Goal: Task Accomplishment & Management: Complete application form

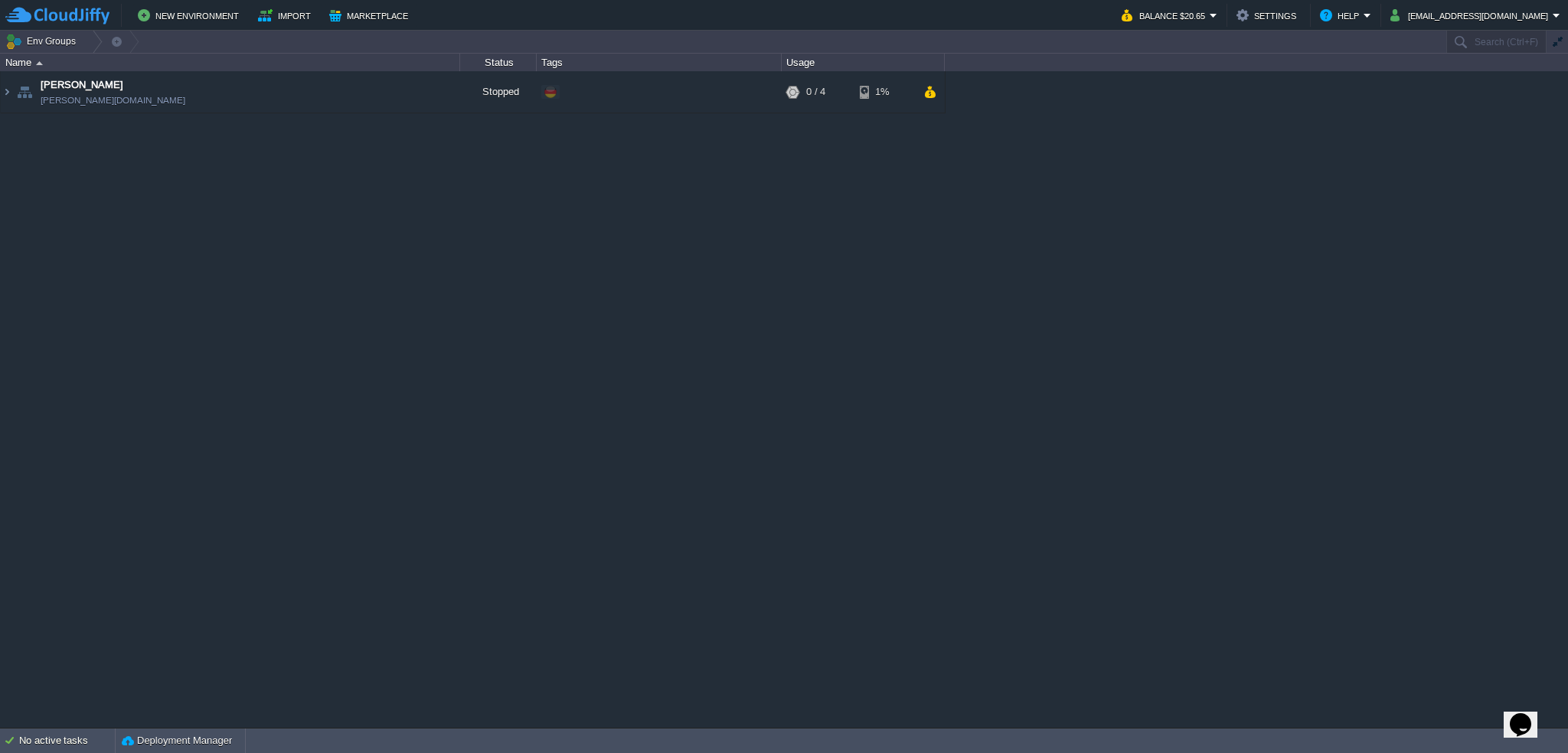
click at [20, 10] on img at bounding box center [57, 16] width 104 height 19
click at [7, 89] on img at bounding box center [7, 91] width 12 height 41
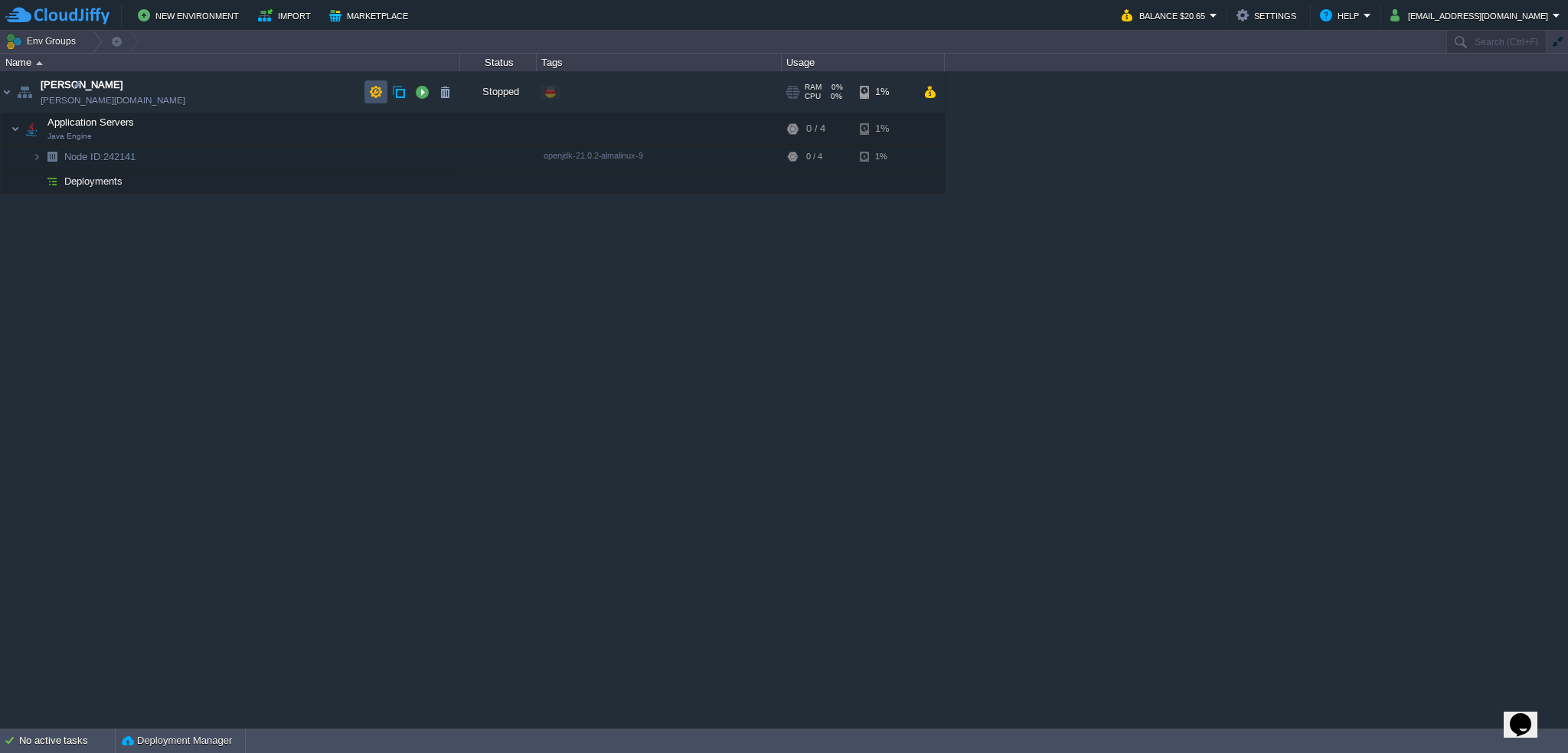
click at [374, 93] on button "button" at bounding box center [376, 92] width 14 height 14
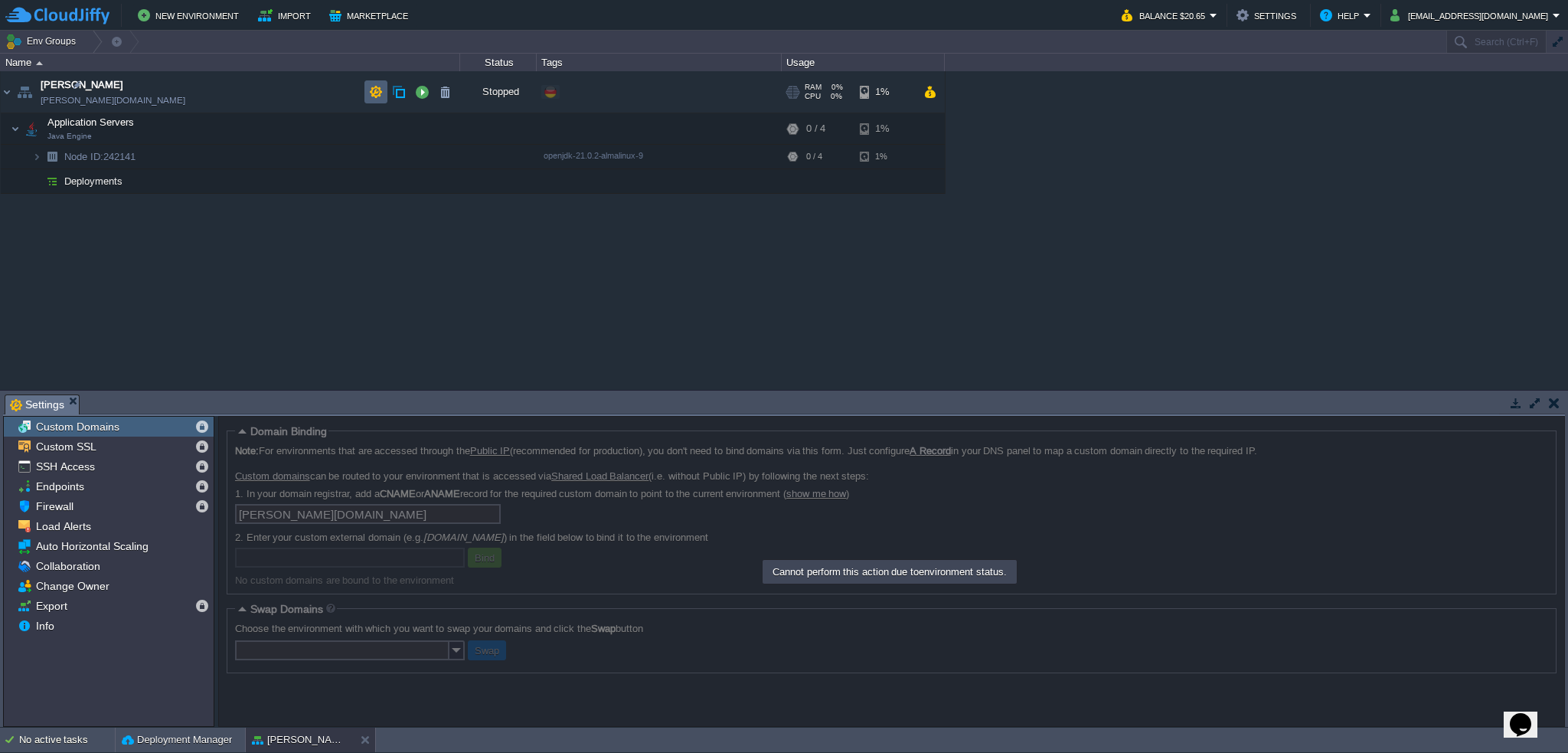
click at [376, 91] on button "button" at bounding box center [376, 92] width 14 height 14
click at [77, 42] on button "Env Groups" at bounding box center [43, 41] width 76 height 21
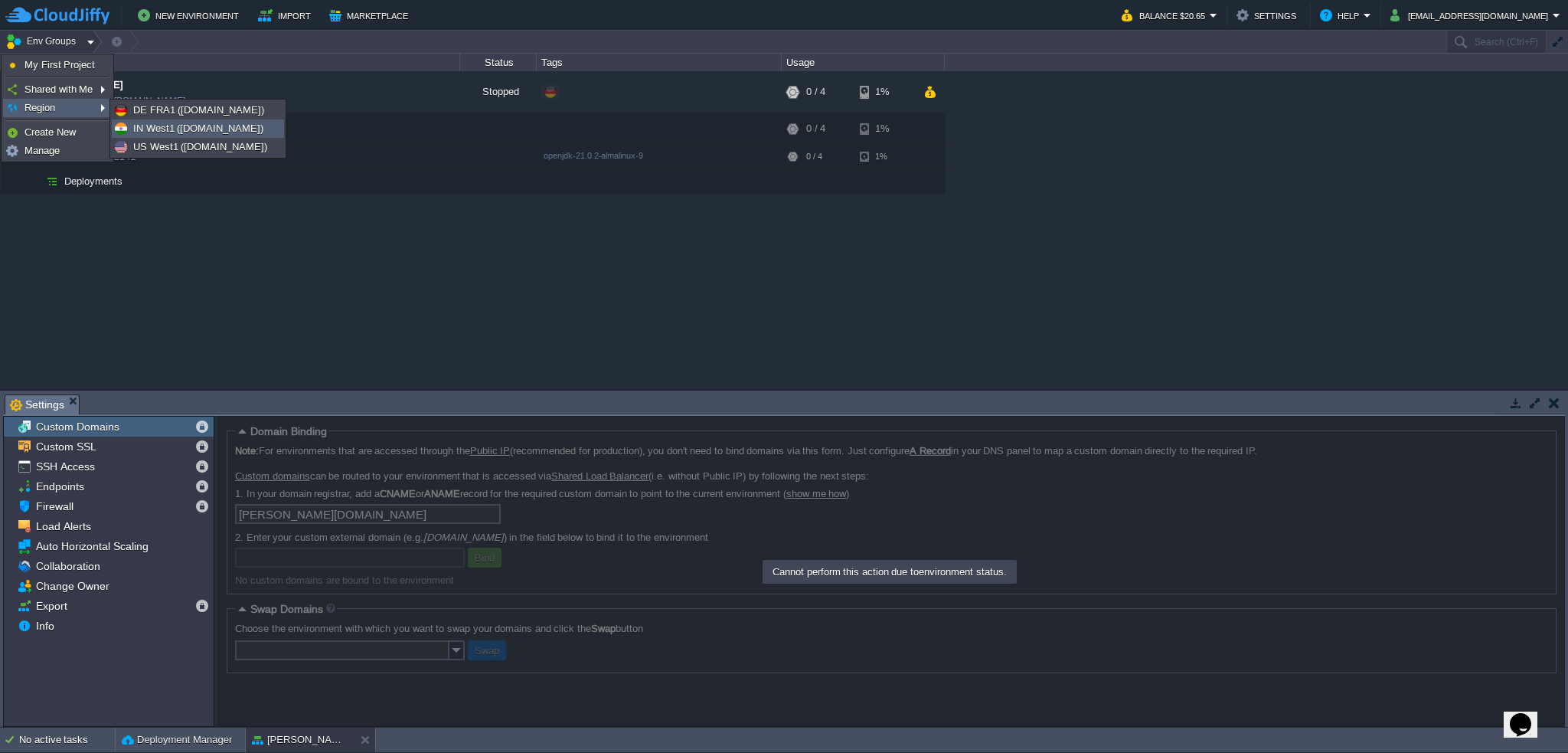
click at [134, 125] on span "IN West1 ([DOMAIN_NAME])" at bounding box center [199, 128] width 130 height 11
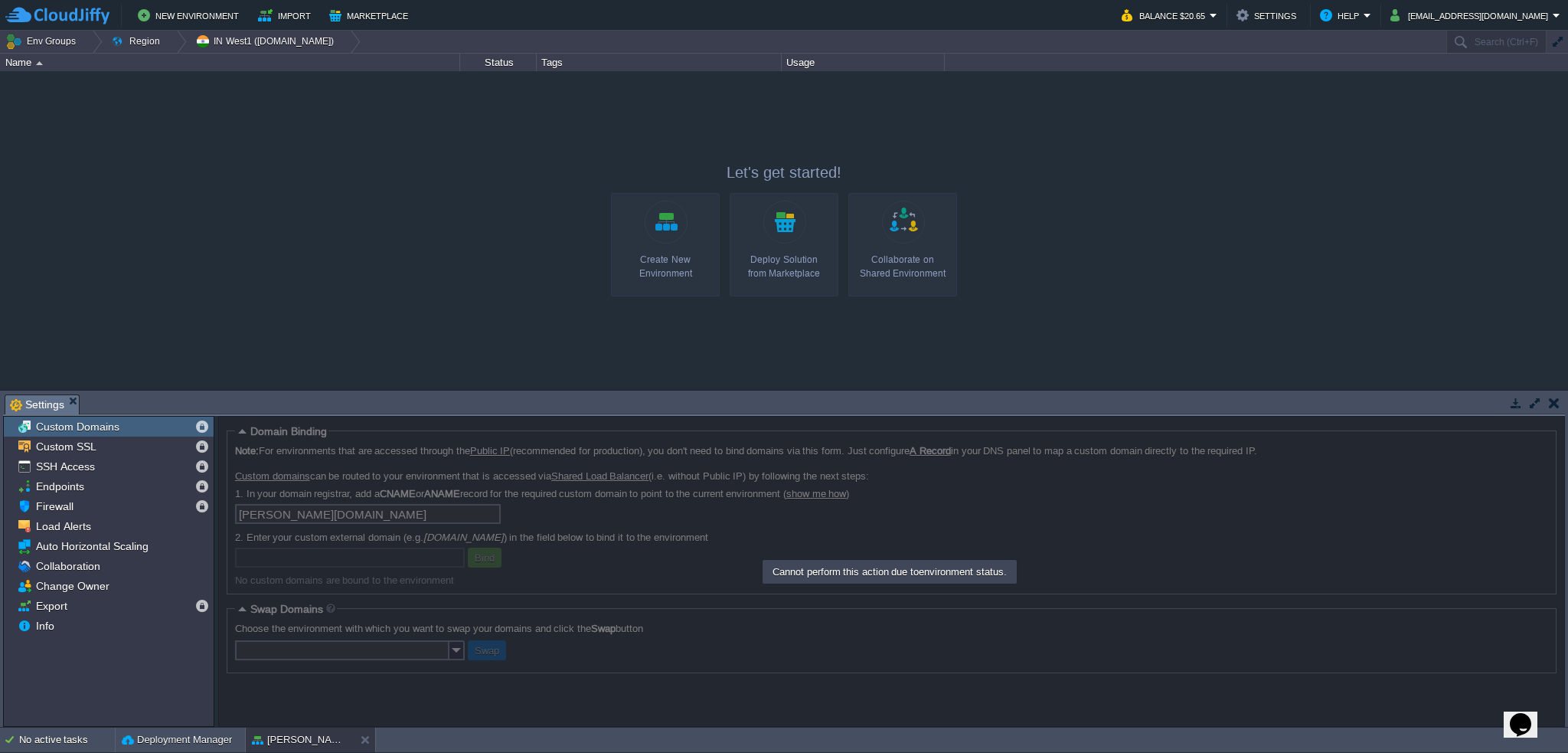
click at [627, 224] on link "Create New Environment" at bounding box center [666, 245] width 109 height 104
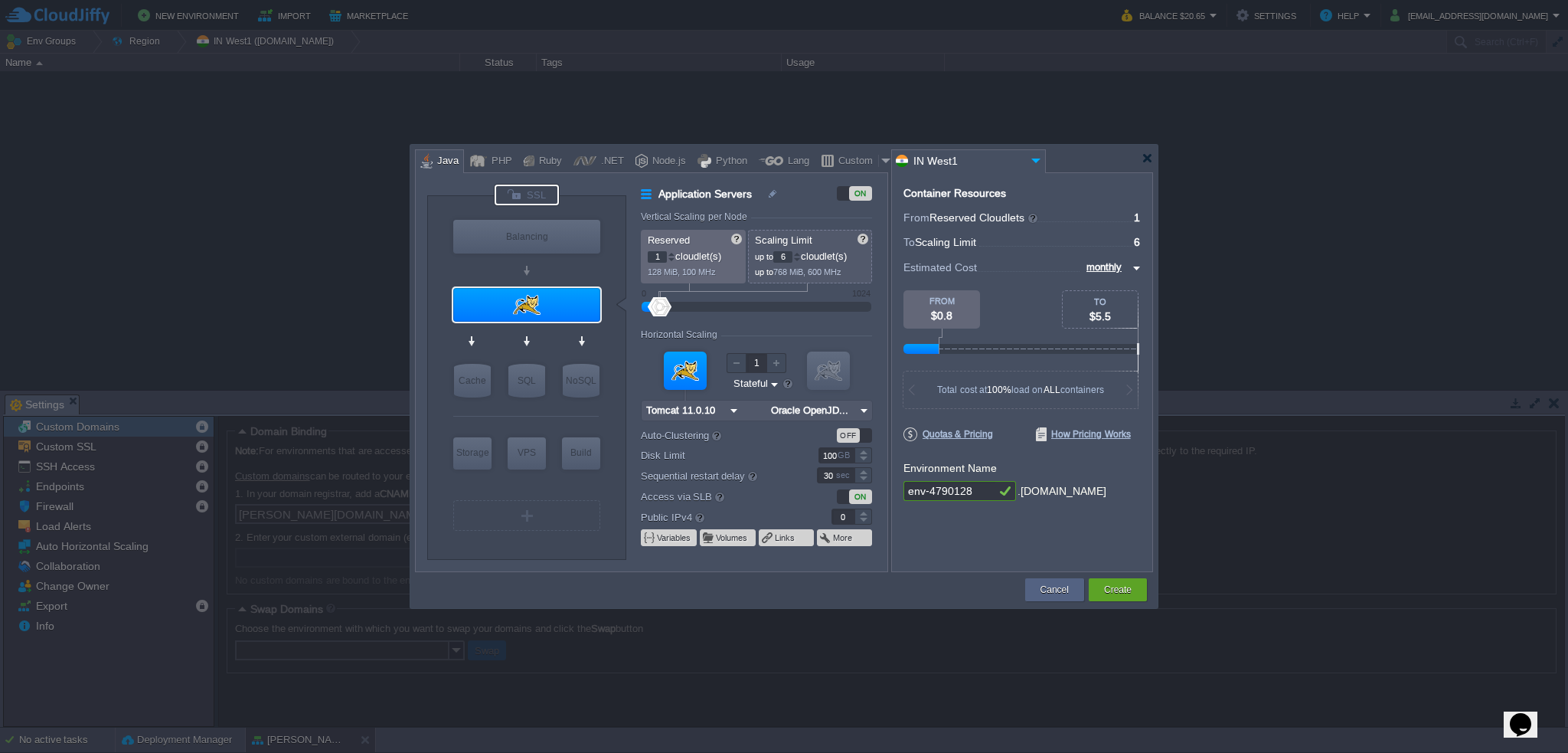
click at [548, 187] on div at bounding box center [527, 195] width 64 height 21
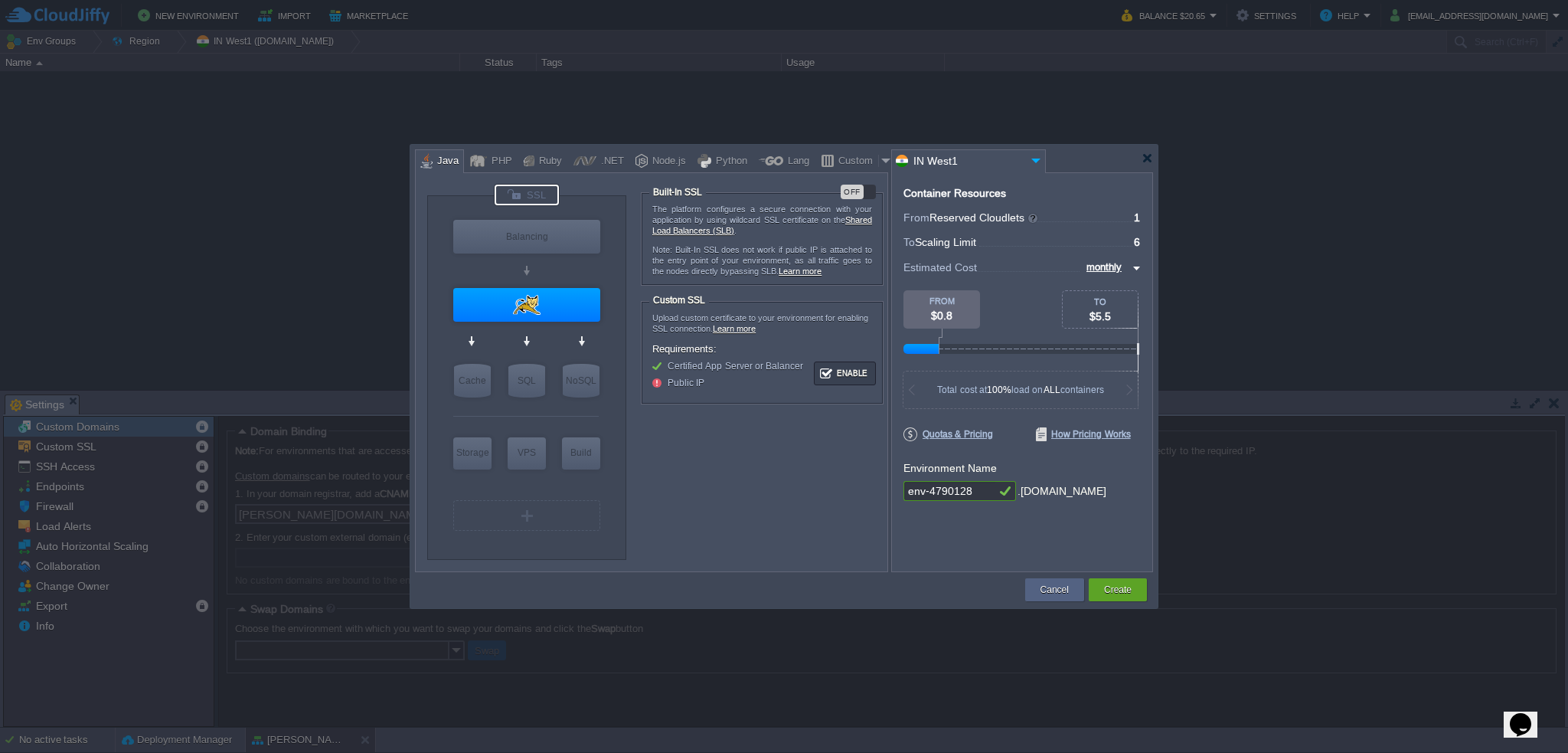
click at [870, 188] on div "OFF" at bounding box center [858, 192] width 35 height 15
click at [844, 193] on div "ON" at bounding box center [858, 192] width 35 height 15
click at [561, 324] on div "VM Application Servers" at bounding box center [527, 304] width 151 height 40
type input "Tomcat 11.0.10"
click at [565, 317] on div at bounding box center [526, 304] width 147 height 33
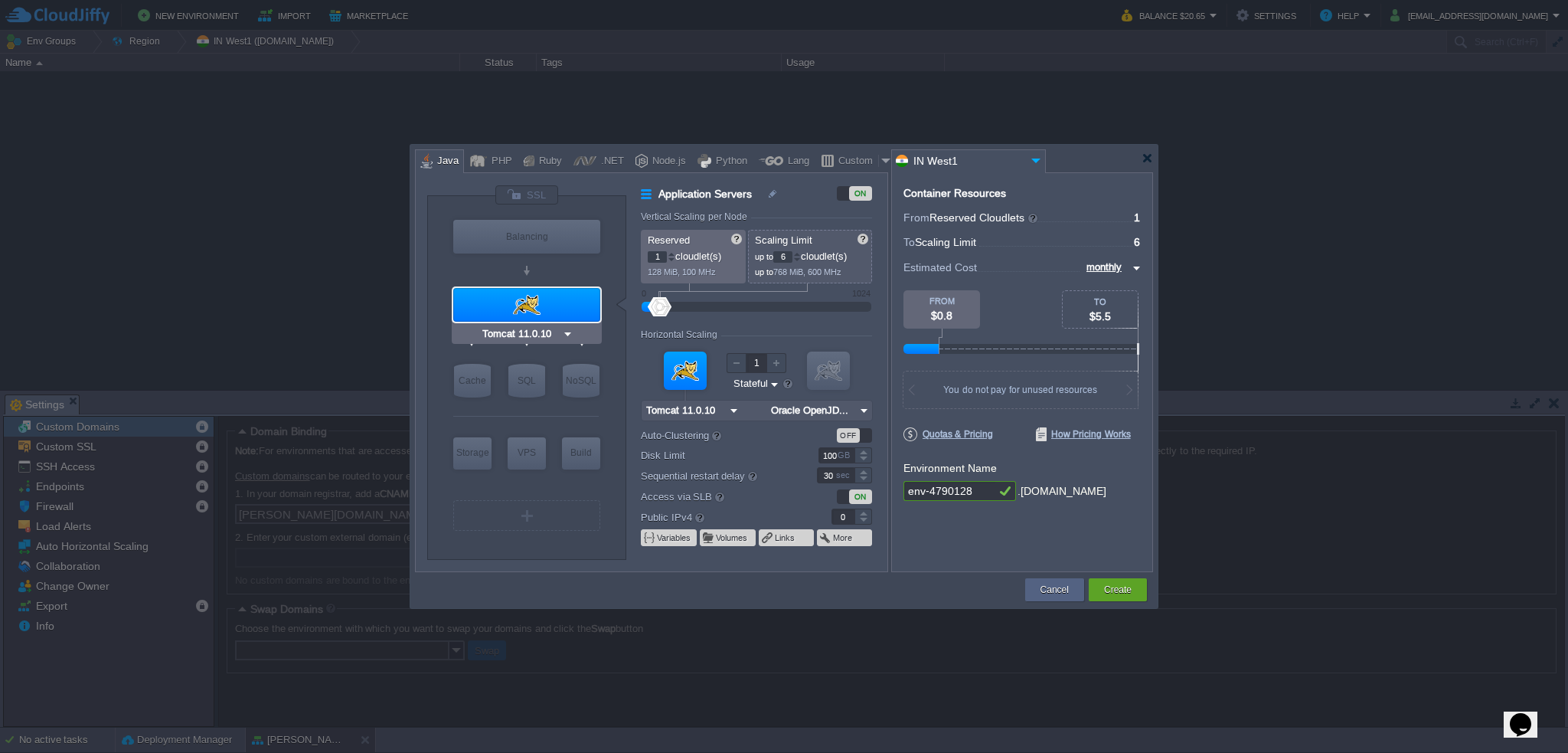
click at [565, 333] on img at bounding box center [567, 333] width 11 height 15
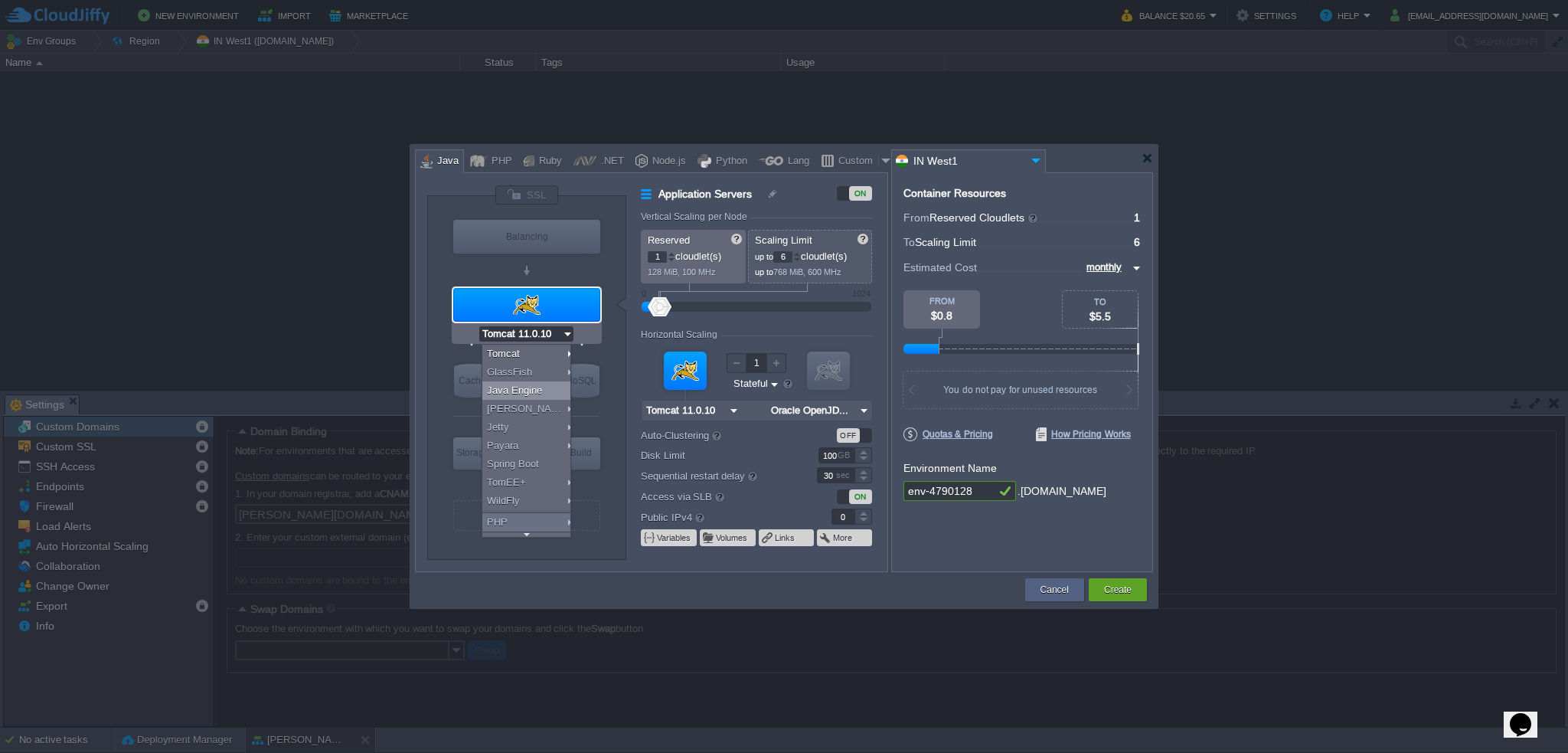
click at [553, 385] on div "Java Engine" at bounding box center [529, 391] width 92 height 18
type input "4"
type input "Java Engine"
type input "Oracle OpenJD..."
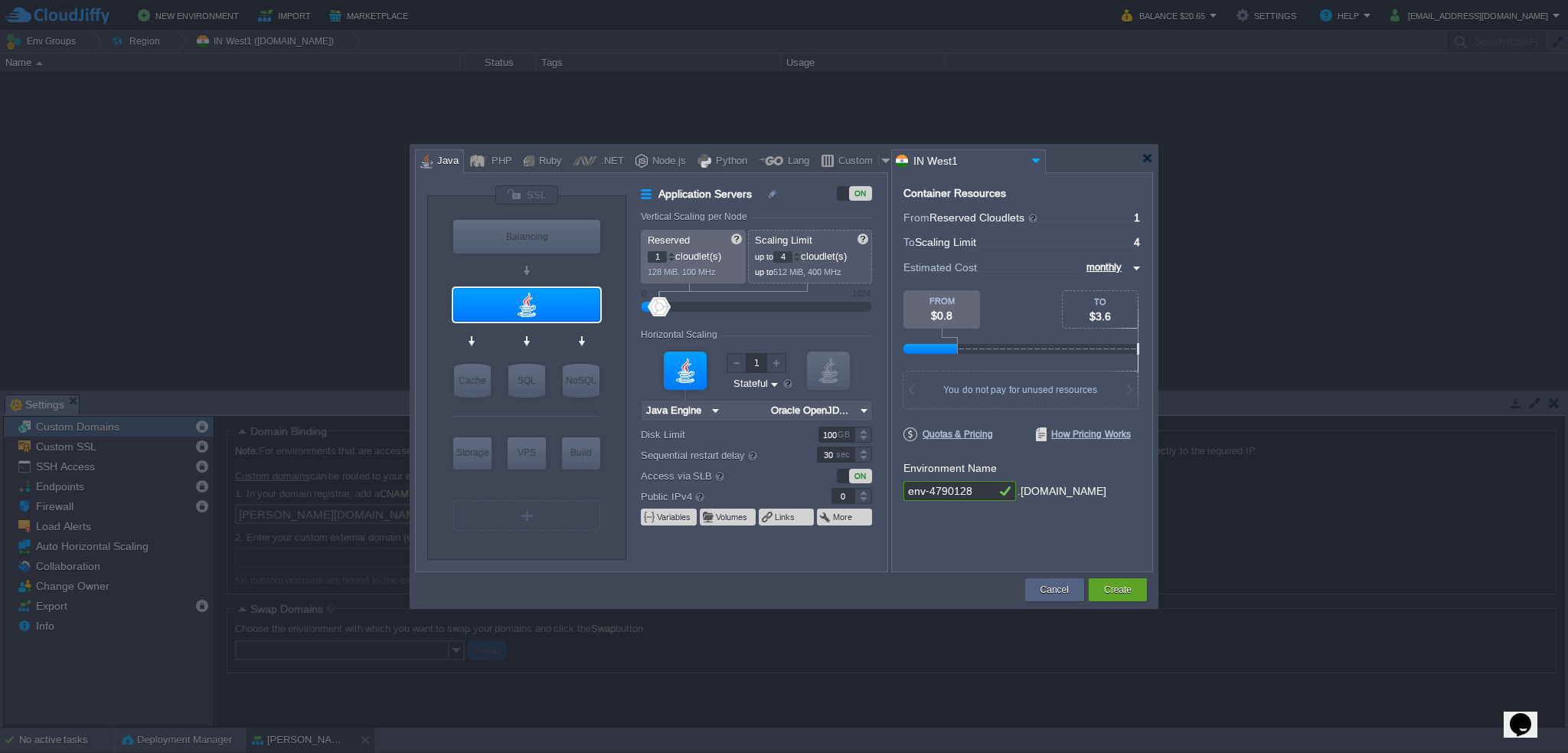
type input "Java Engine"
click at [591, 317] on div at bounding box center [526, 304] width 147 height 33
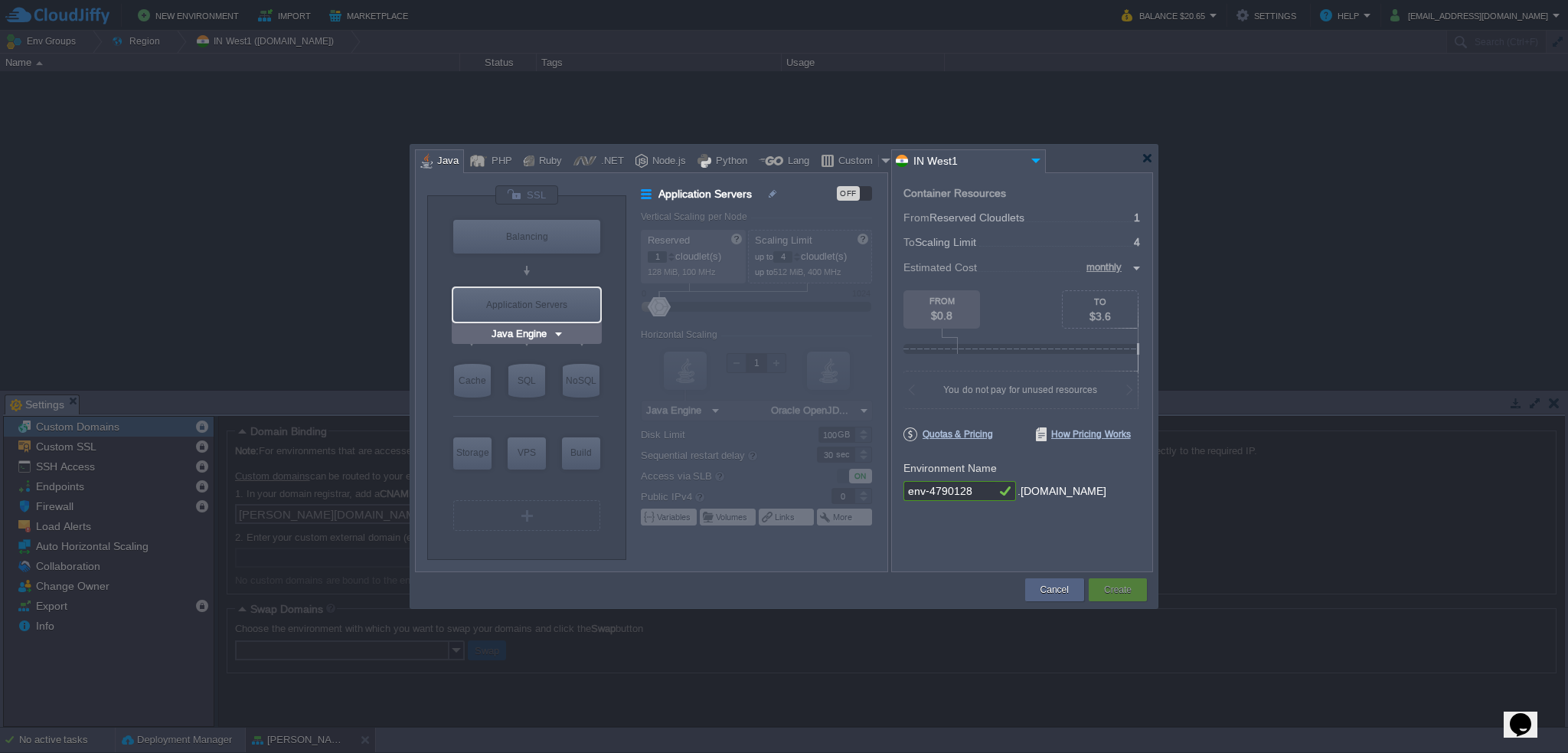
click at [561, 332] on img at bounding box center [558, 333] width 11 height 15
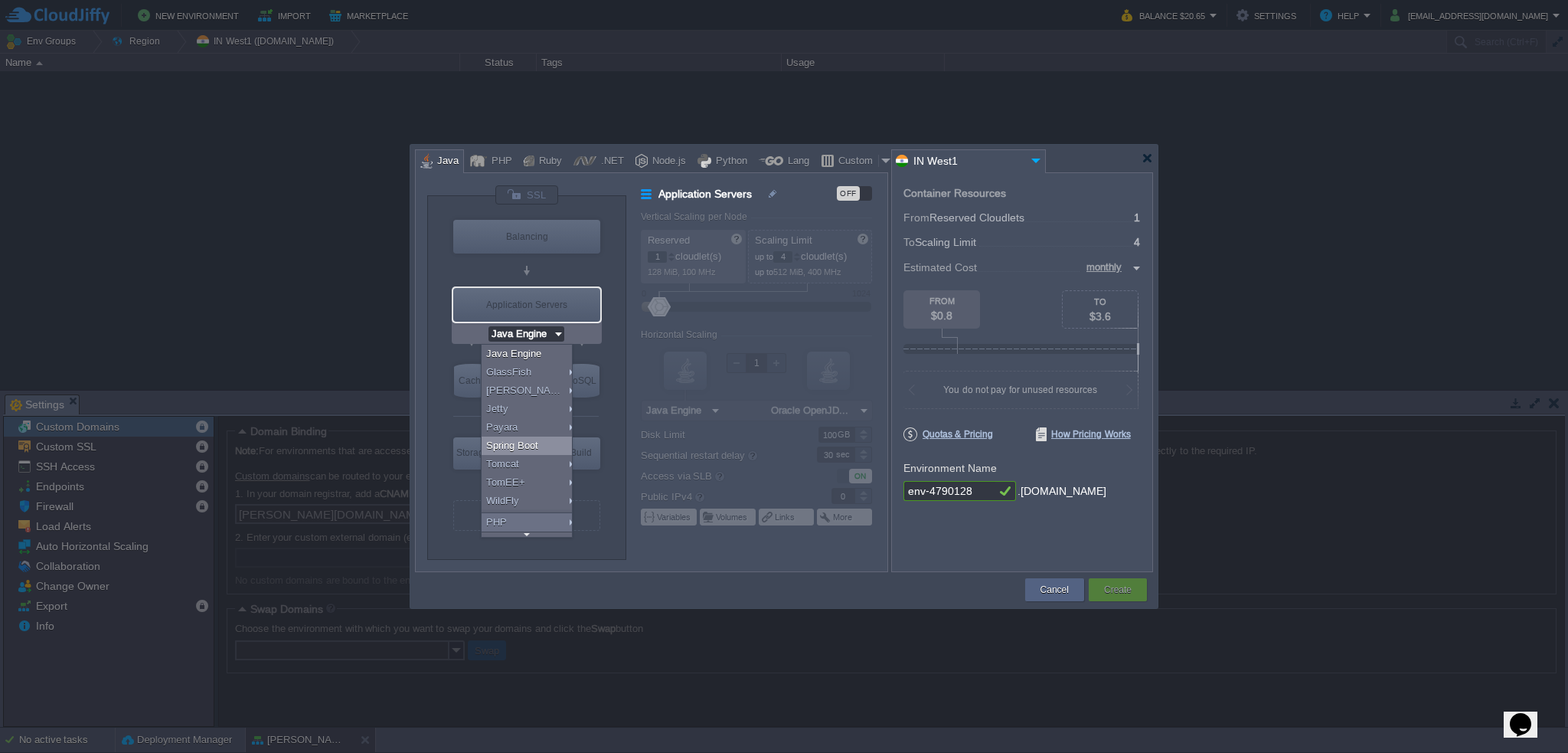
click at [527, 447] on div "Spring Boot" at bounding box center [529, 445] width 95 height 18
type input "Spring Boot"
type input "Oracle OpenJD..."
type input "AlmaLinux 9.6"
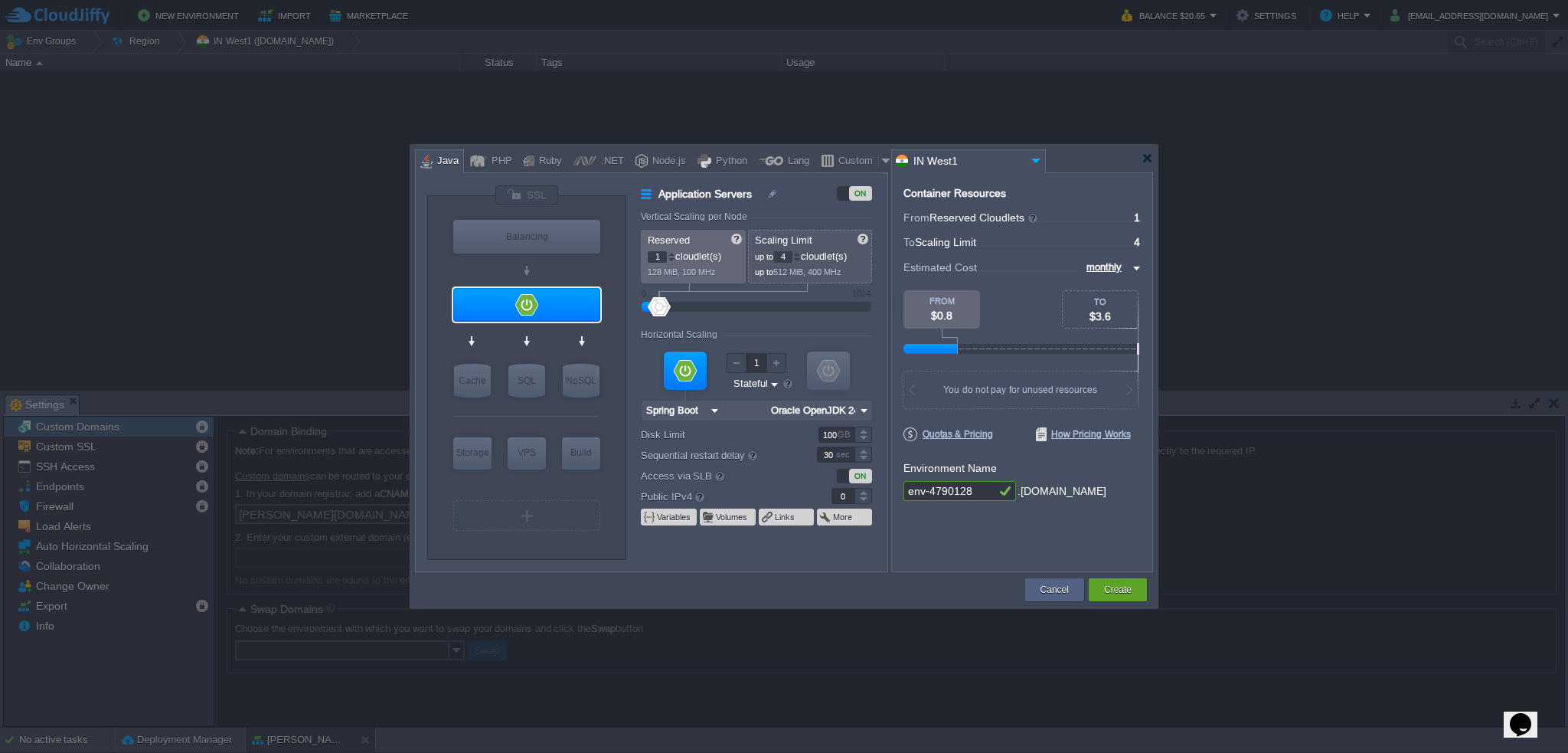
click at [842, 406] on input "Oracle OpenJDK 24" at bounding box center [812, 410] width 90 height 20
click at [941, 464] on div "21.0.2" at bounding box center [952, 467] width 54 height 18
type input "Oracle OpenJDK..."
type input "Spring Boot"
click at [549, 333] on input "Spring Boot" at bounding box center [521, 333] width 63 height 15
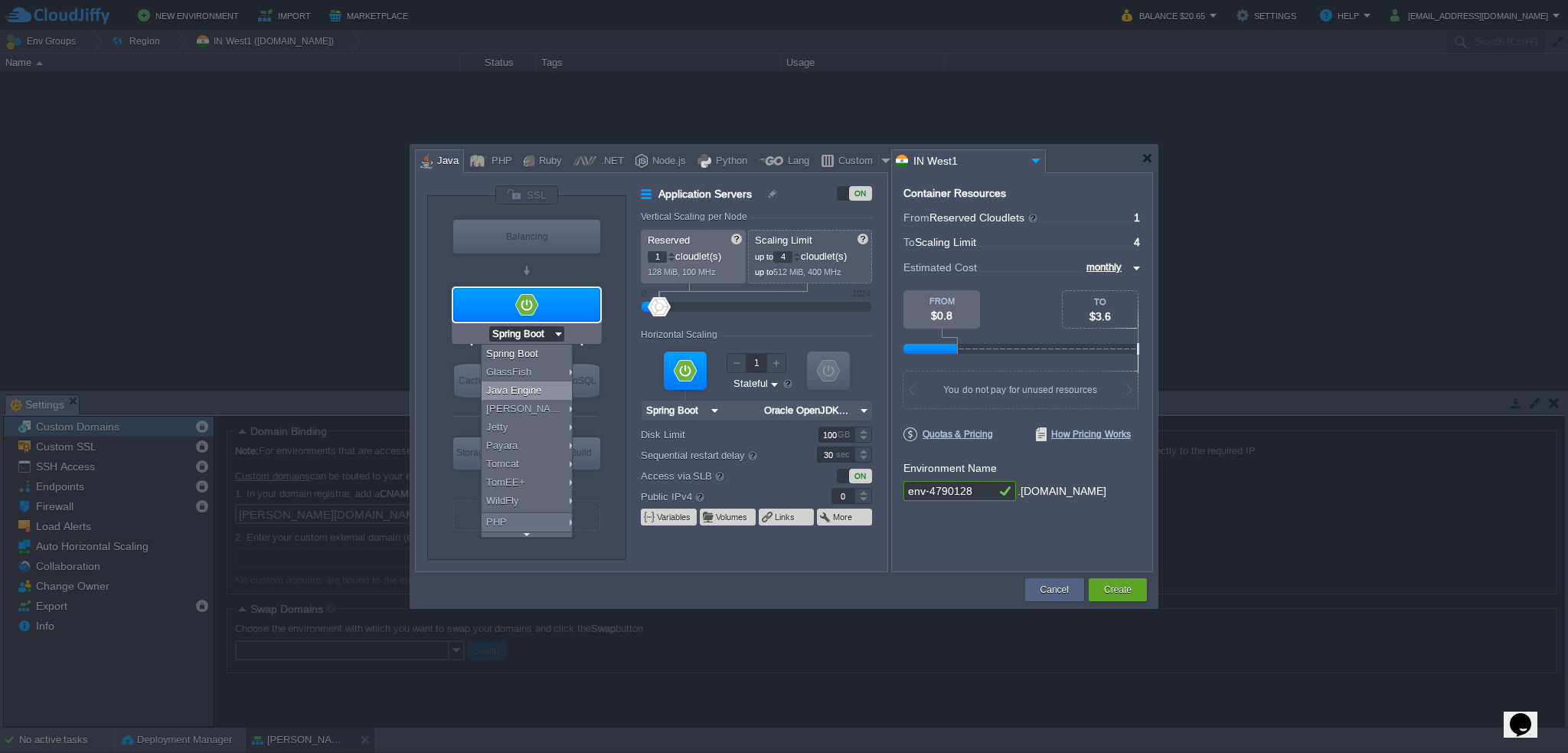
click at [551, 386] on div "Java Engine" at bounding box center [529, 391] width 95 height 18
type input "Java Engine"
type input "Oracle OpenJDK..."
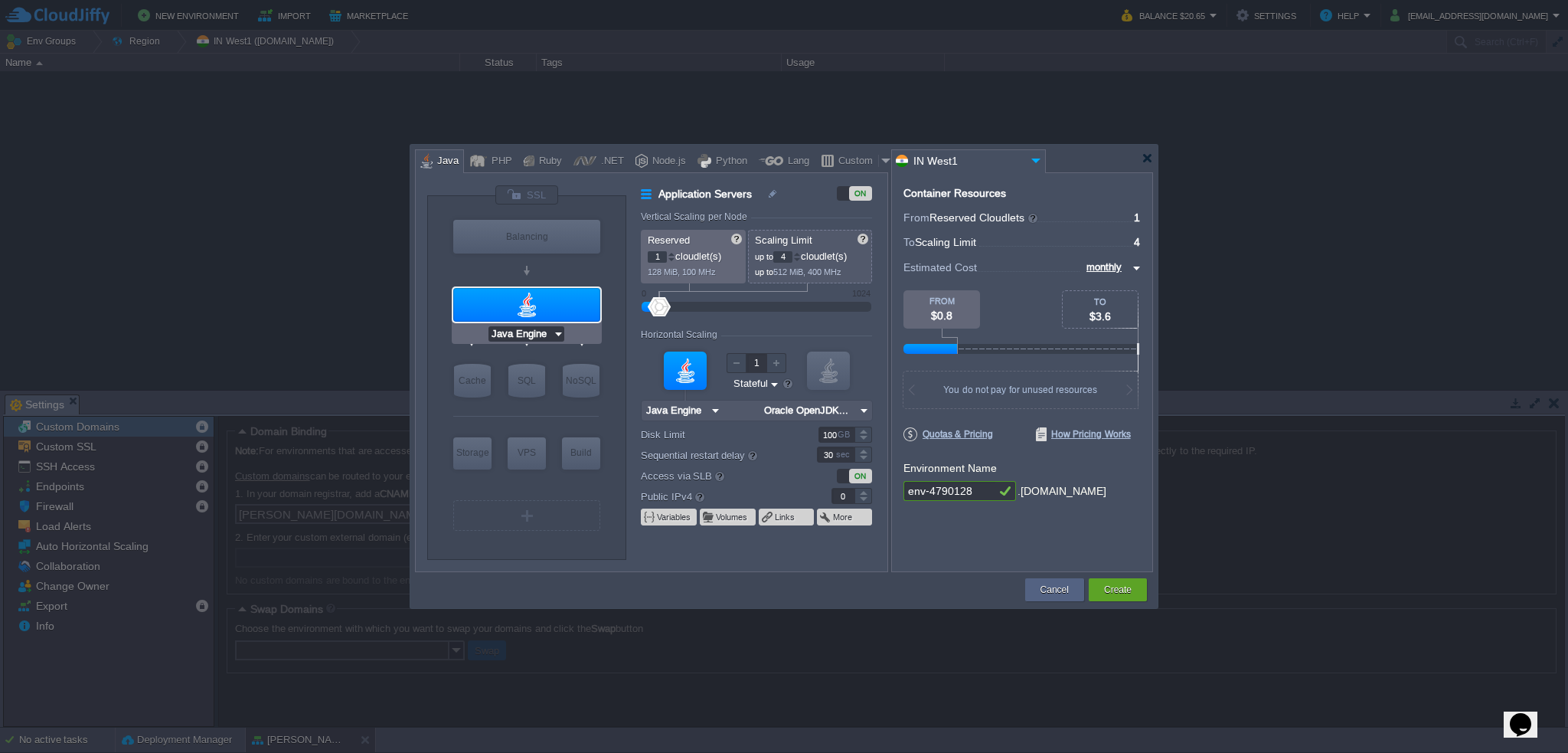
click at [536, 335] on input "Java Engine" at bounding box center [521, 333] width 64 height 15
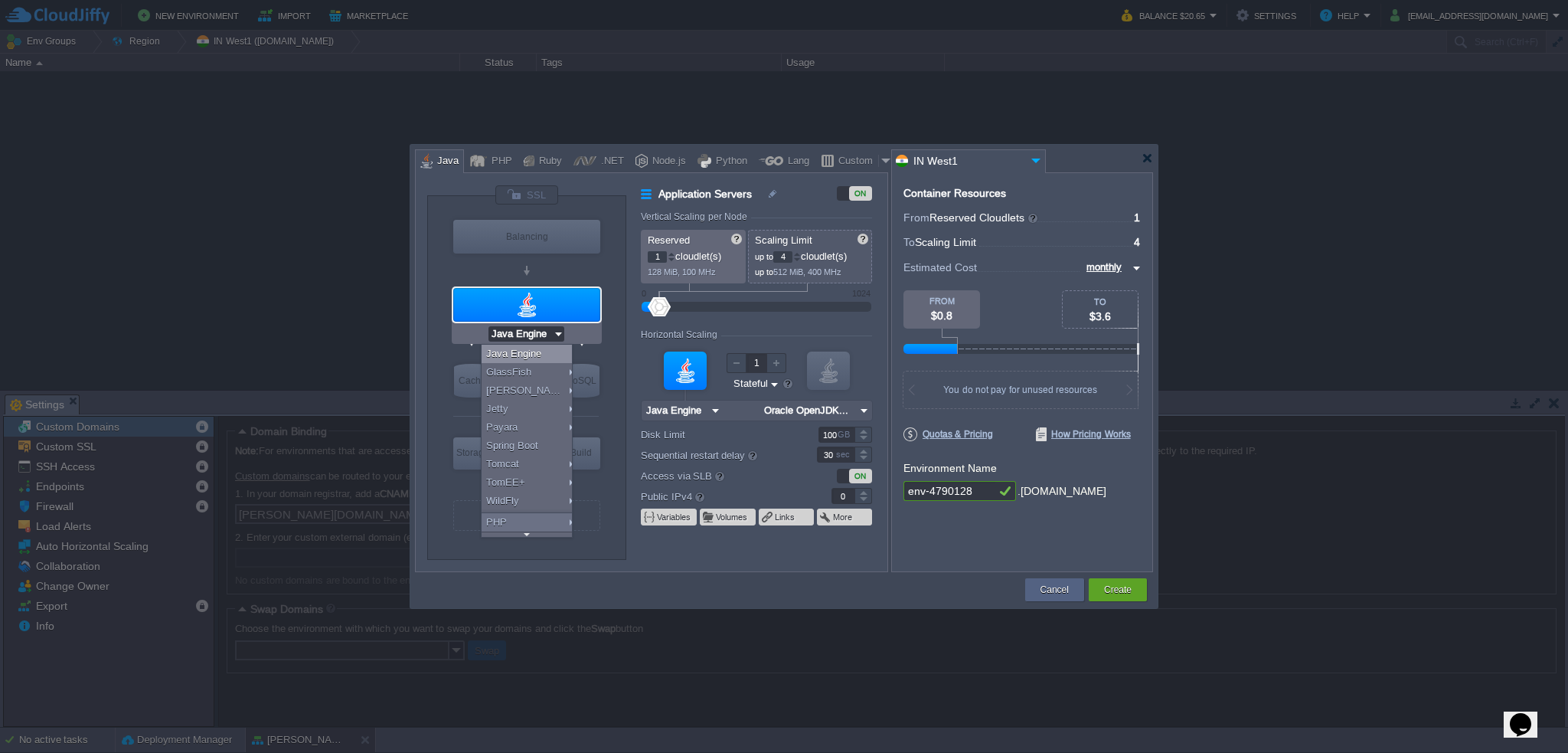
click at [555, 265] on div at bounding box center [525, 270] width 145 height 27
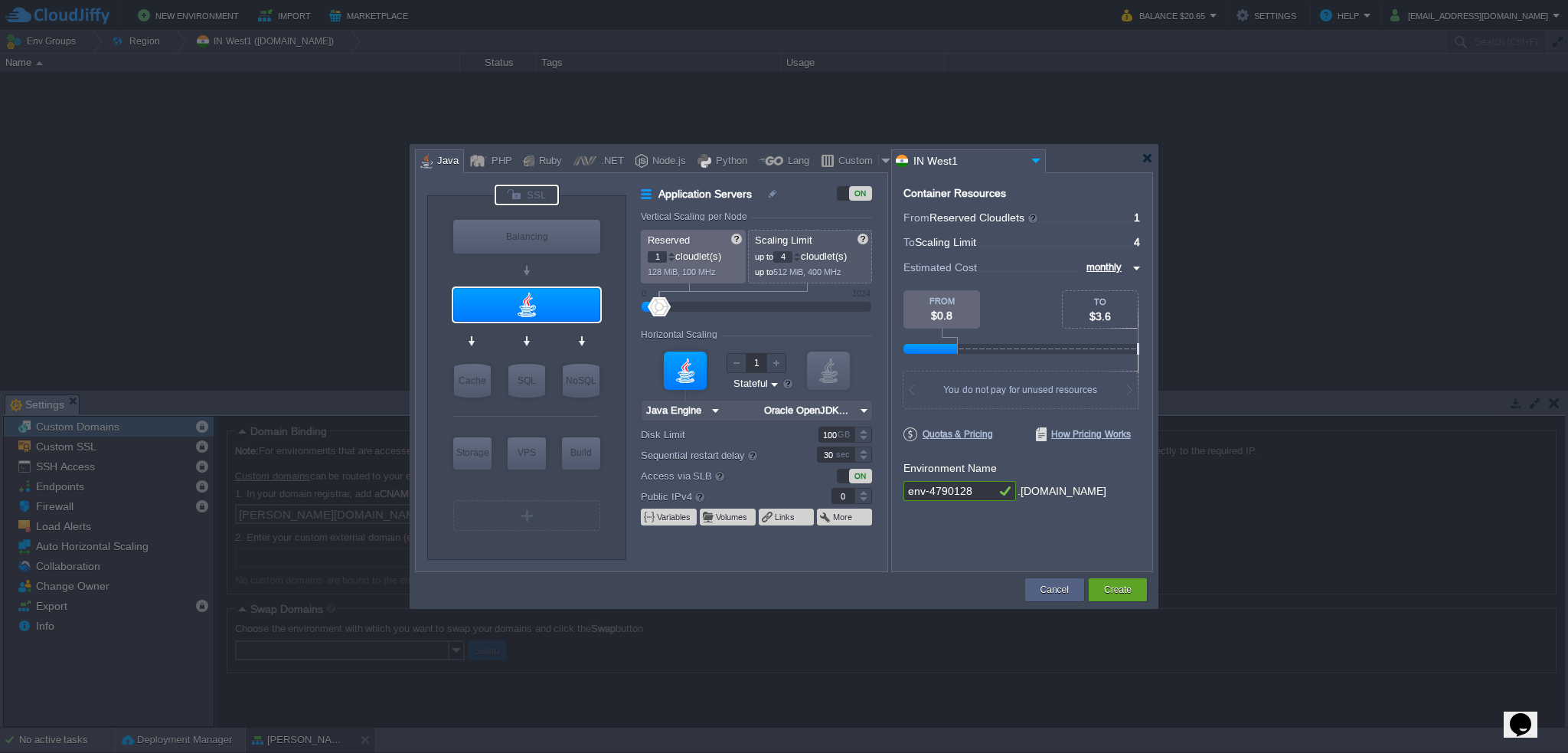
click at [531, 184] on div at bounding box center [527, 194] width 66 height 22
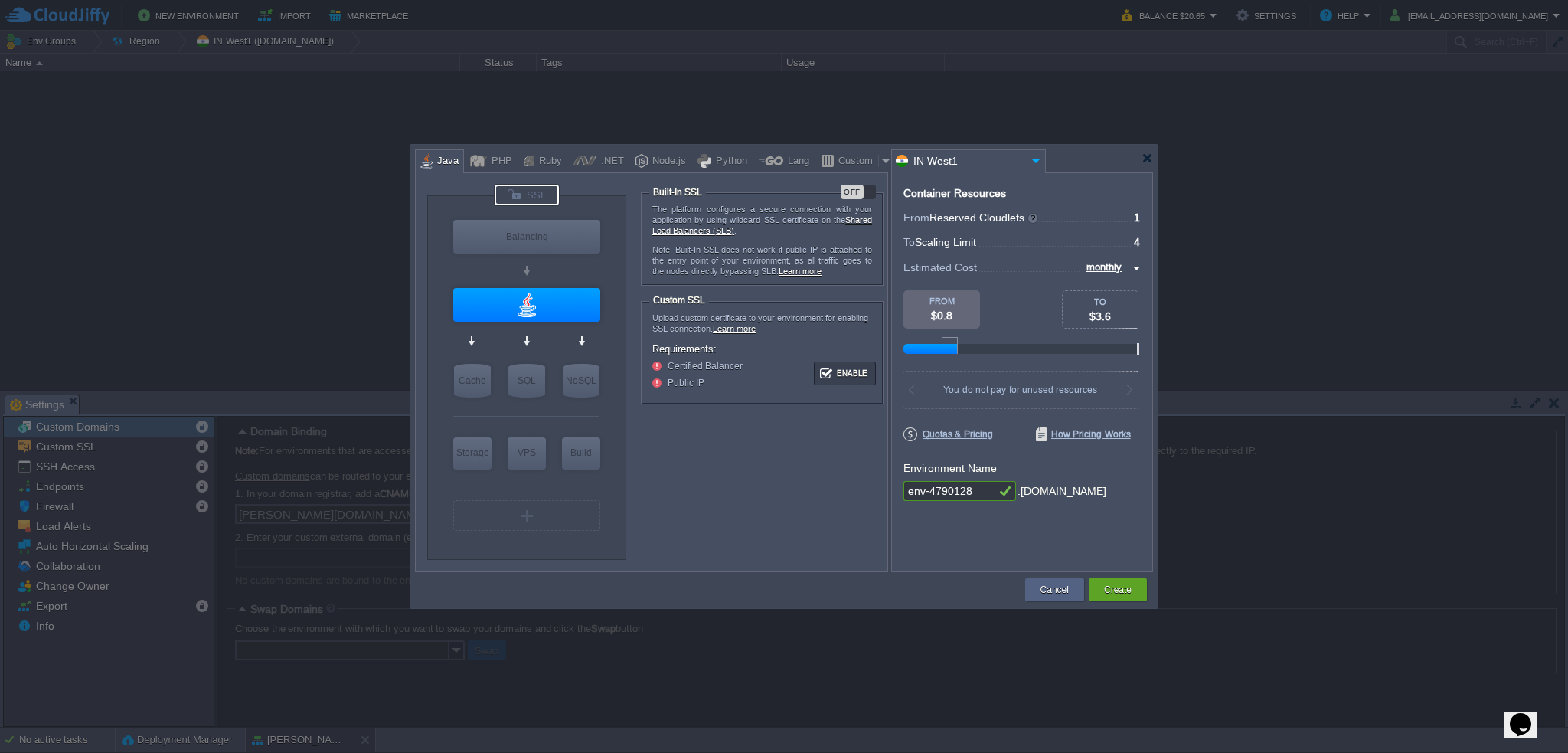
click at [533, 193] on div at bounding box center [527, 195] width 64 height 21
click at [856, 188] on div "OFF" at bounding box center [852, 192] width 23 height 15
click at [541, 332] on input "Java Engine" at bounding box center [521, 333] width 64 height 15
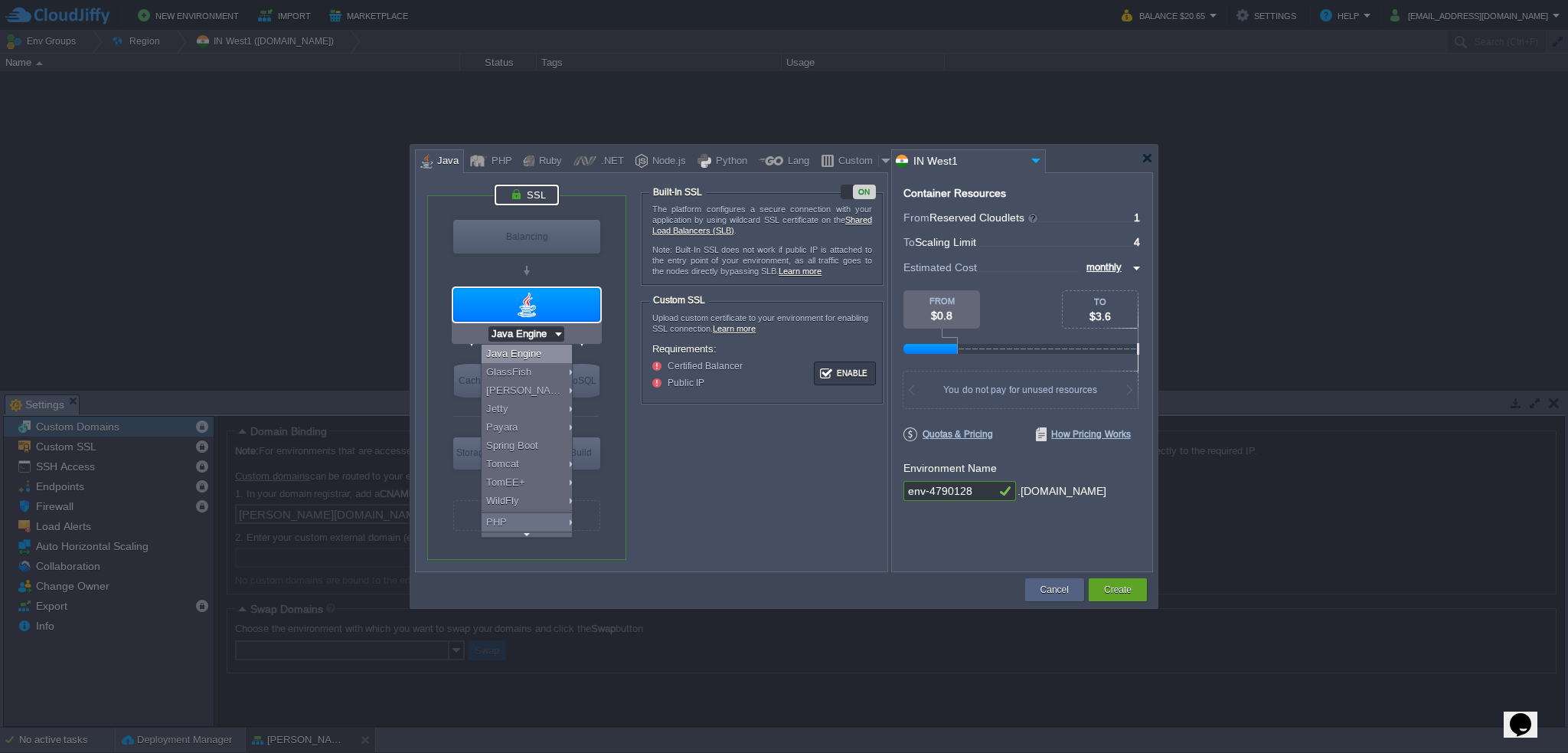
click at [535, 354] on div "Java Engine" at bounding box center [529, 354] width 95 height 18
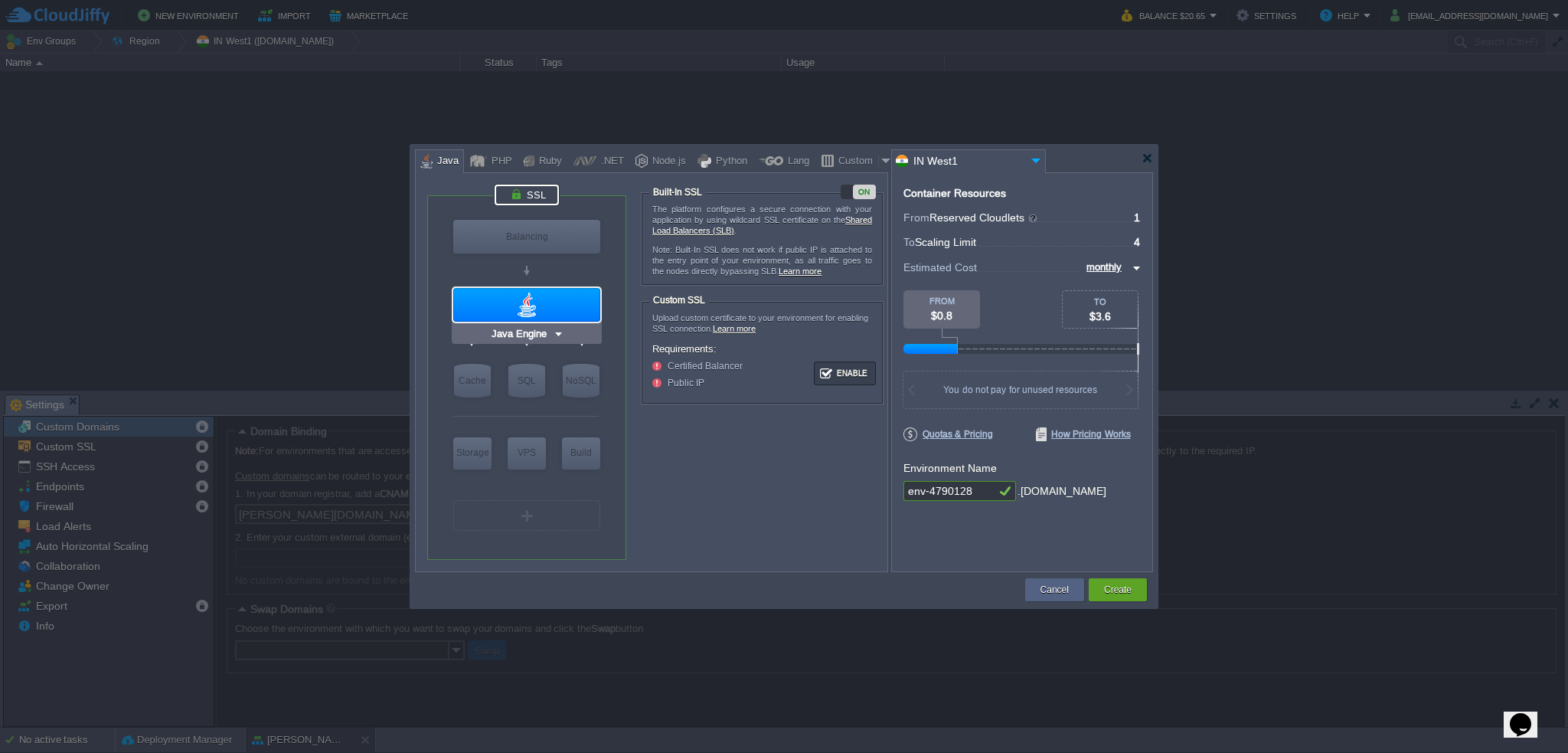
click at [533, 337] on input "Java Engine" at bounding box center [521, 333] width 64 height 15
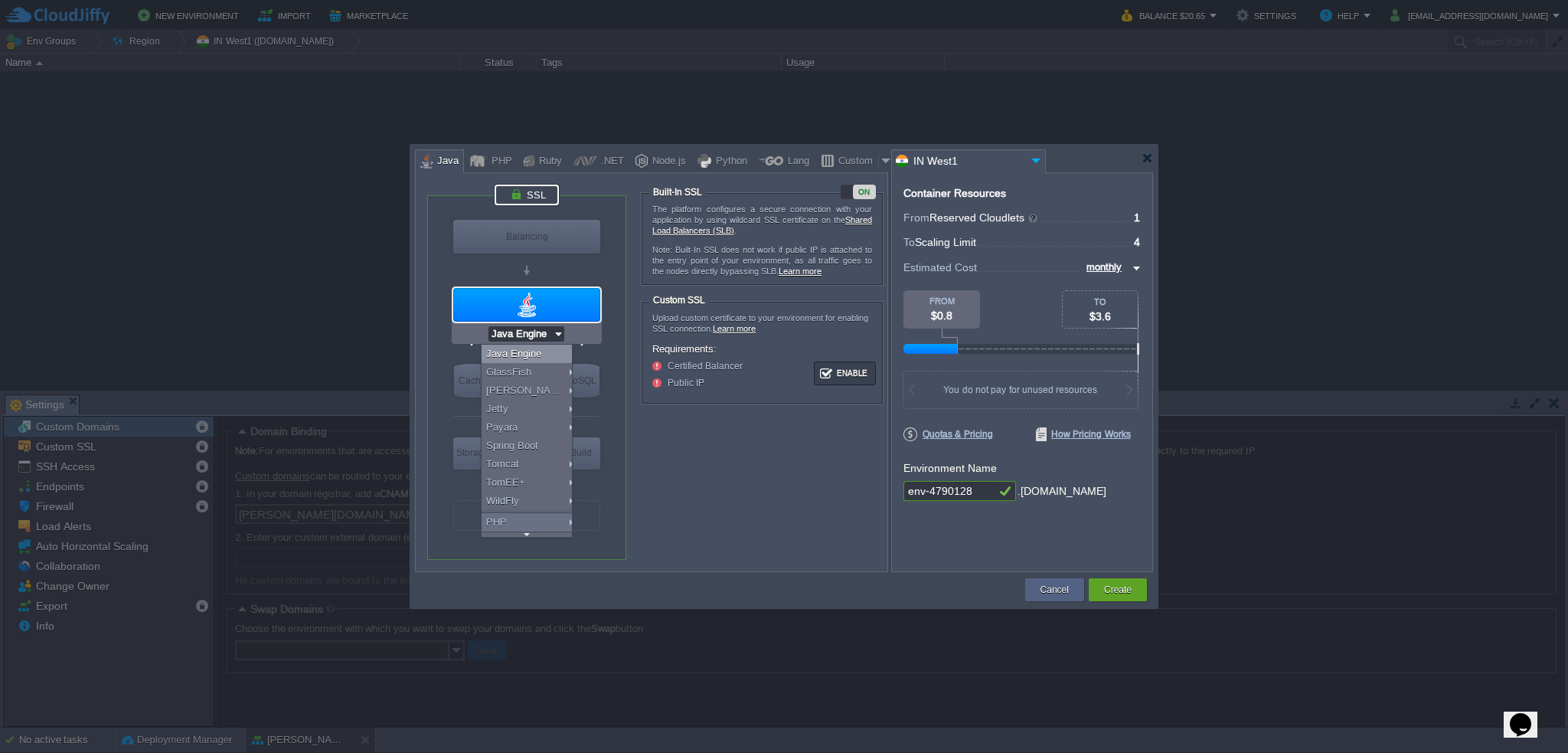
click at [533, 355] on div "Java Engine" at bounding box center [529, 354] width 95 height 18
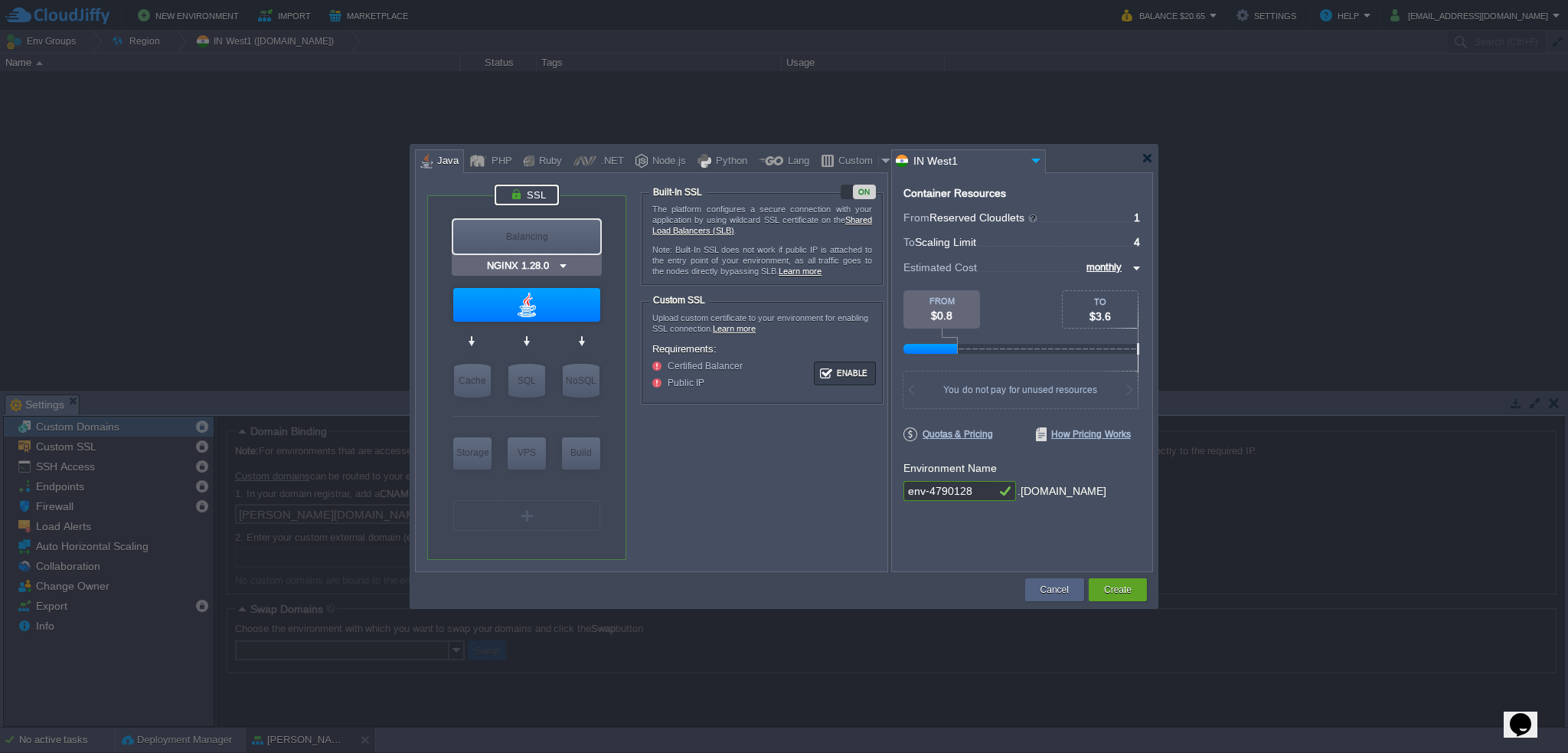
type input "Java Engine"
click at [536, 296] on div at bounding box center [526, 304] width 147 height 33
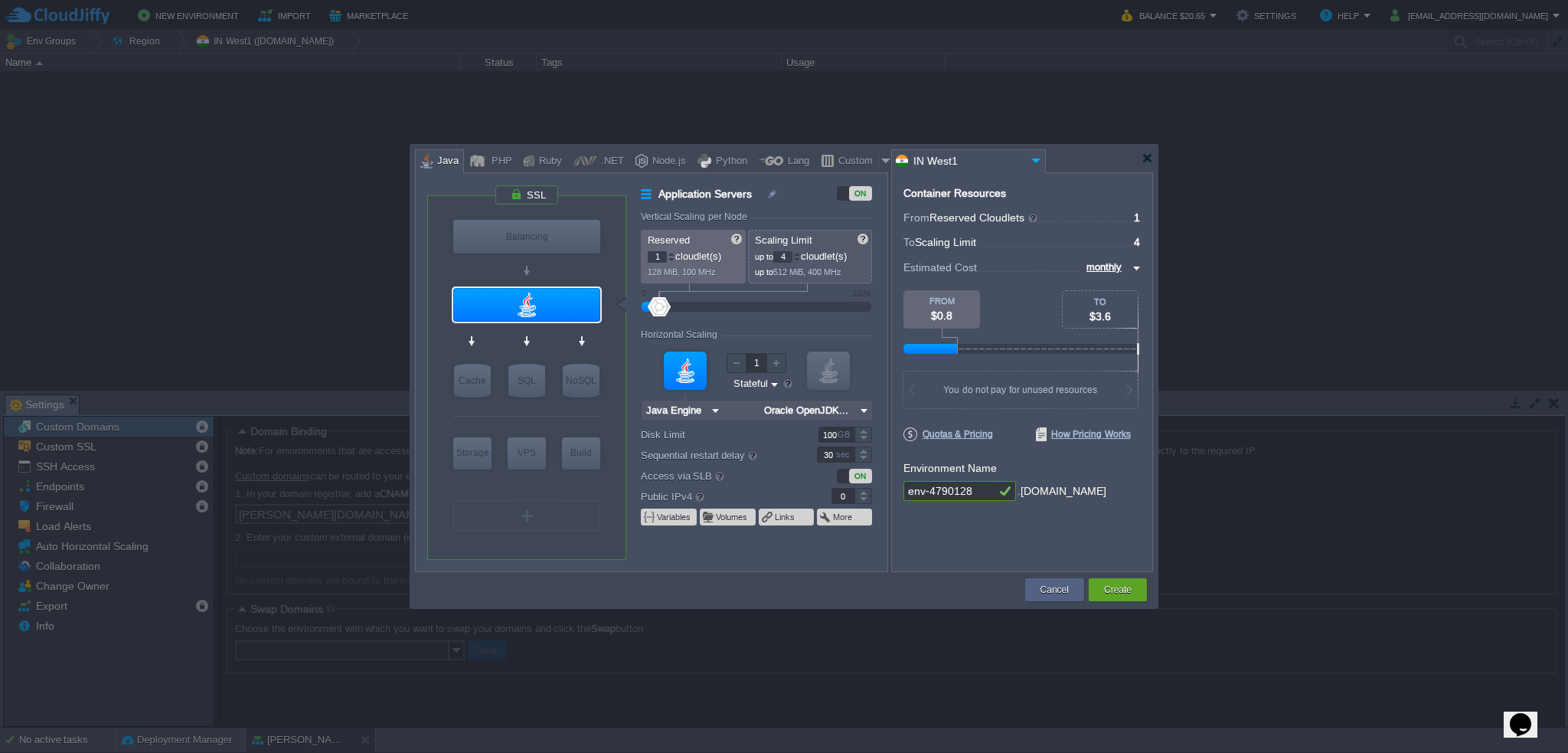
click at [864, 411] on img at bounding box center [864, 410] width 16 height 20
click at [907, 462] on div "21.x.x" at bounding box center [898, 467] width 54 height 18
click at [863, 405] on img at bounding box center [864, 410] width 16 height 20
click at [938, 465] on div "21.0.2" at bounding box center [952, 467] width 54 height 18
type input "Oracle OpenJDK..."
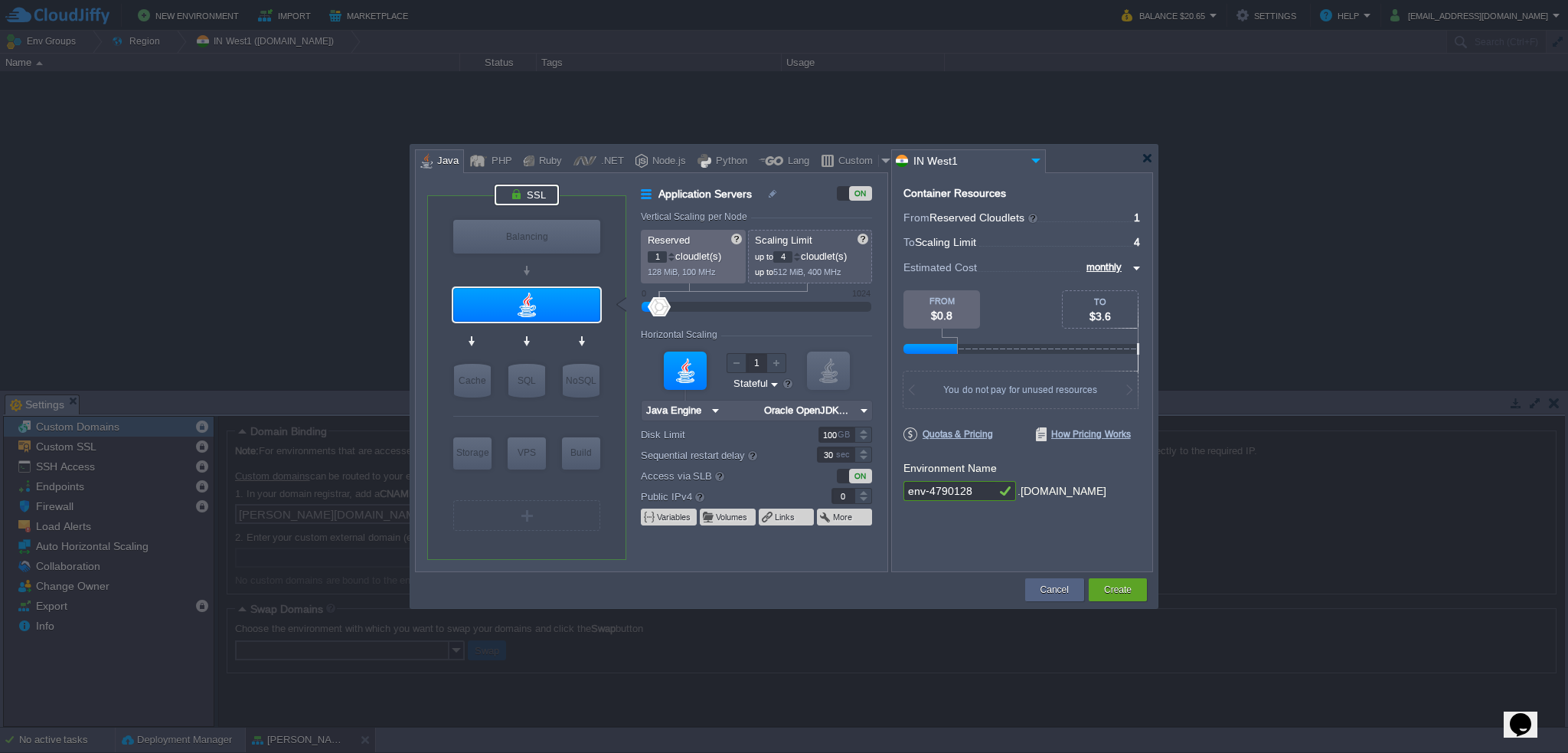
click at [539, 195] on div at bounding box center [527, 195] width 64 height 21
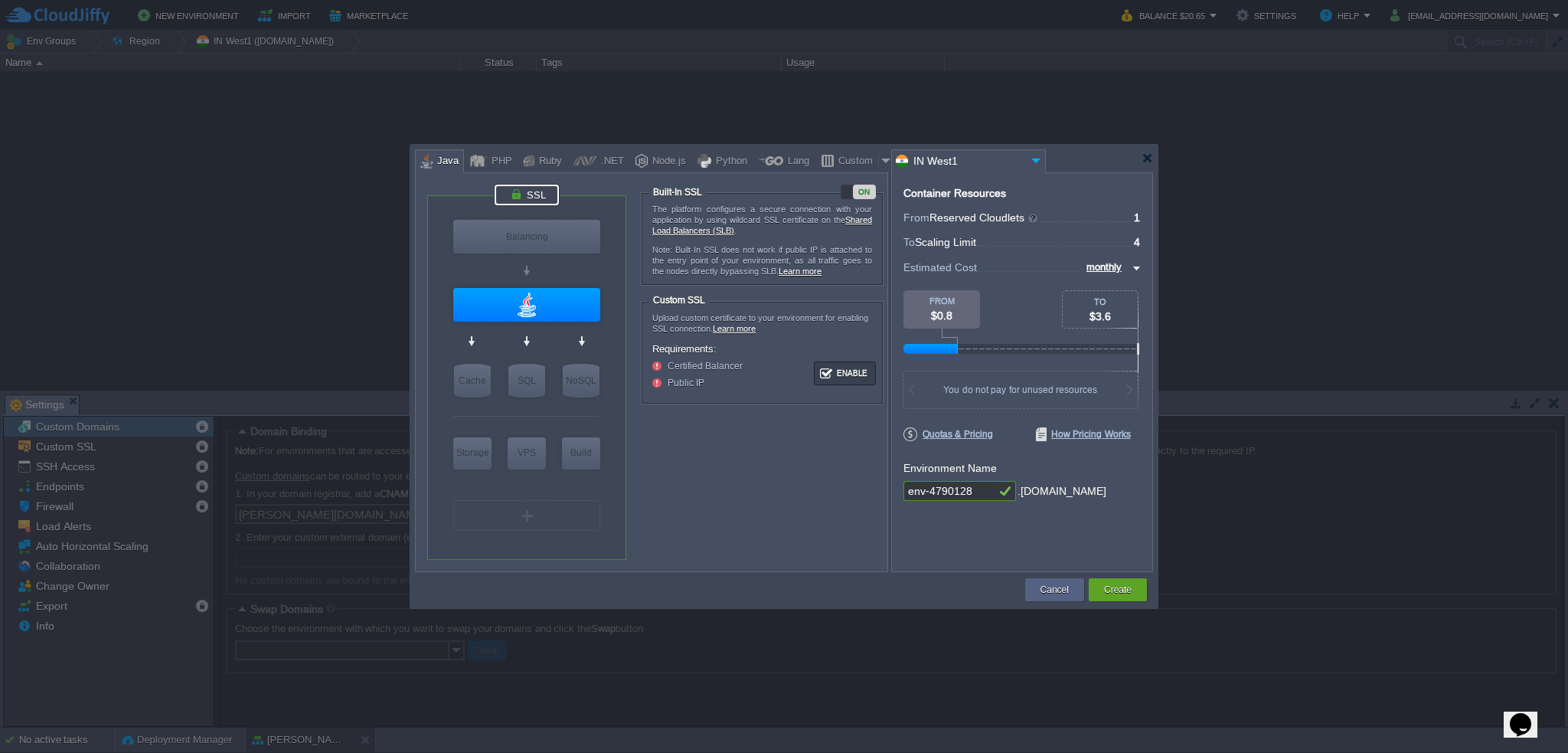
click at [846, 193] on div "ON" at bounding box center [858, 192] width 35 height 15
type input "Java Engine"
click at [550, 328] on input "Java Engine" at bounding box center [521, 333] width 64 height 15
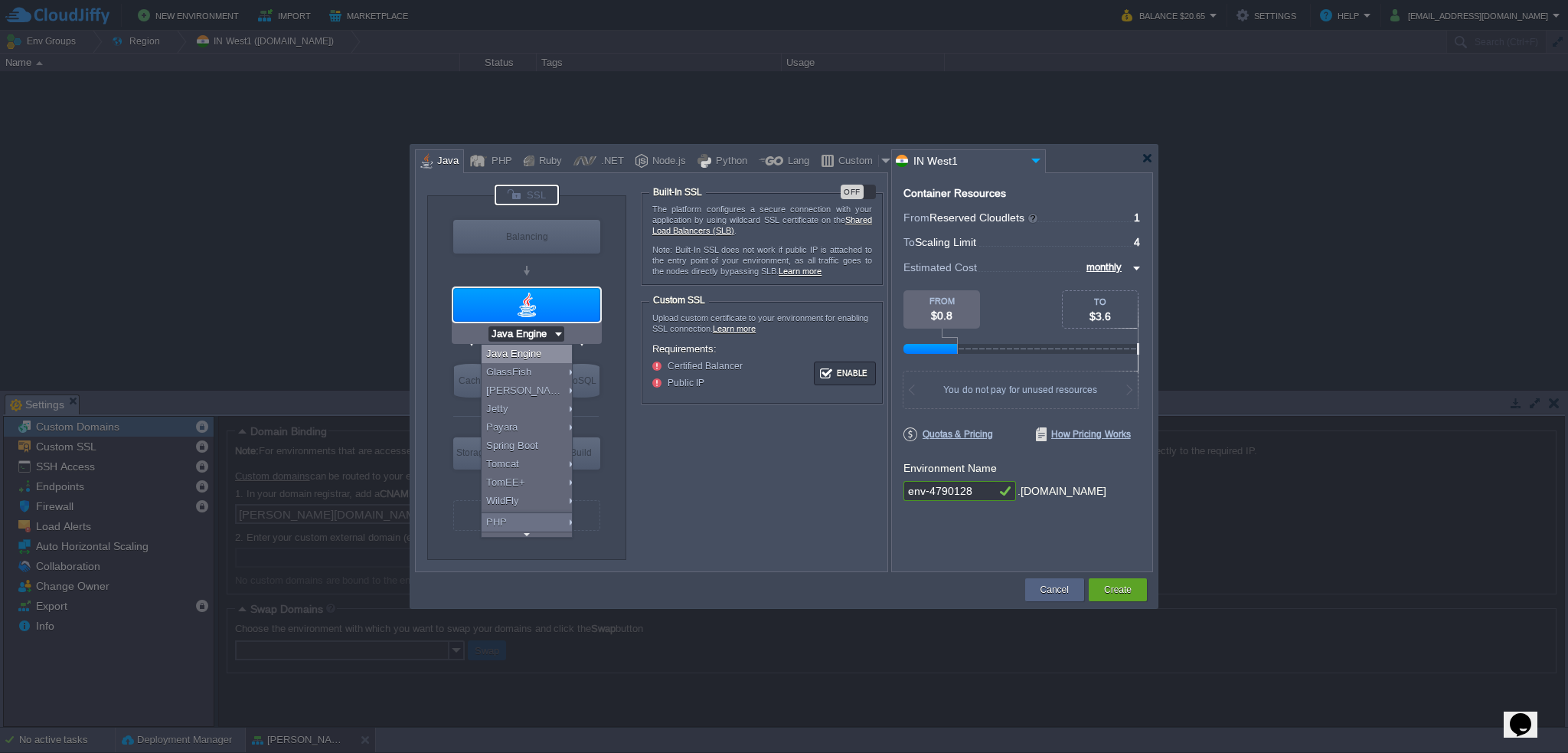
click at [554, 311] on div at bounding box center [526, 304] width 147 height 33
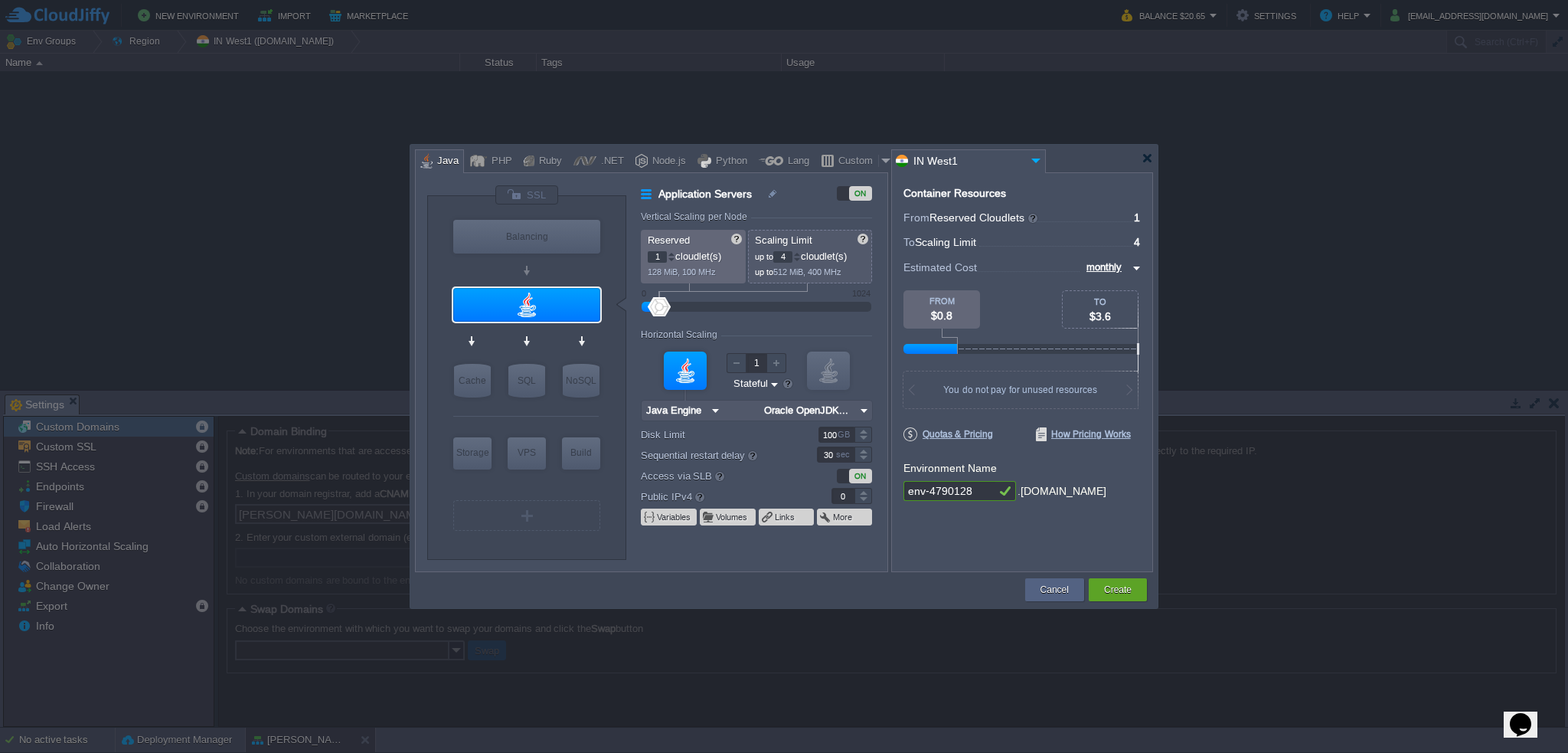
click at [862, 412] on img at bounding box center [864, 410] width 16 height 20
click at [952, 467] on div "21.0.2" at bounding box center [952, 467] width 54 height 18
type input "Oracle OpenJDK..."
click at [839, 435] on div "GB" at bounding box center [845, 435] width 15 height 15
click at [774, 553] on form "Vertical Scaling per Node Reserved 1 cloudlet(s) 128 MiB, 100 MHz Scaling Limit…" at bounding box center [764, 391] width 246 height 360
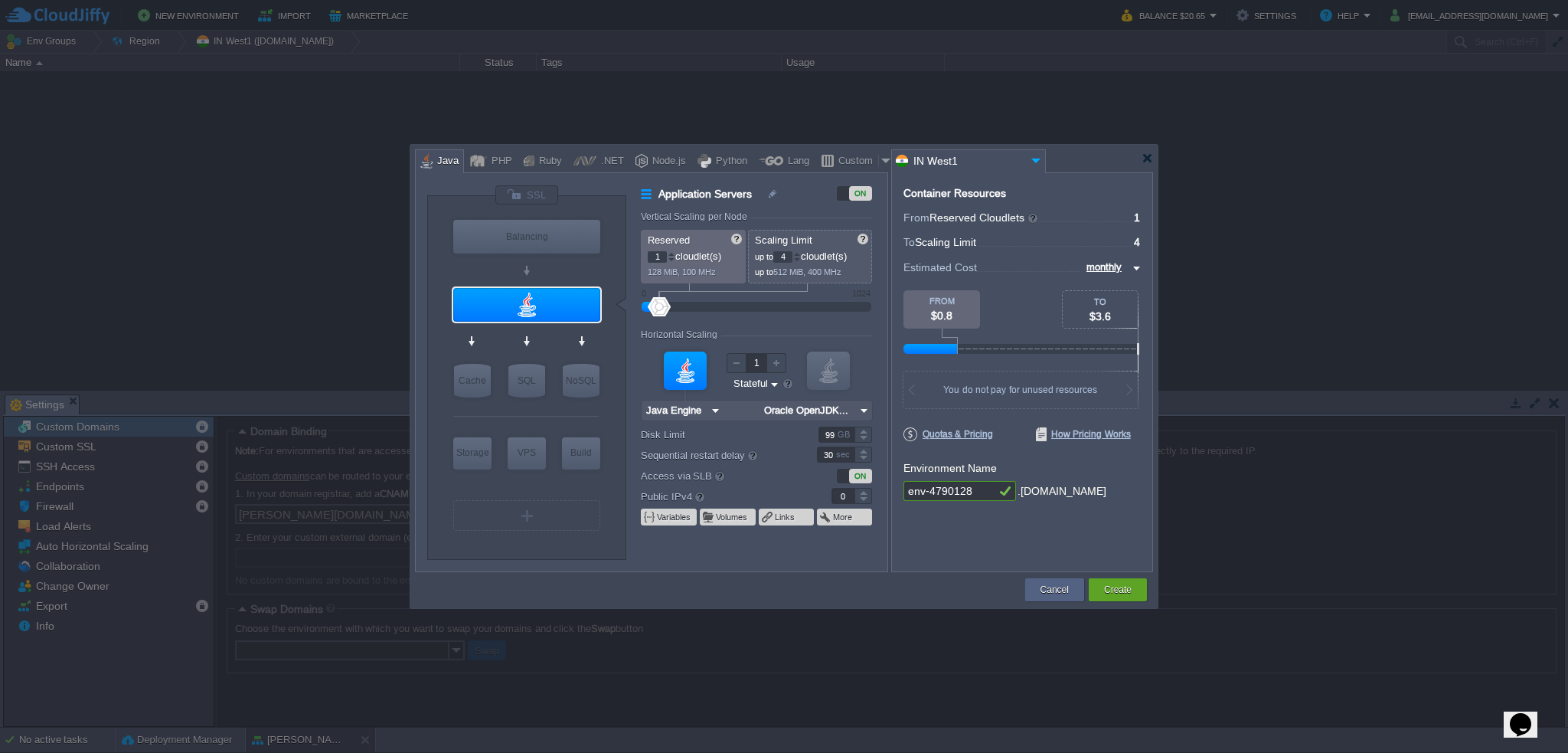
click at [864, 437] on div at bounding box center [864, 439] width 18 height 8
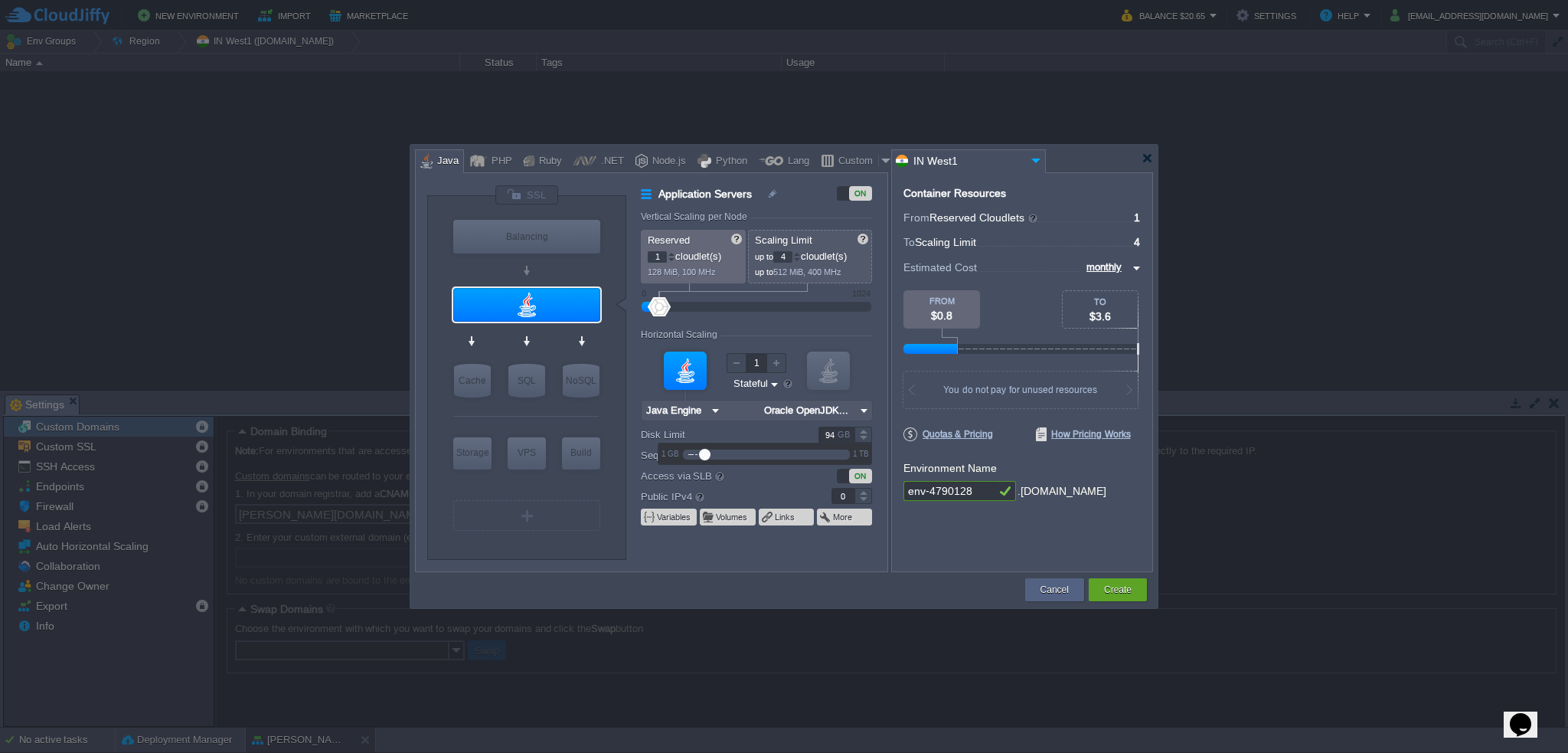
click at [864, 437] on div at bounding box center [864, 439] width 18 height 8
click at [864, 437] on div at bounding box center [864, 439] width 18 height 8
click at [863, 437] on div at bounding box center [864, 439] width 18 height 8
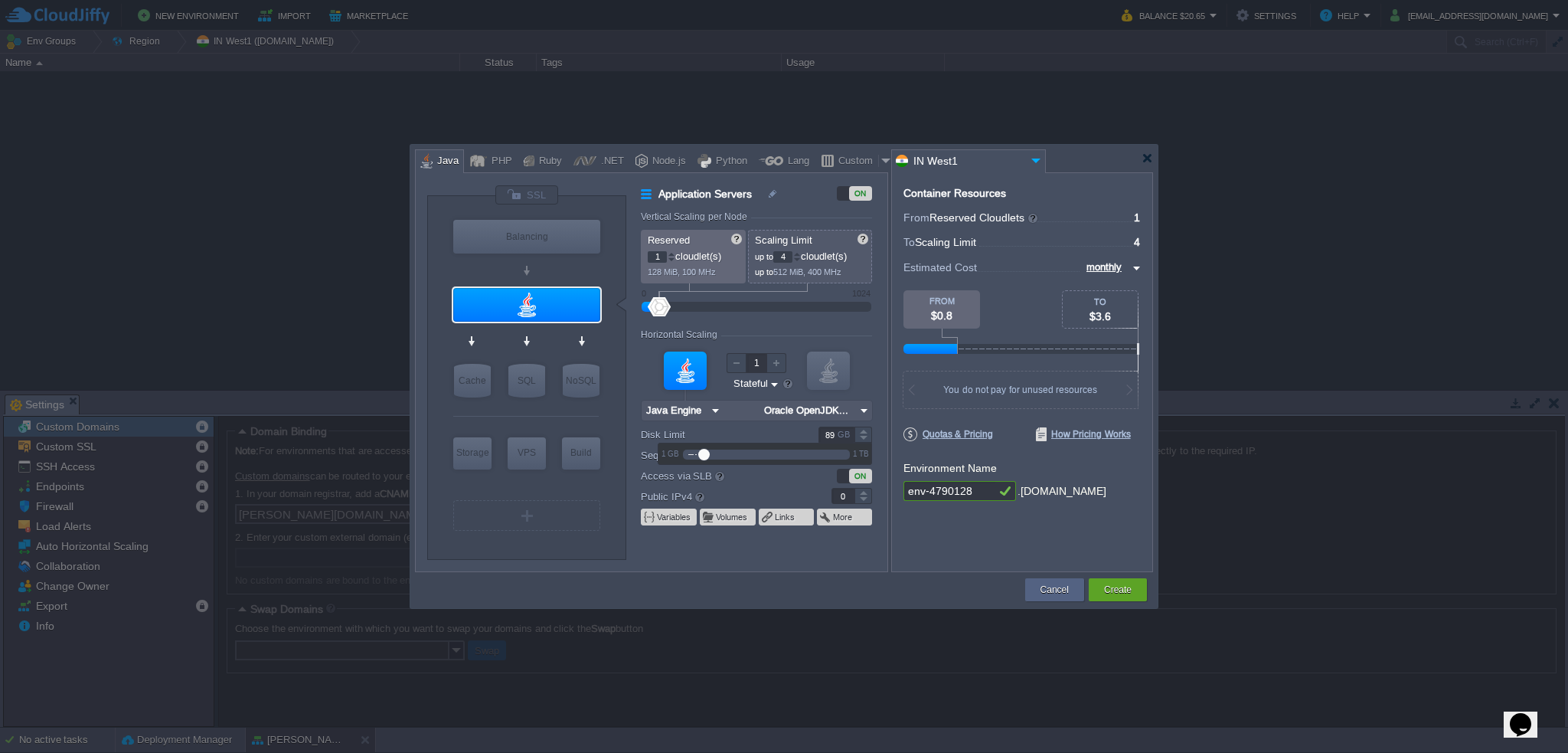
click at [863, 437] on div at bounding box center [864, 439] width 18 height 8
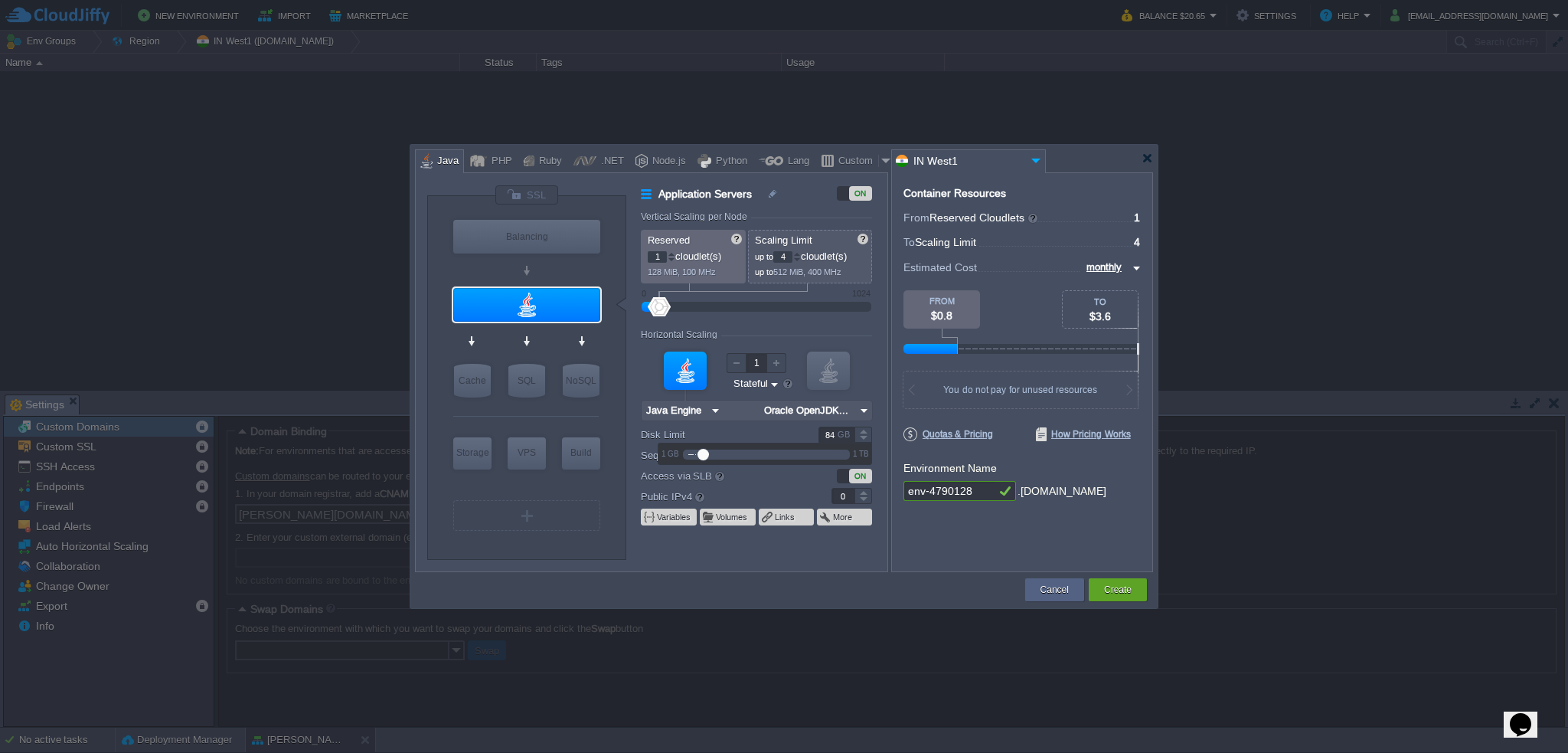
click at [863, 437] on div at bounding box center [864, 439] width 18 height 8
click at [863, 435] on div at bounding box center [864, 439] width 18 height 8
click at [862, 435] on div at bounding box center [864, 439] width 18 height 8
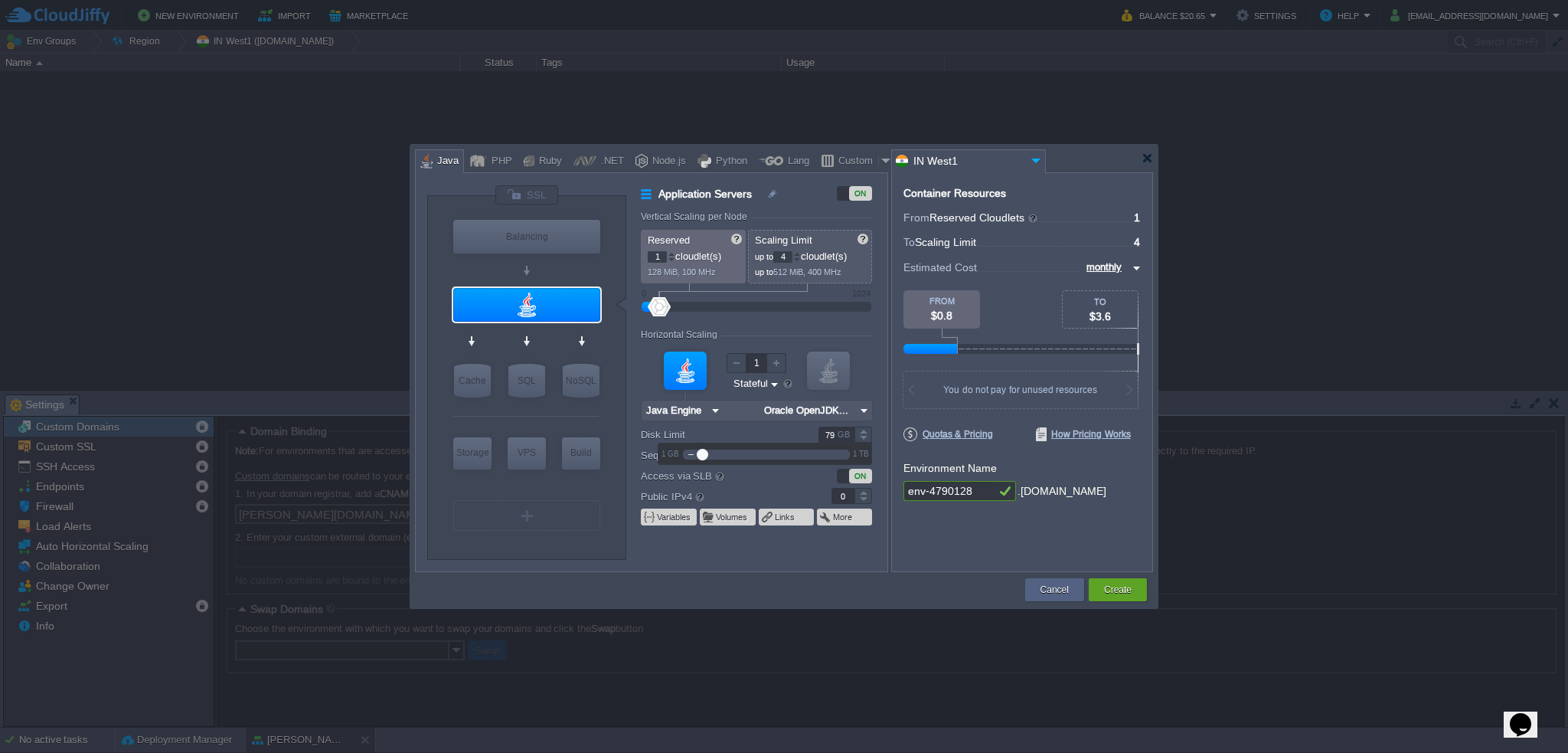
click at [862, 435] on div at bounding box center [864, 439] width 18 height 8
click at [860, 435] on div at bounding box center [864, 439] width 18 height 8
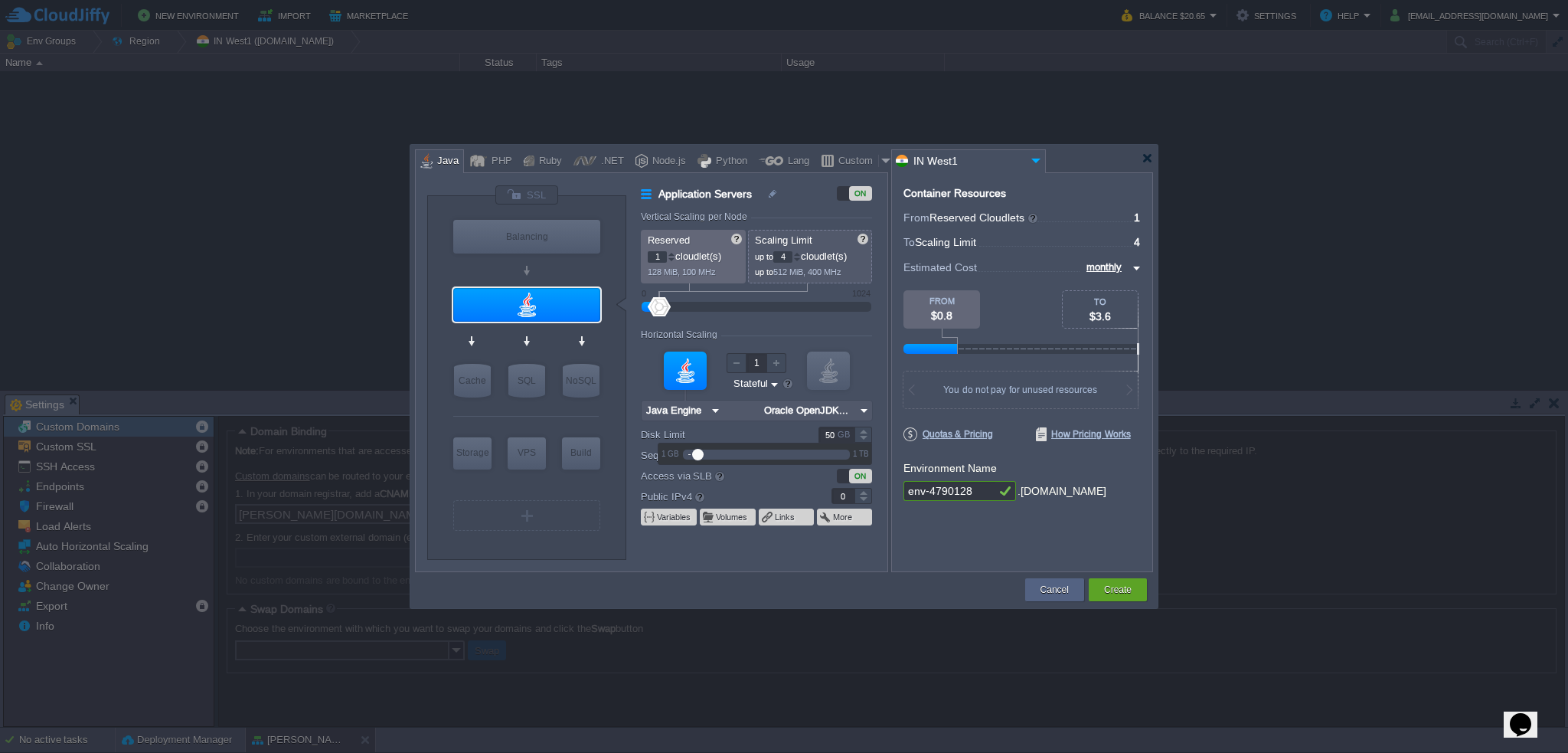
click at [860, 435] on div at bounding box center [864, 439] width 18 height 8
click at [862, 429] on div at bounding box center [864, 430] width 18 height 8
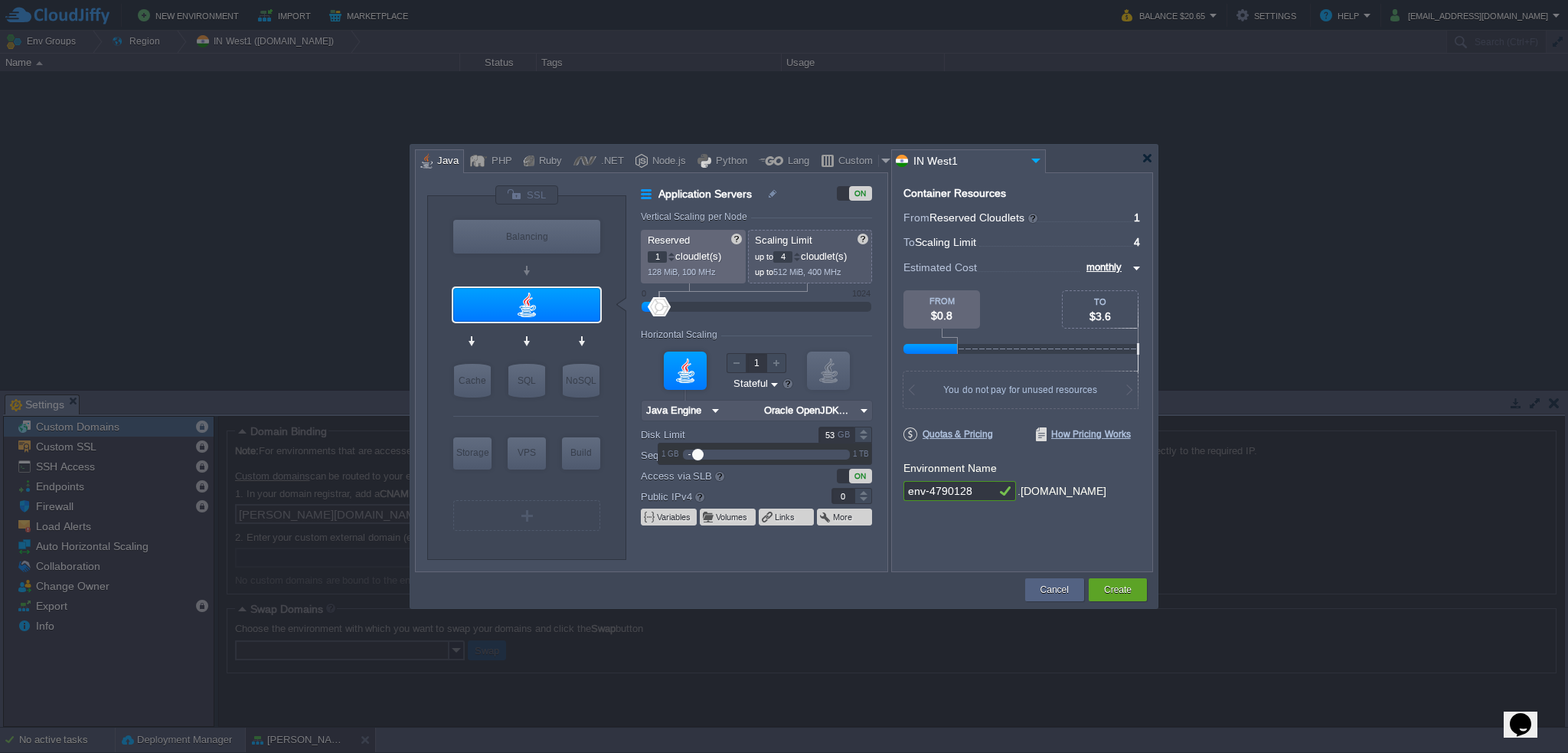
click at [862, 429] on div at bounding box center [864, 430] width 18 height 8
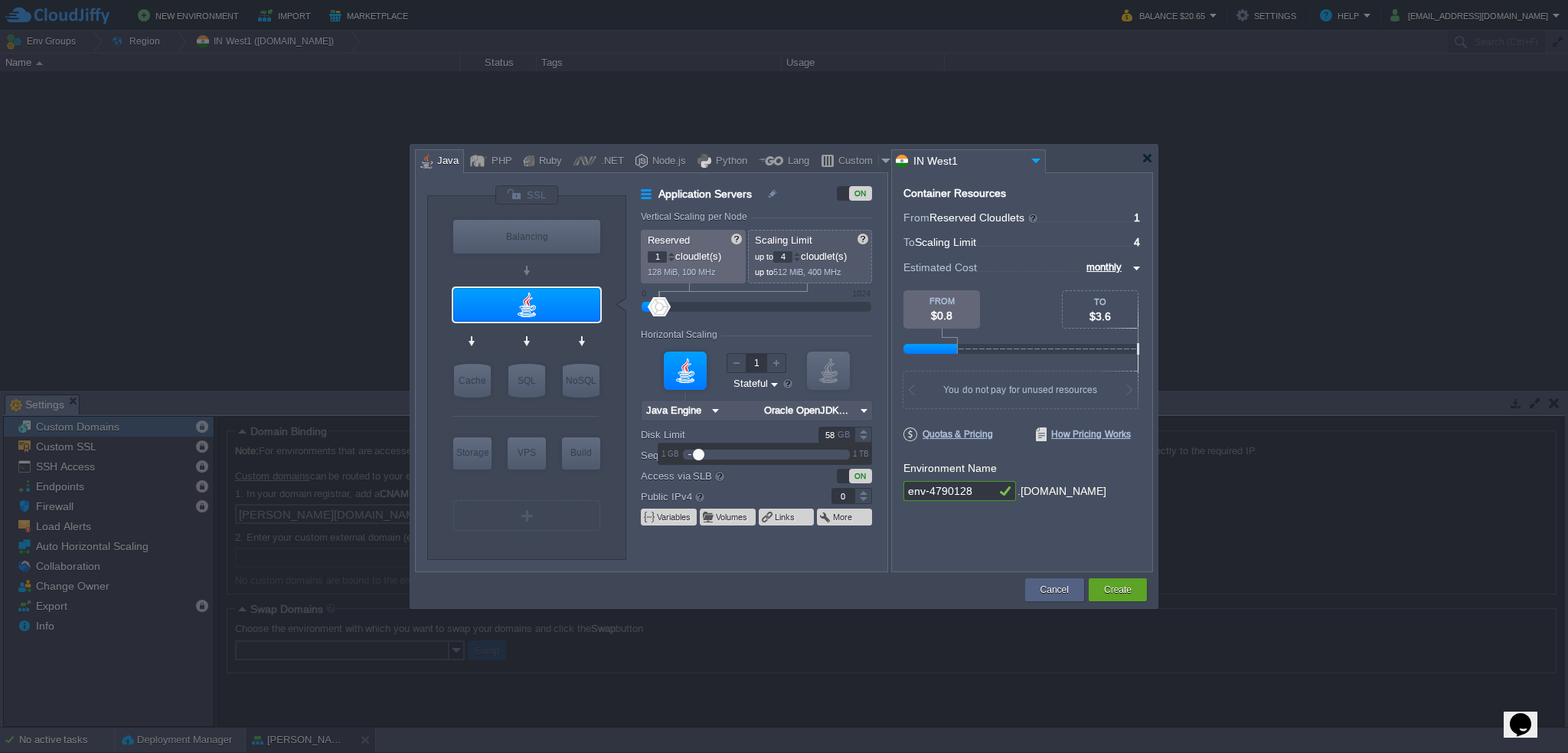
click at [862, 429] on div at bounding box center [864, 430] width 18 height 8
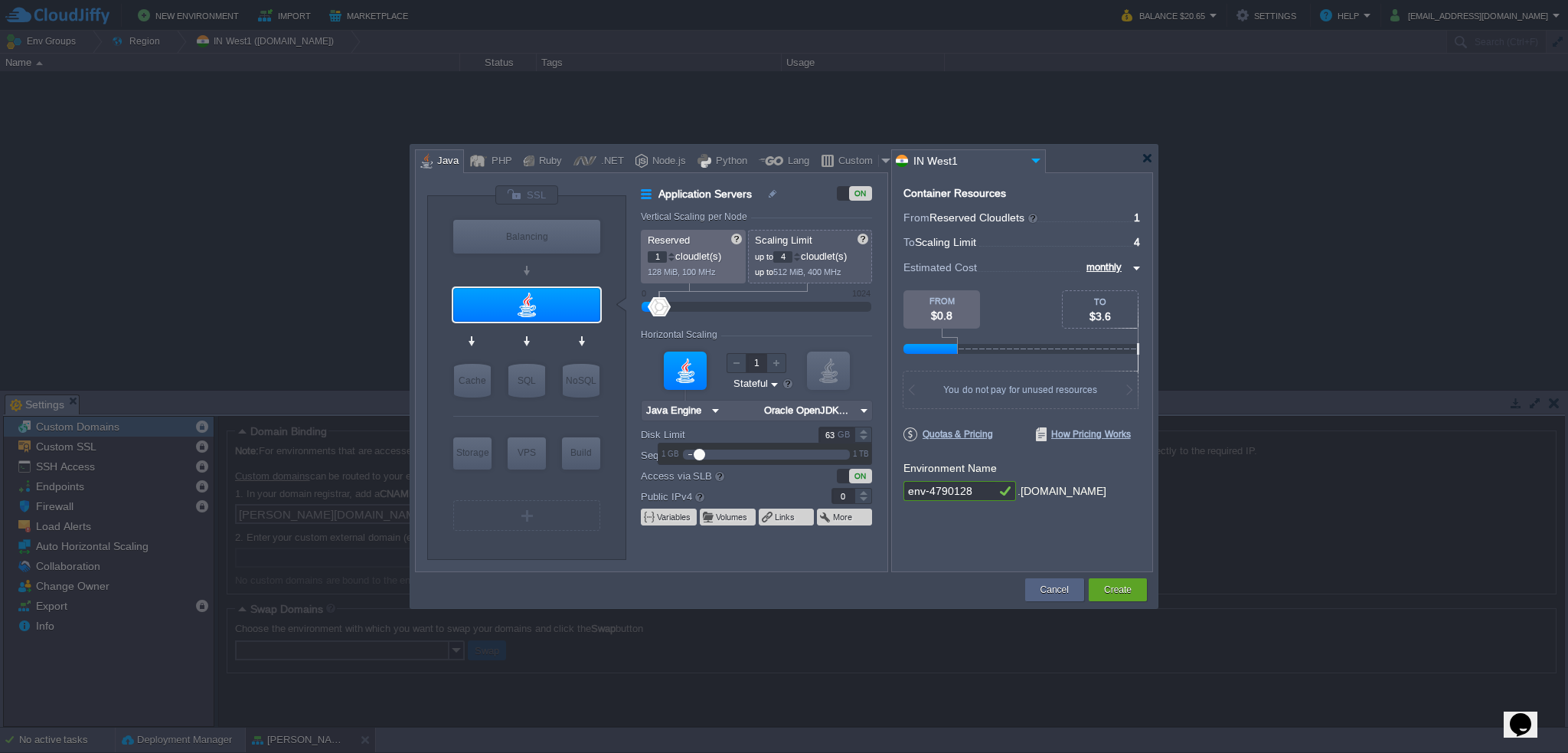
click at [862, 429] on div at bounding box center [864, 430] width 18 height 8
click at [820, 552] on form "Vertical Scaling per Node Reserved 1 cloudlet(s) 128 MiB, 100 MHz Scaling Limit…" at bounding box center [764, 391] width 246 height 360
click at [830, 553] on form "Vertical Scaling per Node Reserved 1 cloudlet(s) 128 MiB, 100 MHz Scaling Limit…" at bounding box center [764, 391] width 246 height 360
click at [864, 431] on div at bounding box center [864, 430] width 18 height 8
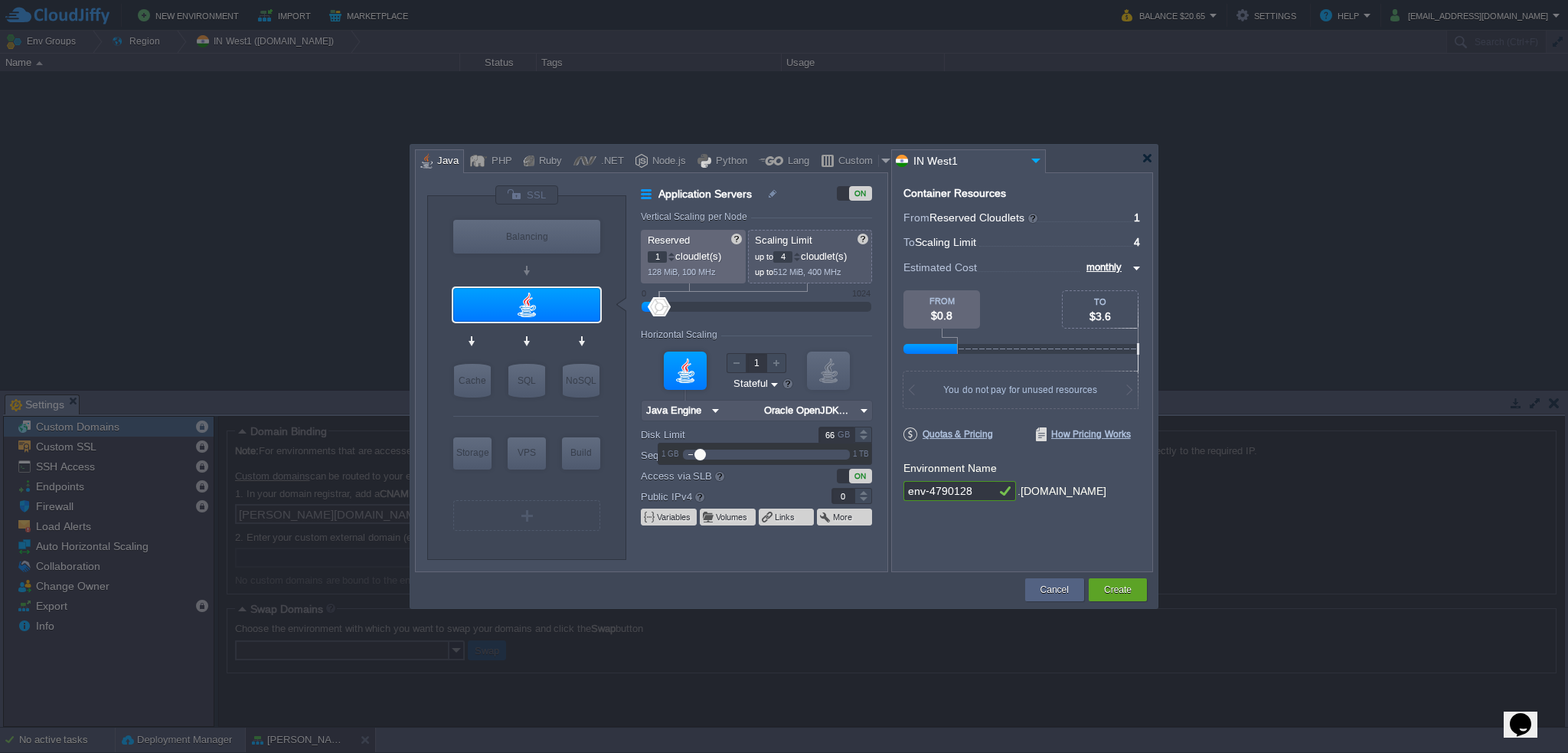
click at [864, 431] on div at bounding box center [864, 430] width 18 height 8
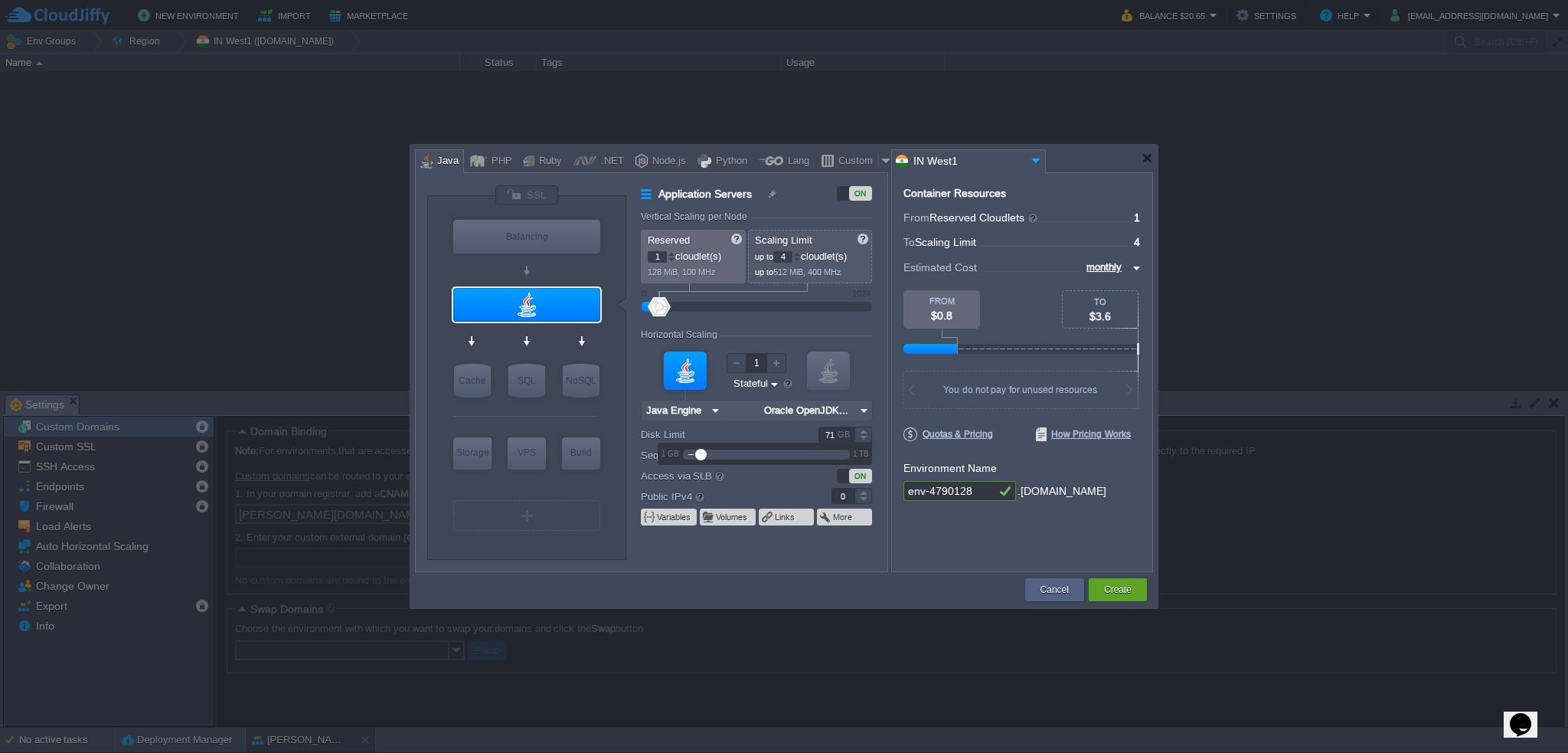
click at [864, 431] on div at bounding box center [864, 430] width 18 height 8
click at [863, 431] on div at bounding box center [864, 430] width 18 height 8
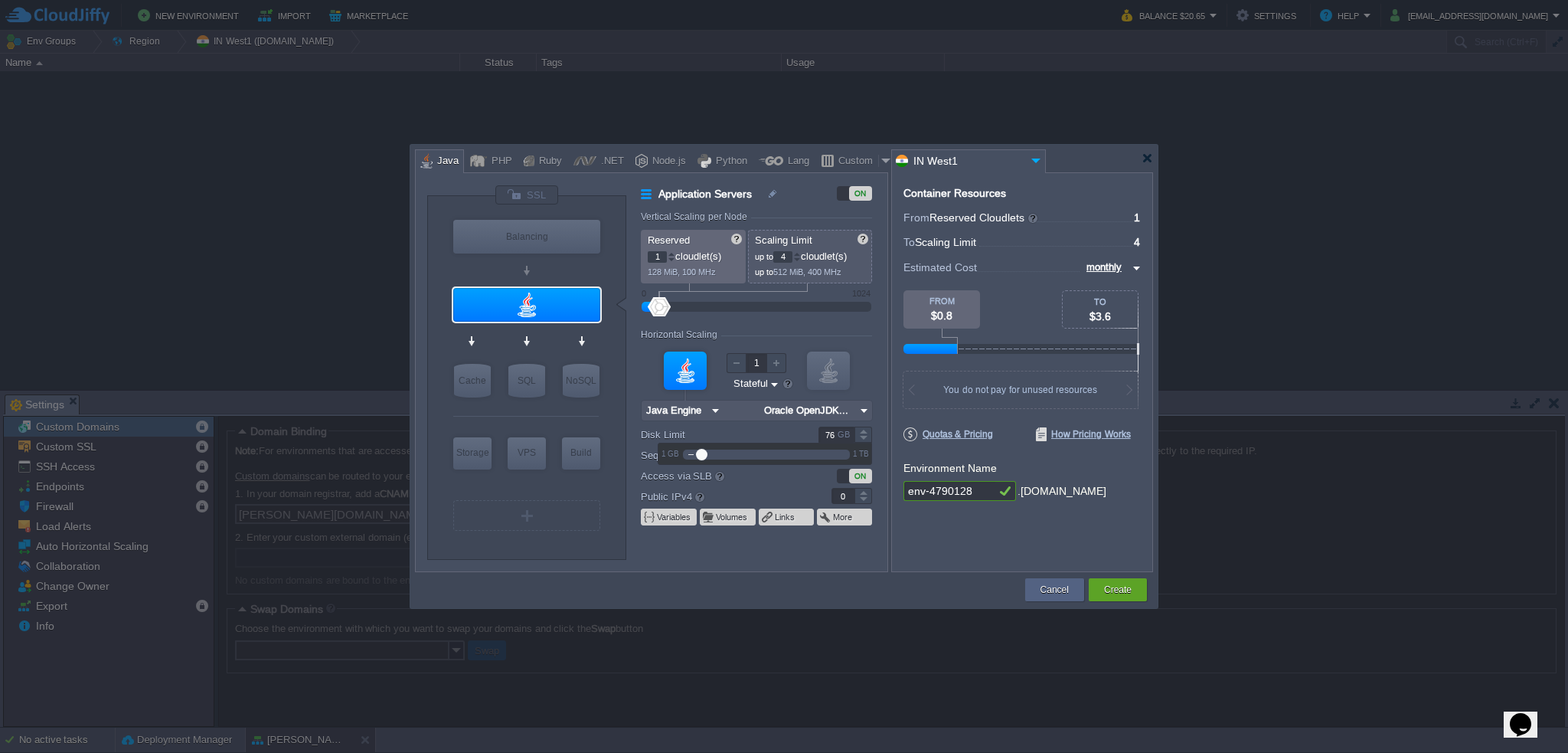
click at [863, 431] on div at bounding box center [864, 430] width 18 height 8
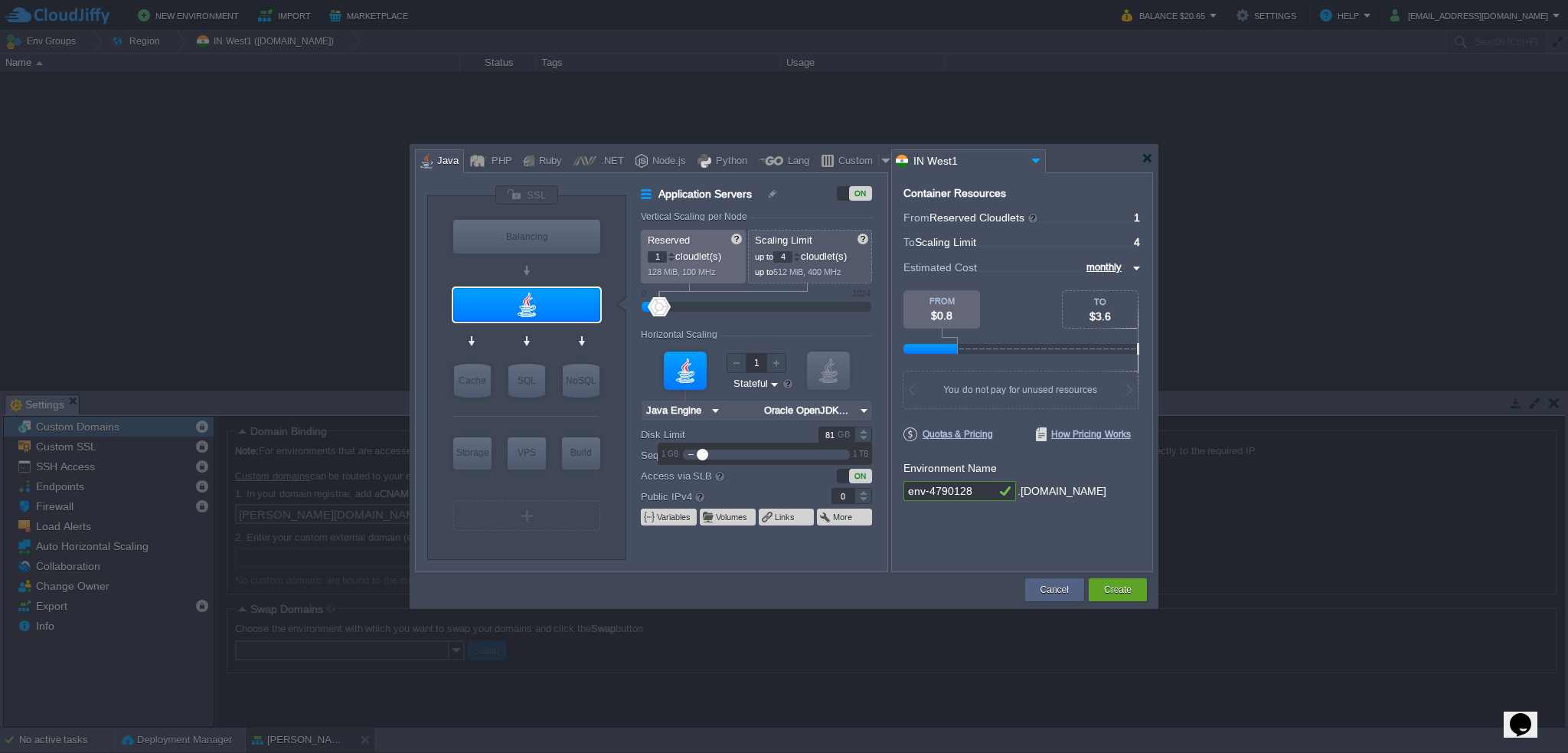
click at [863, 431] on div at bounding box center [864, 430] width 18 height 8
click at [861, 432] on div at bounding box center [864, 430] width 18 height 8
click at [859, 433] on div at bounding box center [864, 430] width 18 height 8
click at [859, 435] on div at bounding box center [864, 435] width 17 height 1
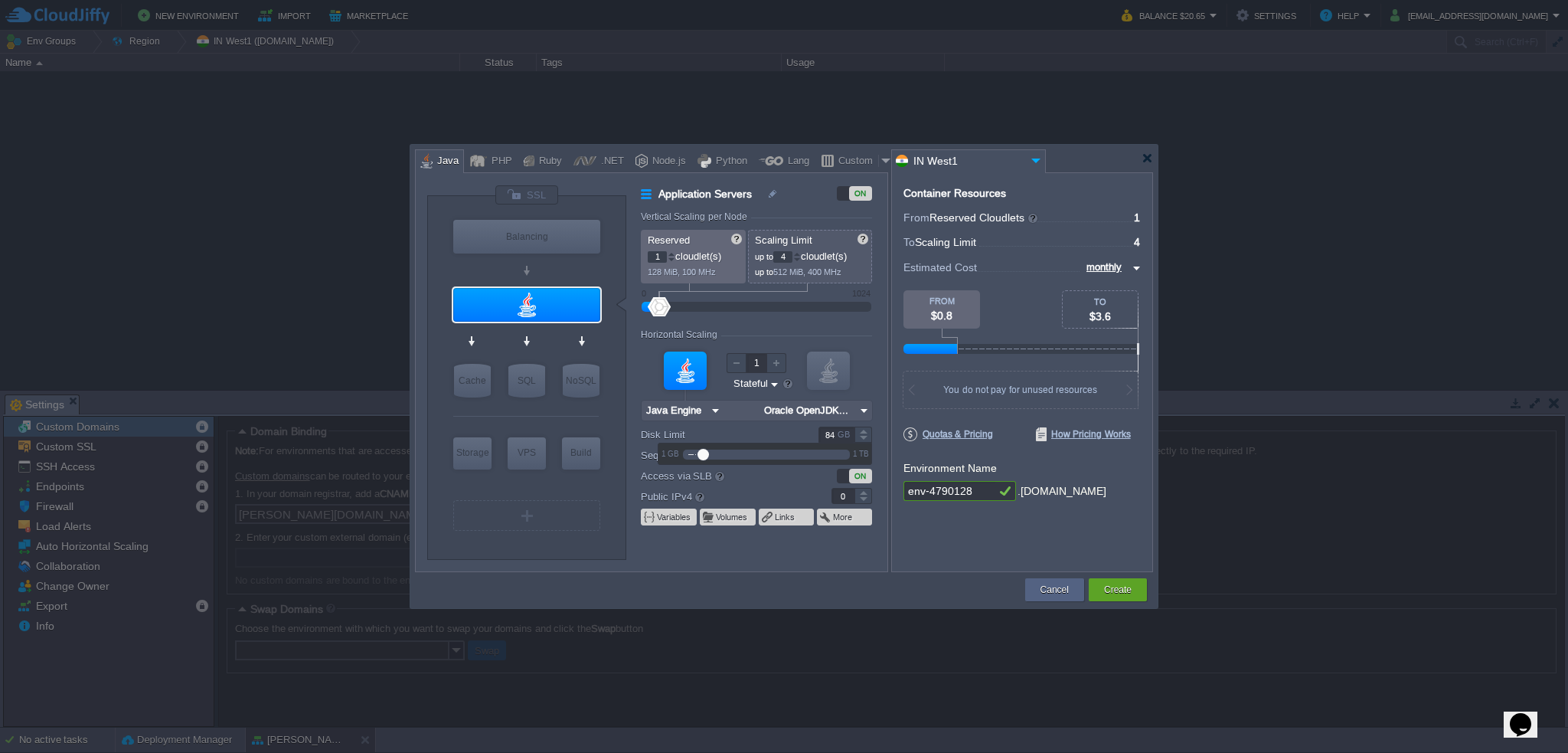
click at [859, 435] on div at bounding box center [864, 435] width 17 height 1
click at [859, 433] on div at bounding box center [864, 430] width 18 height 8
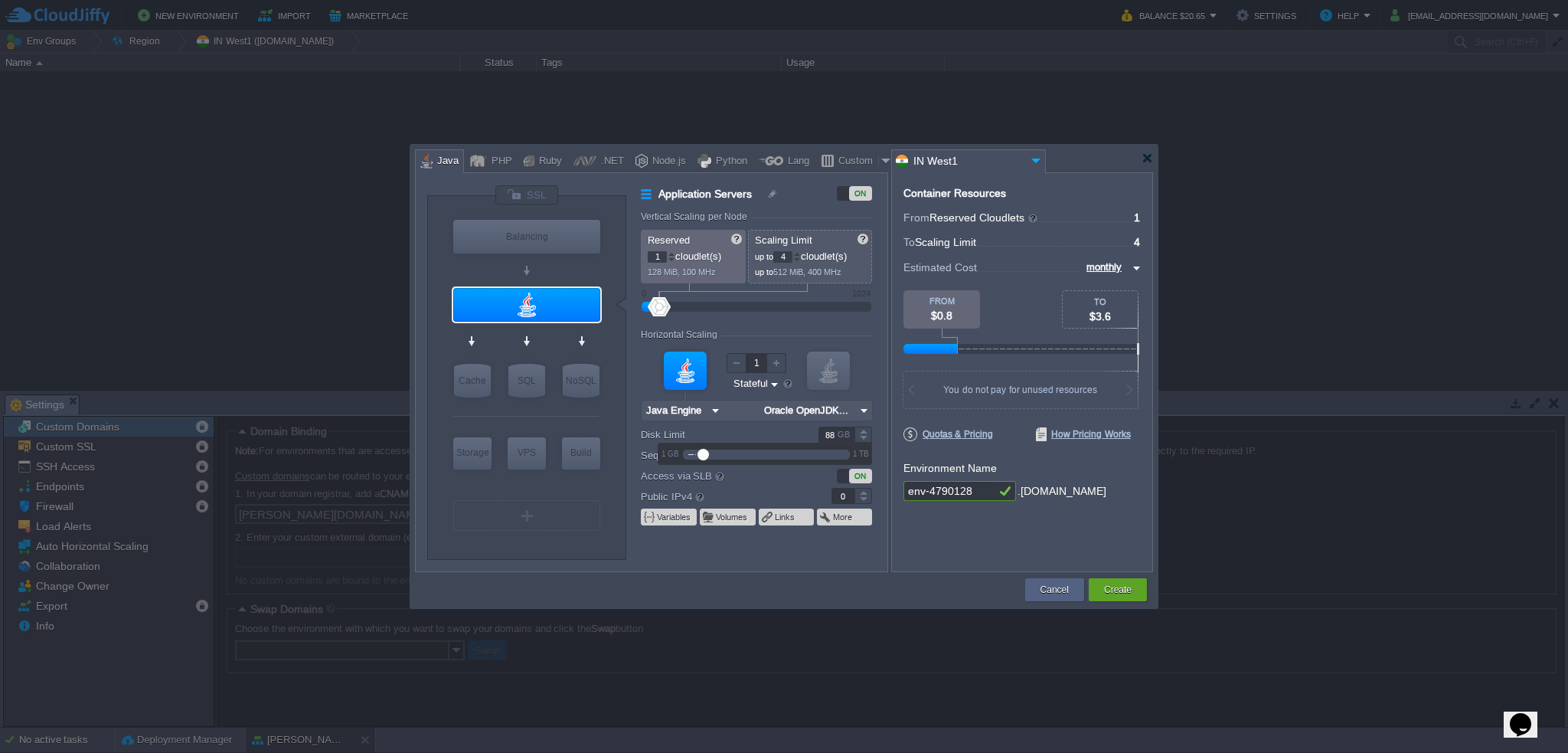
click at [859, 433] on div at bounding box center [864, 430] width 18 height 8
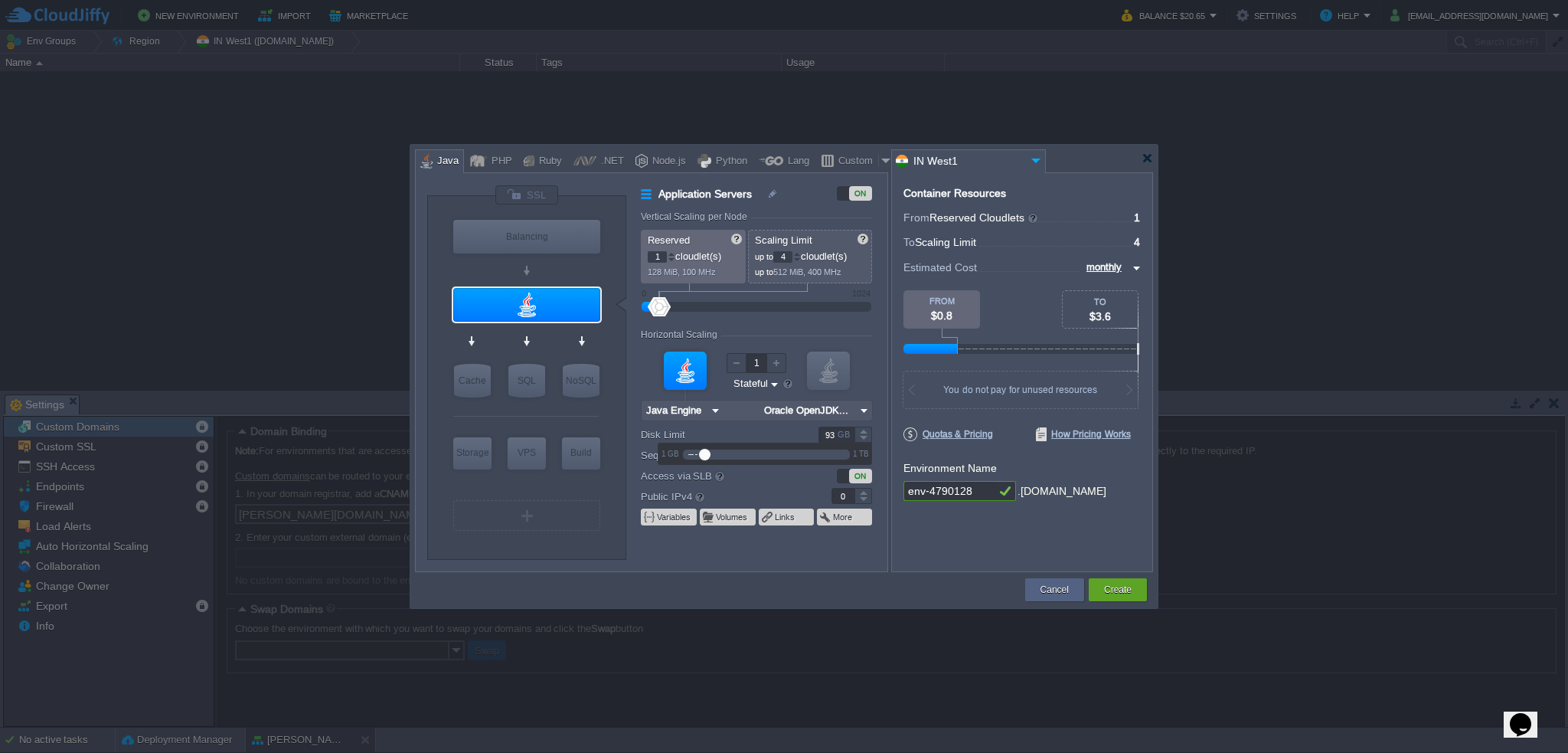
click at [859, 433] on div at bounding box center [864, 430] width 18 height 8
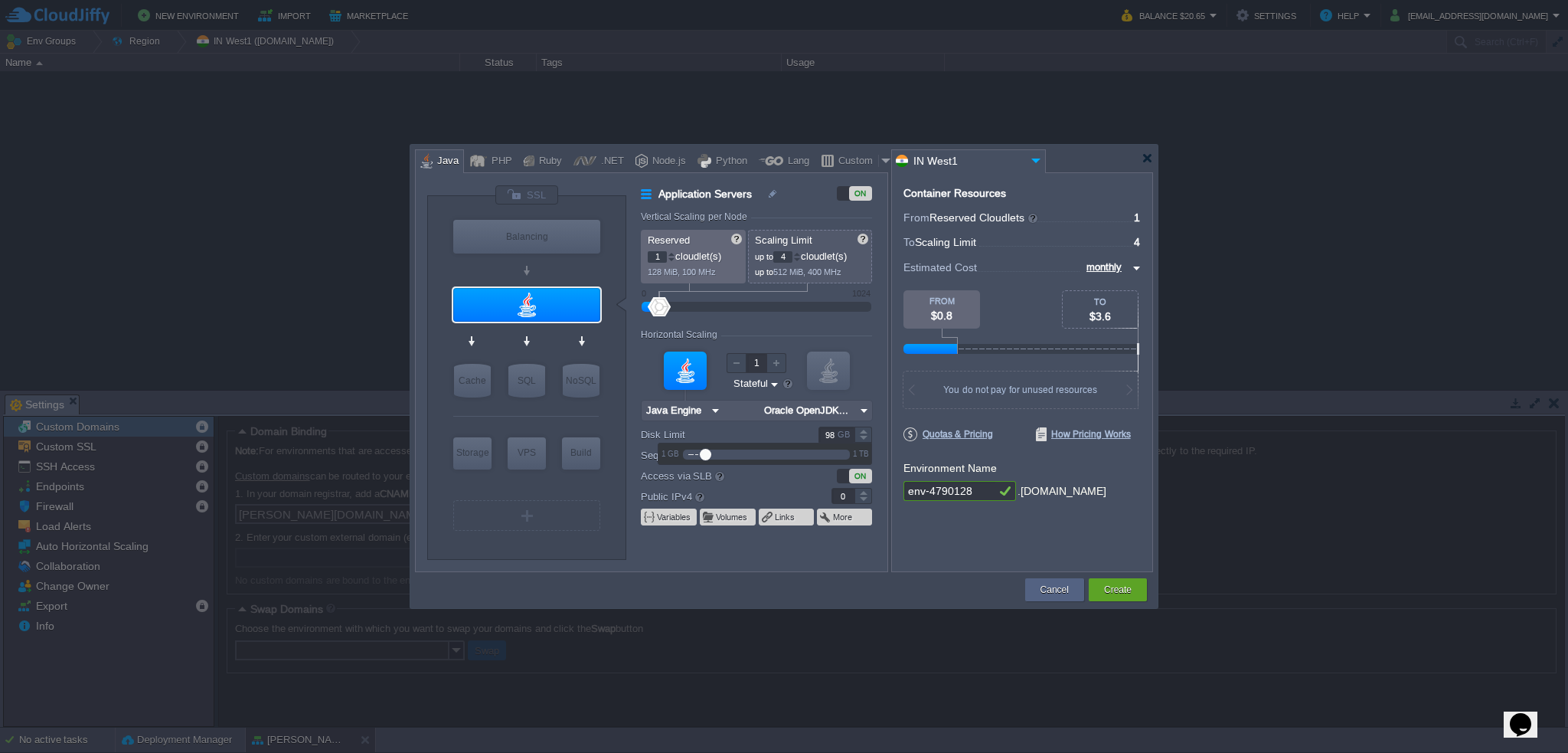
click at [859, 433] on div at bounding box center [864, 430] width 18 height 8
type input "100"
click at [859, 433] on div at bounding box center [864, 430] width 18 height 8
click at [812, 552] on form "Vertical Scaling per Node Reserved 1 cloudlet(s) 128 MiB, 100 MHz Scaling Limit…" at bounding box center [764, 391] width 246 height 360
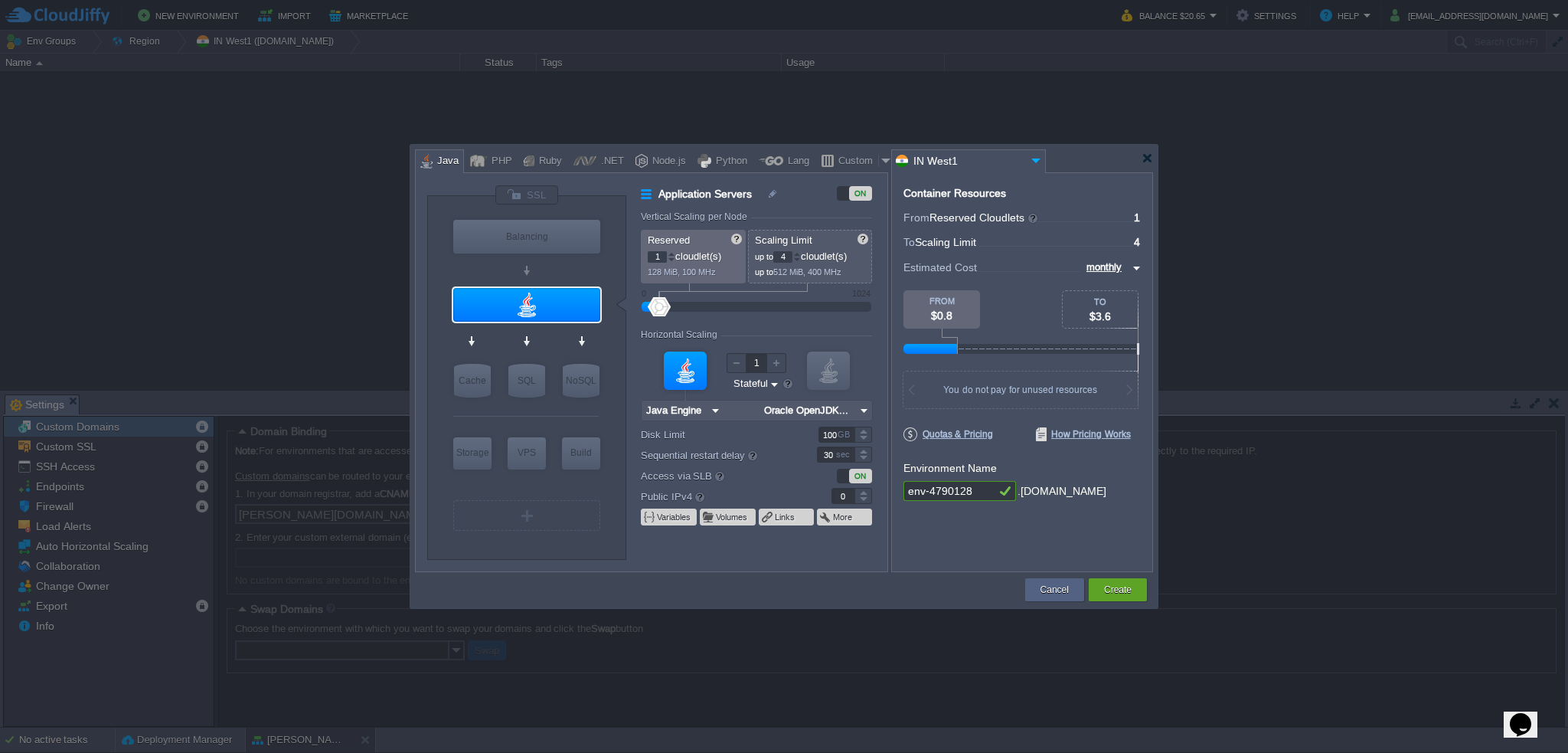
type input "1"
click at [860, 493] on div at bounding box center [864, 492] width 18 height 8
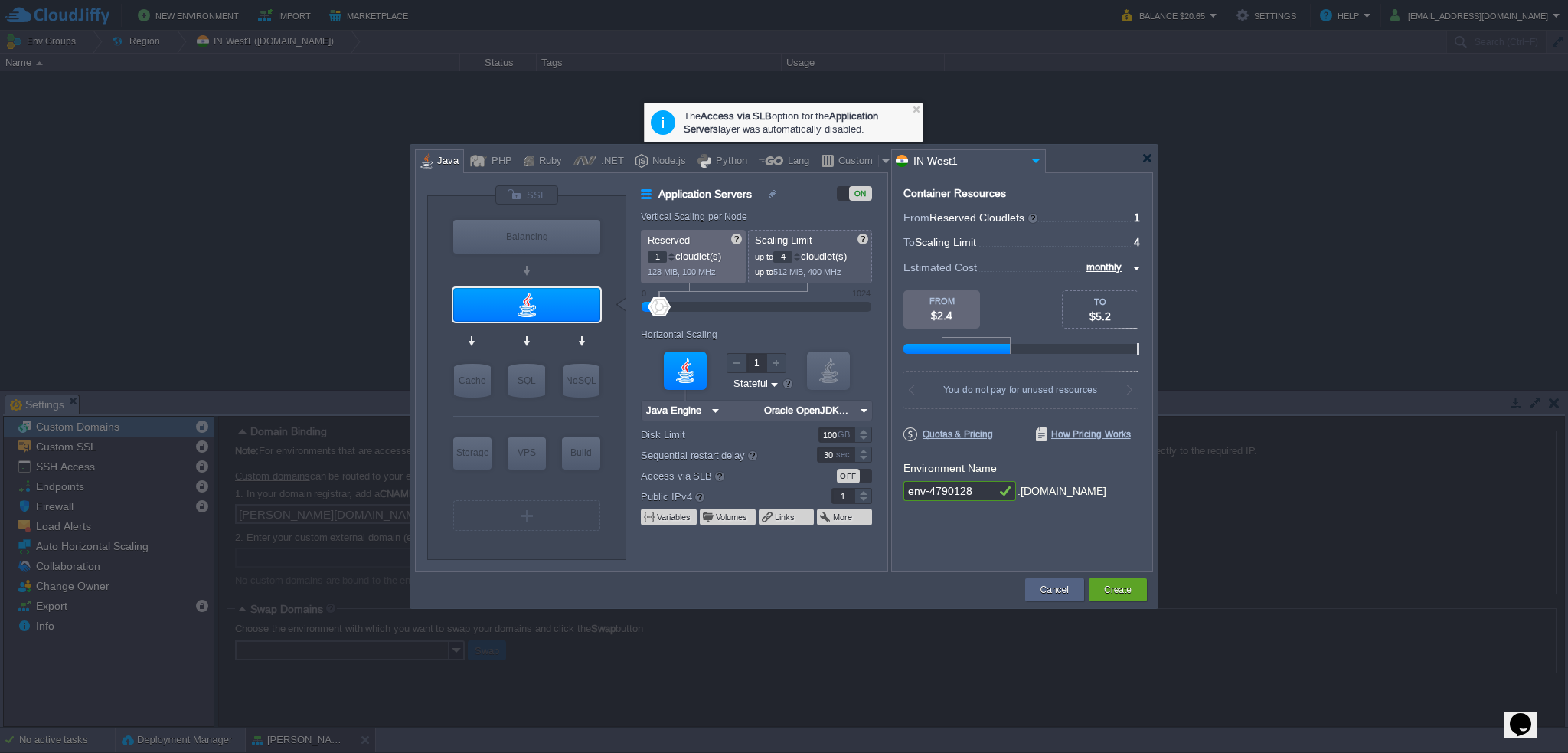
click at [809, 552] on form "Vertical Scaling per Node Reserved 1 cloudlet(s) 128 MiB, 100 MHz Scaling Limit…" at bounding box center [764, 391] width 246 height 360
click at [665, 545] on form "Vertical Scaling per Node Reserved 1 cloudlet(s) 128 MiB, 100 MHz Scaling Limit…" at bounding box center [764, 391] width 246 height 360
click at [663, 518] on button "Variables" at bounding box center [675, 517] width 35 height 12
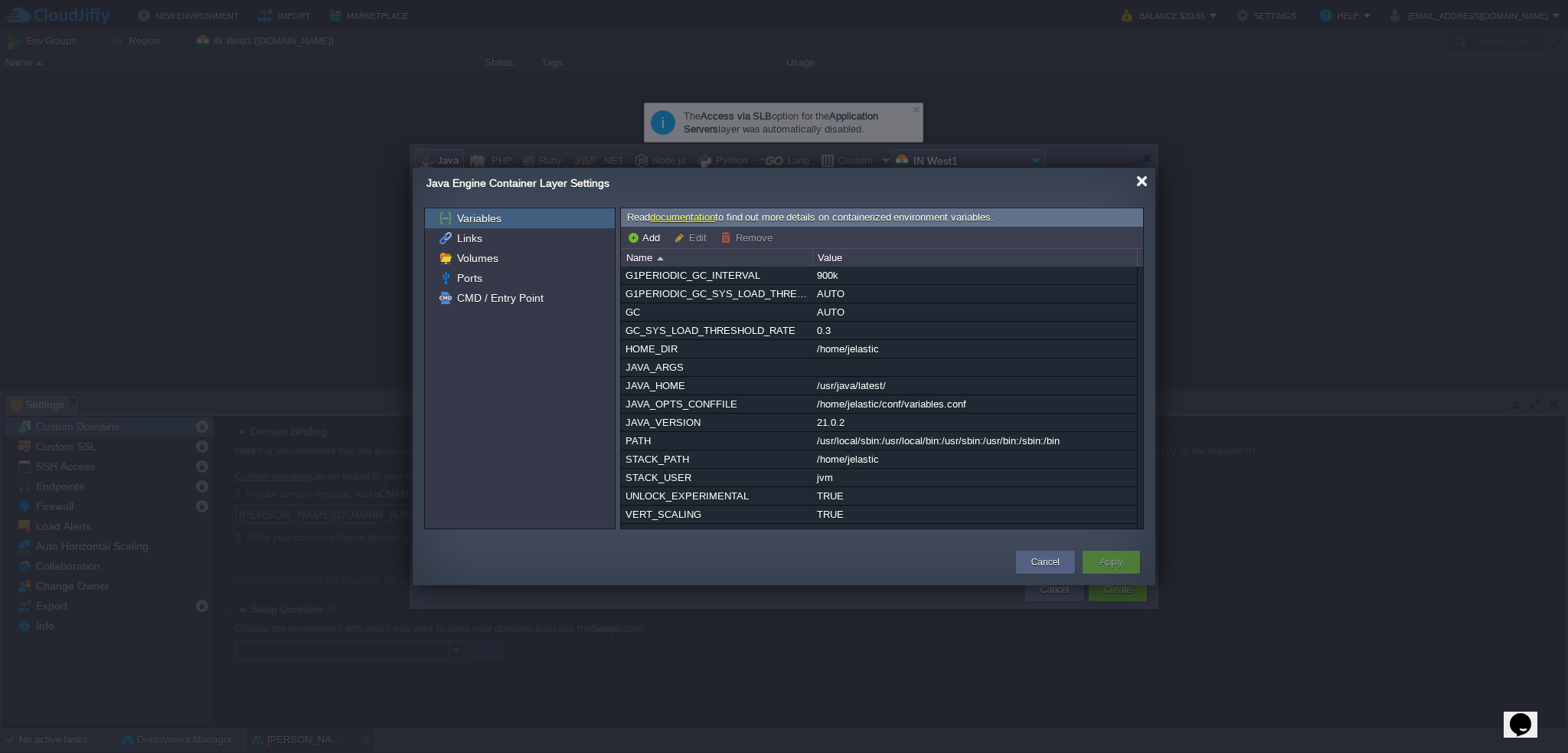
click at [1143, 179] on div at bounding box center [1141, 180] width 11 height 11
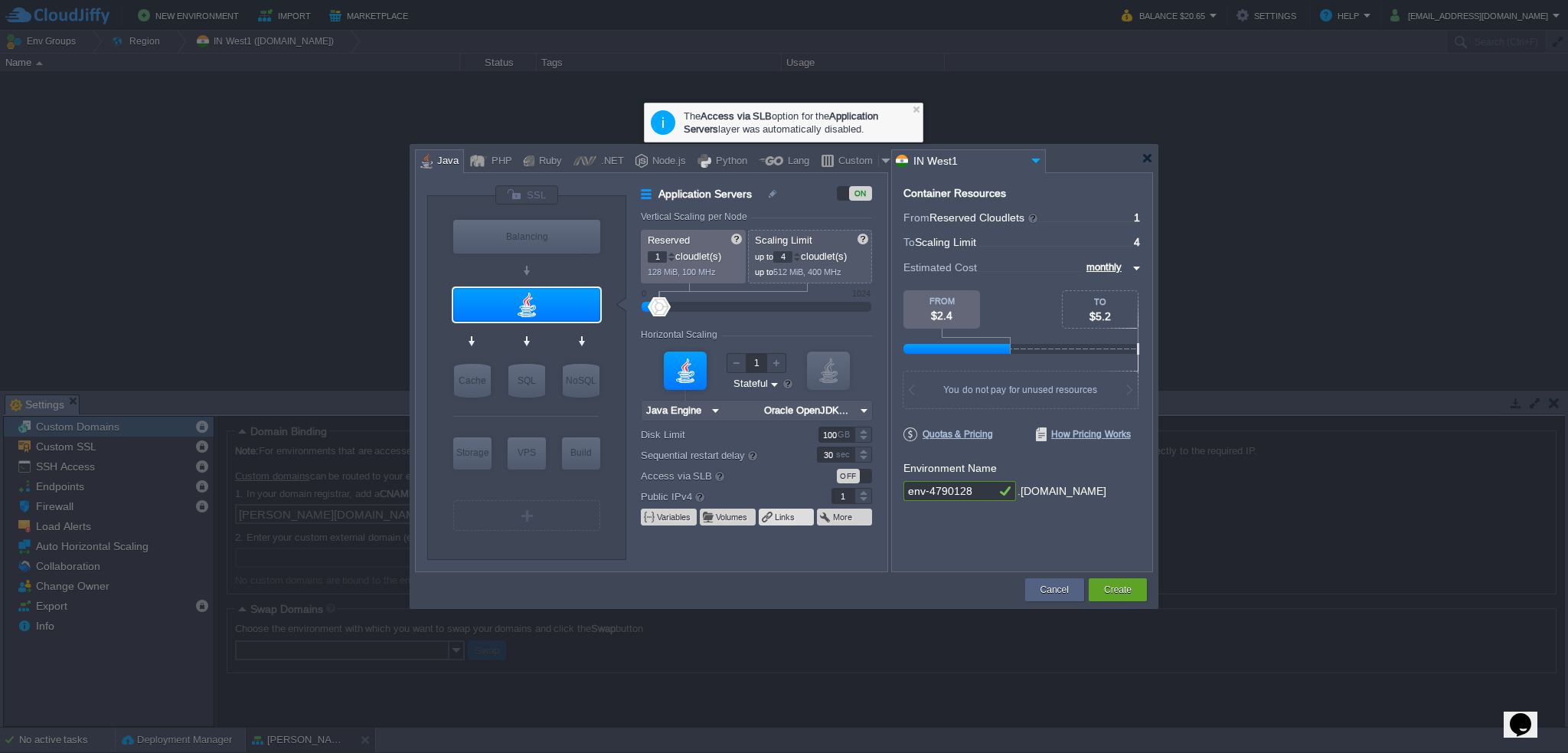
click at [790, 511] on button "Links" at bounding box center [785, 517] width 21 height 12
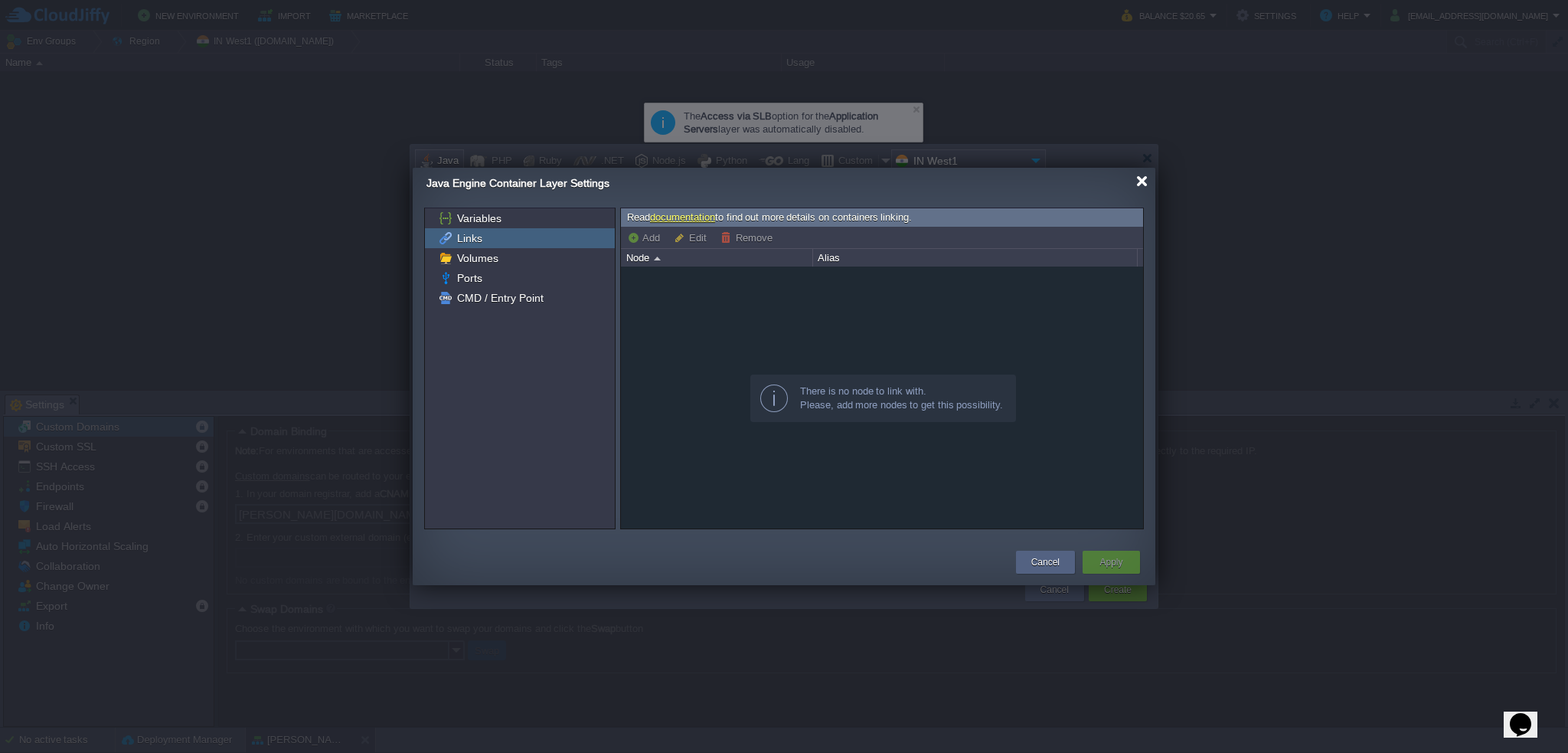
click at [1142, 186] on div at bounding box center [1141, 180] width 11 height 11
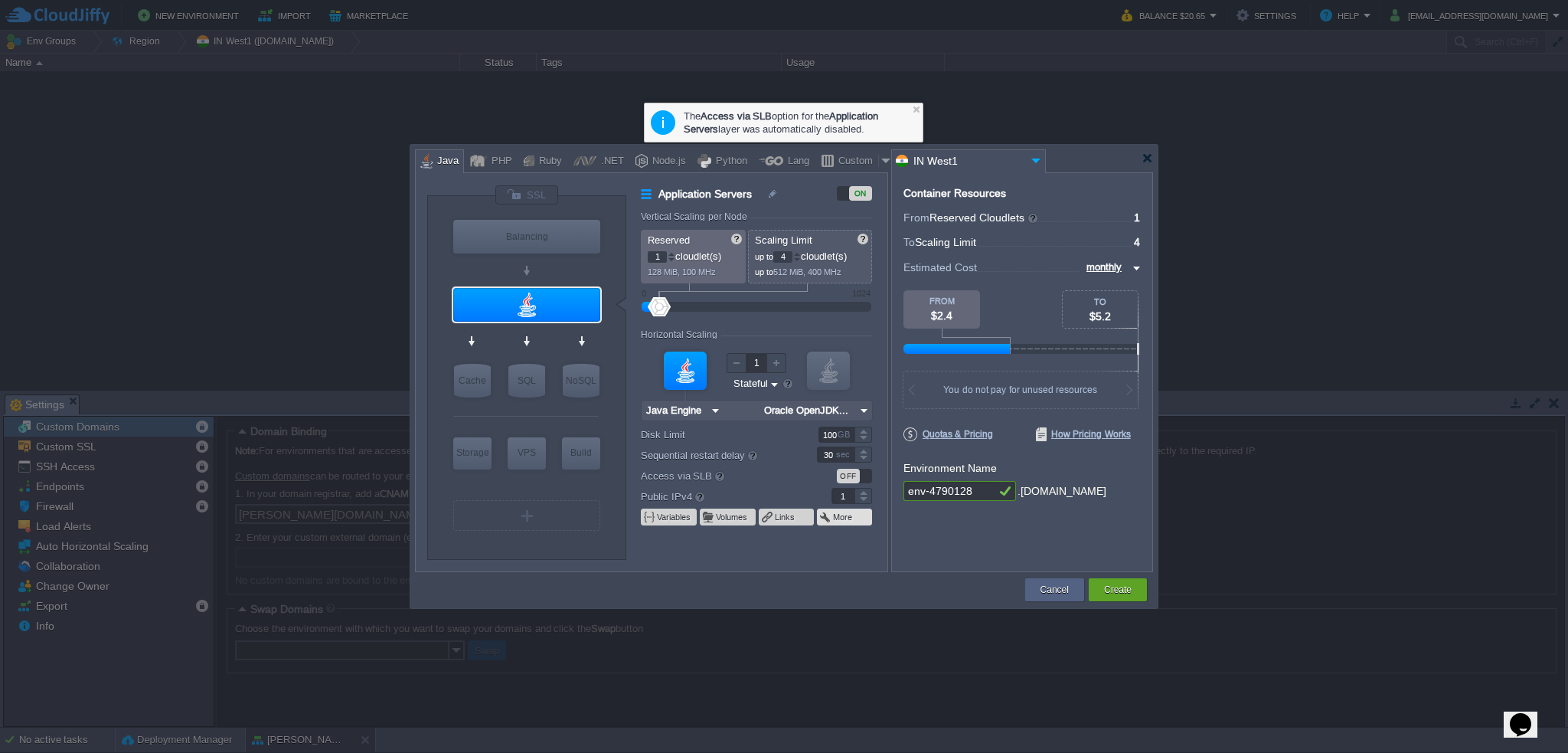
click at [844, 520] on button "More" at bounding box center [843, 517] width 21 height 12
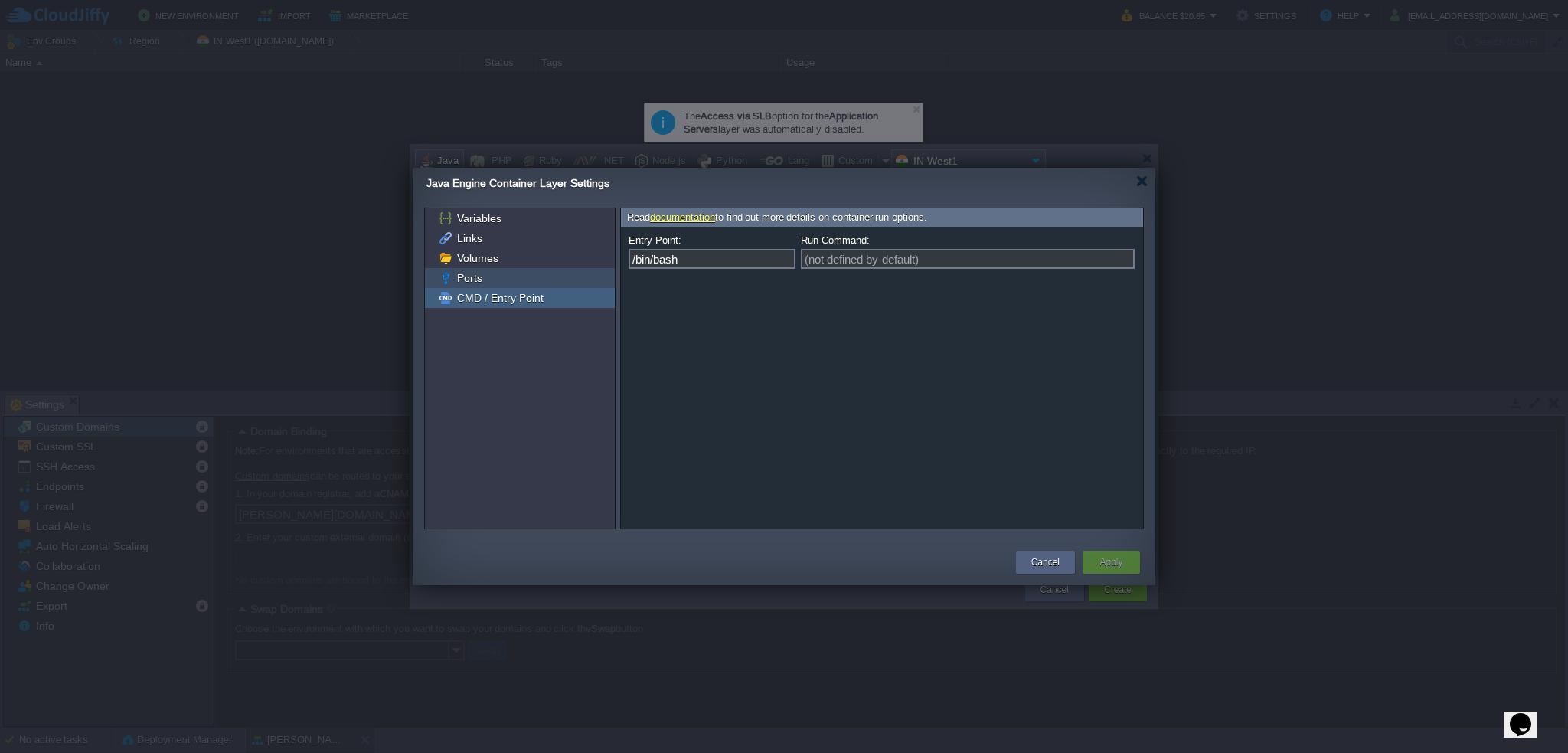
click at [478, 276] on span "Ports" at bounding box center [469, 278] width 31 height 14
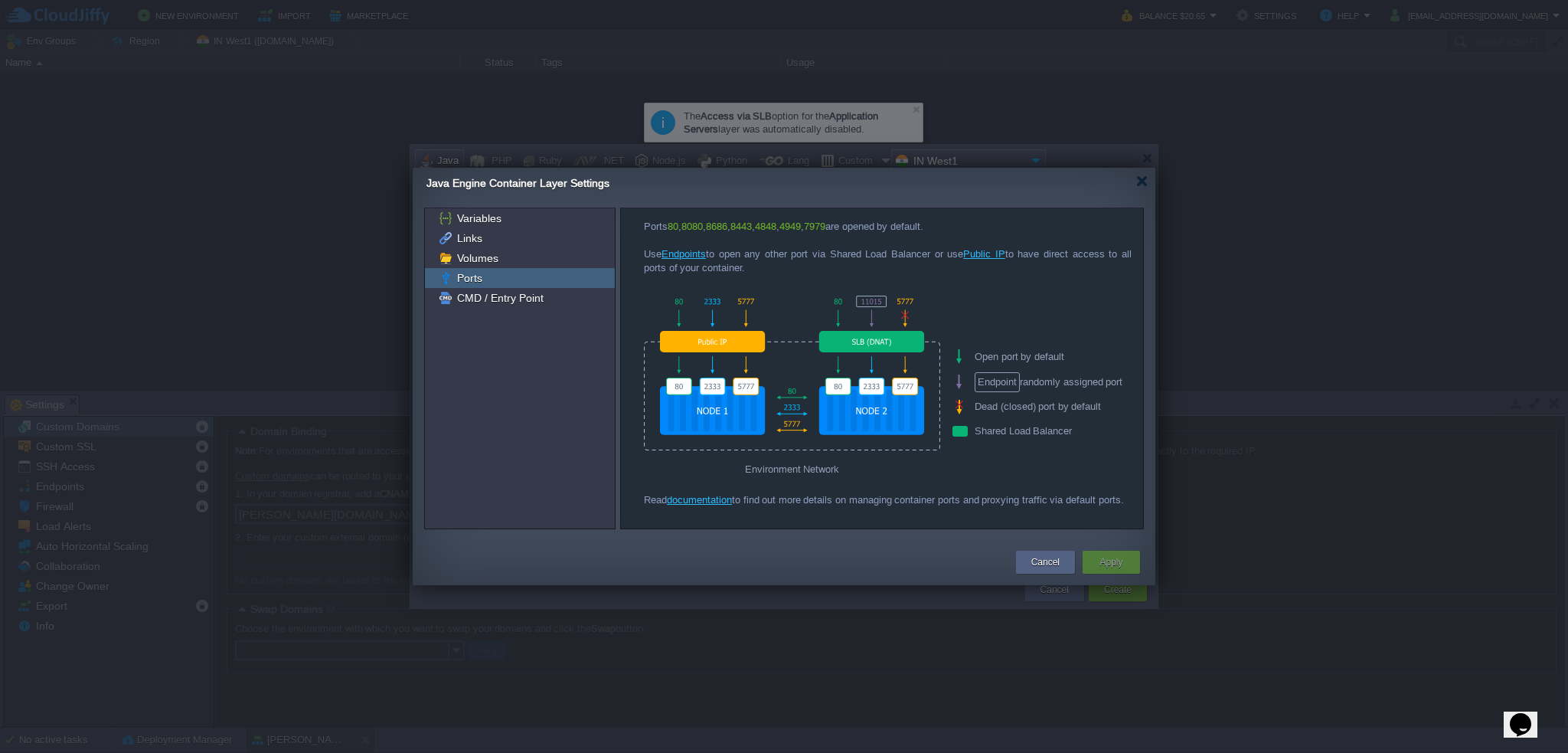
click at [489, 286] on div "Ports" at bounding box center [520, 278] width 190 height 20
click at [481, 298] on span "CMD / Entry Point" at bounding box center [500, 298] width 91 height 14
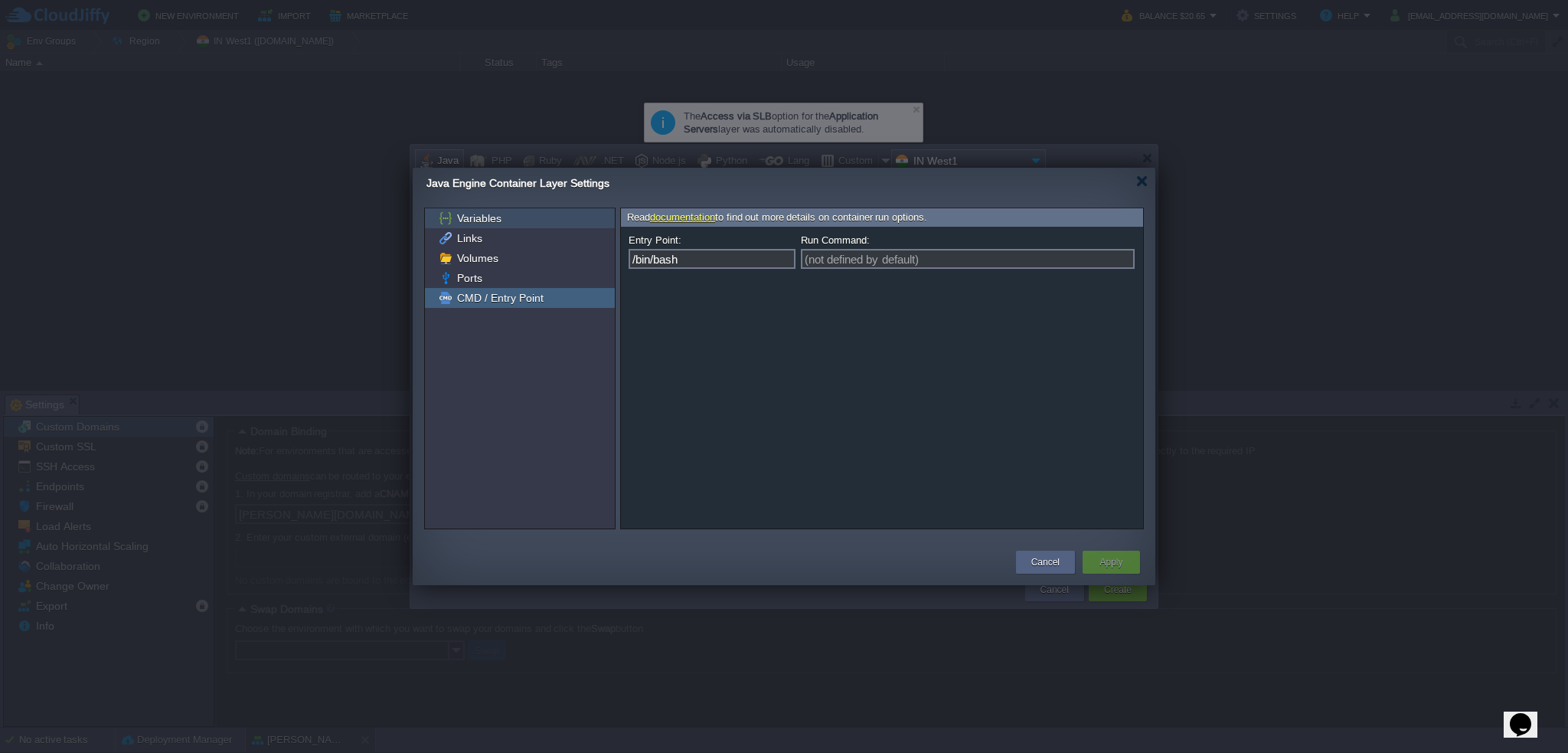
click at [484, 223] on span "Variables" at bounding box center [478, 218] width 50 height 14
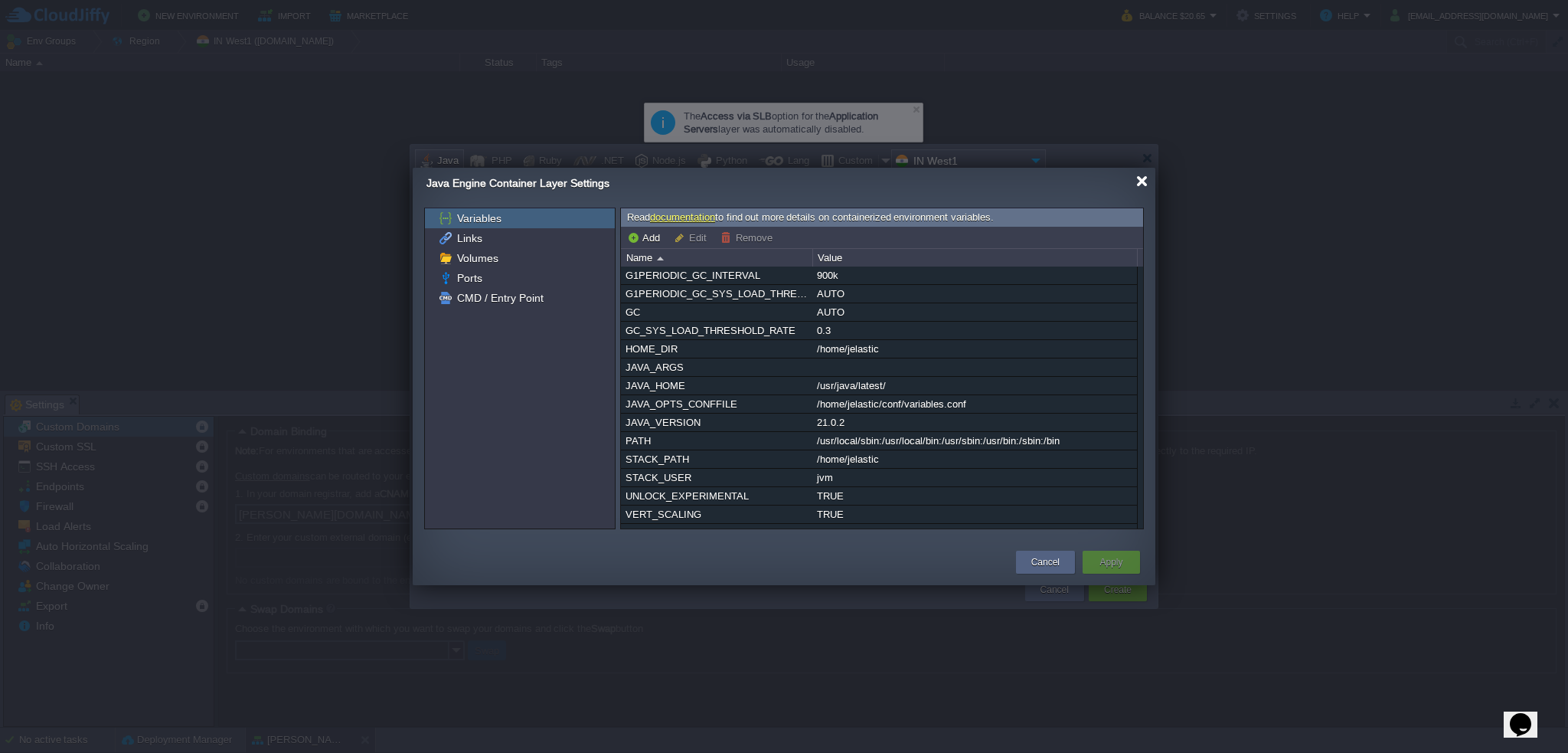
click at [1140, 183] on div at bounding box center [1141, 180] width 11 height 11
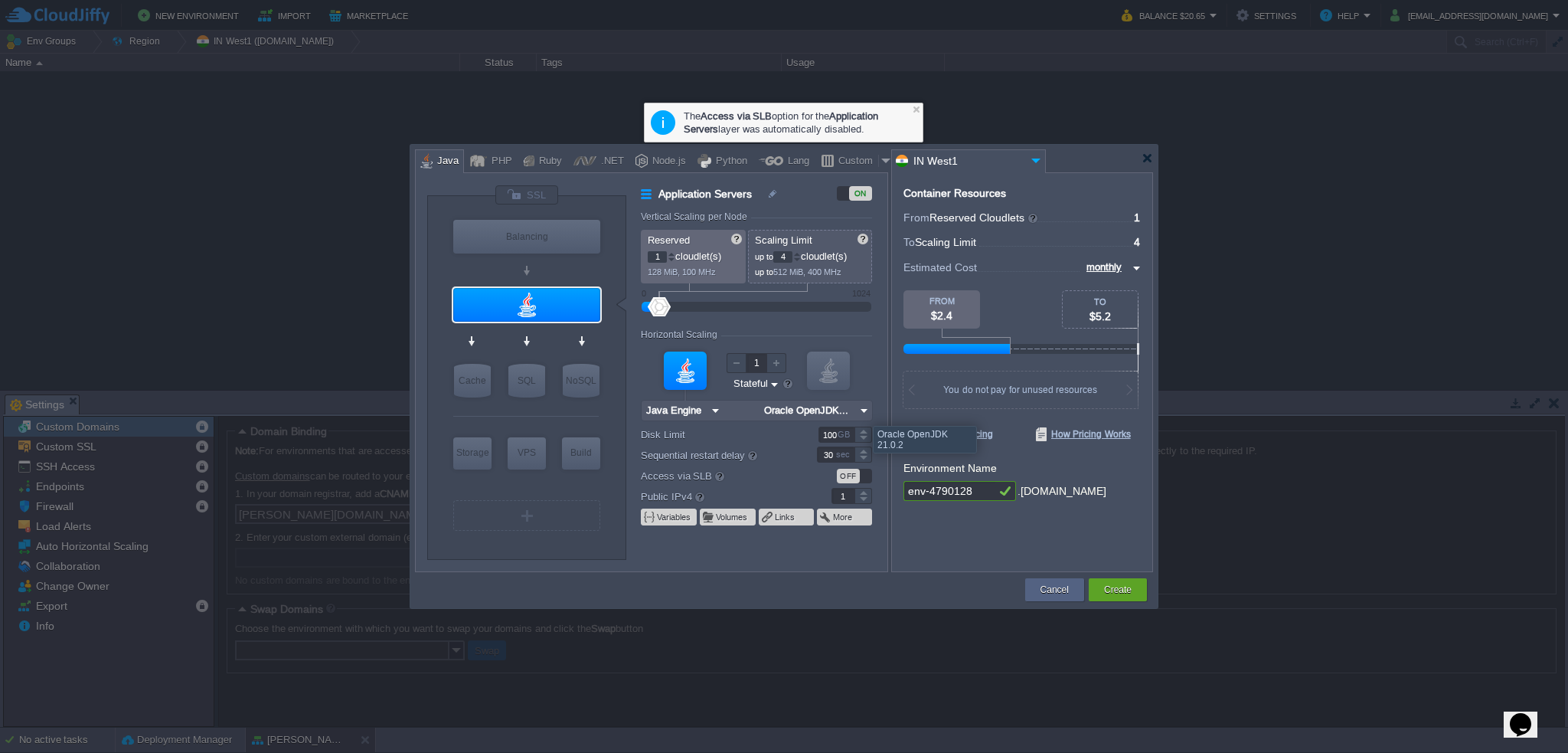
click at [862, 412] on img at bounding box center [864, 410] width 16 height 20
click at [934, 465] on div "21.0.2" at bounding box center [952, 467] width 54 height 18
type input "Oracle OpenJDK..."
drag, startPoint x: 980, startPoint y: 490, endPoint x: 892, endPoint y: 479, distance: 88.7
click at [892, 479] on div "Container Resources From Reserved Cloudlets ... = 1 not added To Scaling Limit …" at bounding box center [1023, 372] width 262 height 400
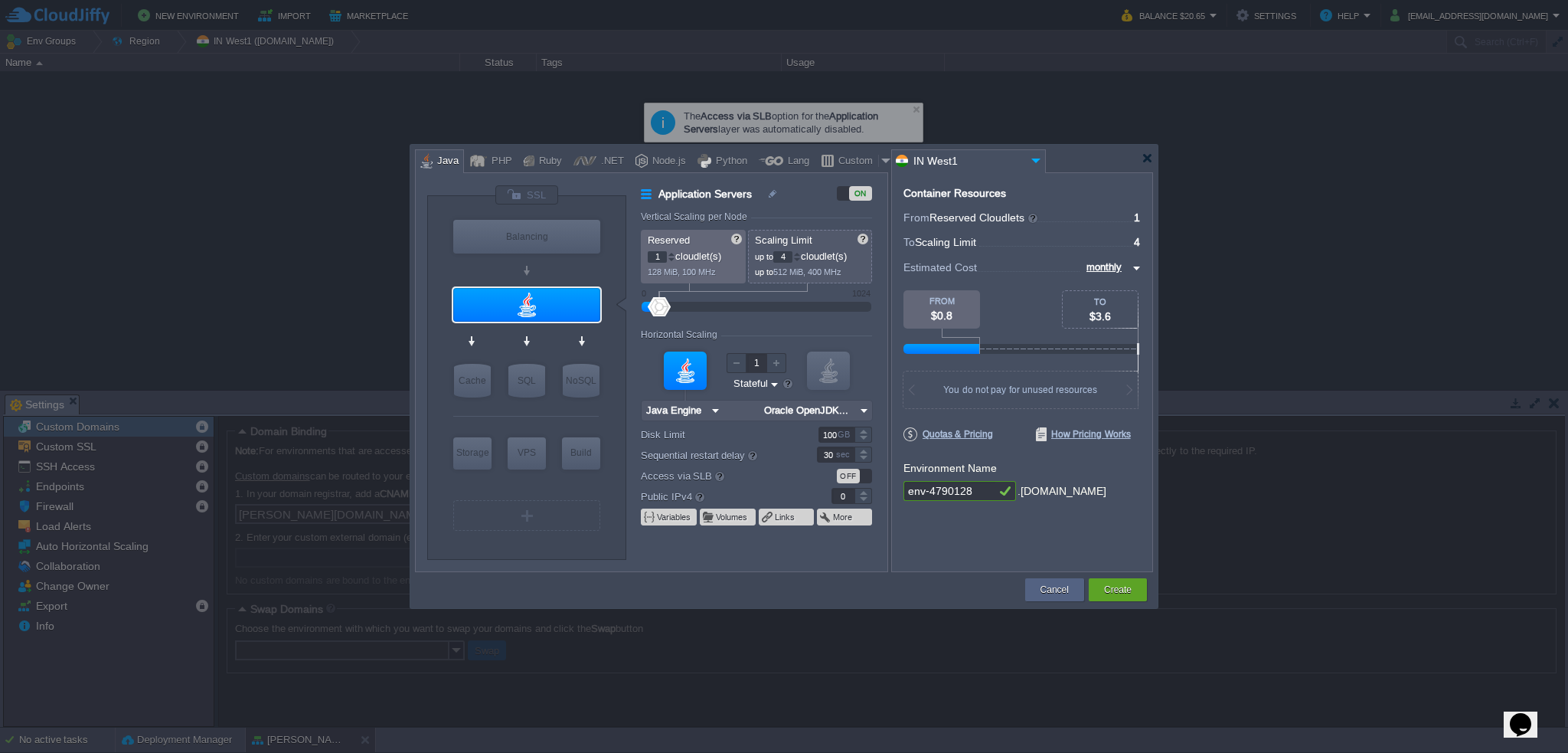
click at [861, 499] on div at bounding box center [864, 500] width 18 height 8
click at [860, 493] on div at bounding box center [864, 492] width 18 height 8
type input "0"
click at [860, 501] on div at bounding box center [864, 500] width 18 height 8
click at [828, 548] on form "Vertical Scaling per Node Reserved 1 cloudlet(s) 128 MiB, 100 MHz Scaling Limit…" at bounding box center [764, 391] width 246 height 360
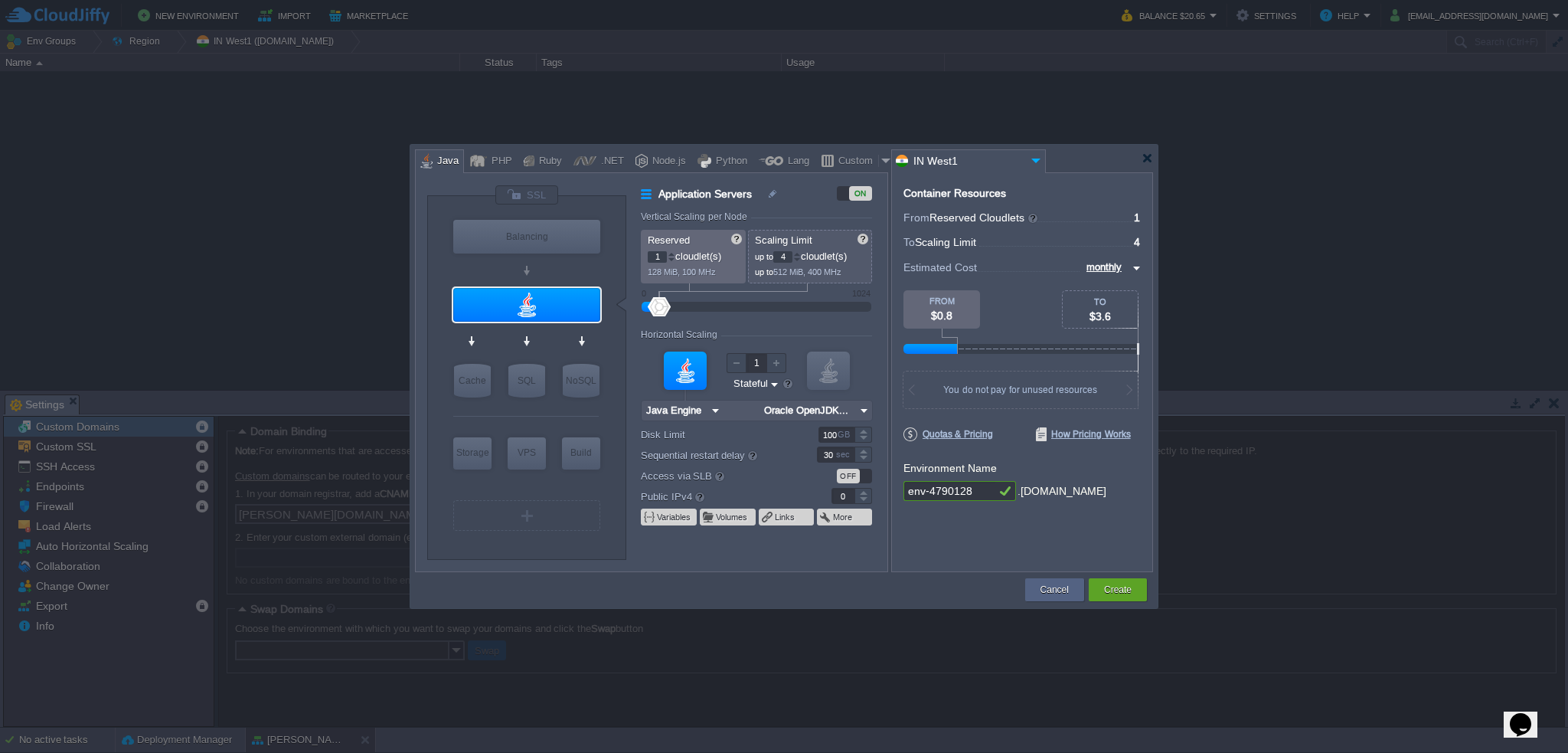
drag, startPoint x: 981, startPoint y: 489, endPoint x: 870, endPoint y: 489, distance: 111.0
click at [867, 488] on div "VM Balancing VM Application Servers VM Cache VM SQL VM NoSQL VM Storage VM VPS …" at bounding box center [784, 372] width 738 height 400
click at [538, 195] on div at bounding box center [527, 195] width 64 height 21
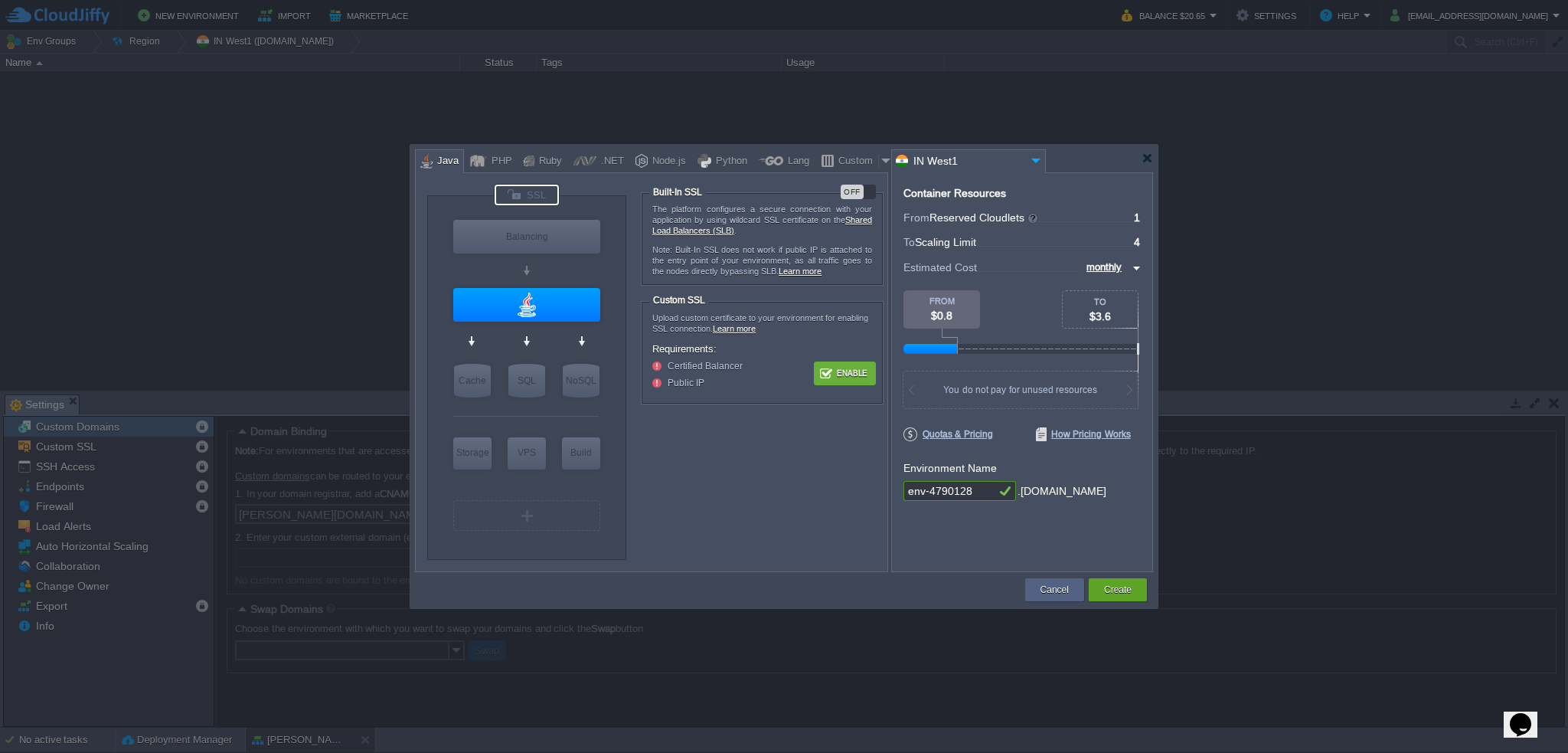
click at [823, 372] on button "Enable" at bounding box center [844, 374] width 57 height 19
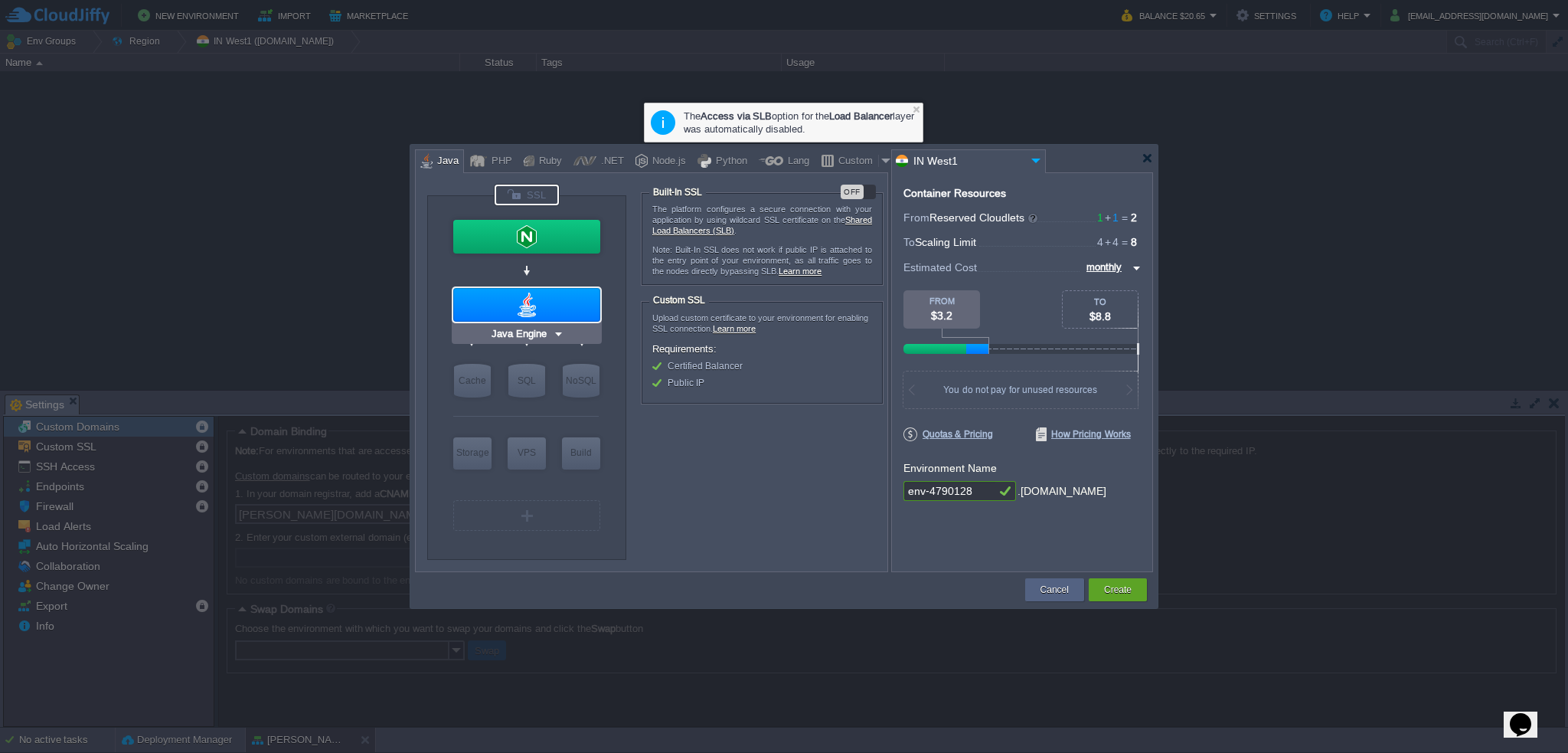
type input "NGINX 1.28.0"
click at [565, 263] on img at bounding box center [563, 265] width 11 height 15
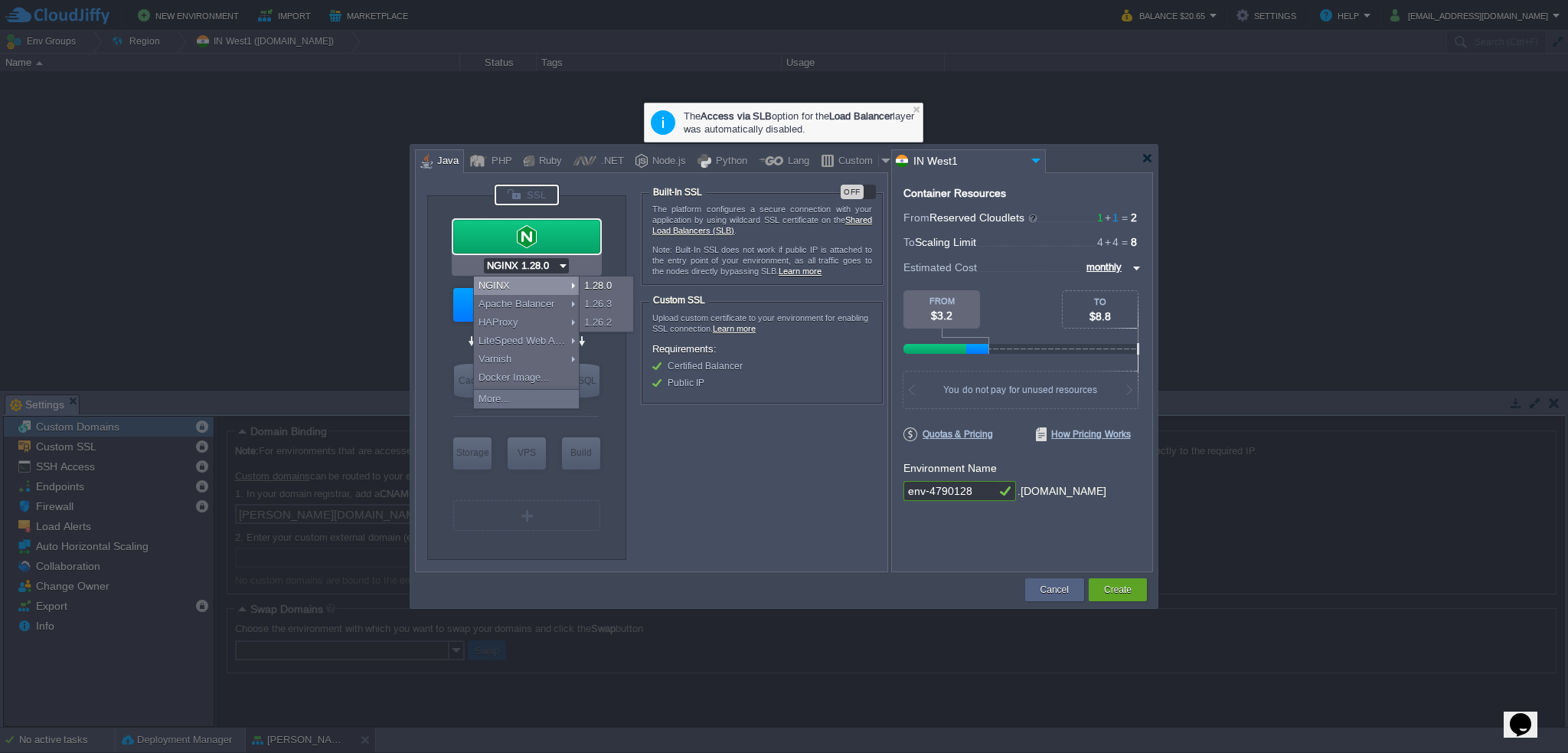
click at [763, 408] on form "The platform configures a secure connection with your application by using wild…" at bounding box center [764, 364] width 246 height 360
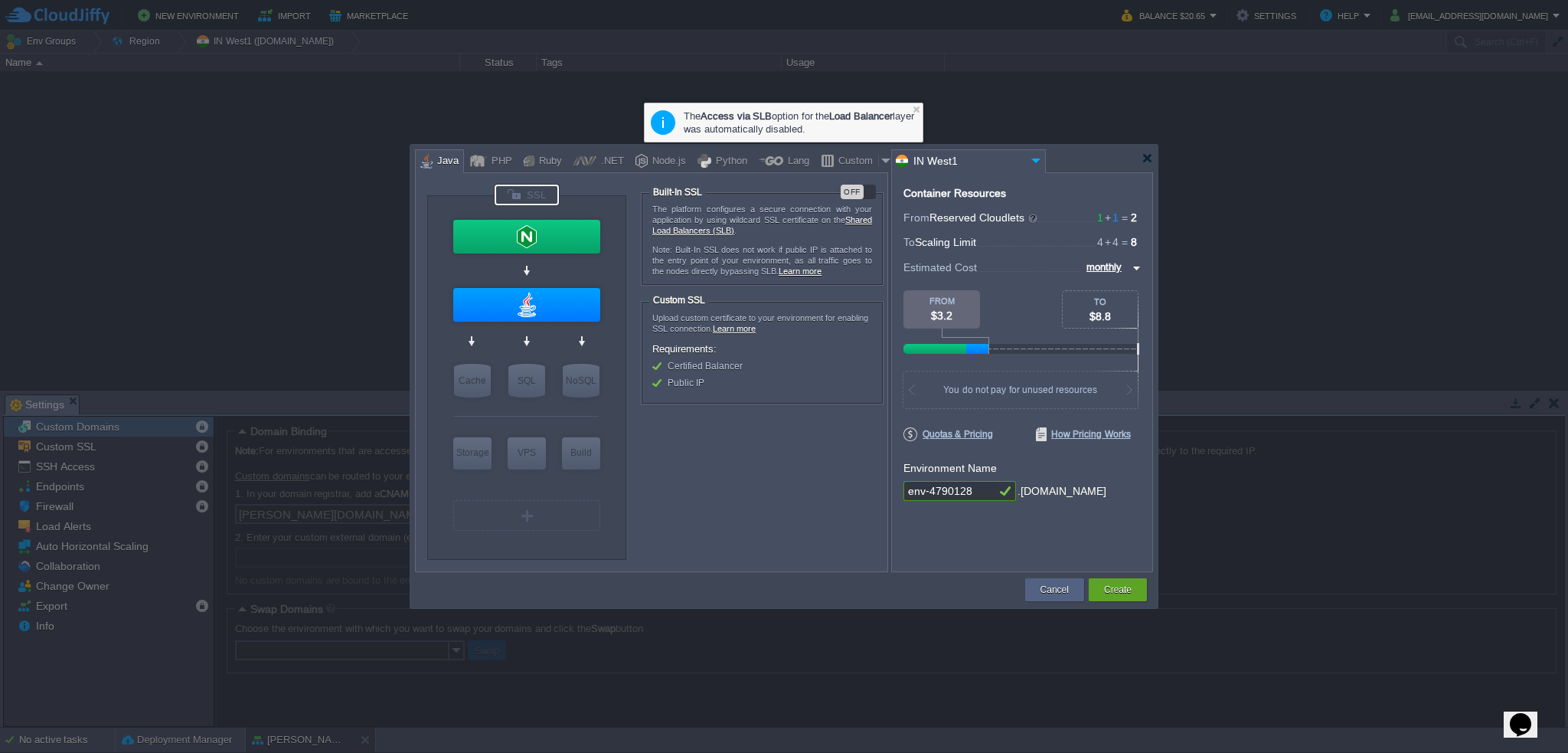
click at [536, 189] on div at bounding box center [527, 195] width 64 height 21
click at [559, 263] on img at bounding box center [563, 265] width 11 height 15
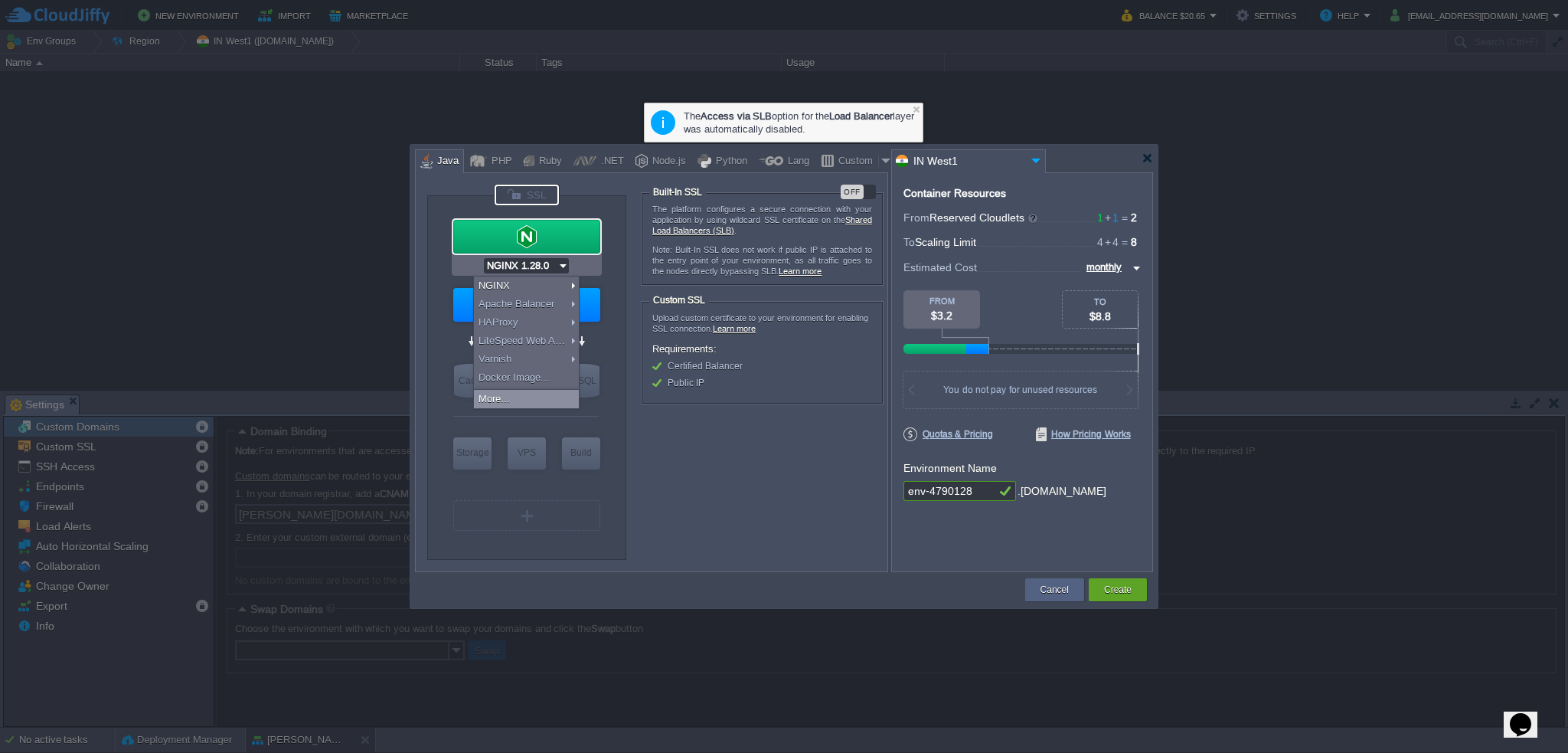
click at [540, 398] on div "More..." at bounding box center [526, 398] width 105 height 18
click at [529, 465] on div at bounding box center [527, 466] width 111 height 5
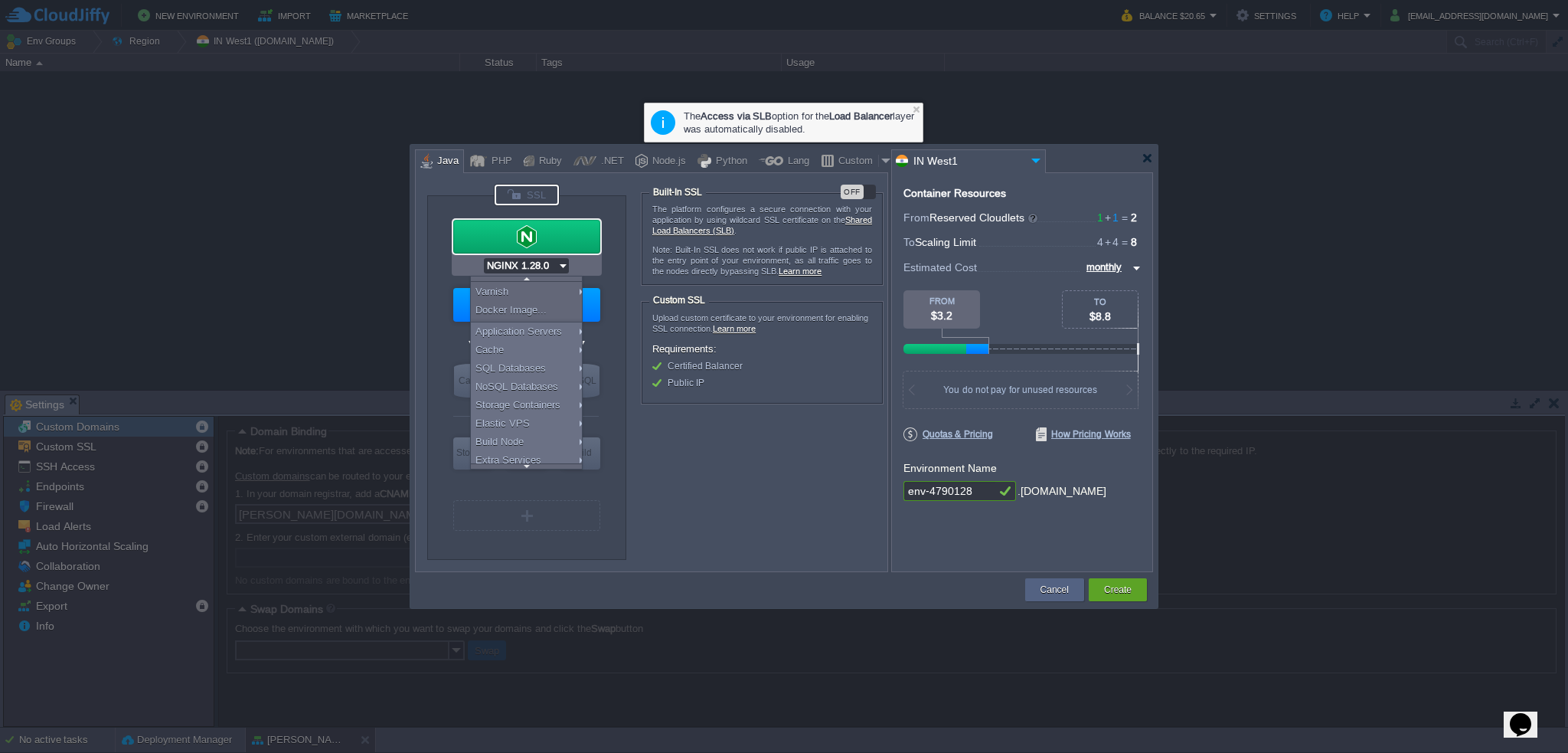
click at [750, 464] on form "The platform configures a secure connection with your application by using wild…" at bounding box center [764, 364] width 246 height 360
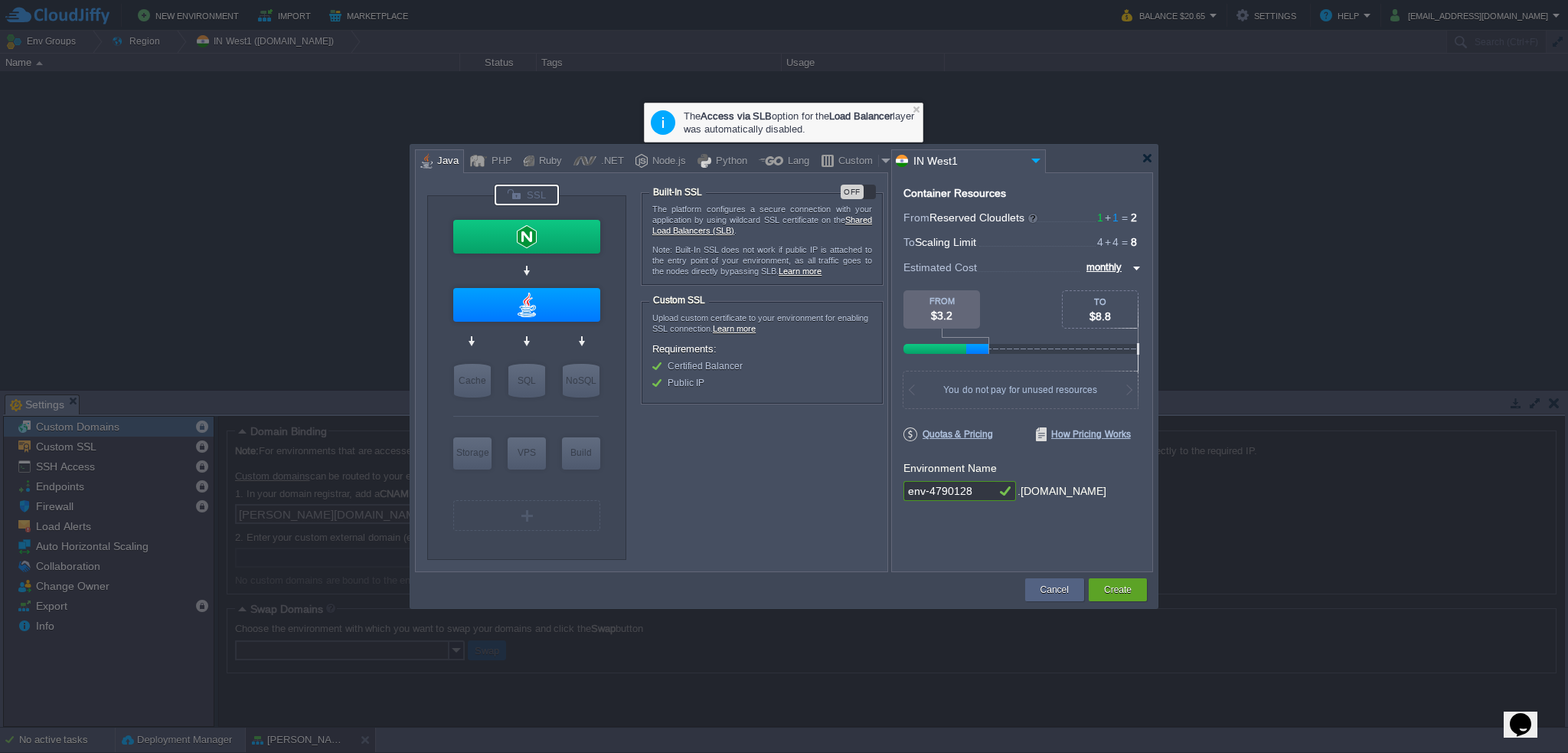
click at [596, 245] on div at bounding box center [526, 237] width 147 height 33
type input "Load Balancer"
type input "NGINX 1.28.0"
type input "1.28.0-almalin..."
type input "1"
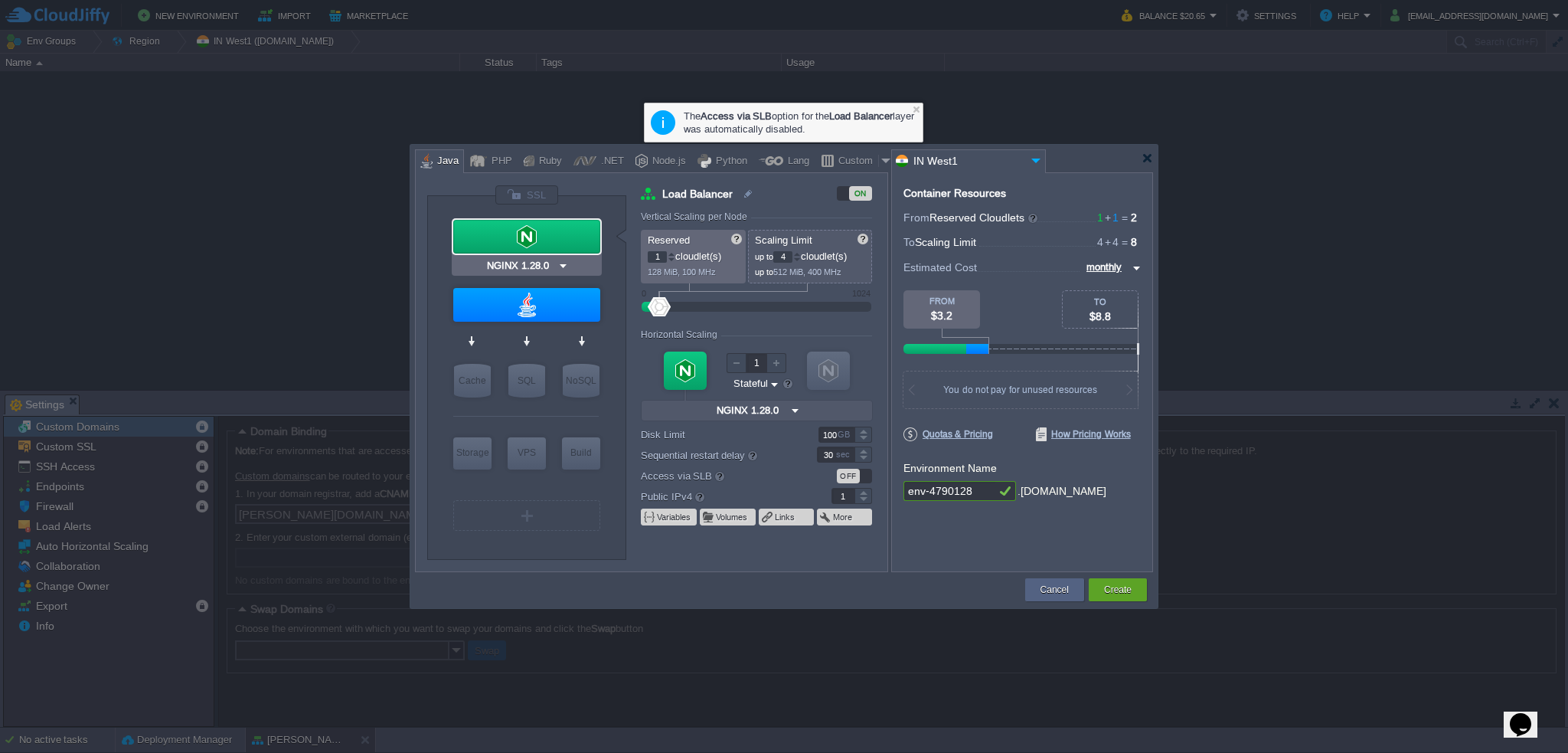
type input "Java Engine"
click at [541, 292] on div at bounding box center [526, 304] width 147 height 33
type input "Application Servers"
type input "Java Engine"
type input "Oracle OpenJDK..."
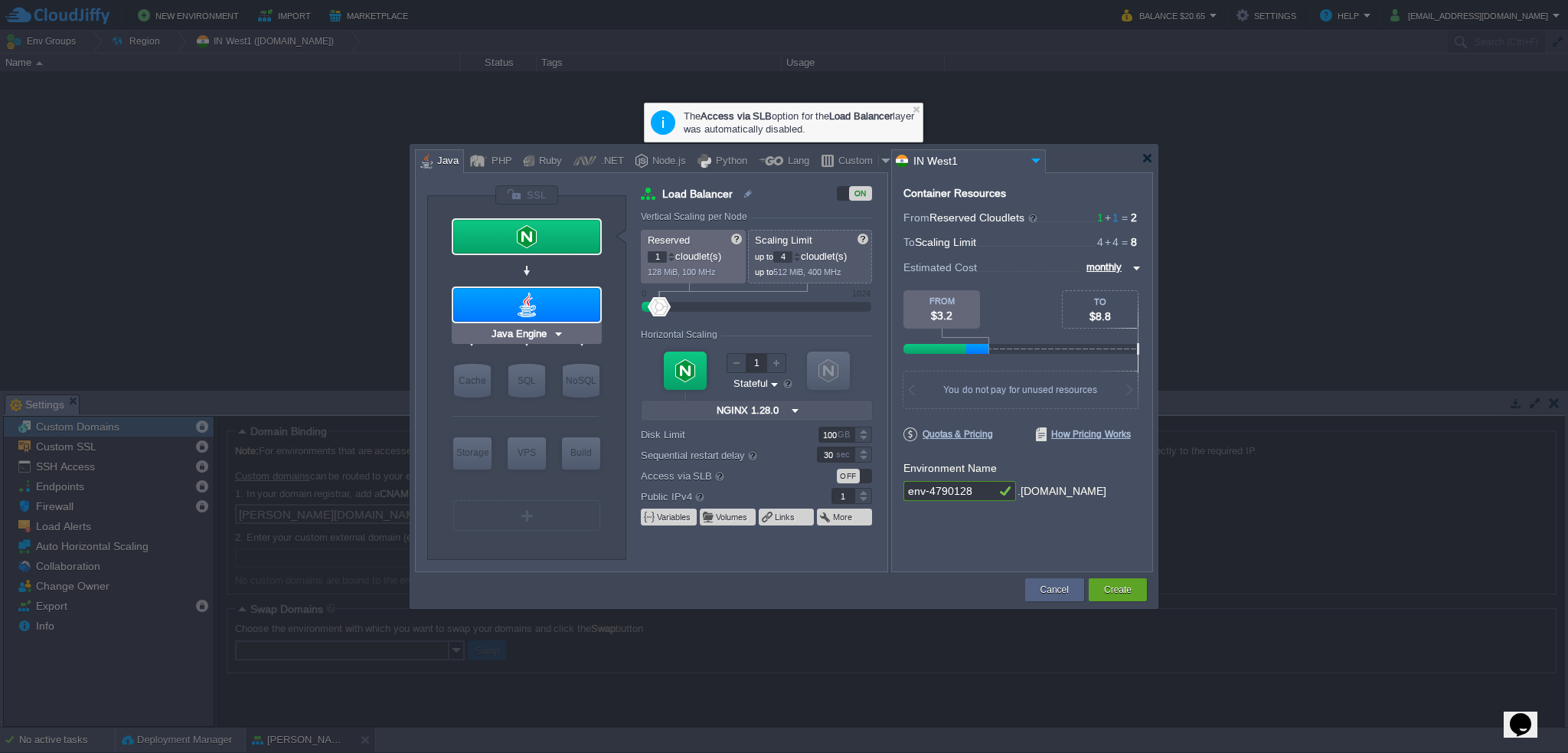
type input "0"
type input "NGINX 1.28.0"
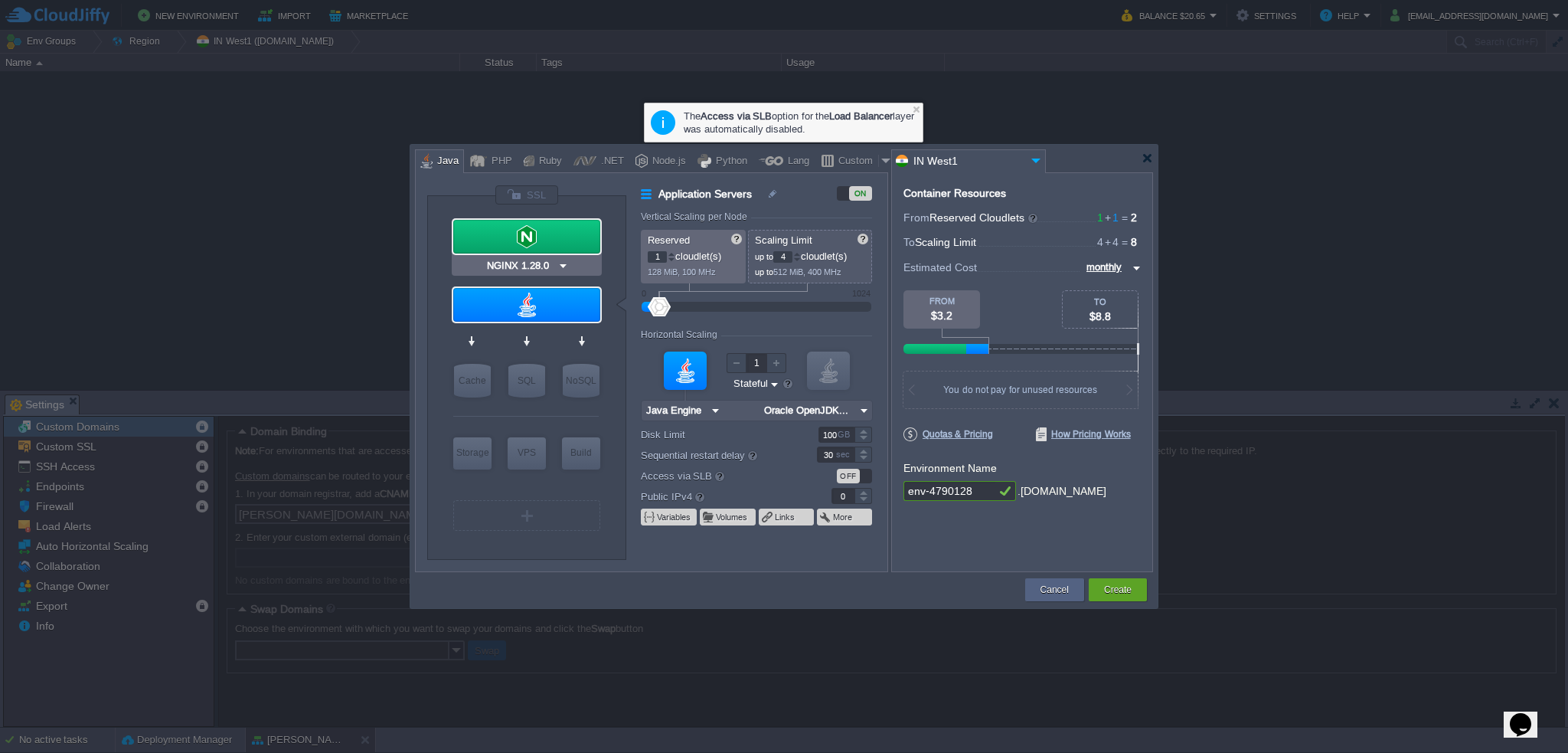
click at [543, 238] on div at bounding box center [526, 237] width 147 height 33
type input "Load Balancer"
type input "NGINX 1.28.0"
type input "1.28.0-almalin..."
type input "1"
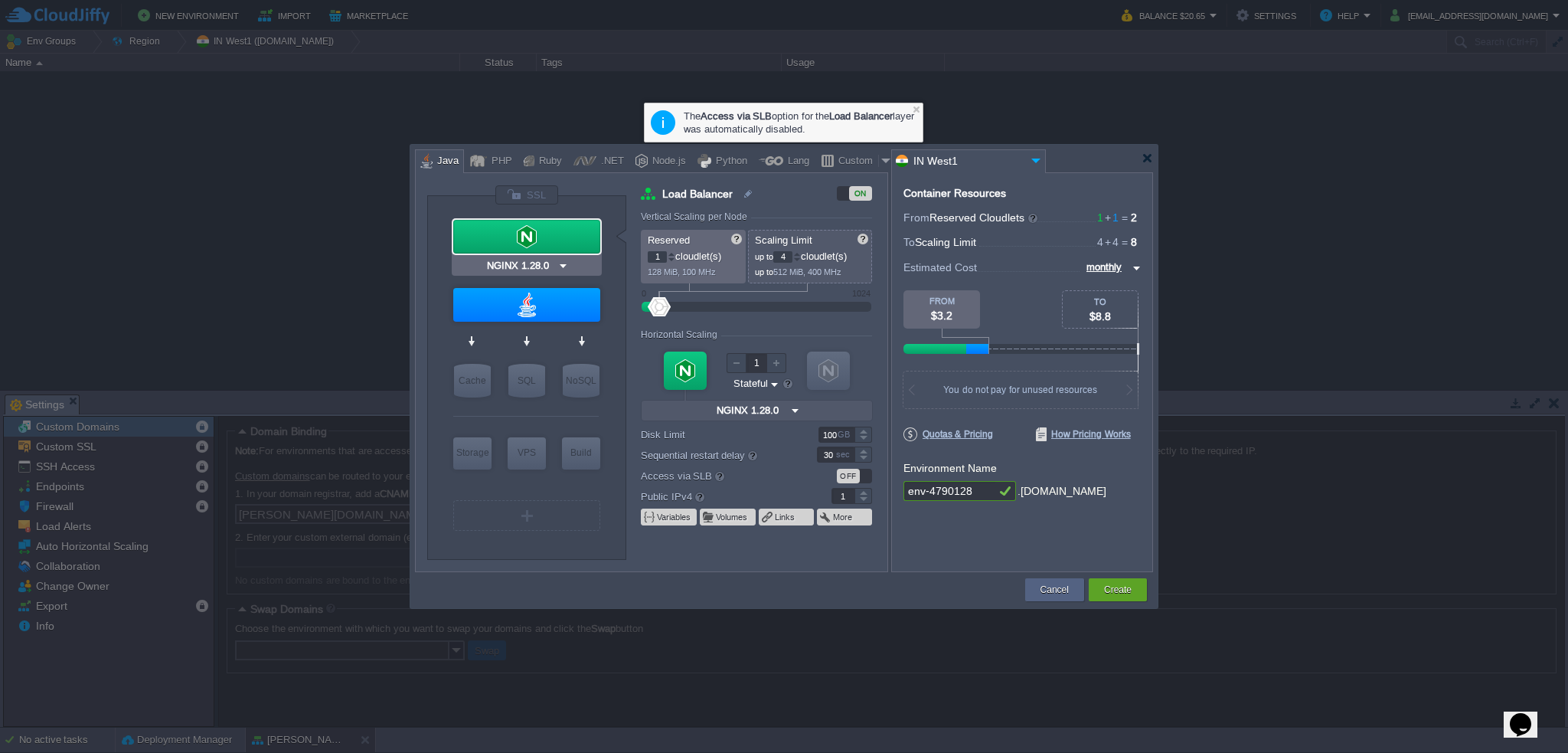
click at [544, 238] on div at bounding box center [526, 237] width 147 height 33
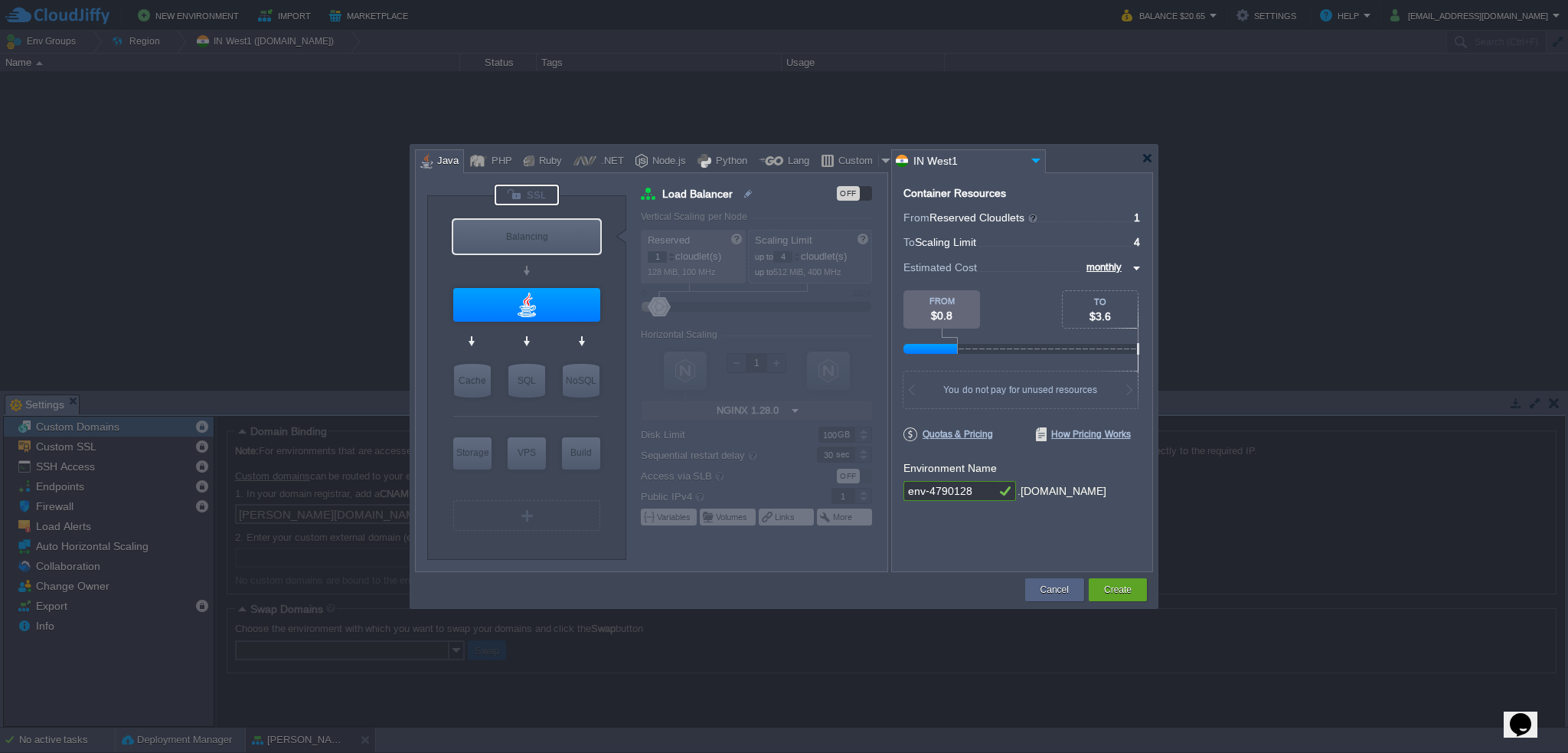
click at [536, 194] on div at bounding box center [527, 195] width 64 height 21
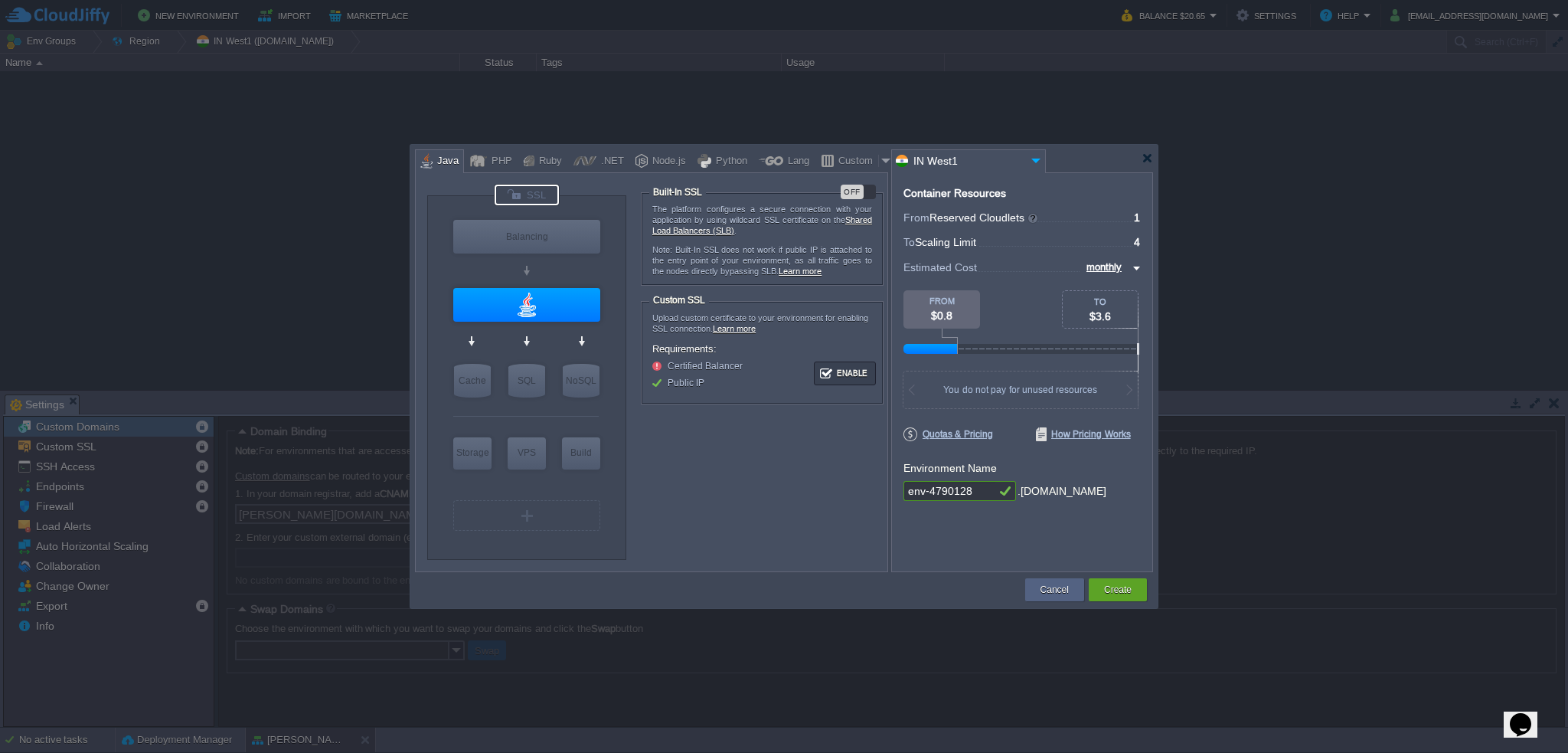
type input "Java Engine"
drag, startPoint x: 548, startPoint y: 301, endPoint x: 537, endPoint y: 301, distance: 11.0
click at [548, 302] on div at bounding box center [526, 304] width 147 height 33
type input "Application Servers"
type input "Java Engine"
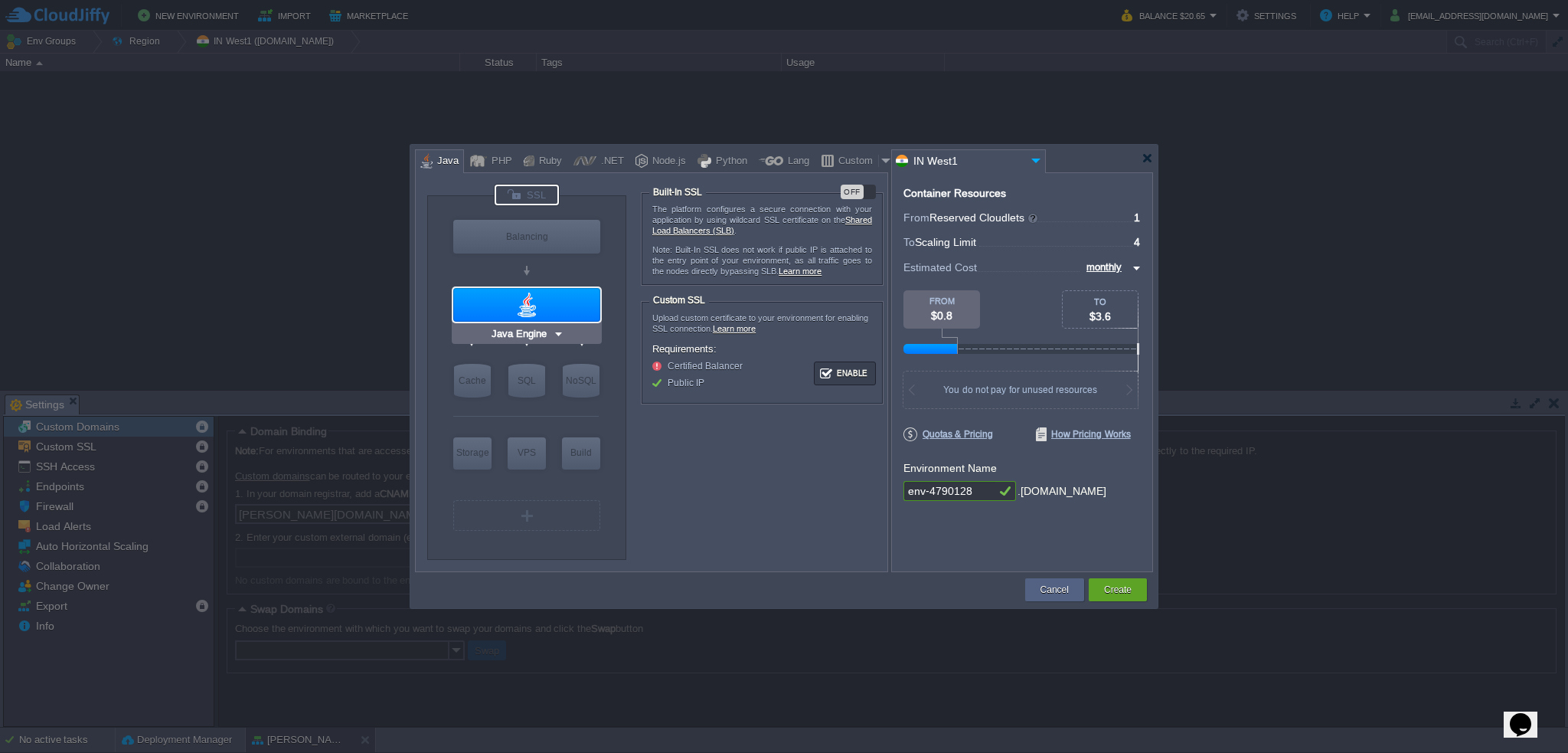
type input "Oracle OpenJDK..."
type input "0"
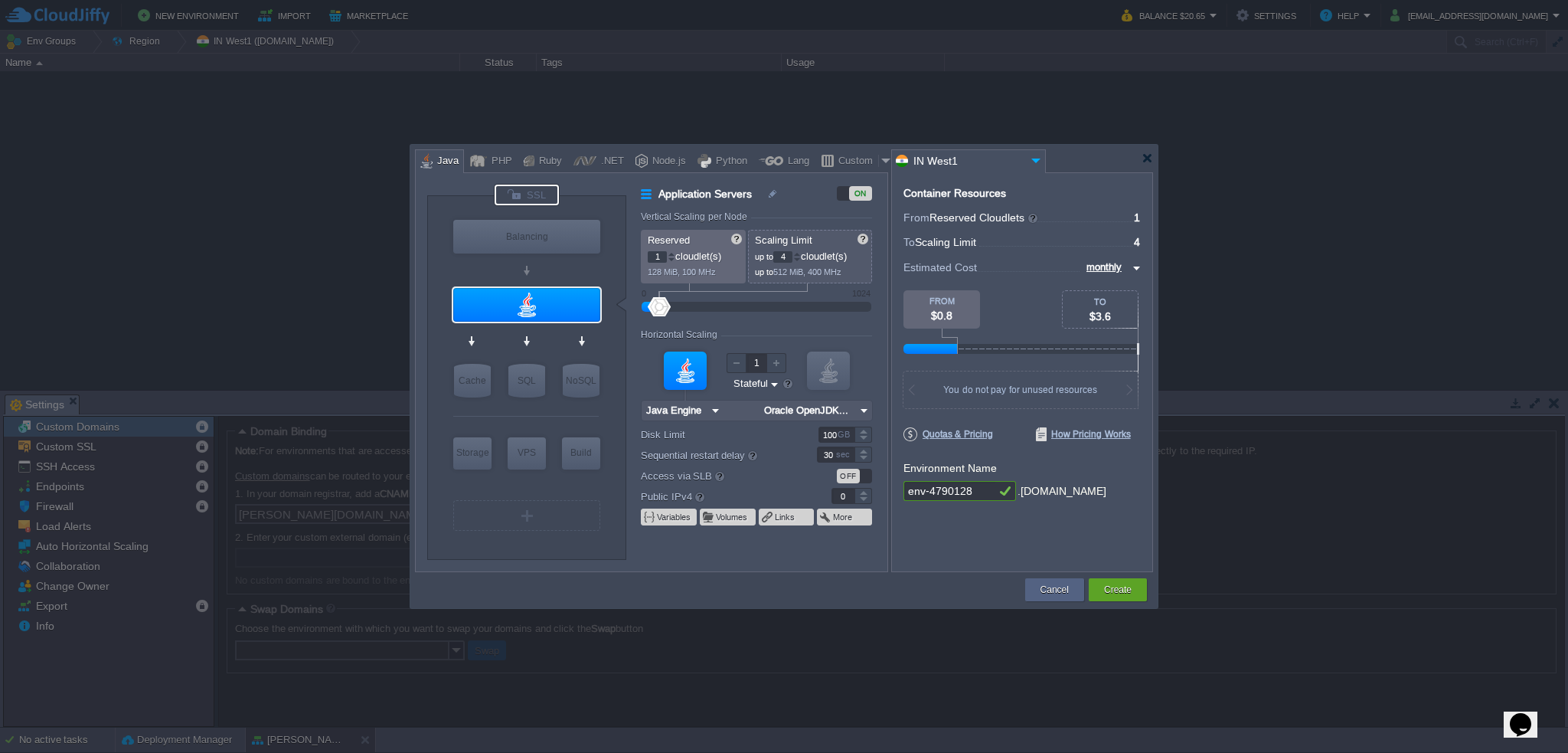
click at [531, 194] on div at bounding box center [527, 195] width 64 height 21
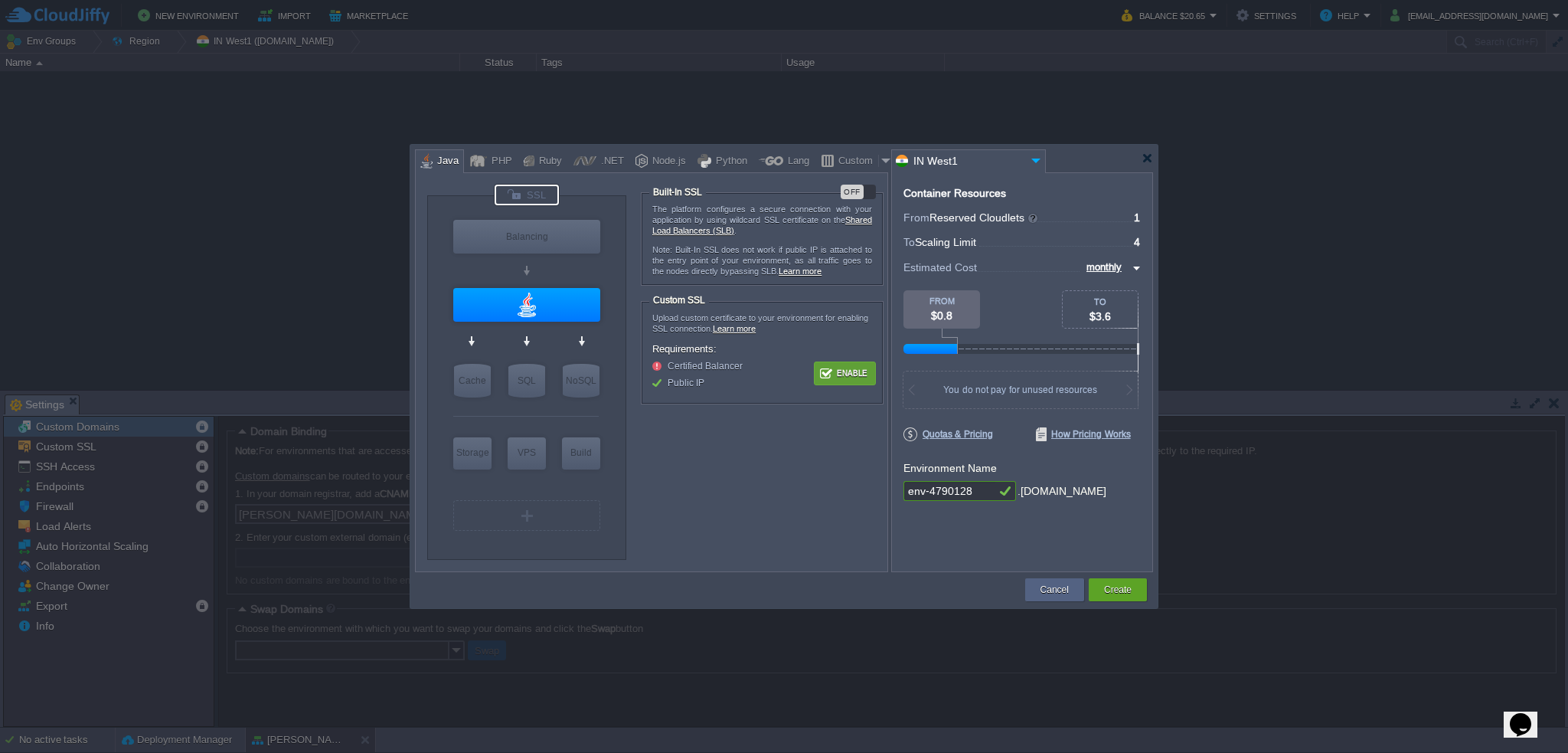
click at [848, 371] on button "Enable" at bounding box center [844, 374] width 57 height 19
type input "NGINX 1.28.0"
click at [520, 227] on div at bounding box center [526, 237] width 147 height 33
type input "Load Balancer"
type input "NGINX 1.28.0"
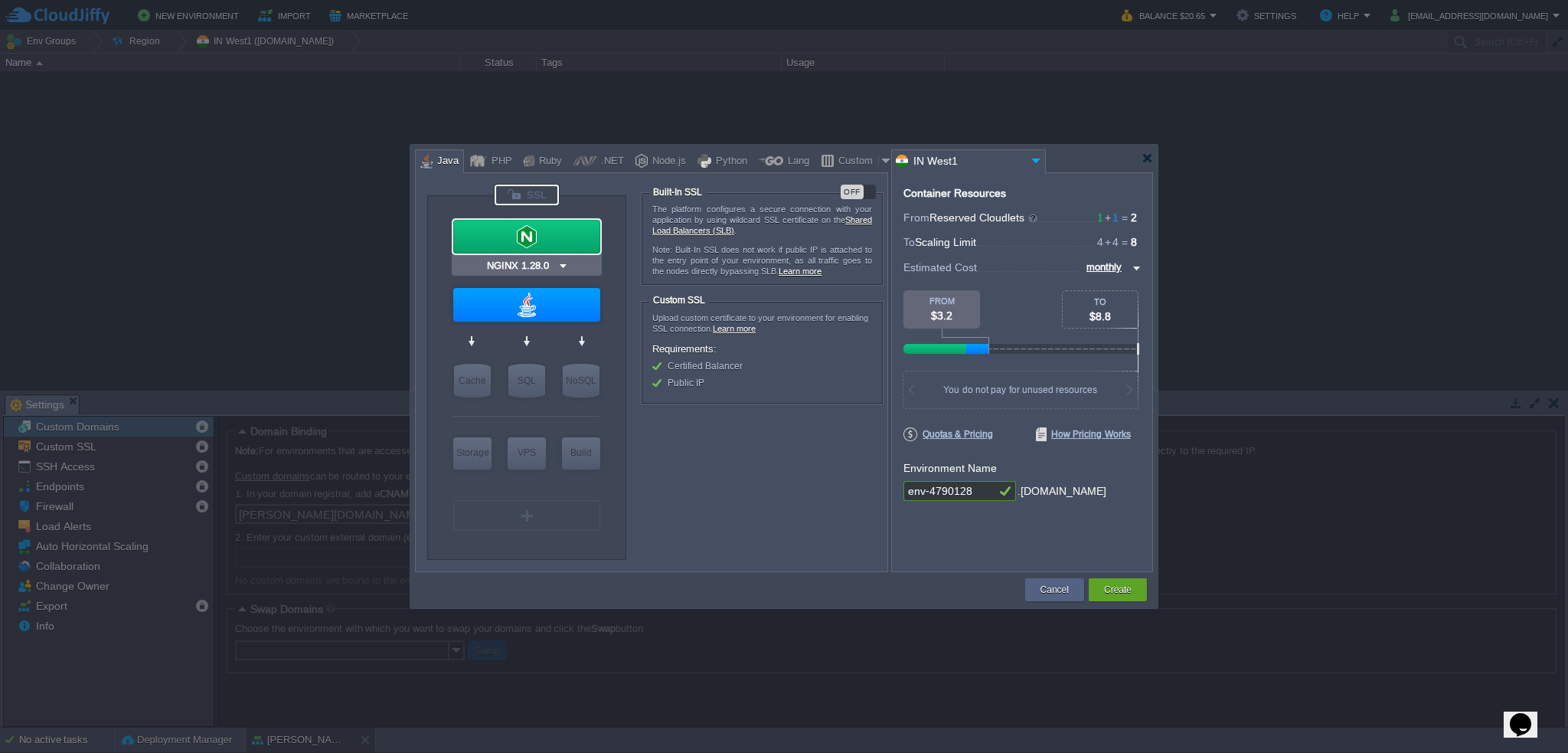
type input "1.28.0-almalin..."
type input "1"
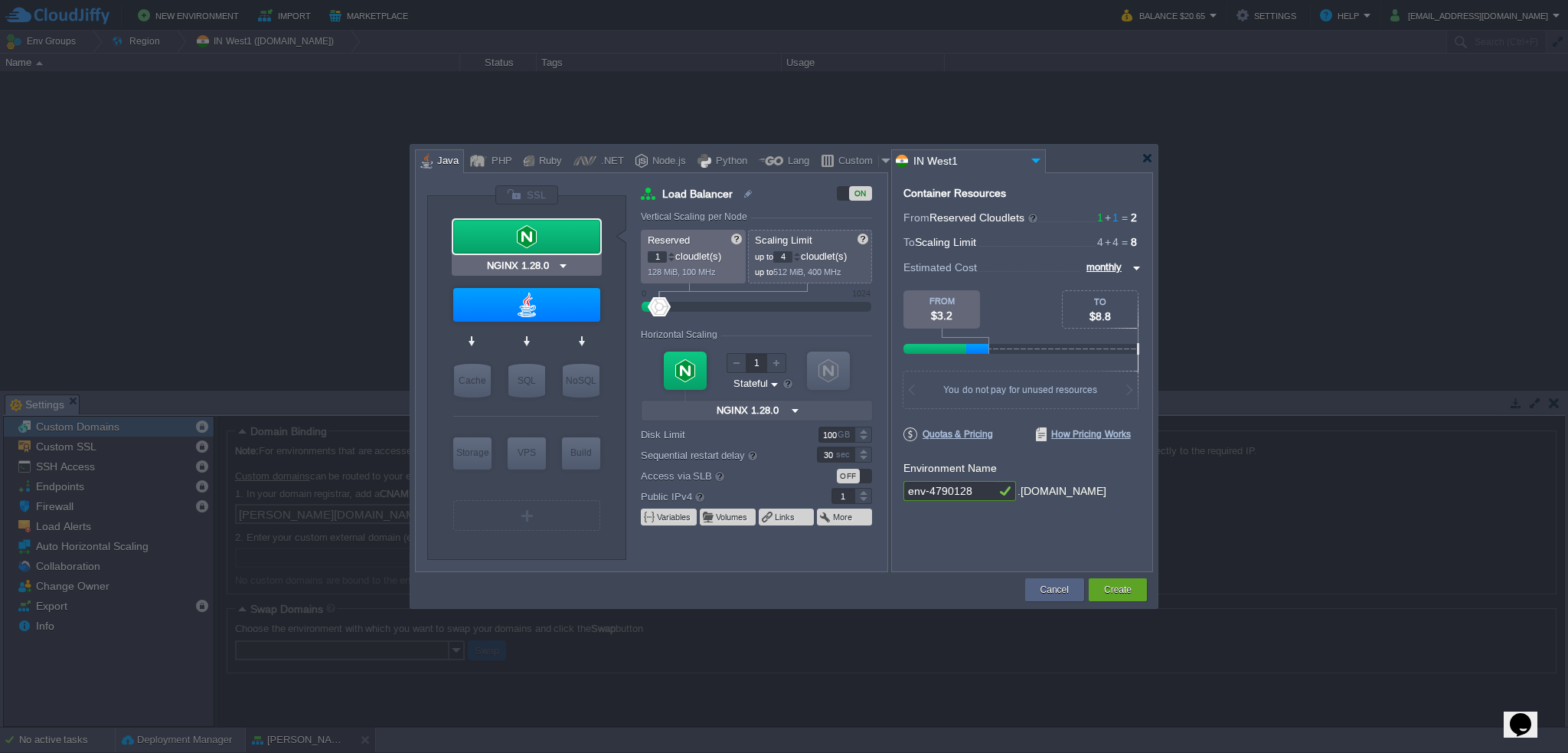
click at [529, 230] on div at bounding box center [526, 237] width 147 height 33
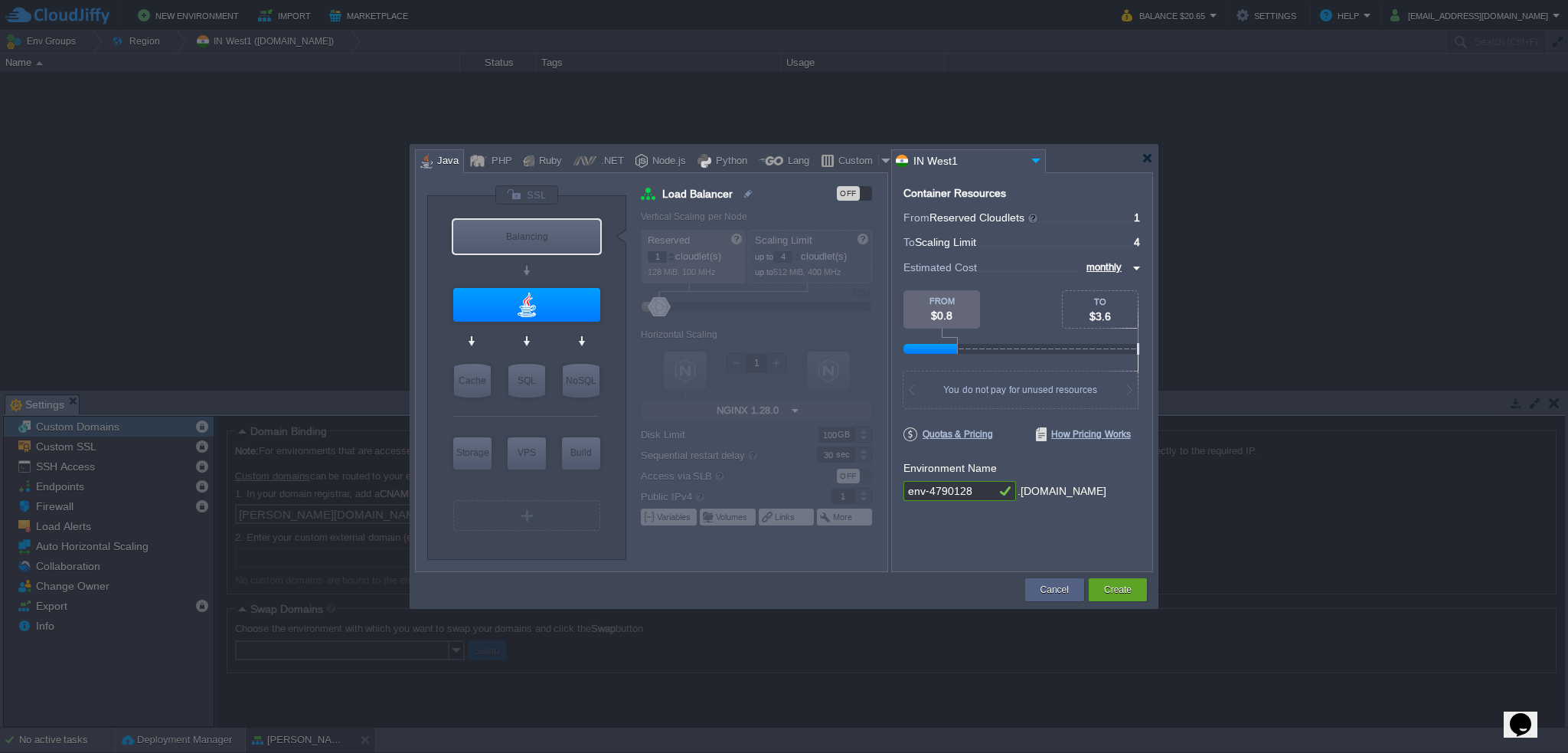
type input "Java Engine"
click at [548, 308] on div at bounding box center [526, 304] width 147 height 33
type input "Application Servers"
type input "Java Engine"
type input "Oracle OpenJDK..."
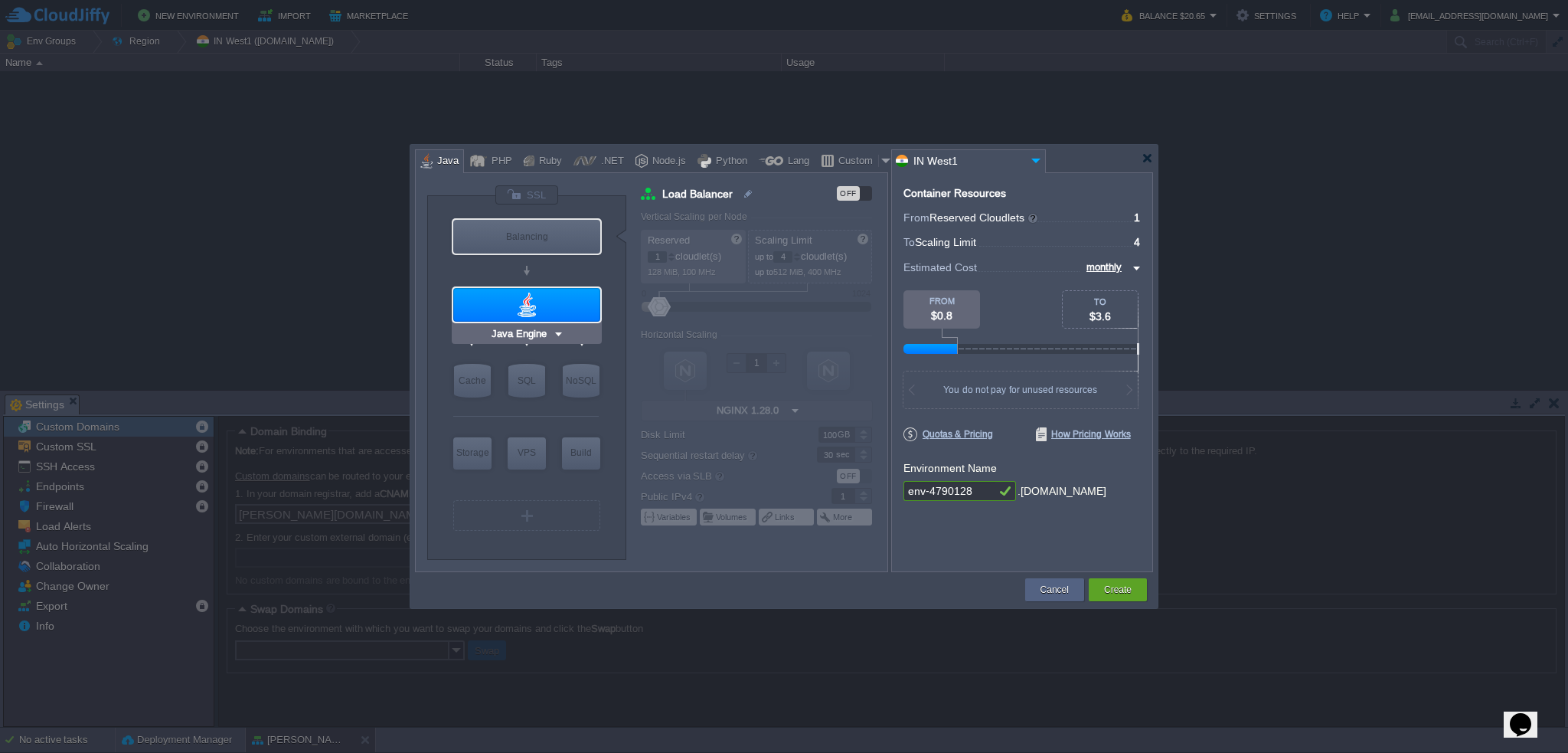
type input "0"
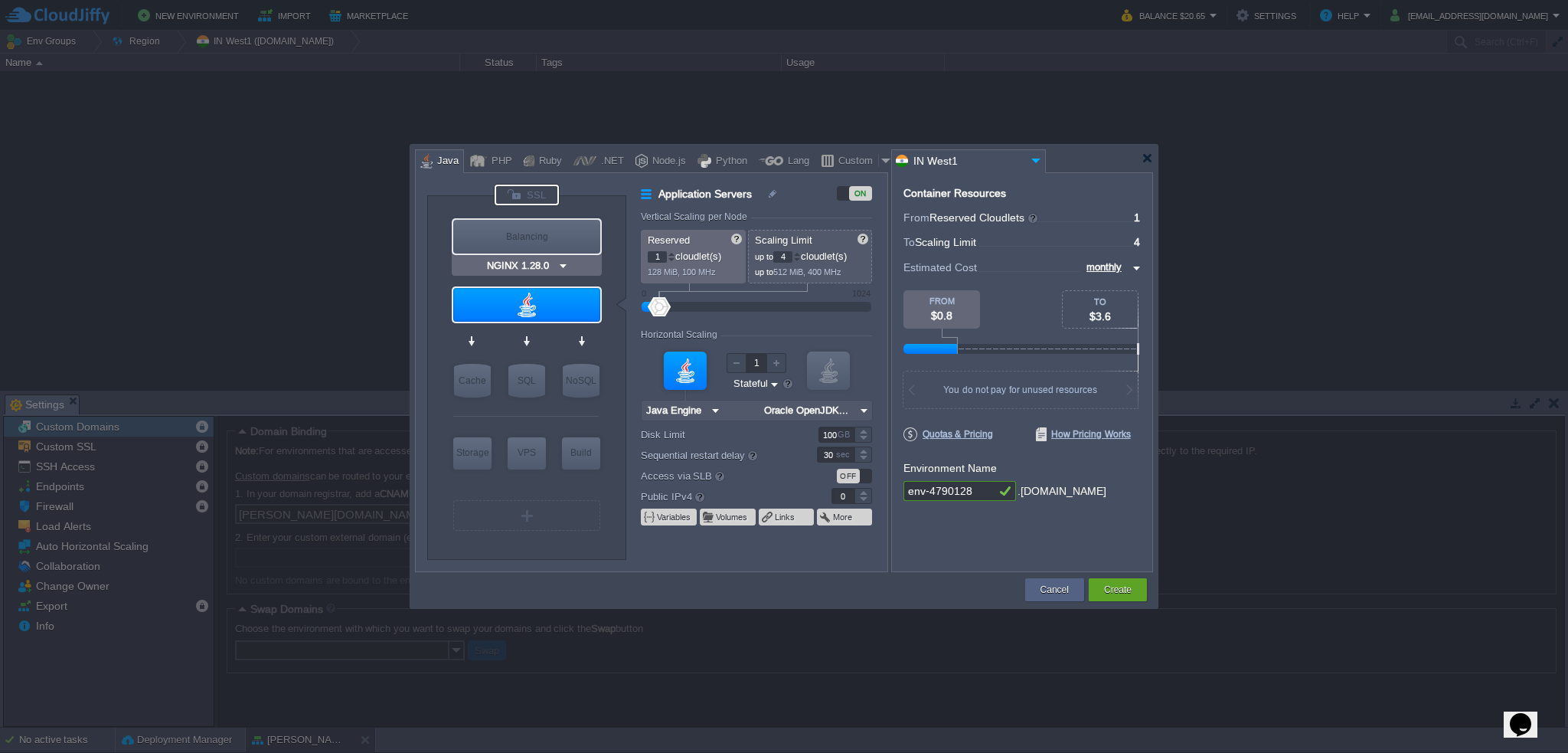
click at [543, 193] on div at bounding box center [527, 195] width 64 height 21
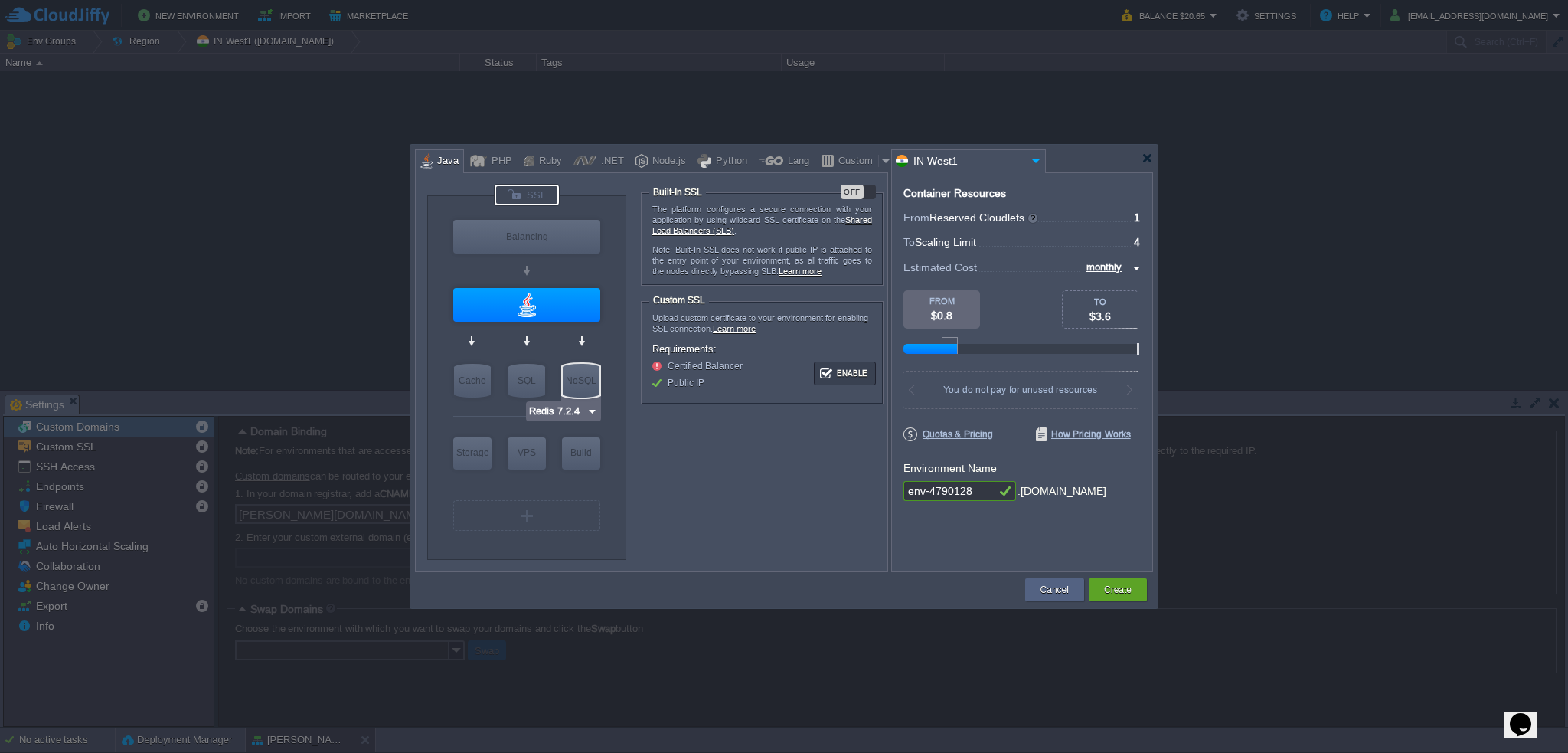
type input "Java Engine"
click at [513, 299] on div at bounding box center [526, 304] width 147 height 33
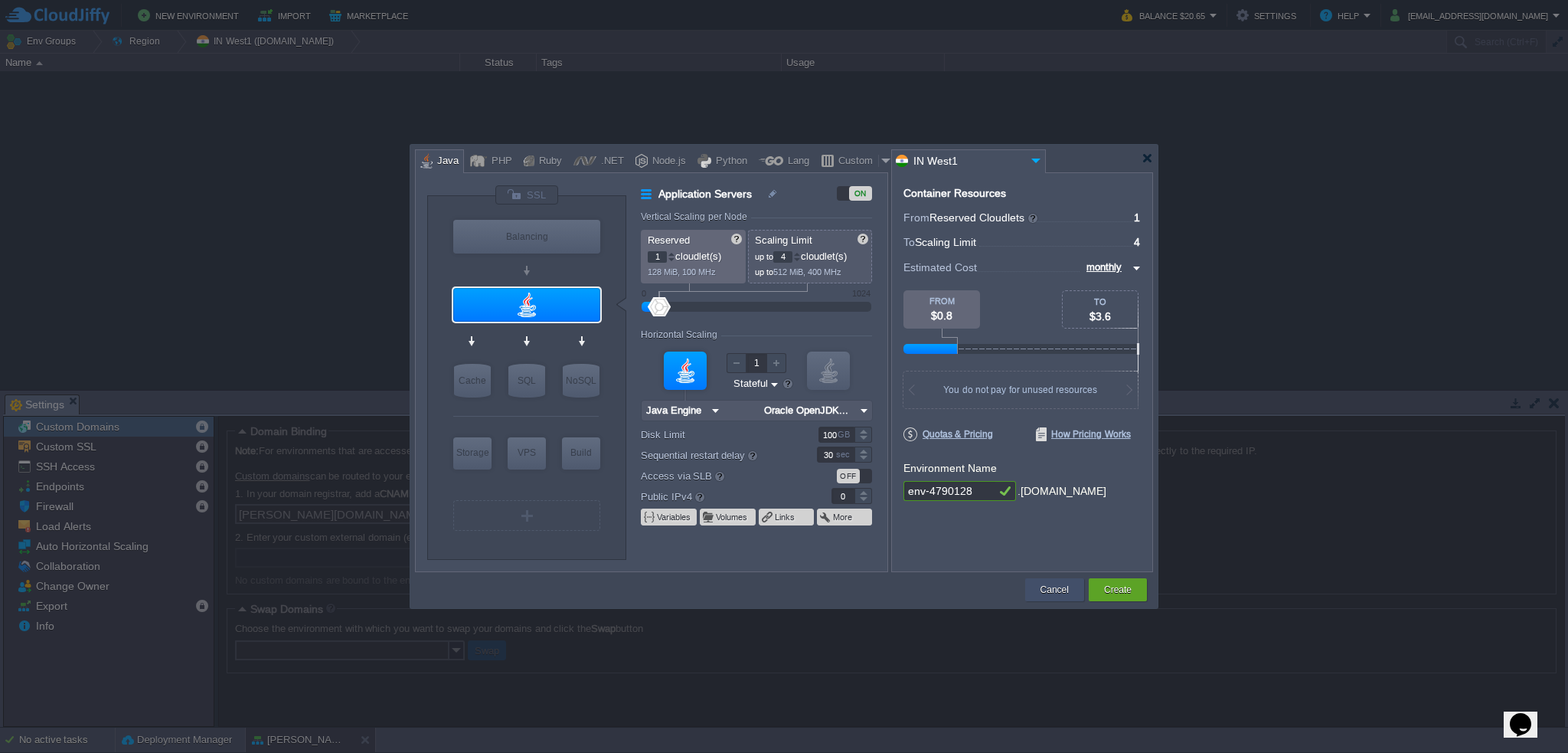
drag, startPoint x: 1061, startPoint y: 587, endPoint x: 1051, endPoint y: 583, distance: 10.8
click at [1060, 587] on button "Cancel" at bounding box center [1054, 589] width 28 height 15
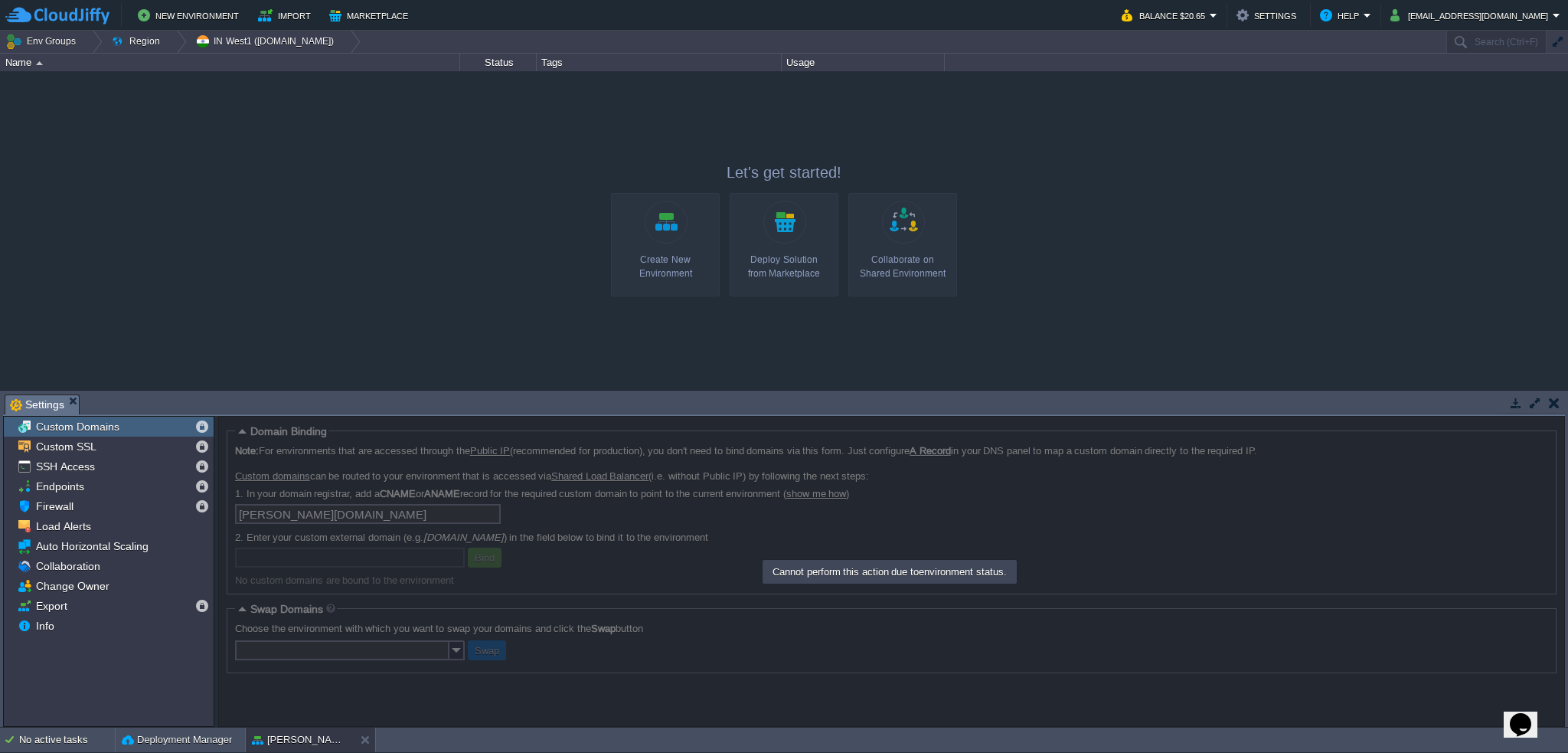
click at [671, 216] on link "Create New Environment" at bounding box center [666, 245] width 109 height 104
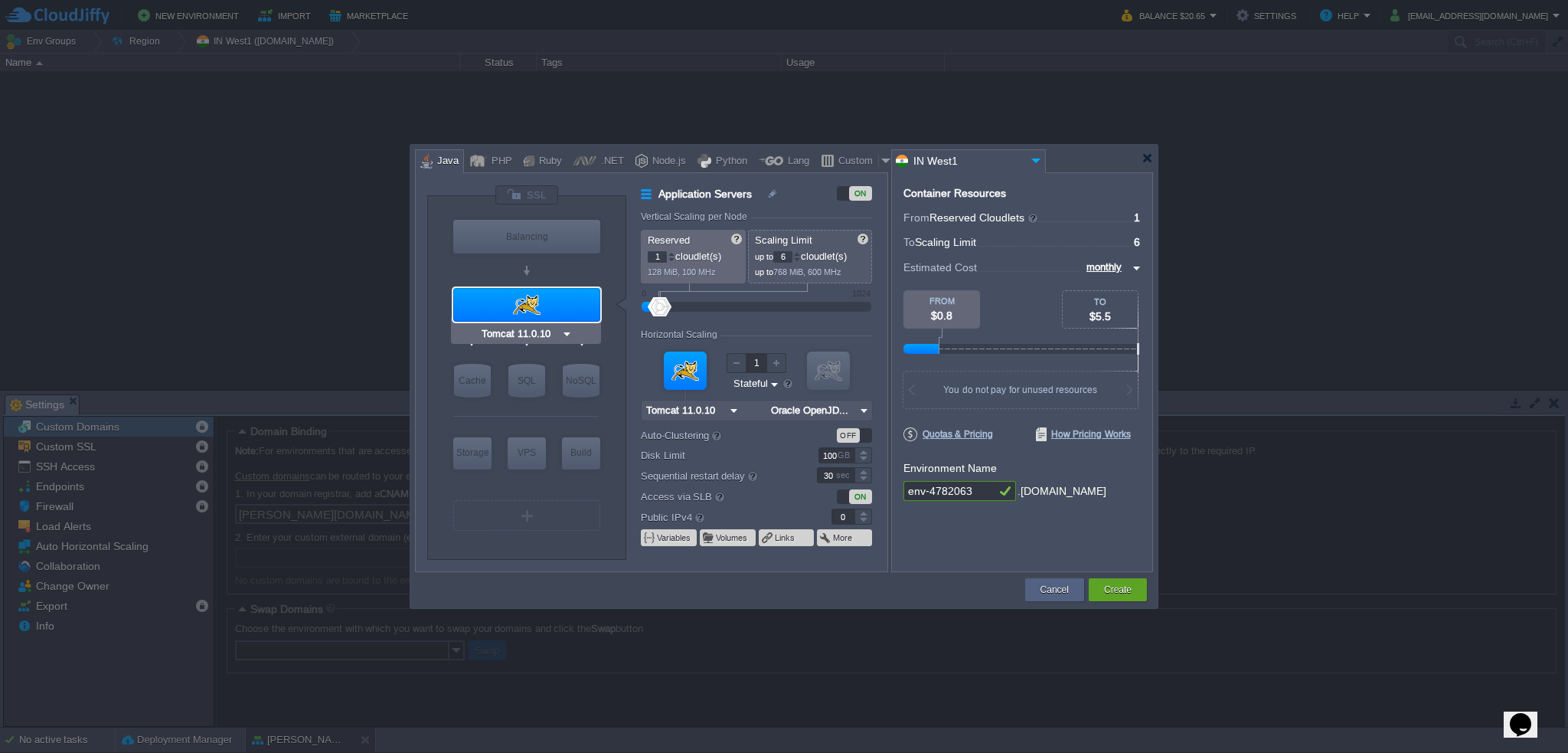
click at [542, 333] on input "Tomcat 11.0.10" at bounding box center [520, 333] width 83 height 15
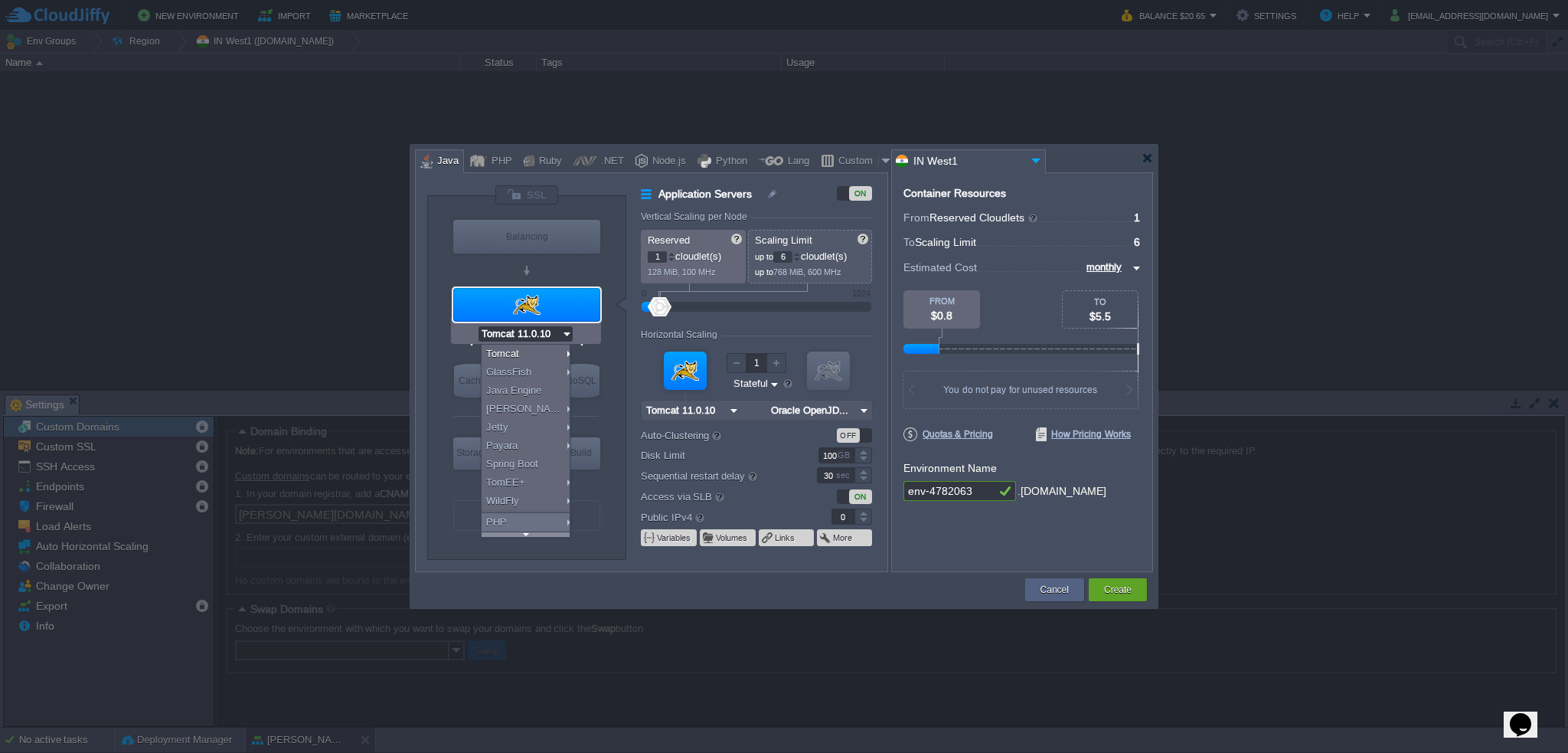
click at [536, 531] on div at bounding box center [526, 534] width 88 height 5
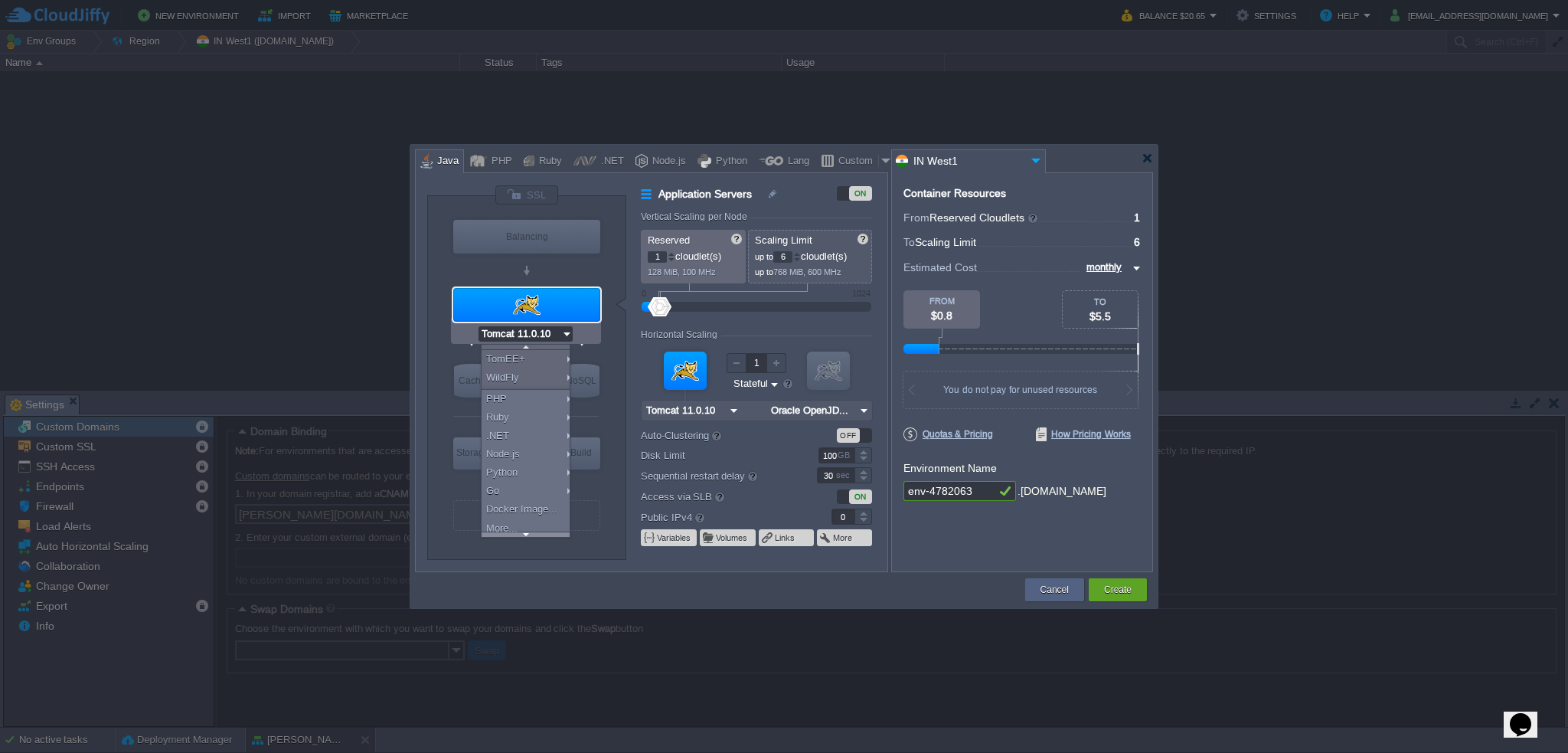
click at [536, 531] on div at bounding box center [526, 534] width 88 height 5
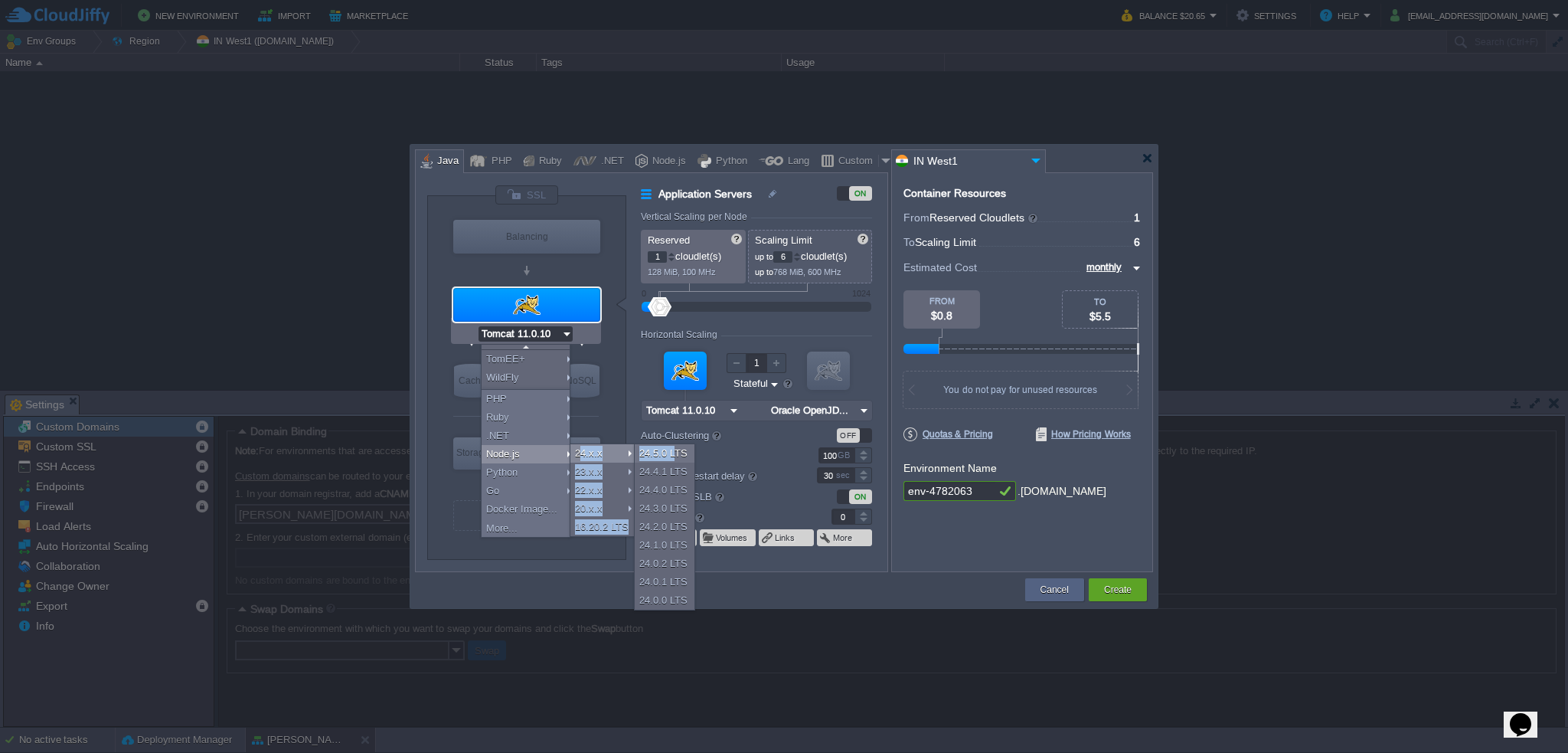
drag, startPoint x: 674, startPoint y: 456, endPoint x: 584, endPoint y: 457, distance: 90.0
click at [584, 455] on body "New Environment Import Marketplace Bonus $0.00 Upgrade Account Balance $20.65 S…" at bounding box center [784, 376] width 1568 height 753
click at [678, 453] on div "24.5.0 LTS" at bounding box center [665, 453] width 60 height 18
type input "Application Servers"
type input "4"
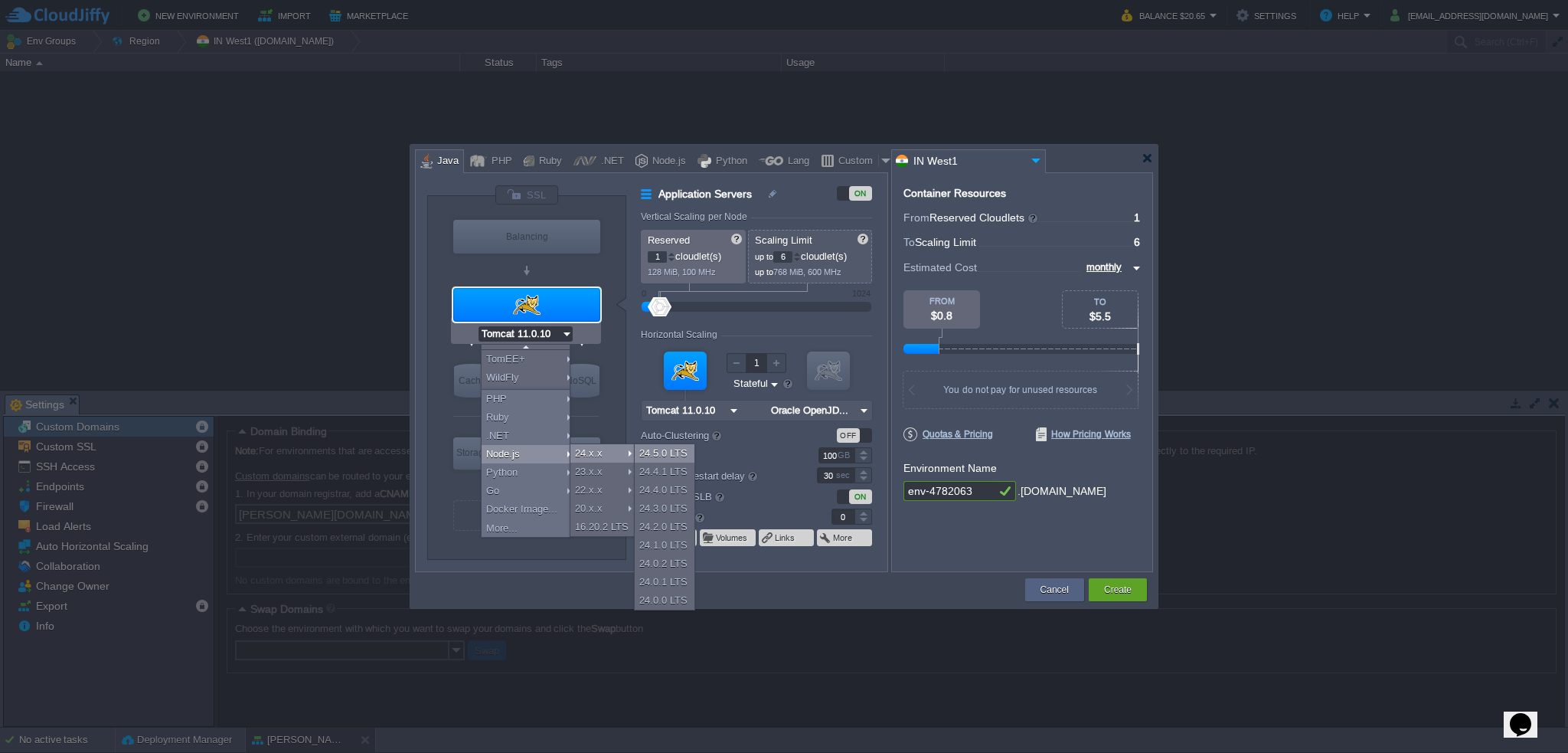
type input "8"
type input "Node.js 24.5.0 LTS"
type input "24.5.0-pm2"
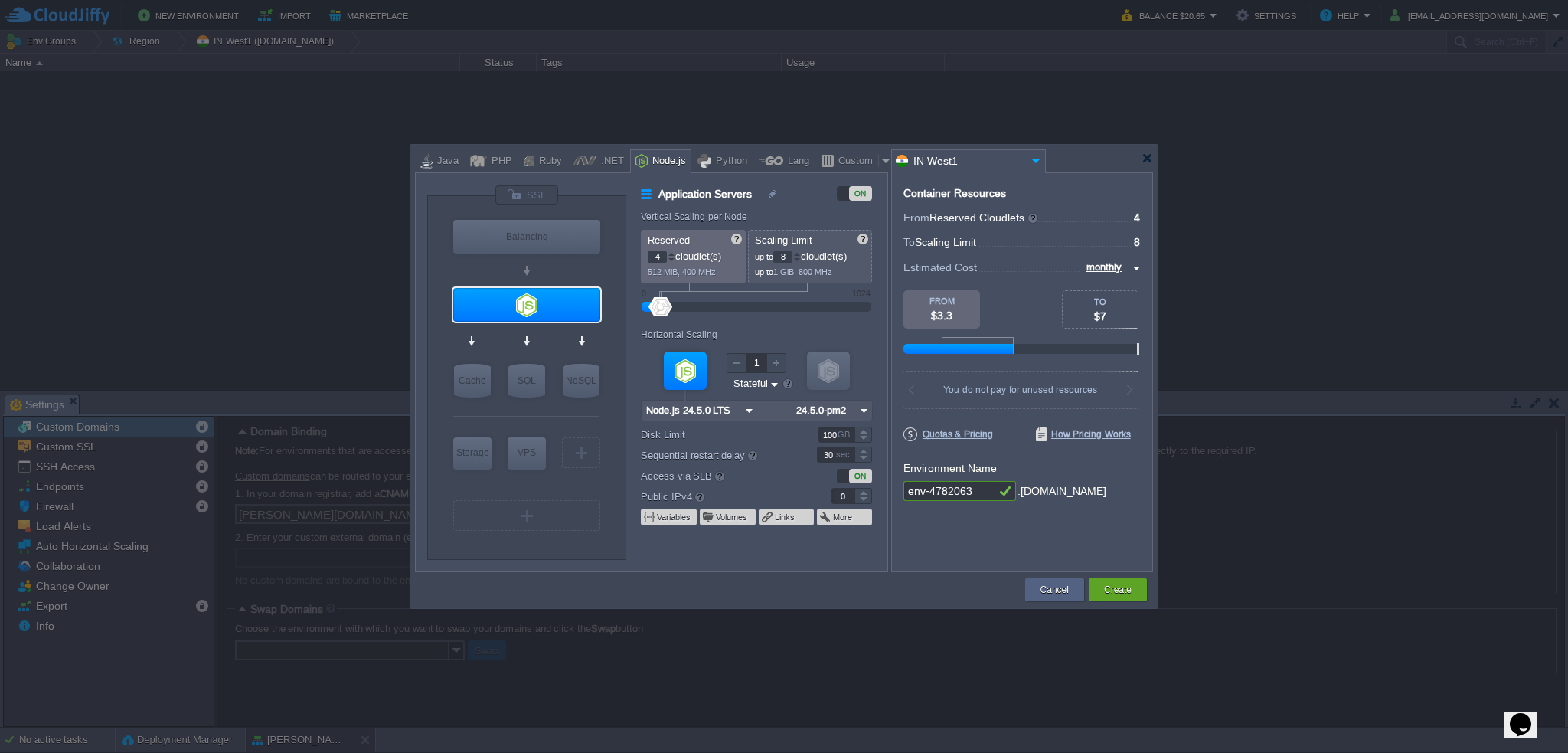
scroll to position [0, 0]
type input "Node.js 24.5.0 LTS"
click at [521, 301] on div at bounding box center [526, 304] width 147 height 33
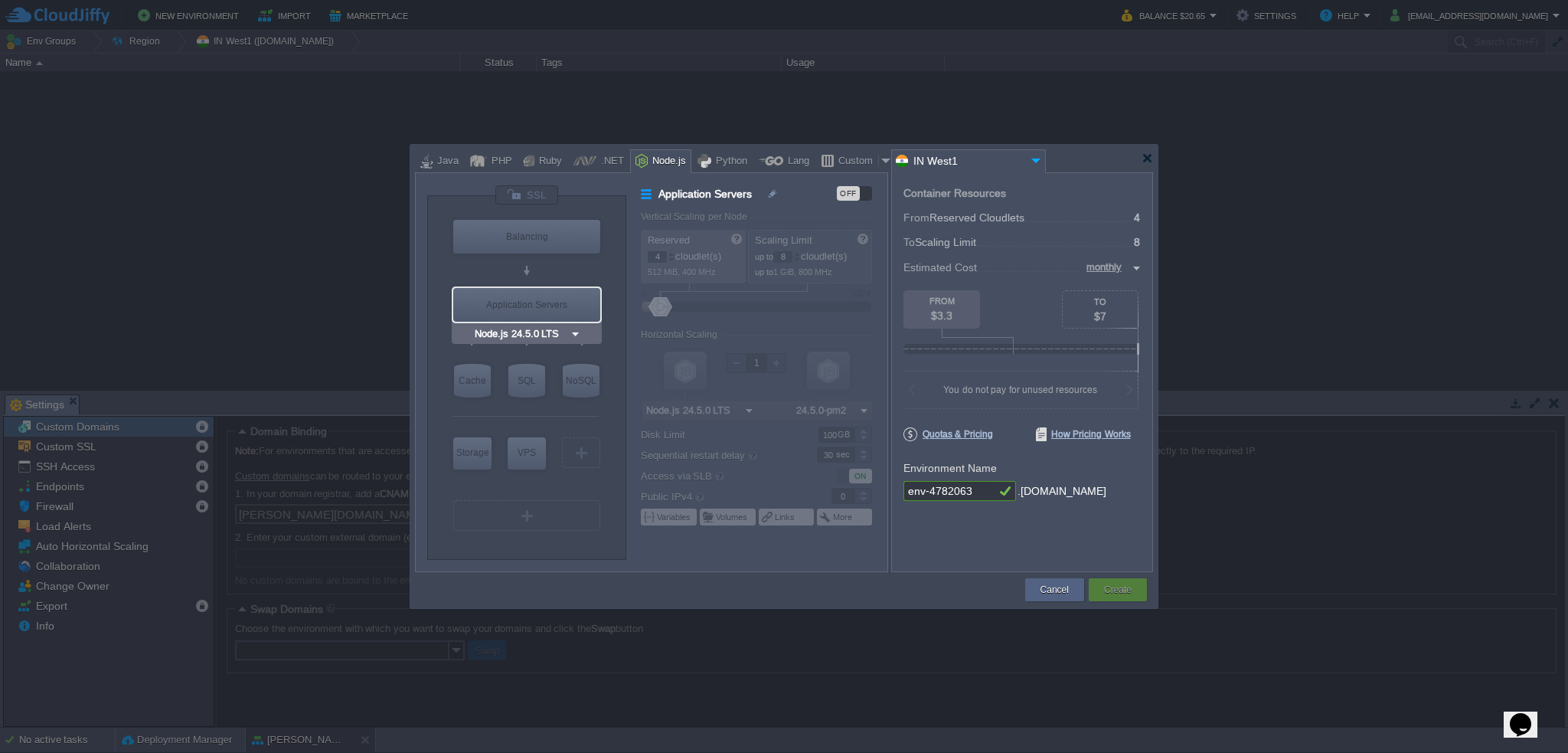
click at [540, 326] on input "Node.js 24.5.0 LTS" at bounding box center [520, 333] width 98 height 15
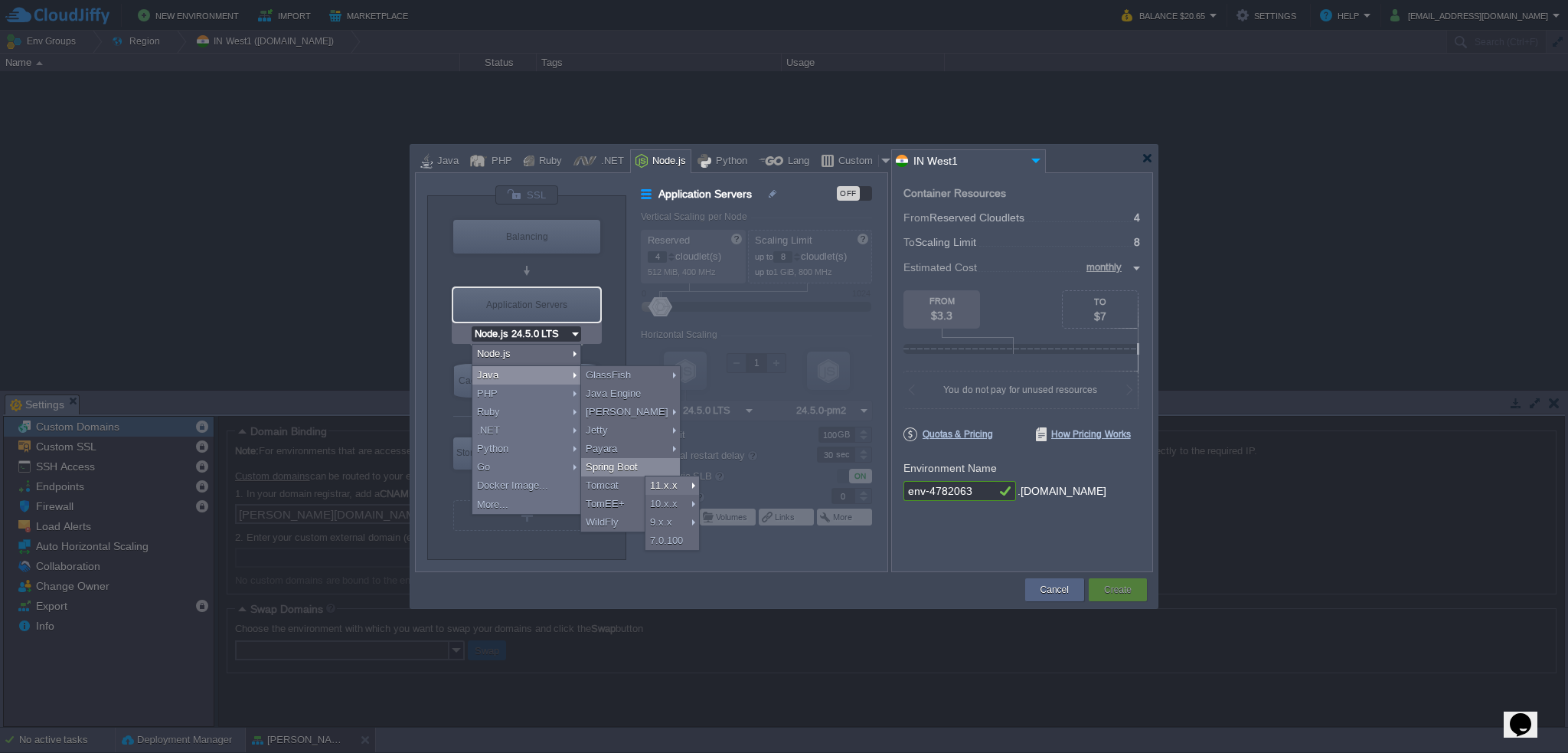
click at [616, 466] on div "Spring Boot" at bounding box center [631, 467] width 98 height 18
type input "Application Servers"
type input "1"
type input "4"
type input "Spring Boot"
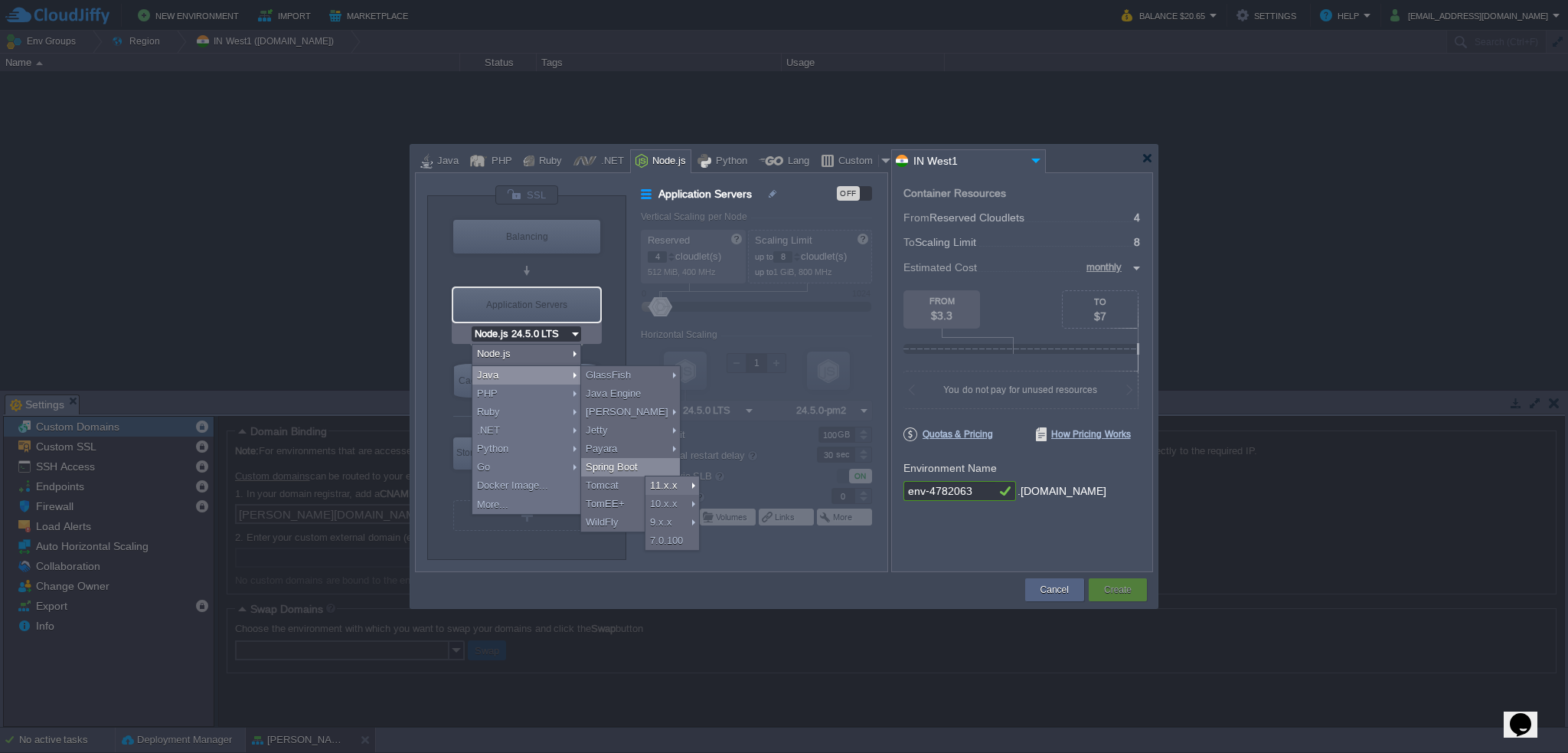
type input "Zulu Communit..."
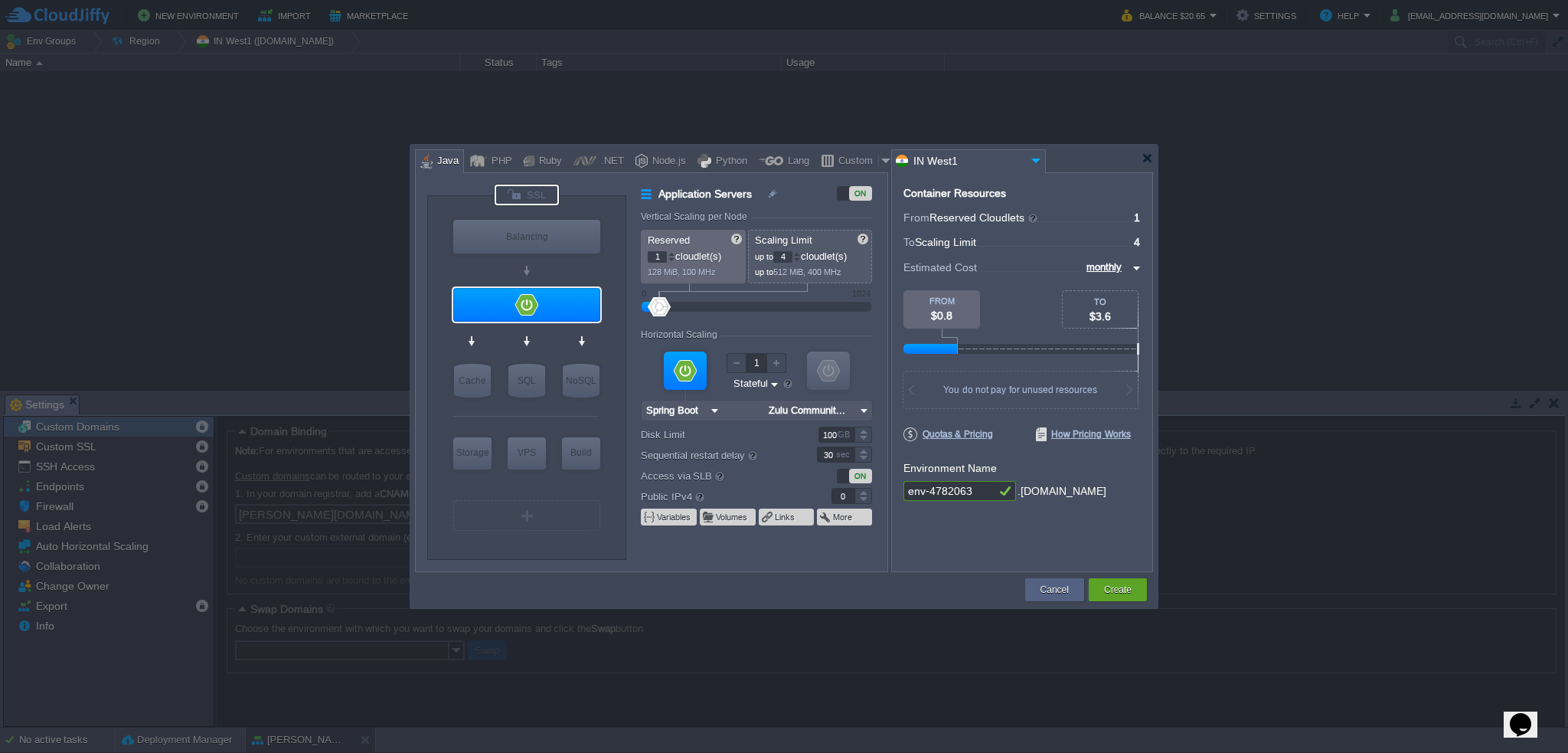
click at [526, 199] on div at bounding box center [527, 195] width 64 height 21
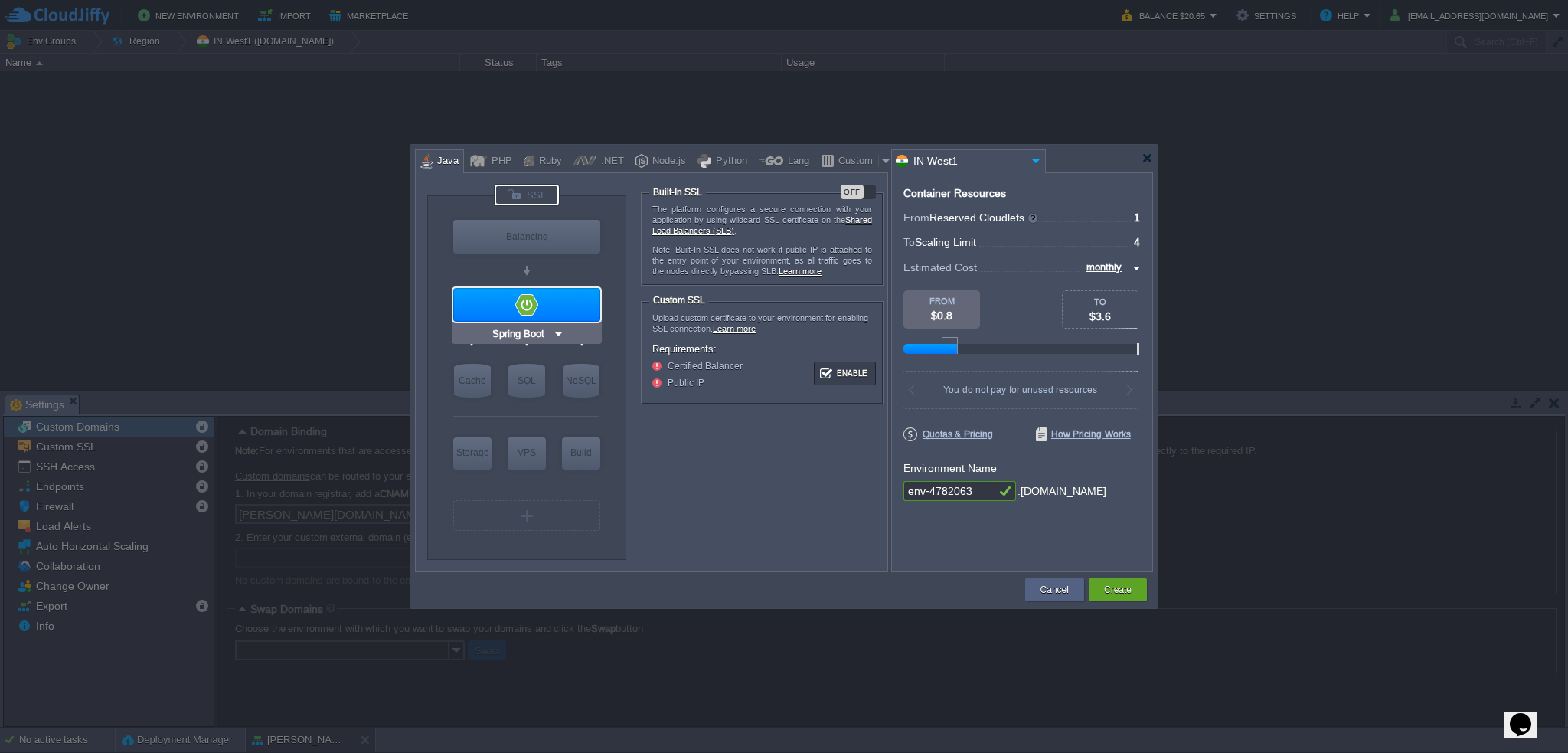
click at [554, 331] on img at bounding box center [558, 333] width 11 height 15
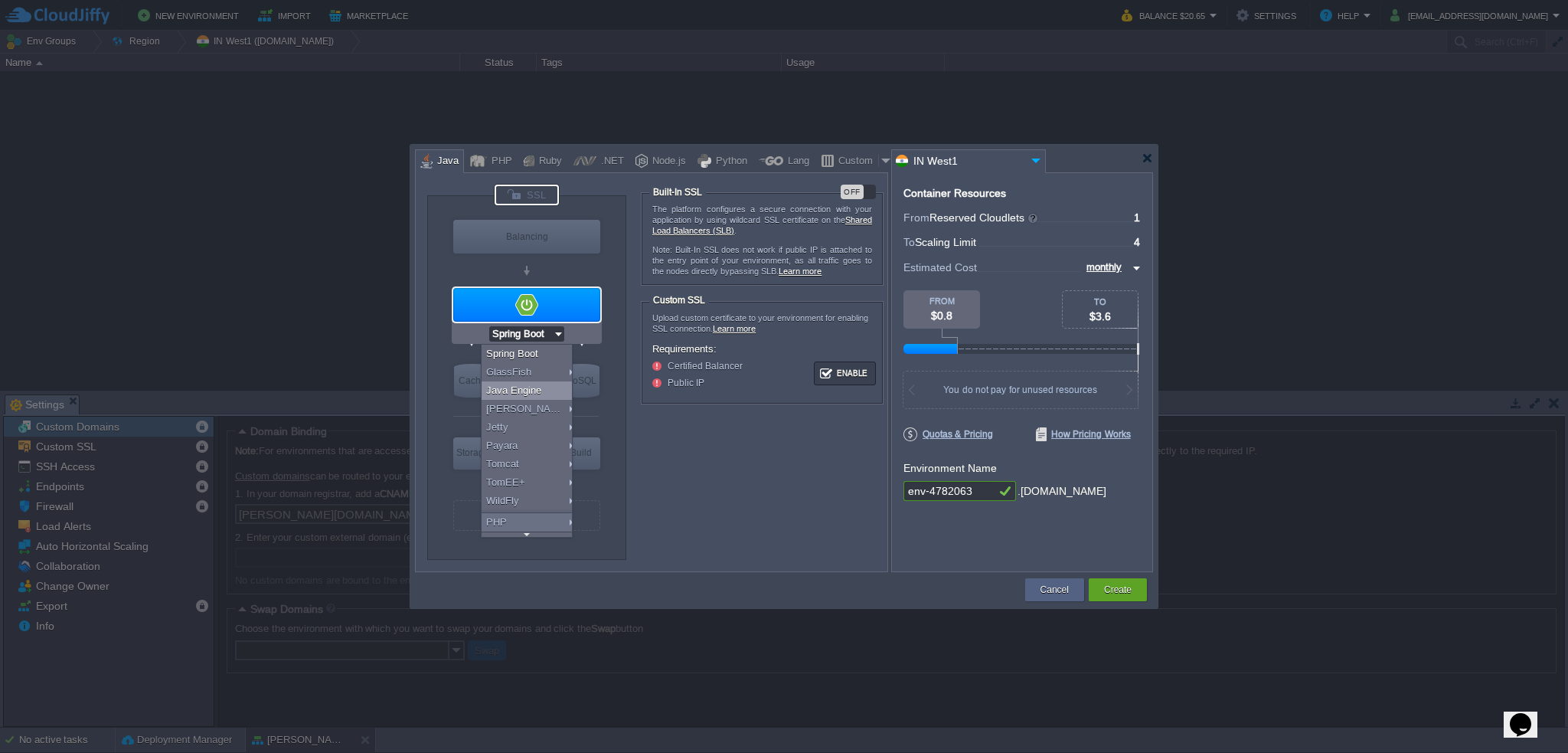
click at [552, 391] on div "Java Engine" at bounding box center [529, 391] width 95 height 18
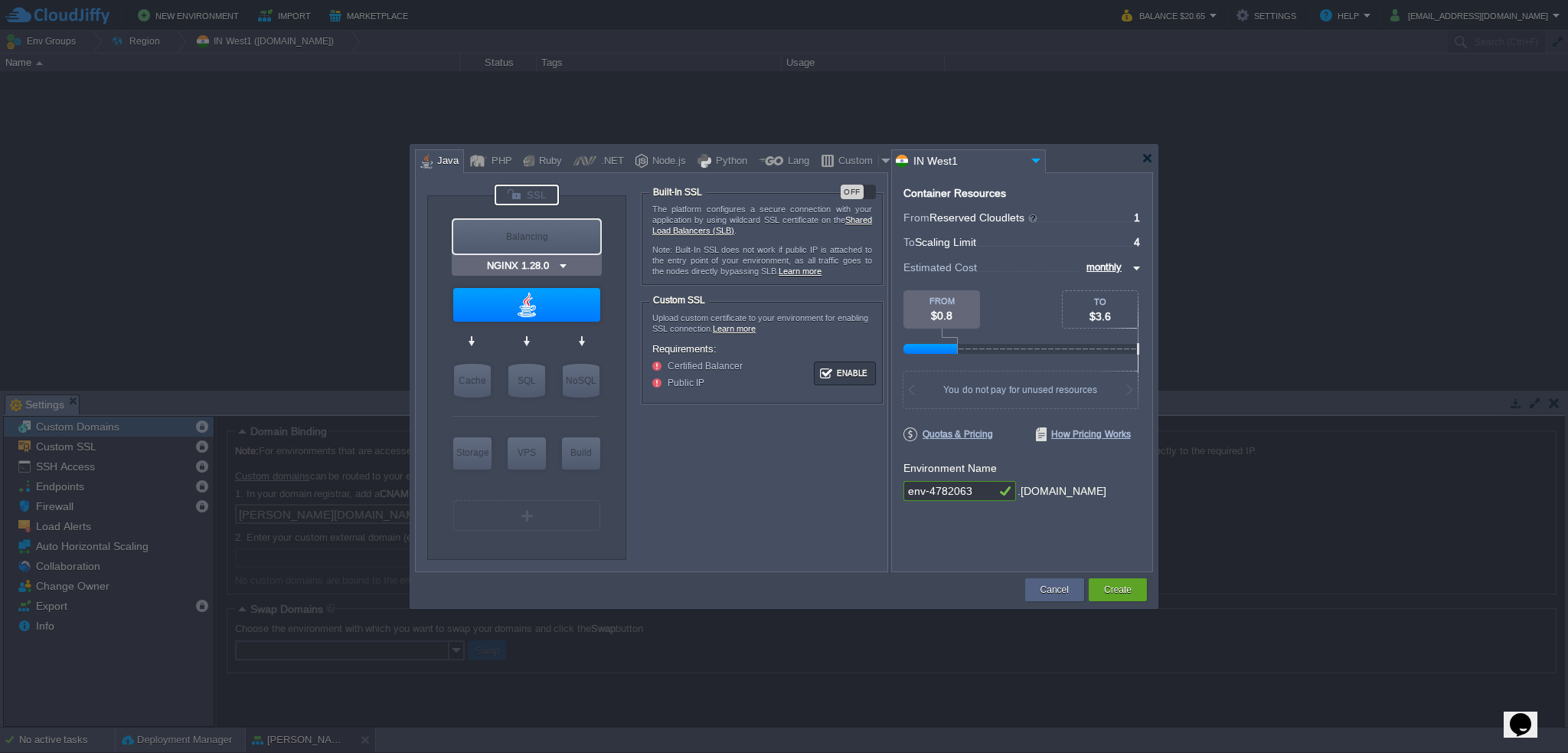
click at [533, 199] on div at bounding box center [527, 195] width 64 height 21
click at [536, 187] on div at bounding box center [527, 195] width 64 height 21
click at [526, 193] on div at bounding box center [527, 195] width 64 height 21
click at [622, 265] on div "VM Balancing VM Application Servers VM Cache VM SQL VM NoSQL VM Storage VM VPS …" at bounding box center [527, 377] width 199 height 363
click at [527, 191] on div at bounding box center [527, 195] width 64 height 21
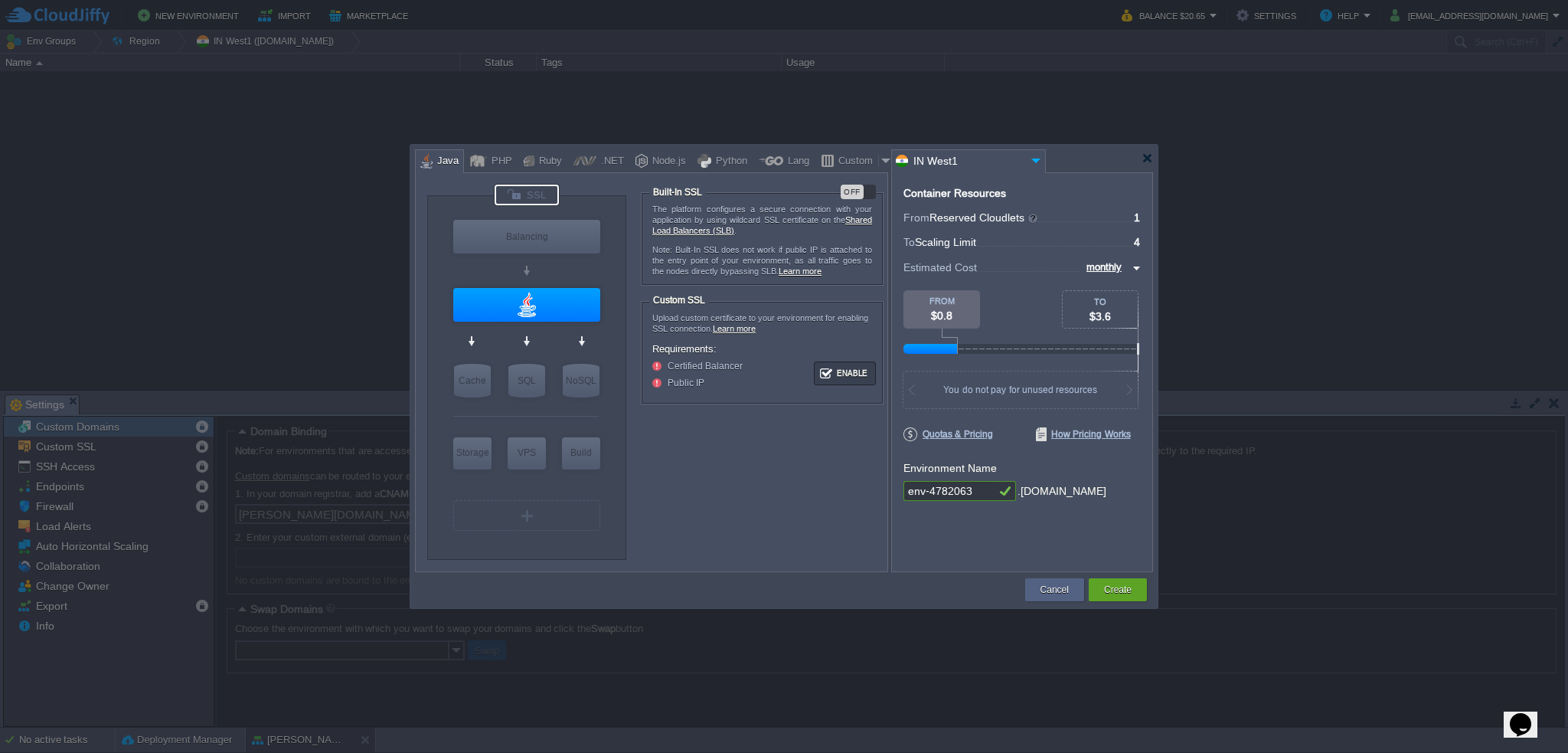
click at [533, 195] on div at bounding box center [527, 195] width 64 height 21
type input "Java Engine"
click at [865, 192] on div "OFF" at bounding box center [858, 192] width 35 height 15
click at [851, 192] on div "ON" at bounding box center [858, 192] width 35 height 15
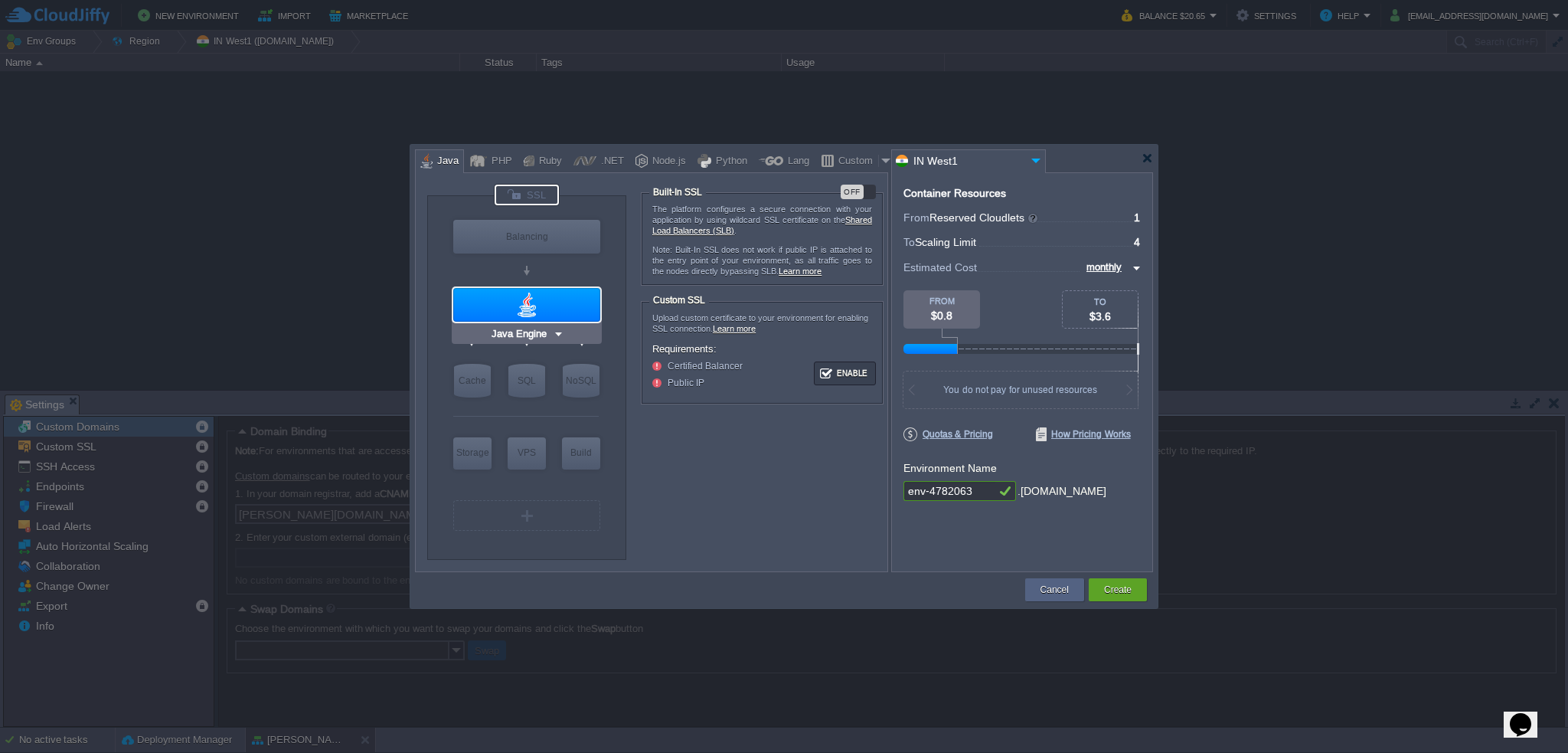
click at [542, 311] on div at bounding box center [526, 304] width 147 height 33
type input "Zulu Communit..."
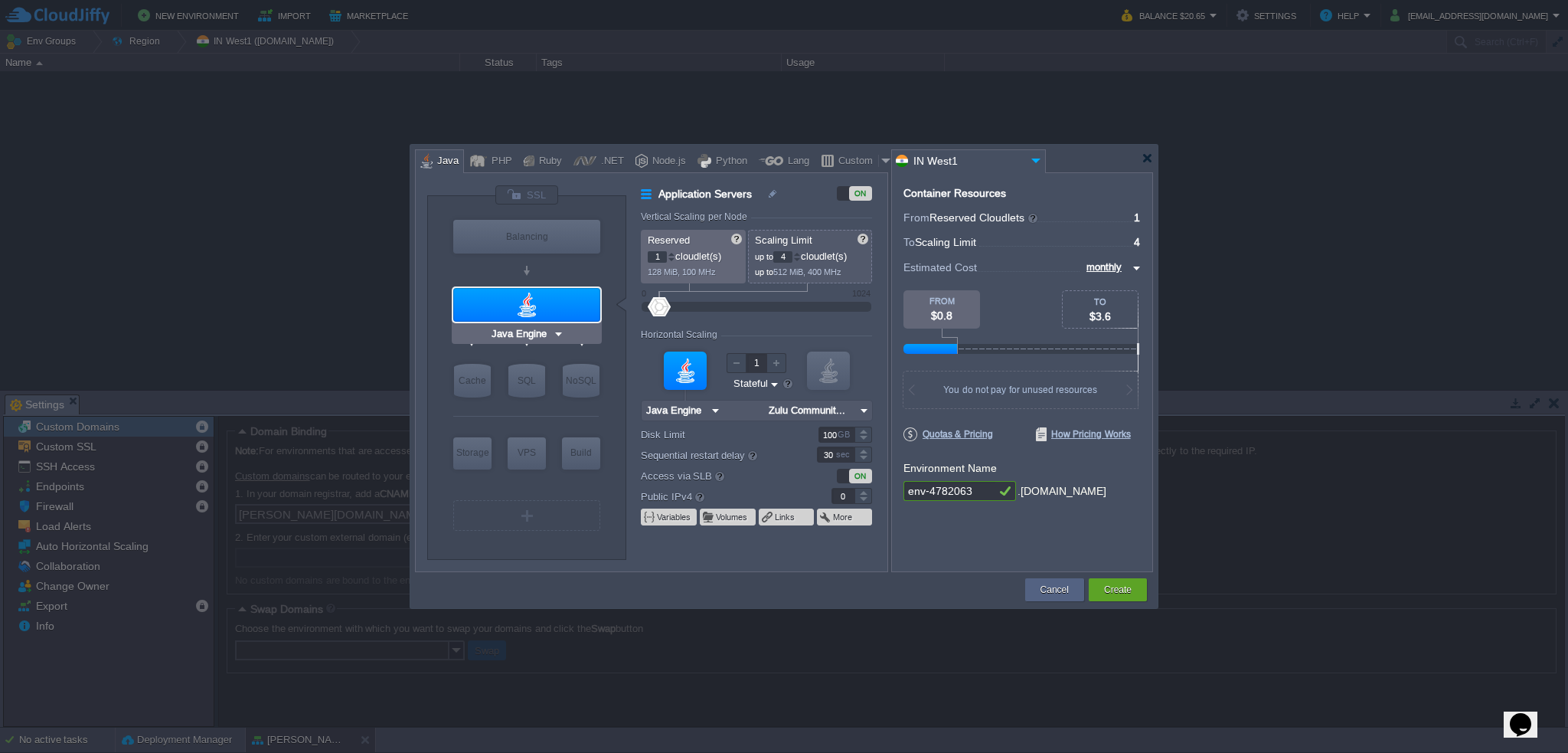
click at [558, 323] on div "VM Application Servers" at bounding box center [527, 304] width 151 height 40
click at [558, 333] on img at bounding box center [558, 333] width 11 height 15
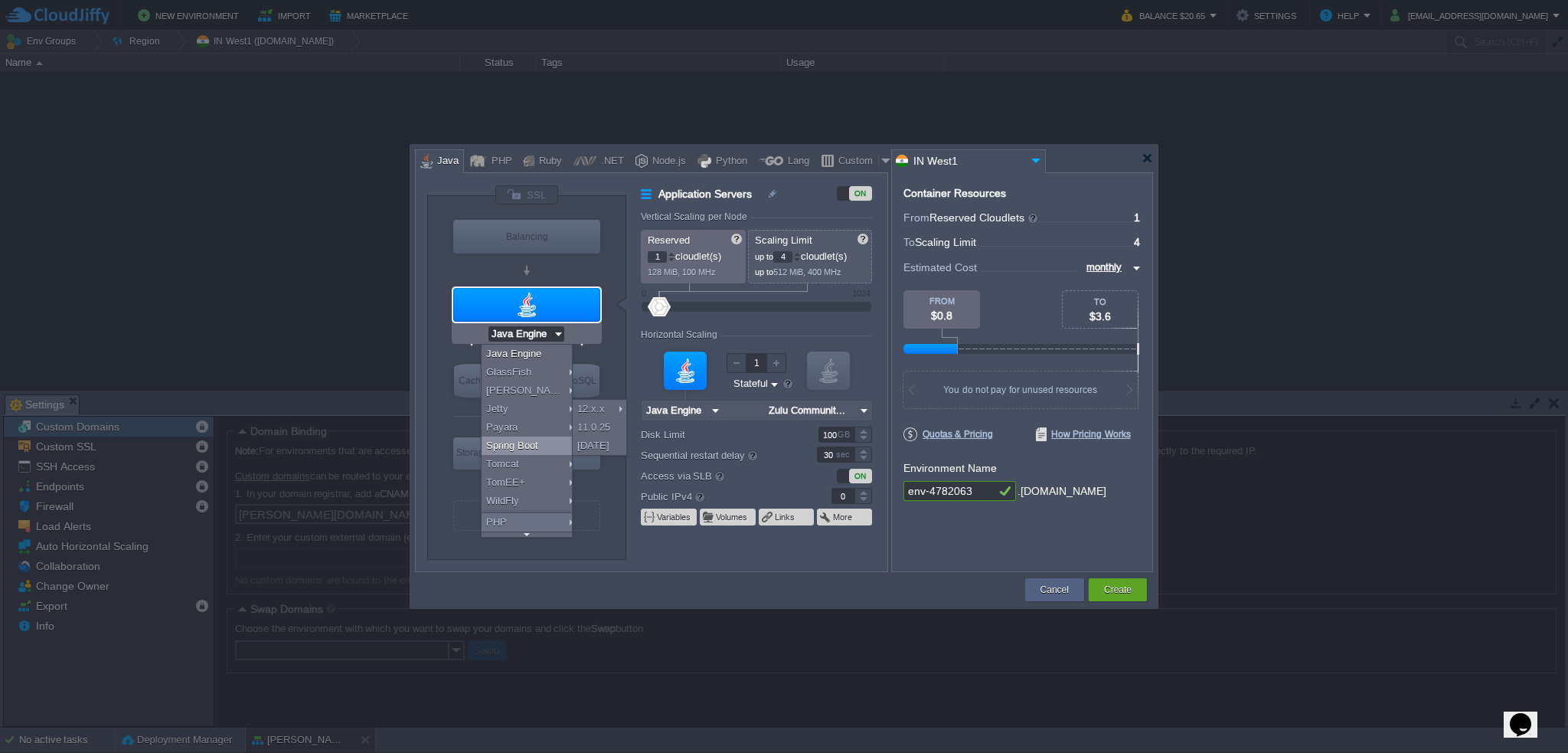
click at [539, 442] on div "Spring Boot" at bounding box center [529, 445] width 95 height 18
type input "Spring Boot"
type input "Zulu Communit..."
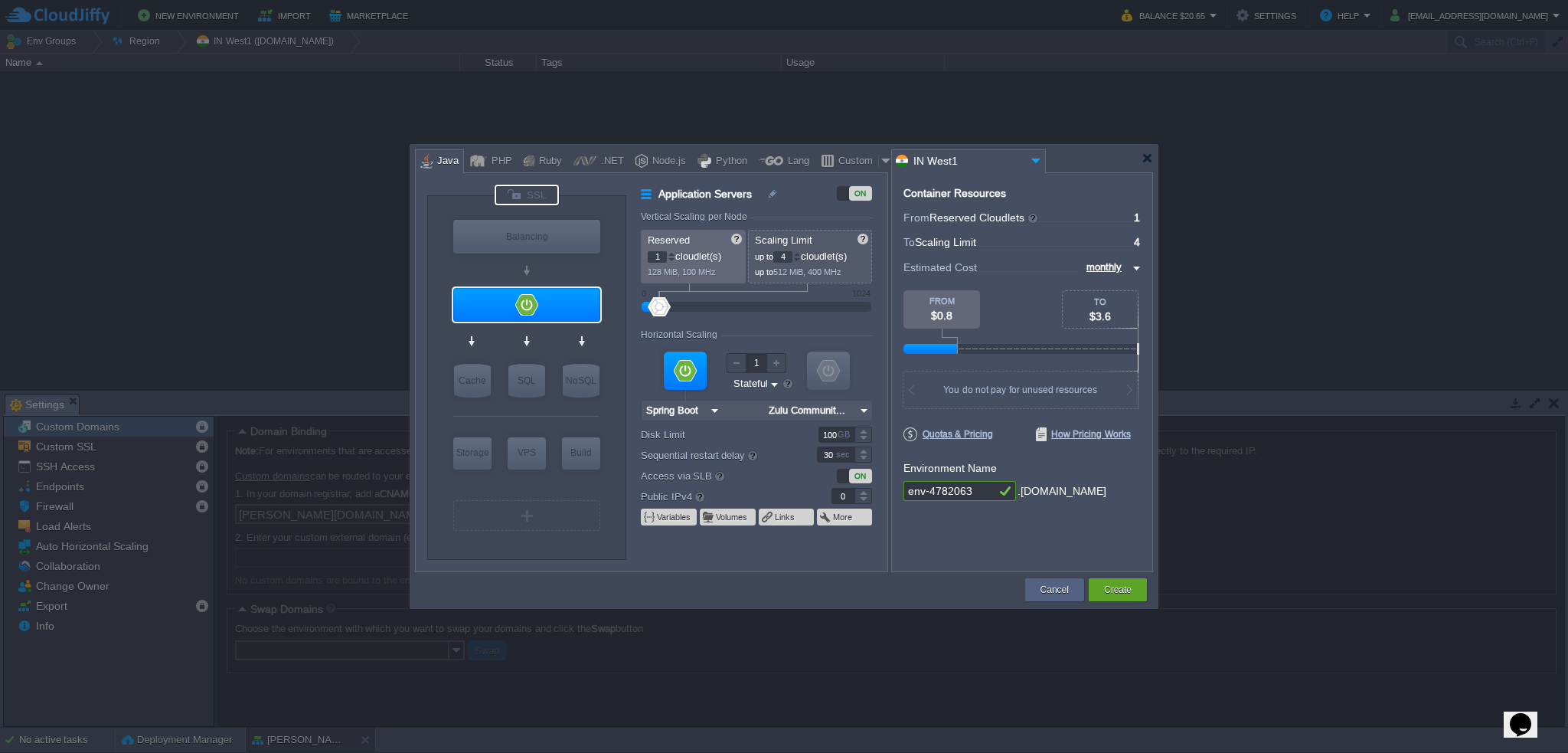
click at [548, 199] on div at bounding box center [527, 195] width 64 height 21
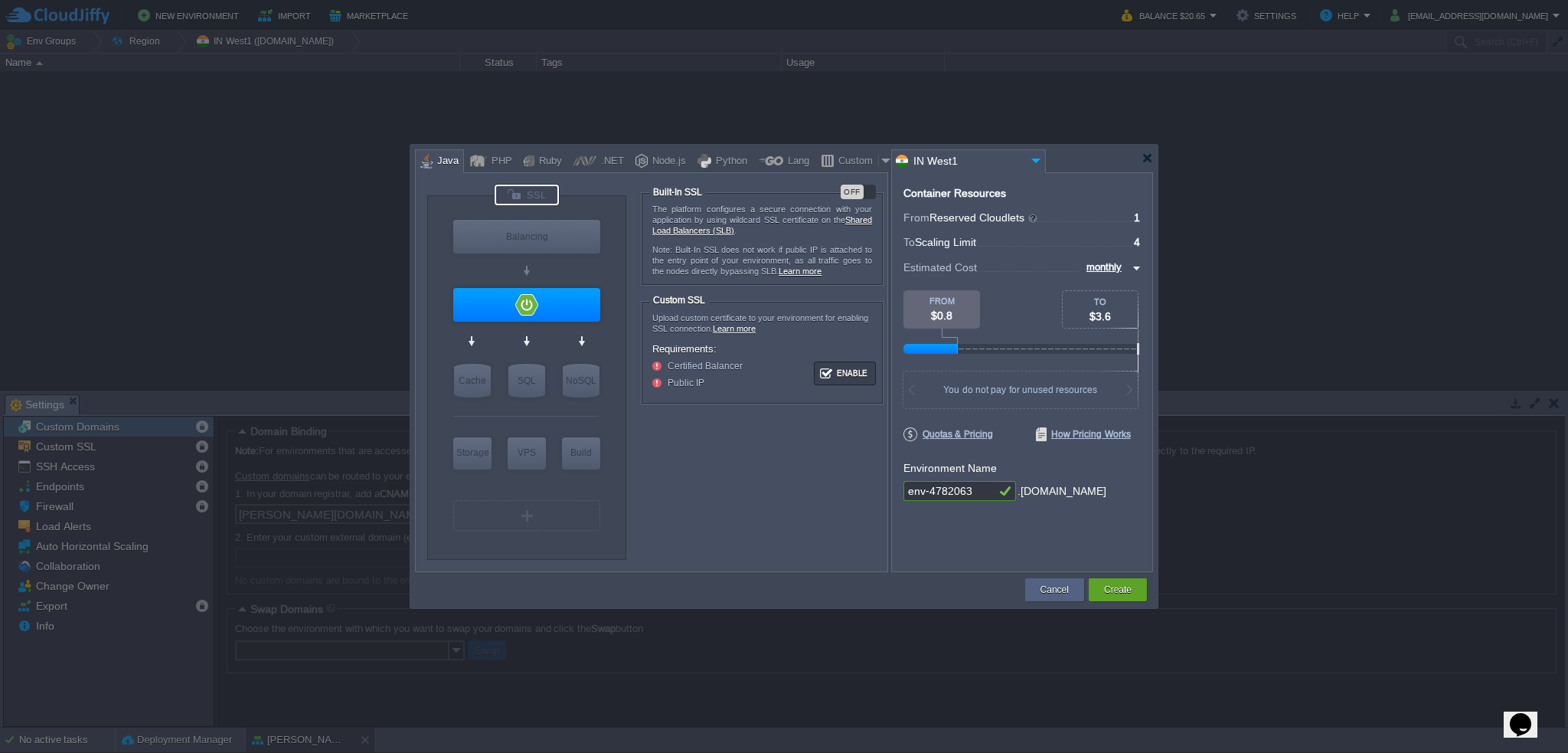
click at [784, 373] on ul "Certified Balancer Public IP" at bounding box center [762, 375] width 220 height 26
click at [527, 333] on div at bounding box center [525, 342] width 145 height 35
click at [542, 330] on input "Spring Boot" at bounding box center [521, 333] width 63 height 15
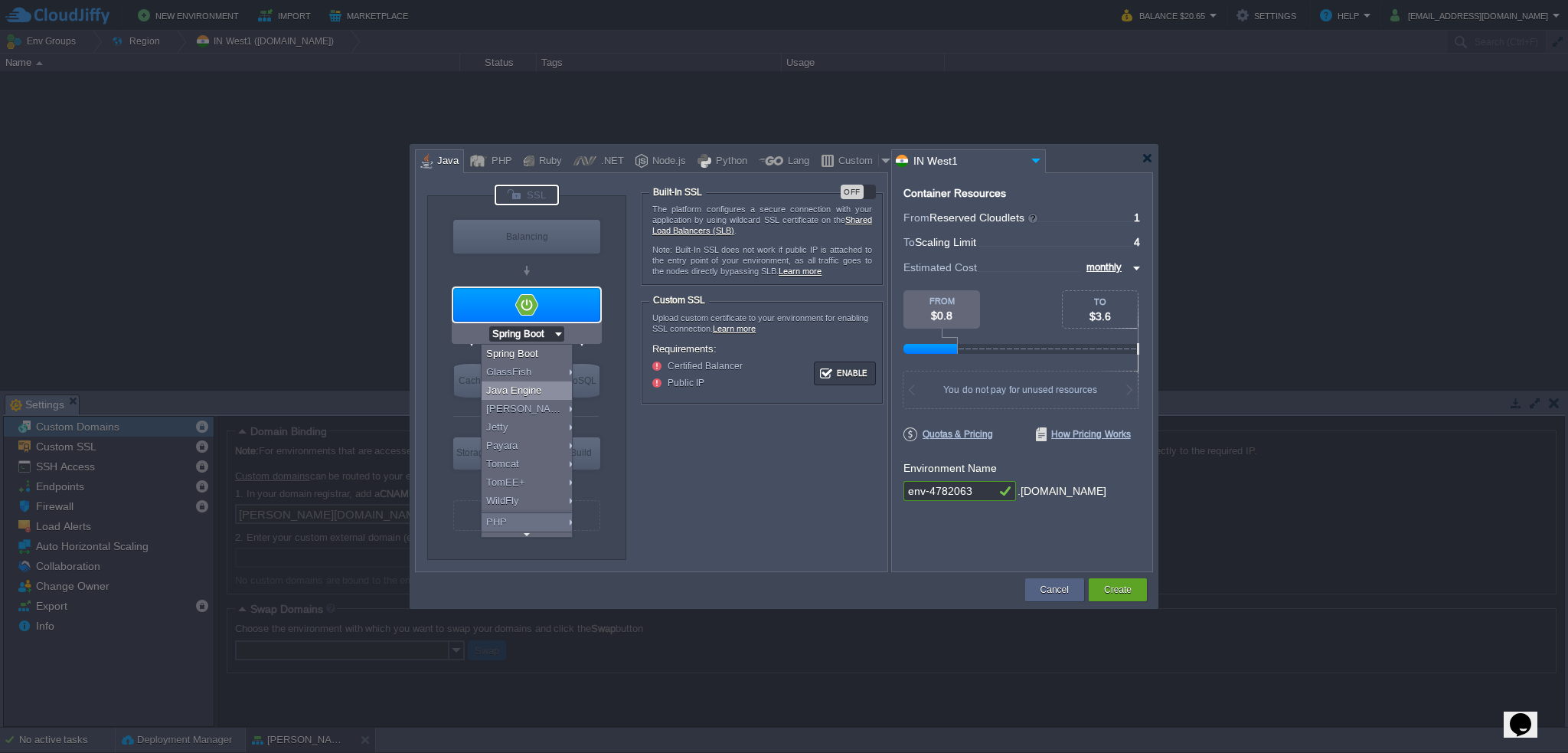
click at [552, 391] on div "Java Engine" at bounding box center [529, 391] width 95 height 18
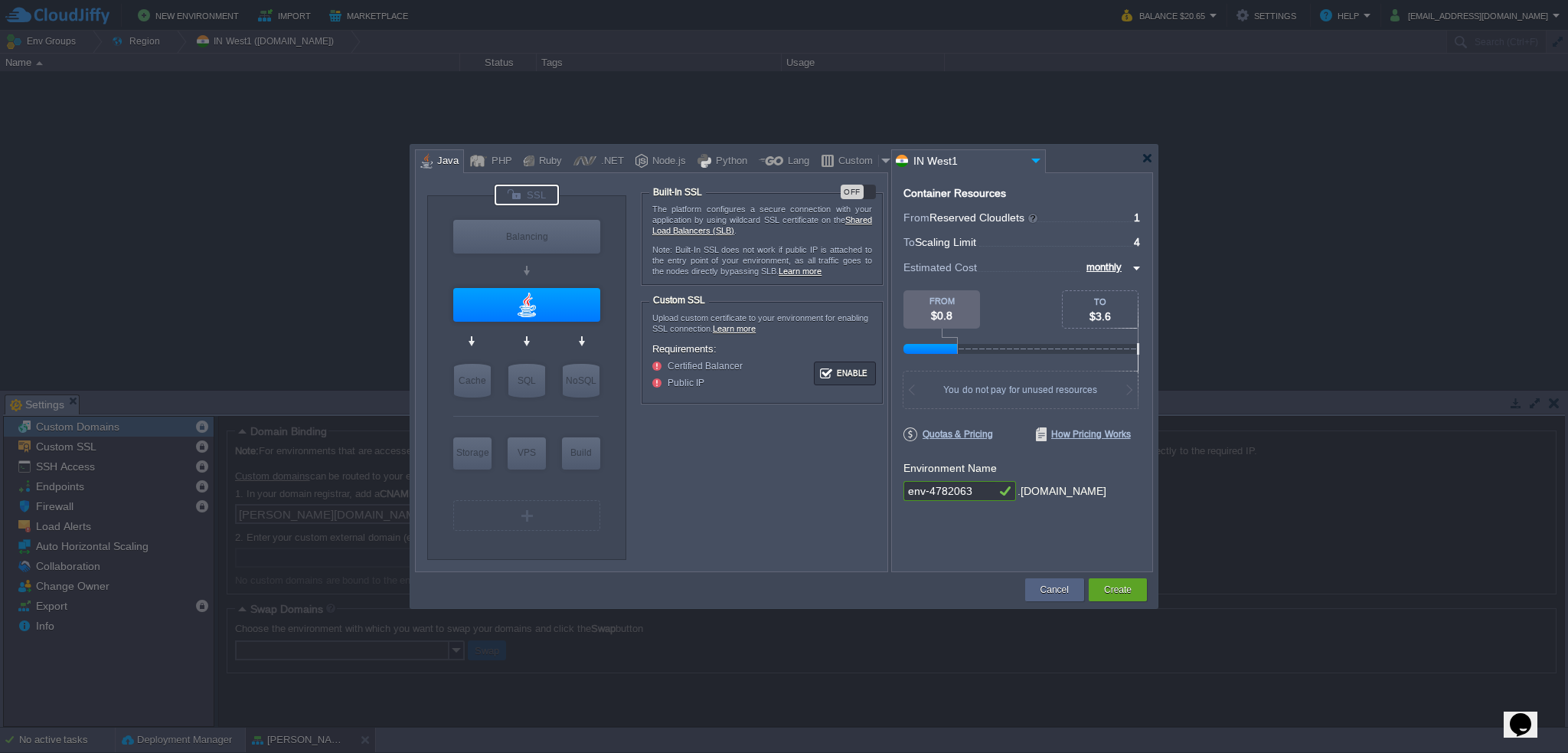
click at [712, 459] on form "The platform configures a secure connection with your application by using wild…" at bounding box center [764, 364] width 246 height 360
click at [834, 373] on button "Enable" at bounding box center [844, 374] width 57 height 19
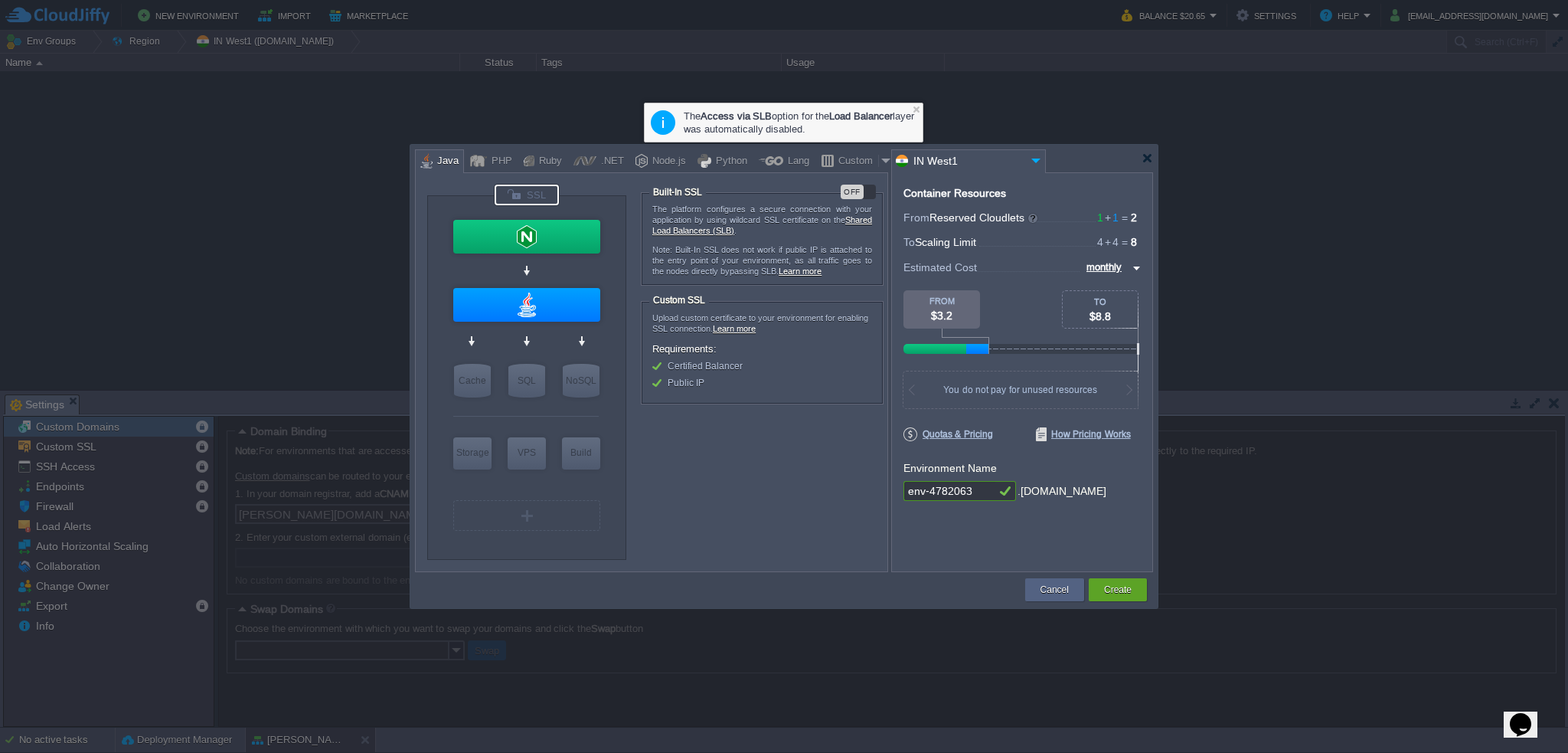
type input "Java Engine"
click at [578, 306] on div at bounding box center [526, 304] width 147 height 33
type input "Zulu Communit..."
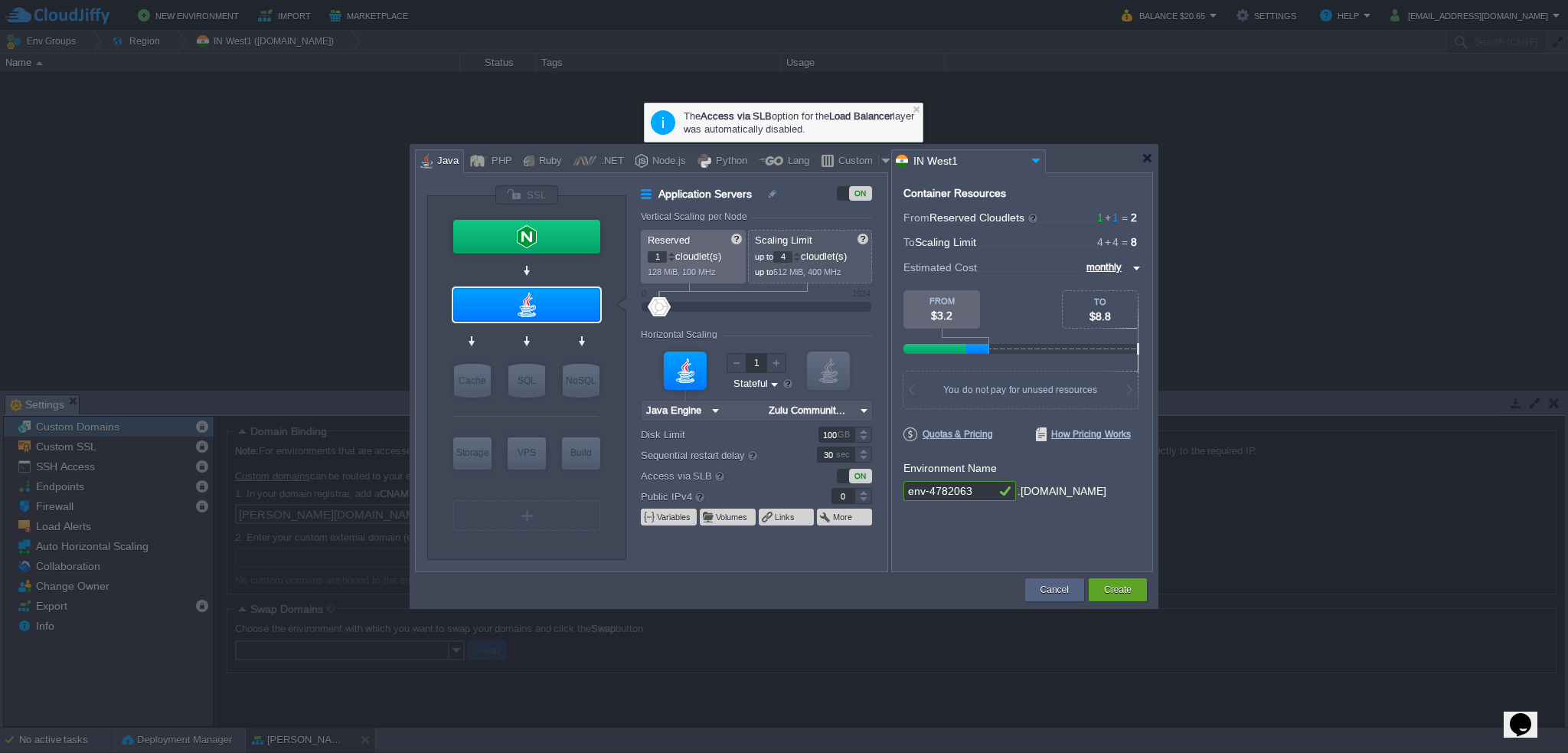
click at [714, 548] on form "Vertical Scaling per Node Reserved 1 cloudlet(s) 128 MiB, 100 MHz Scaling Limit…" at bounding box center [764, 391] width 246 height 360
type input "NGINX 1.28.0"
click at [536, 238] on div at bounding box center [526, 237] width 147 height 33
type input "Load Balancer"
type input "NGINX 1.28.0"
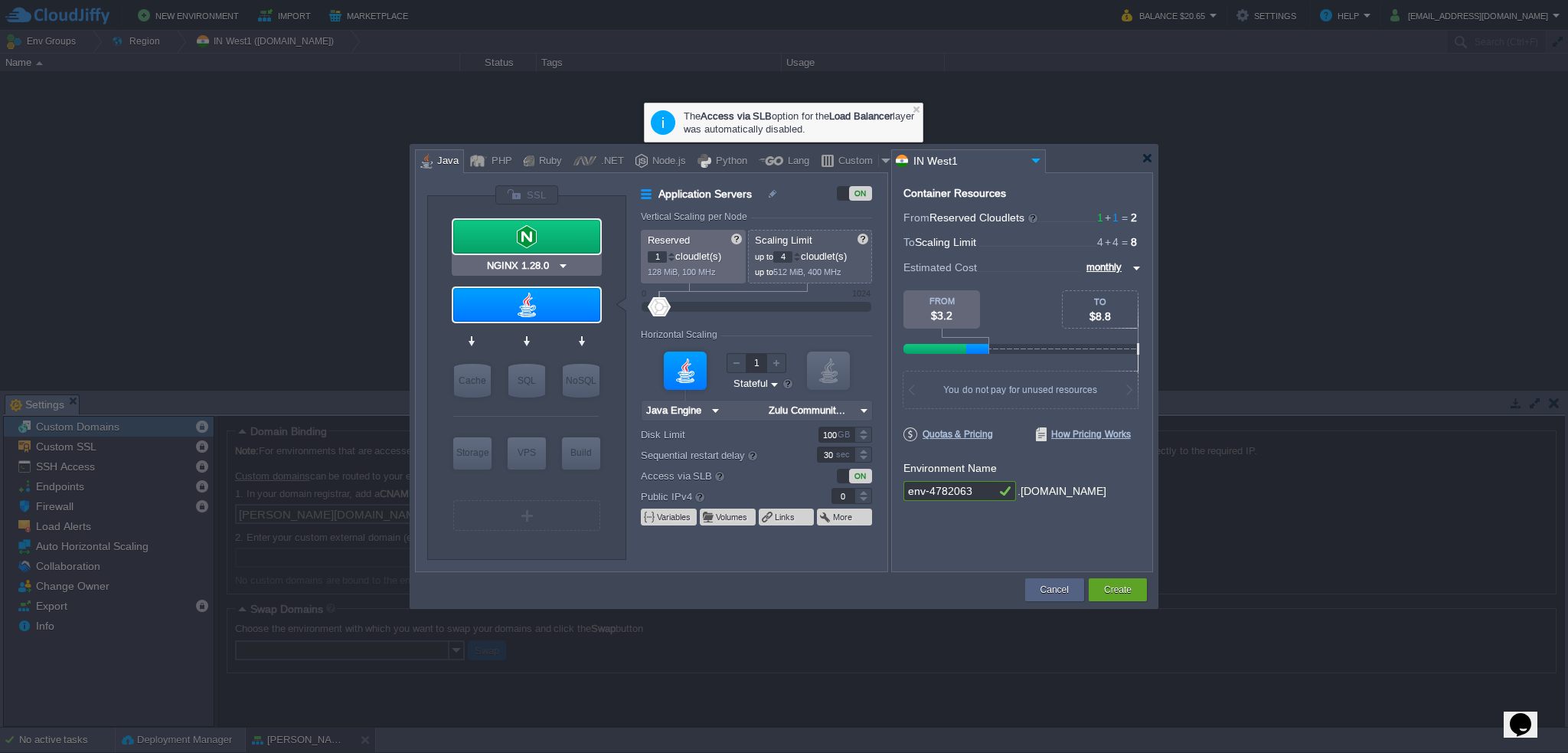
type input "1.28.0-almalin..."
type input "1"
drag, startPoint x: 507, startPoint y: 235, endPoint x: 502, endPoint y: 245, distance: 11.2
click at [506, 235] on div at bounding box center [526, 237] width 147 height 33
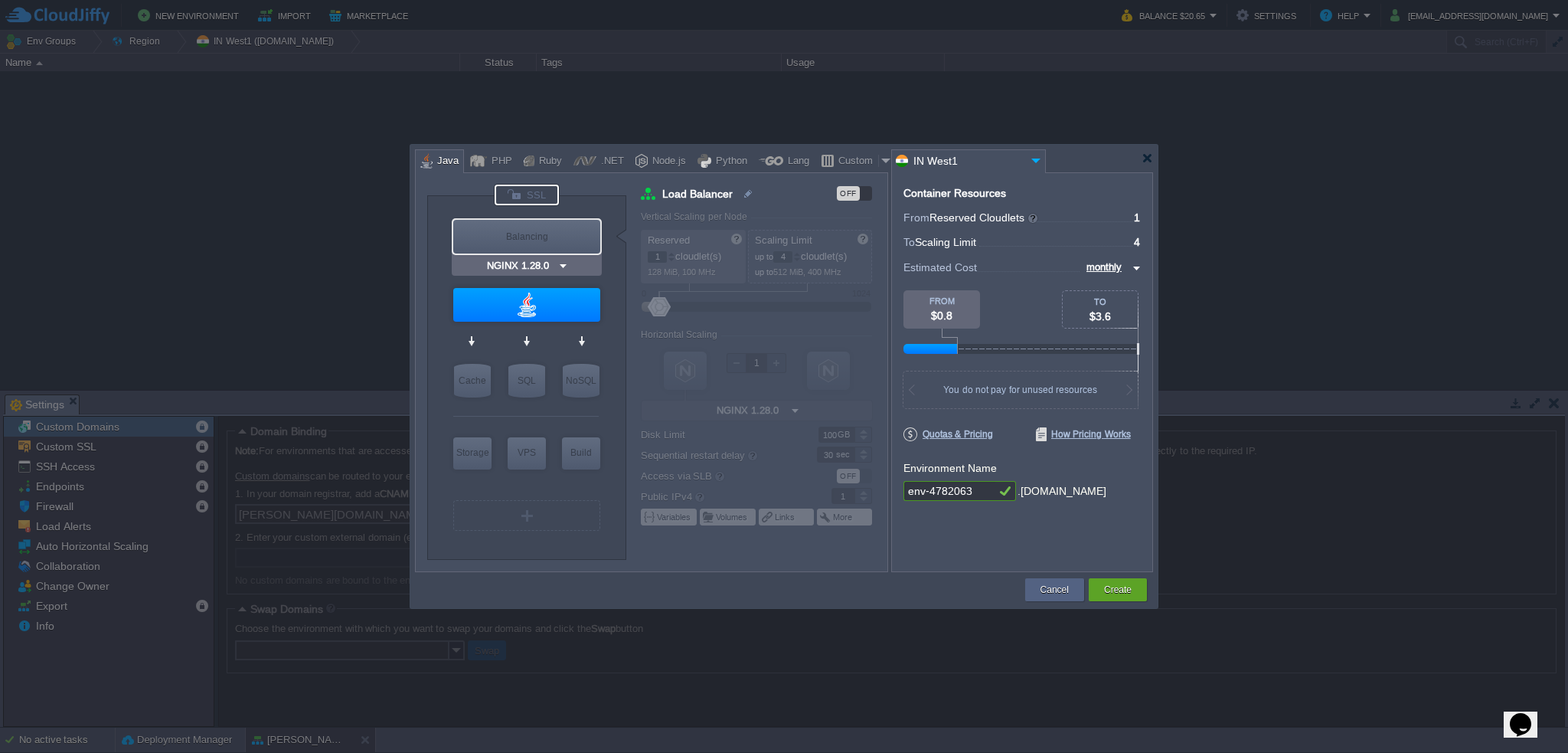
click at [538, 199] on div at bounding box center [527, 195] width 64 height 21
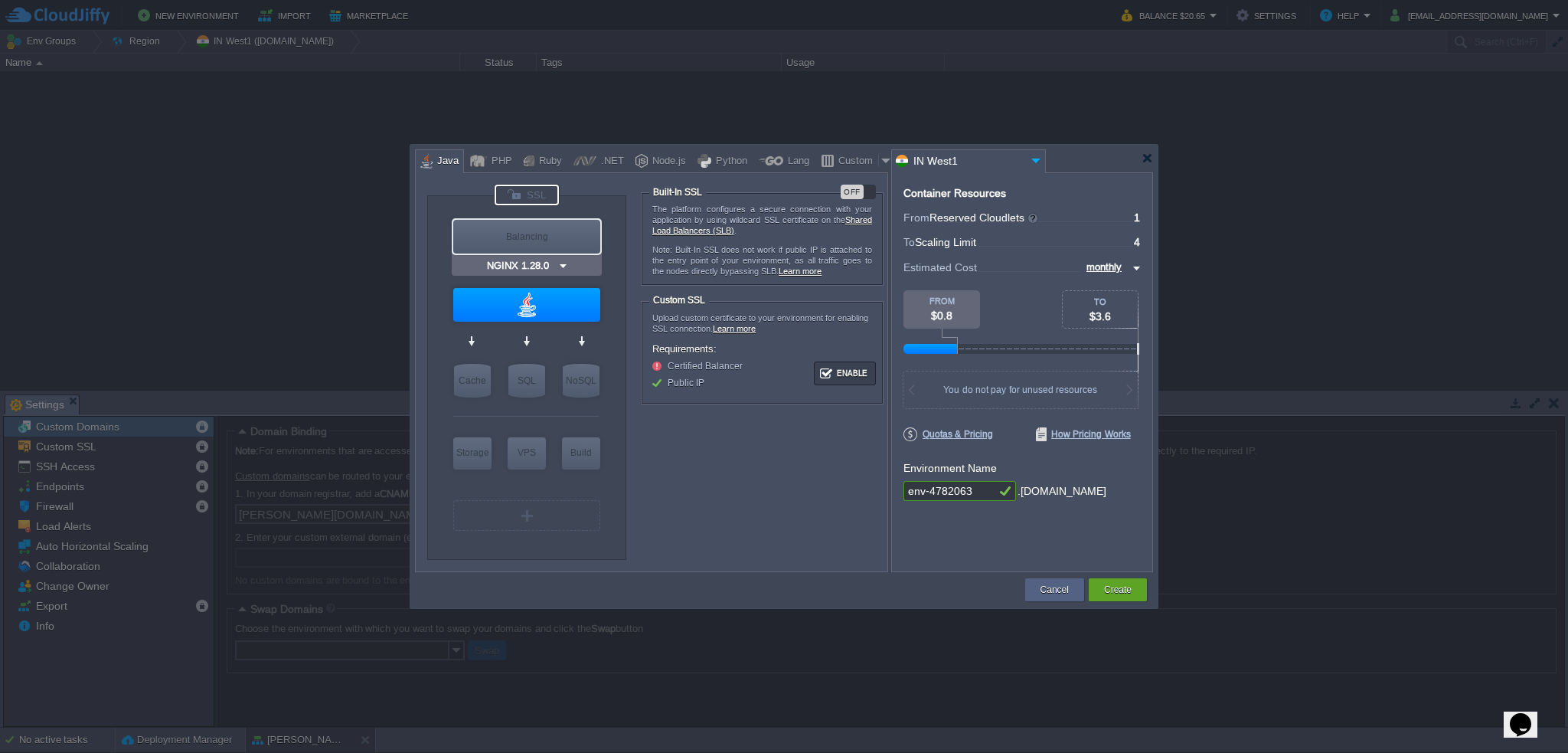
type input "Java Engine"
click at [868, 195] on div "OFF" at bounding box center [858, 192] width 35 height 15
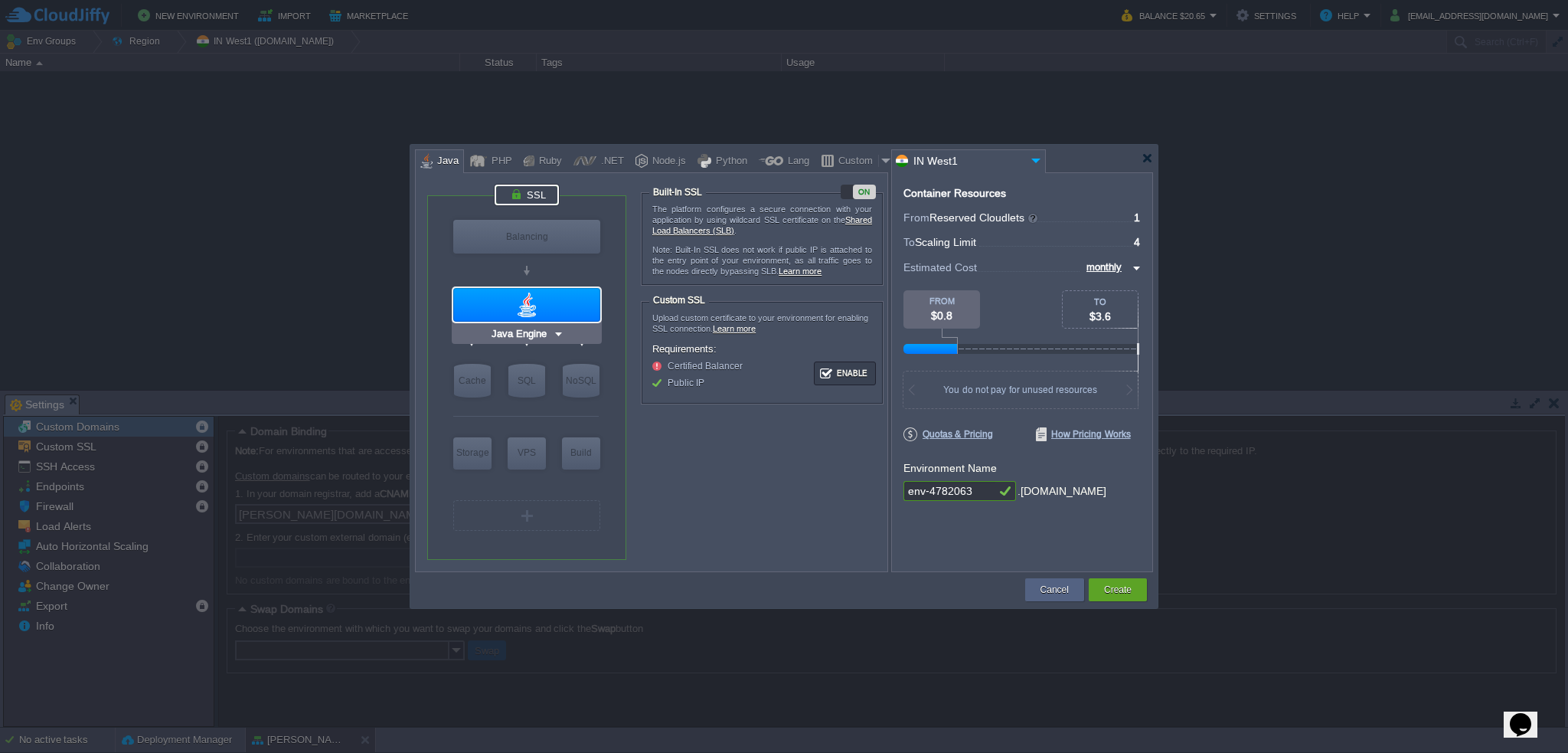
click at [552, 304] on div at bounding box center [526, 304] width 147 height 33
type input "Application Servers"
type input "Java Engine"
type input "Zulu Communit..."
type input "0"
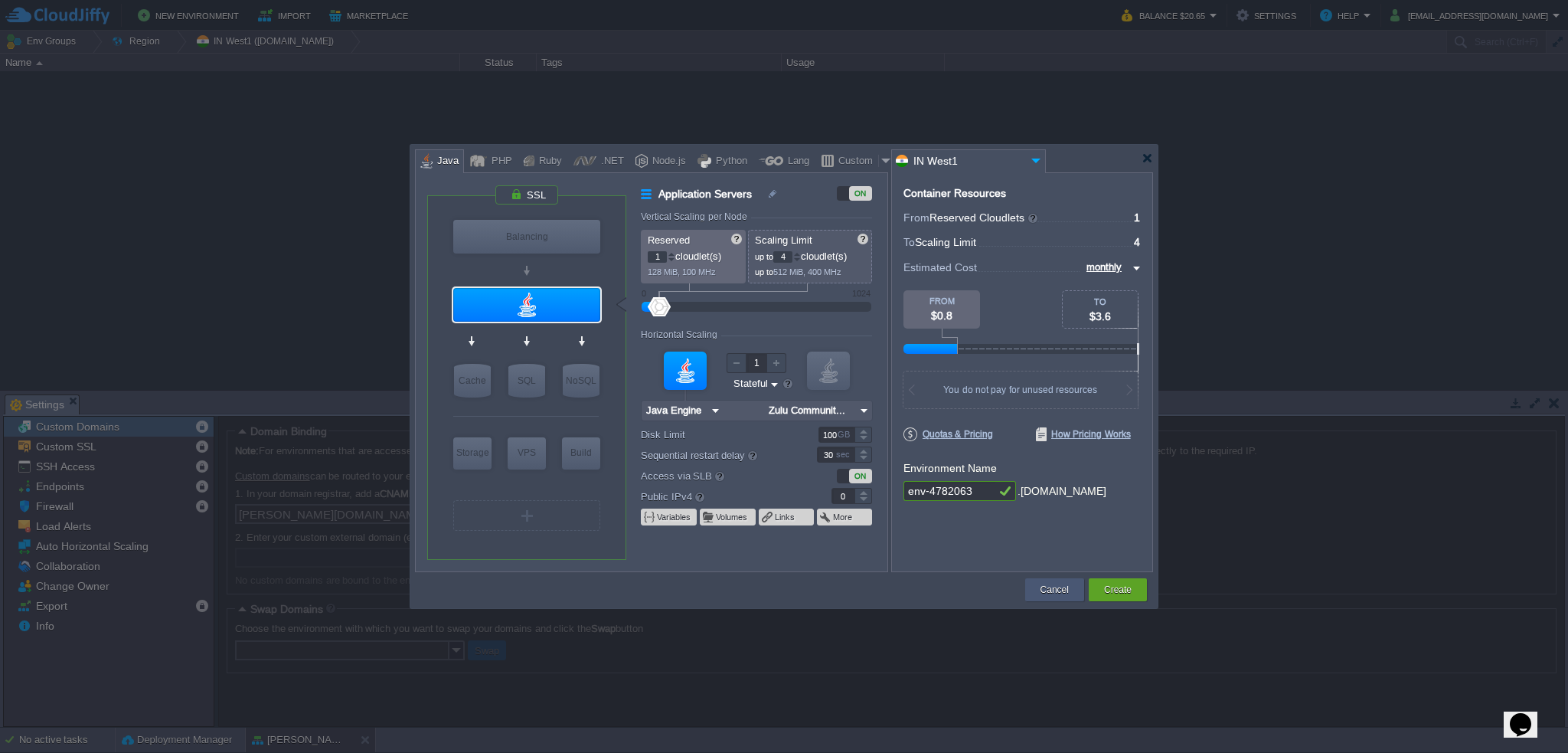
click at [1048, 591] on button "Cancel" at bounding box center [1054, 589] width 28 height 15
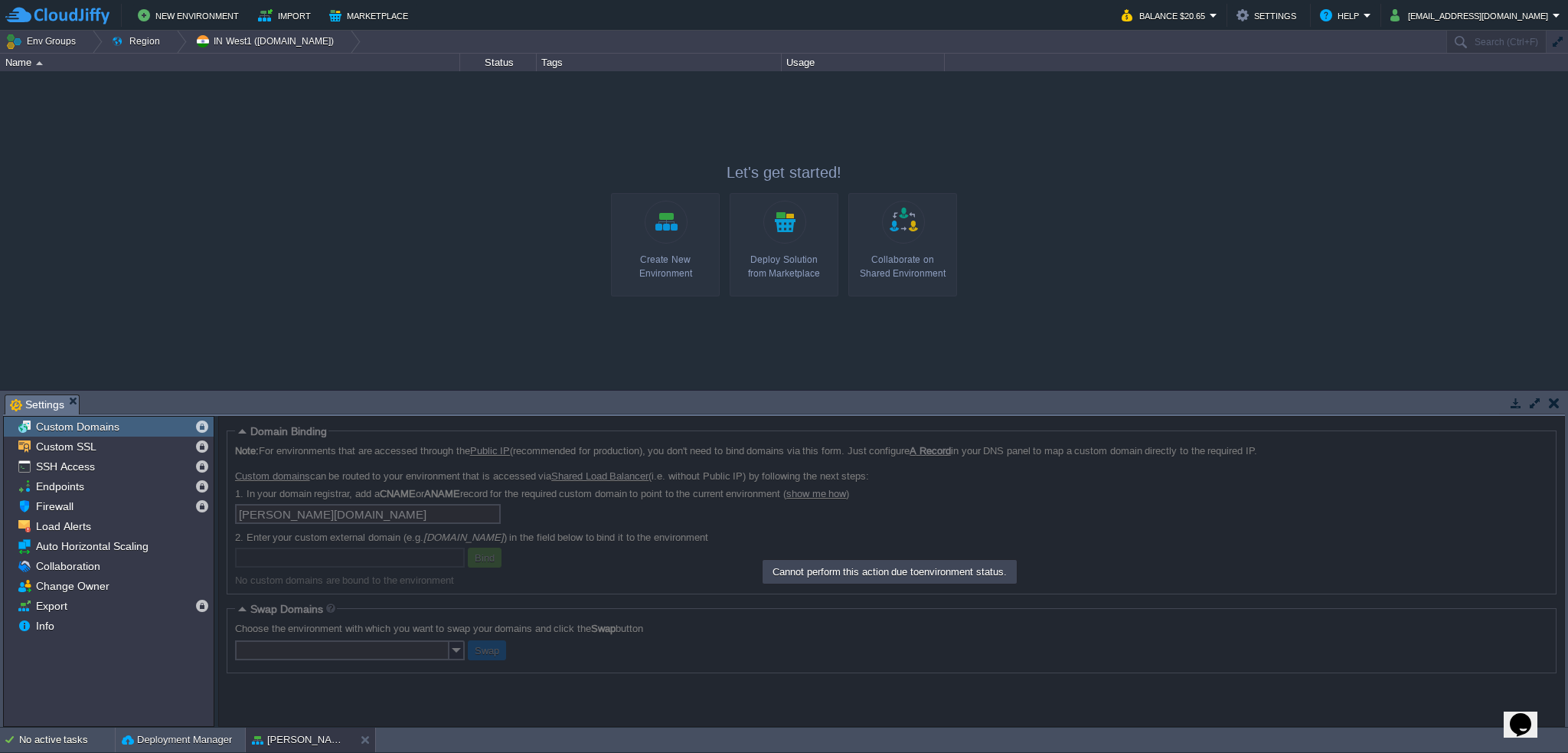
click at [678, 257] on div "Create New Environment" at bounding box center [665, 266] width 99 height 27
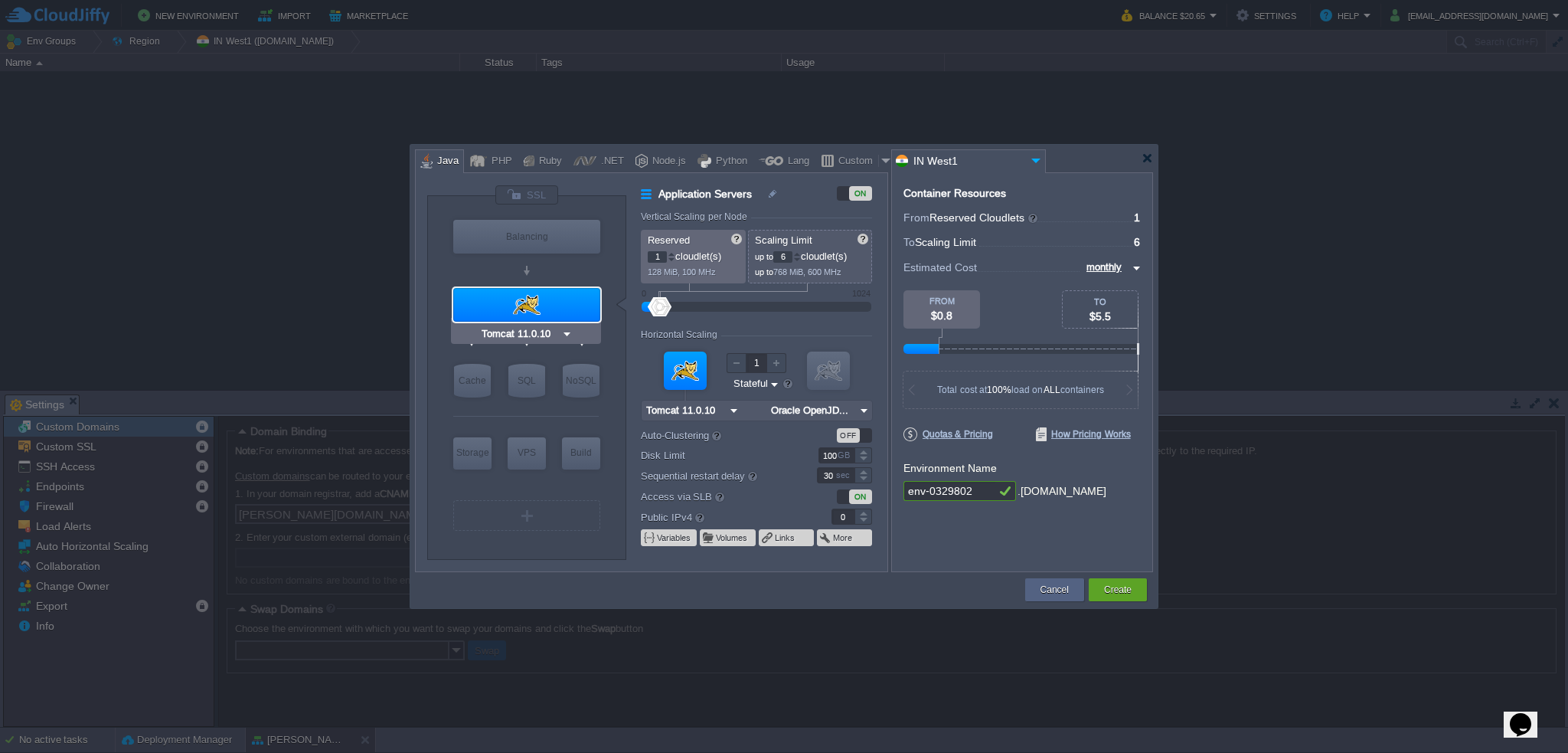
click at [542, 330] on input "Tomcat 11.0.10" at bounding box center [520, 333] width 83 height 15
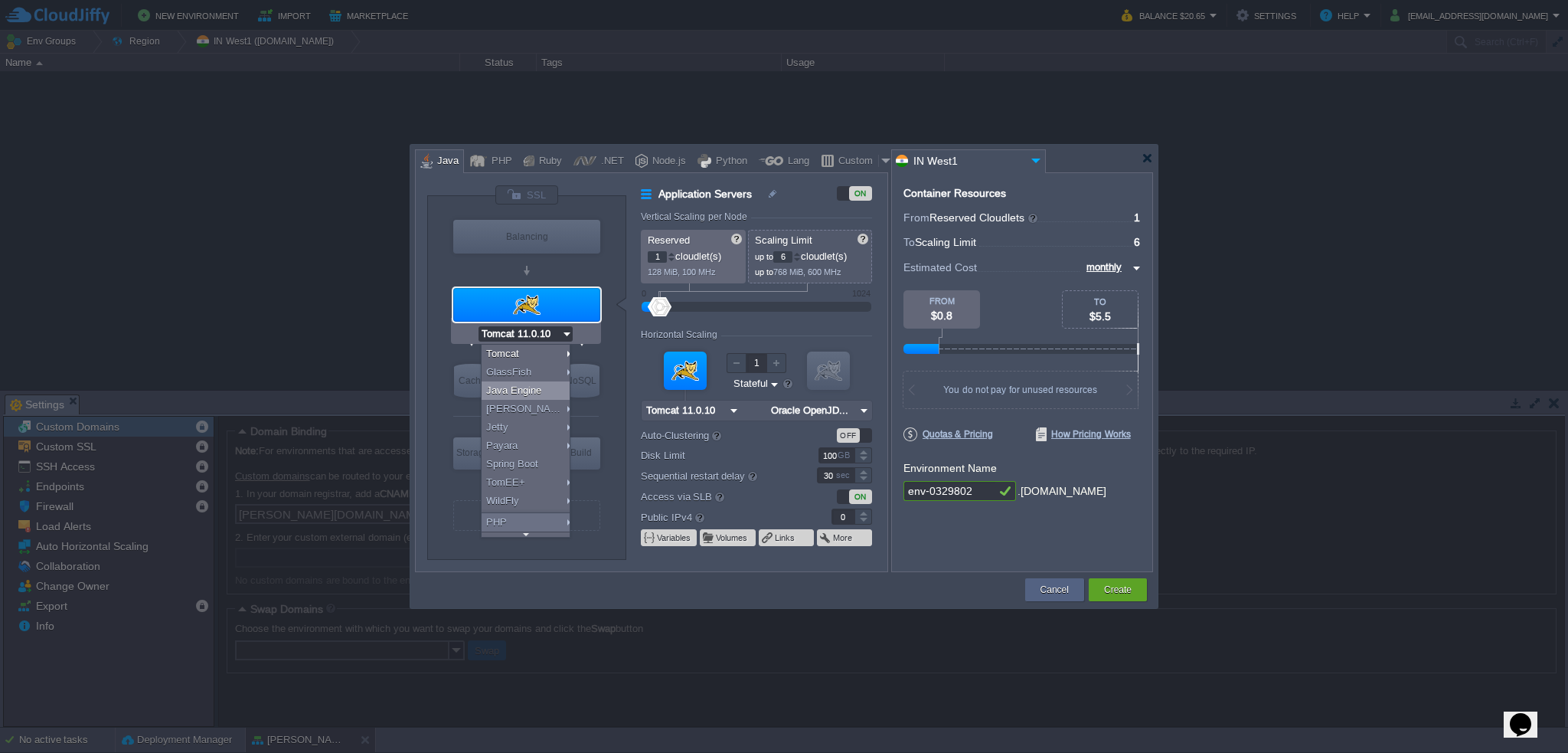
click at [543, 388] on div "Java Engine" at bounding box center [528, 391] width 92 height 18
type input "4"
type input "Java Engine"
type input "Oracle OpenJD..."
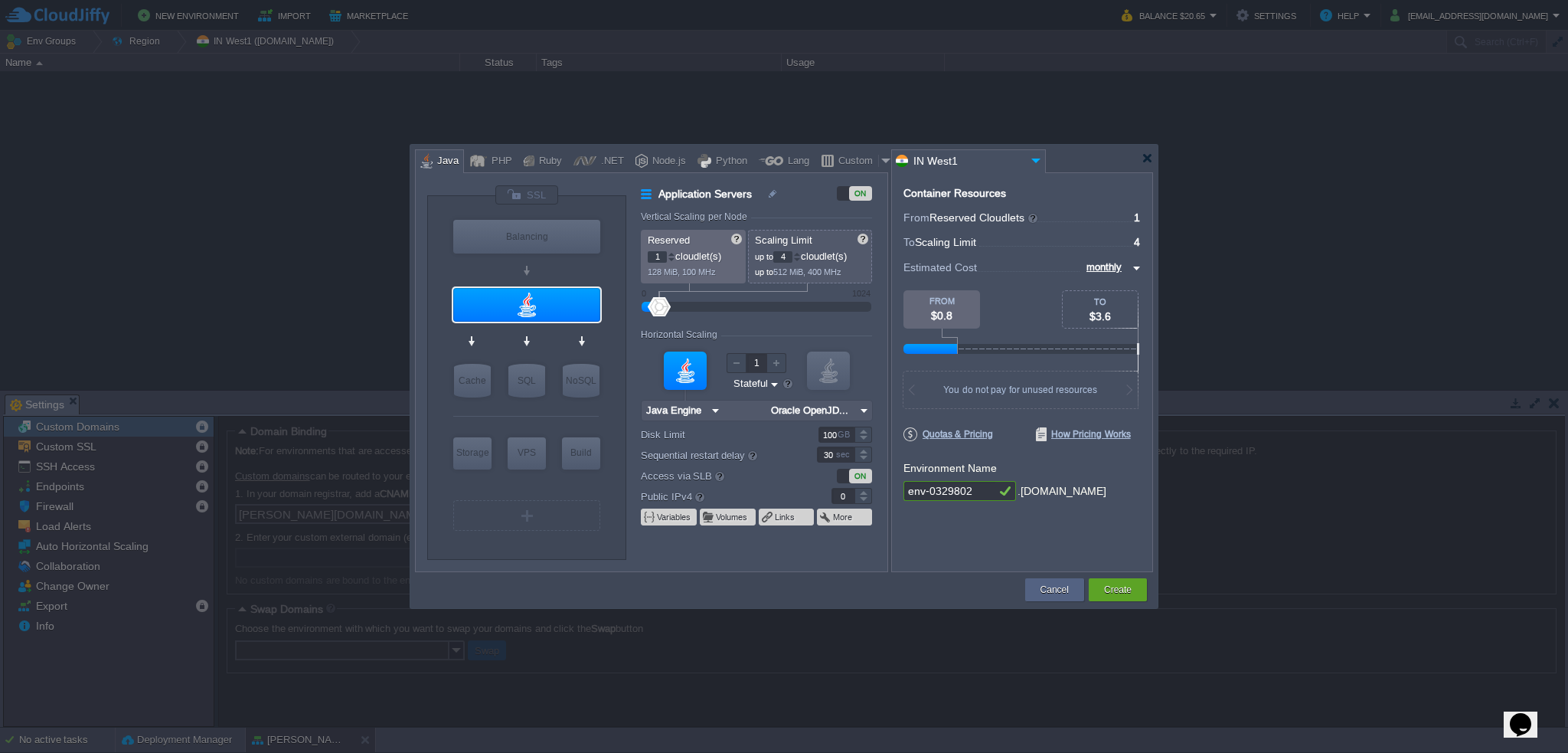
type input "Maven [DATE]"
click at [828, 410] on input "Oracle OpenJDK 24" at bounding box center [812, 410] width 90 height 20
click at [948, 466] on div "21.0.2" at bounding box center [952, 467] width 54 height 18
type input "Oracle OpenJDK..."
click at [536, 191] on div at bounding box center [527, 195] width 64 height 21
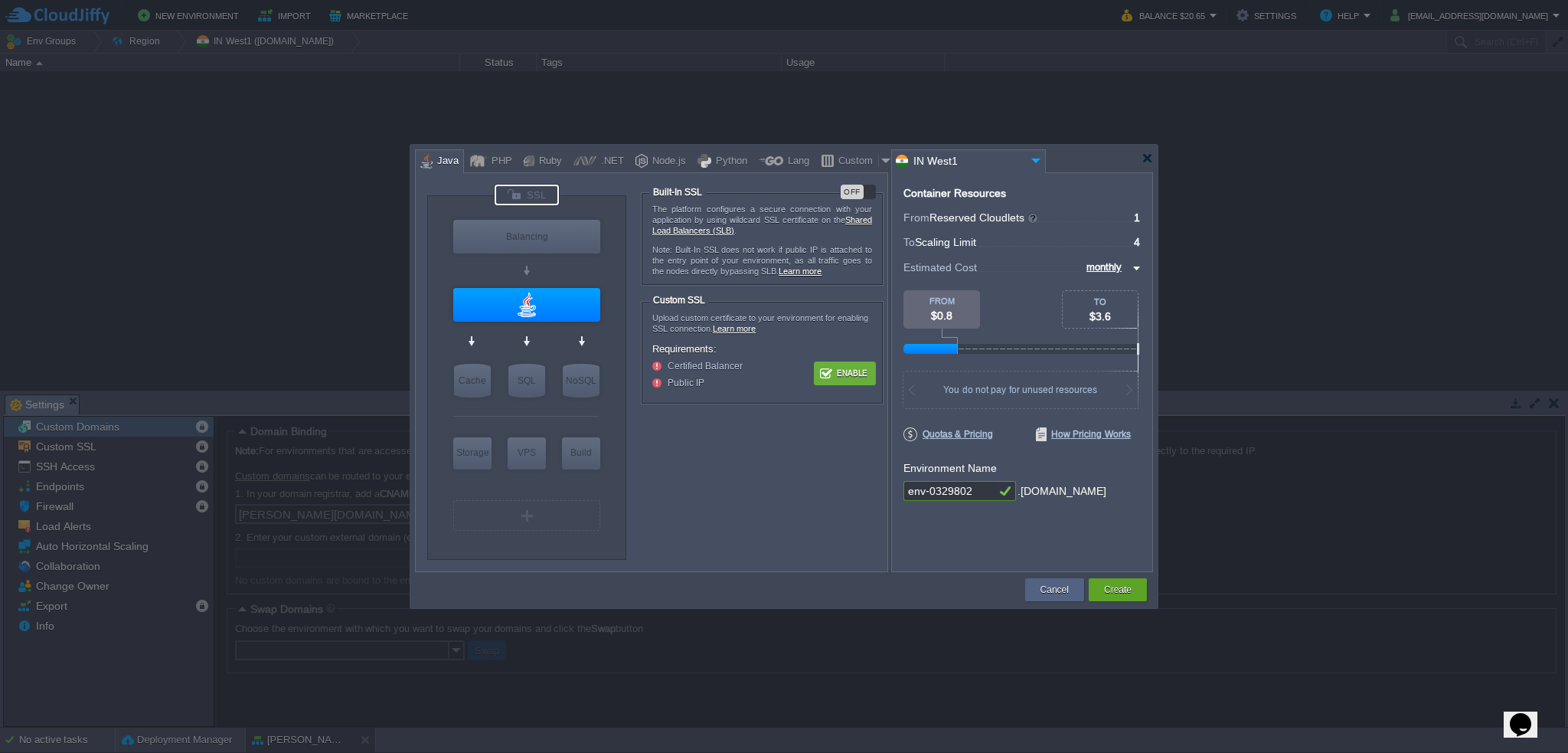
click at [845, 373] on button "Enable" at bounding box center [844, 374] width 57 height 19
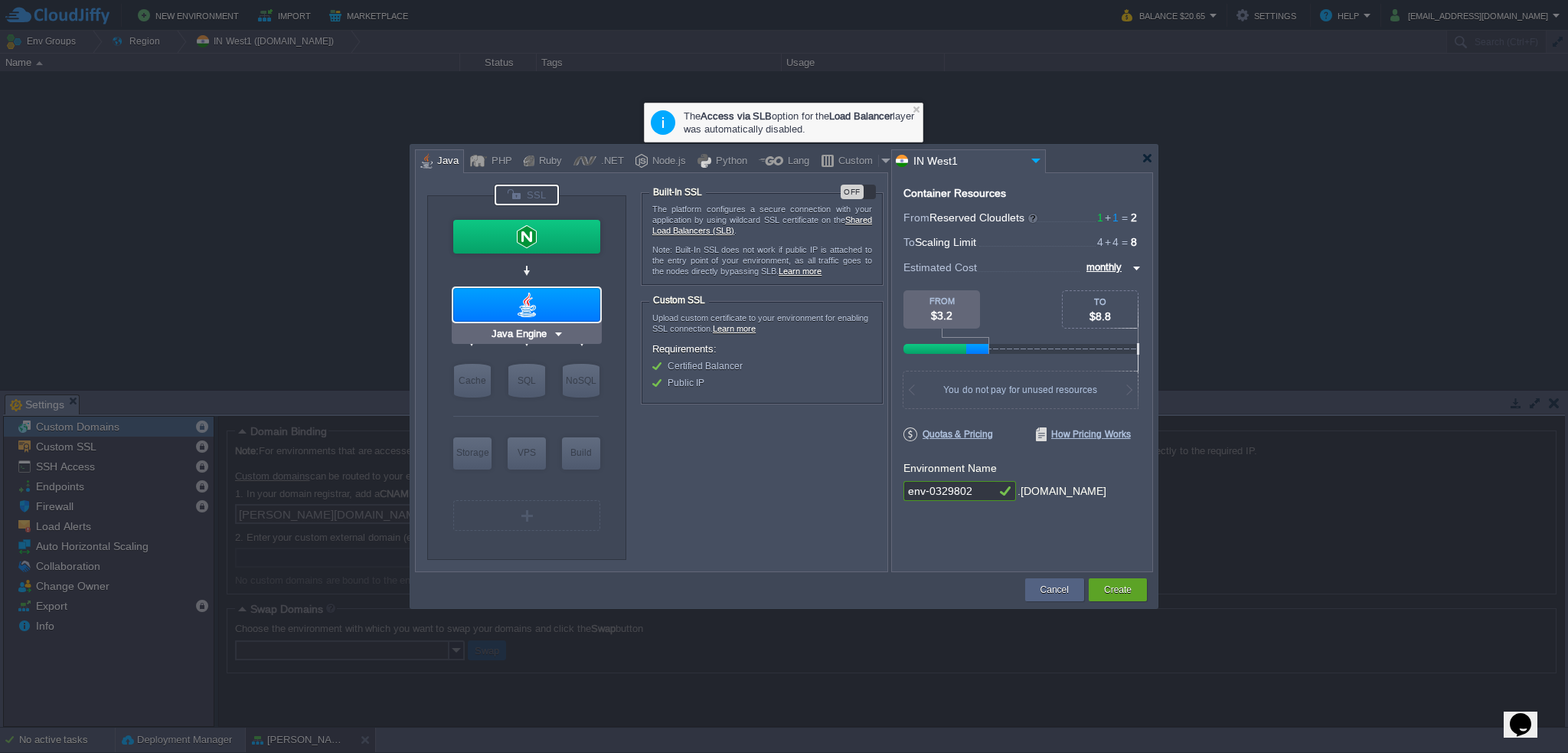
click at [516, 299] on div at bounding box center [526, 304] width 147 height 33
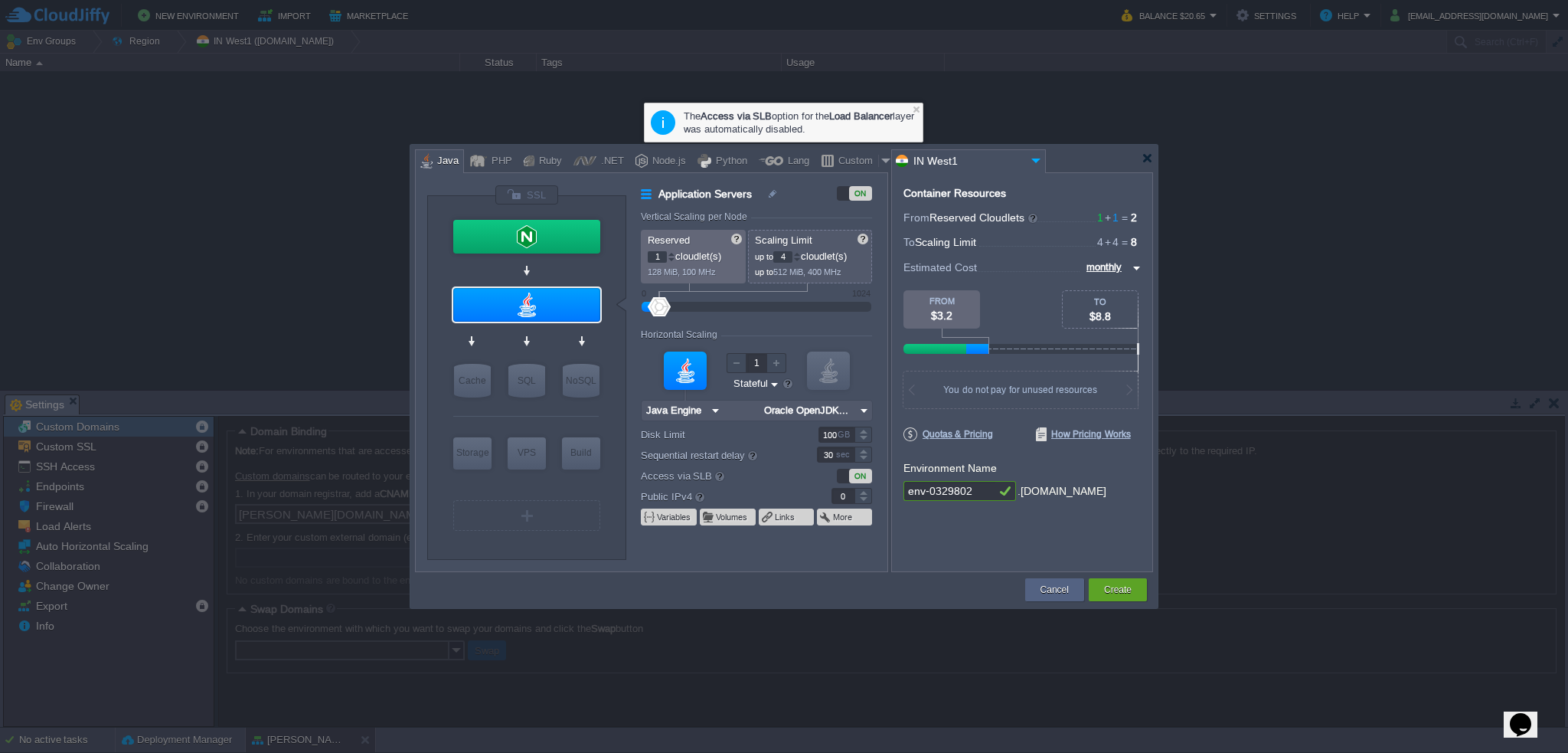
drag, startPoint x: 970, startPoint y: 486, endPoint x: 862, endPoint y: 483, distance: 108.0
click at [862, 483] on div "VM Balancing VM Application Servers VM Cache VM SQL VM NoSQL VM Storage VM VPS …" at bounding box center [784, 372] width 738 height 400
type input "NGINX 1.28.0"
click at [559, 238] on div at bounding box center [526, 237] width 147 height 33
type input "Load Balancer"
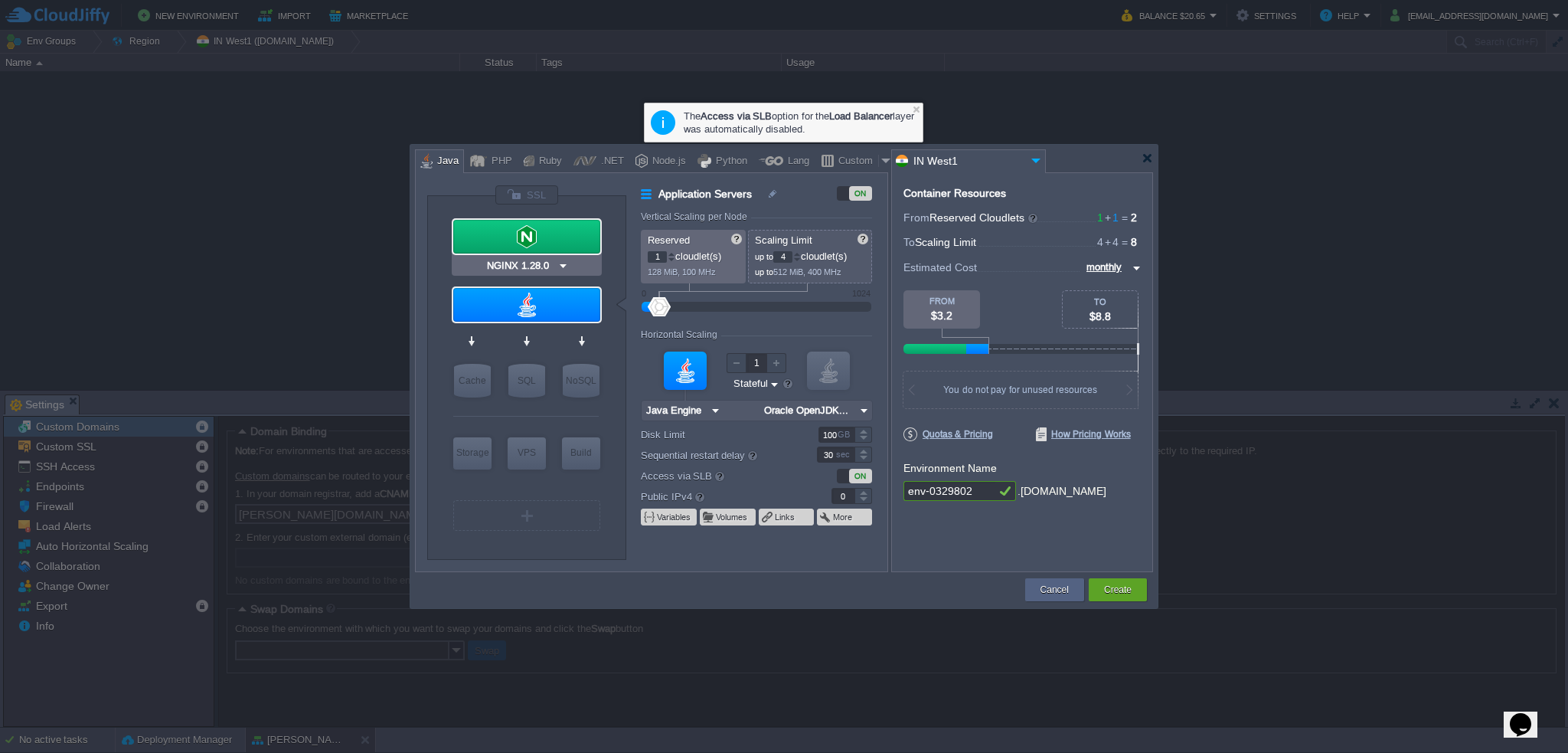
type input "NGINX 1.28.0"
type input "1.28.0-almalin..."
type input "1"
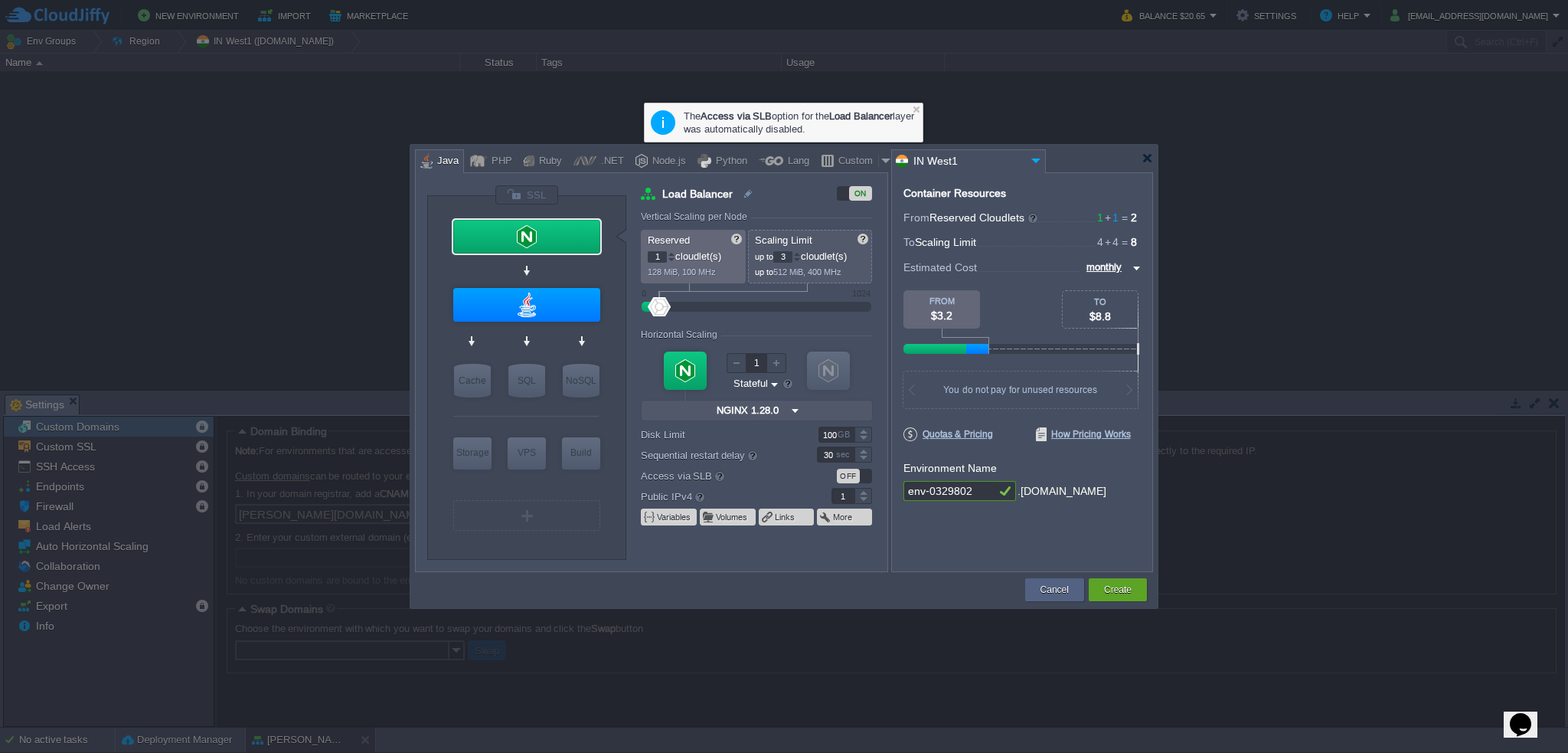
click at [799, 260] on div at bounding box center [797, 260] width 8 height 5
click at [801, 253] on div at bounding box center [797, 254] width 8 height 5
click at [801, 260] on div at bounding box center [797, 260] width 8 height 5
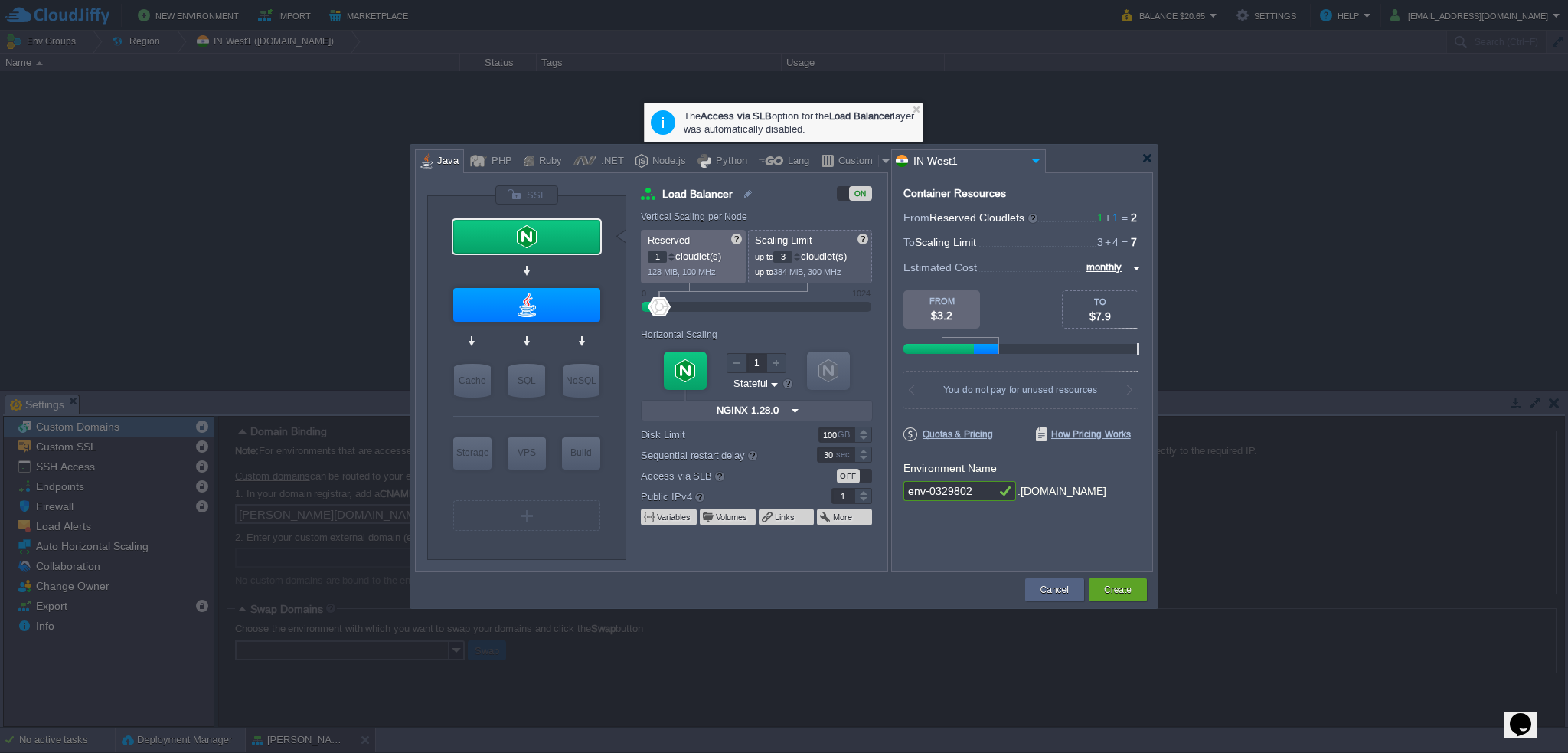
type input "2"
click at [801, 260] on div at bounding box center [797, 260] width 8 height 5
type input "Java Engine"
click at [535, 311] on div at bounding box center [526, 304] width 147 height 33
type input "Application Servers"
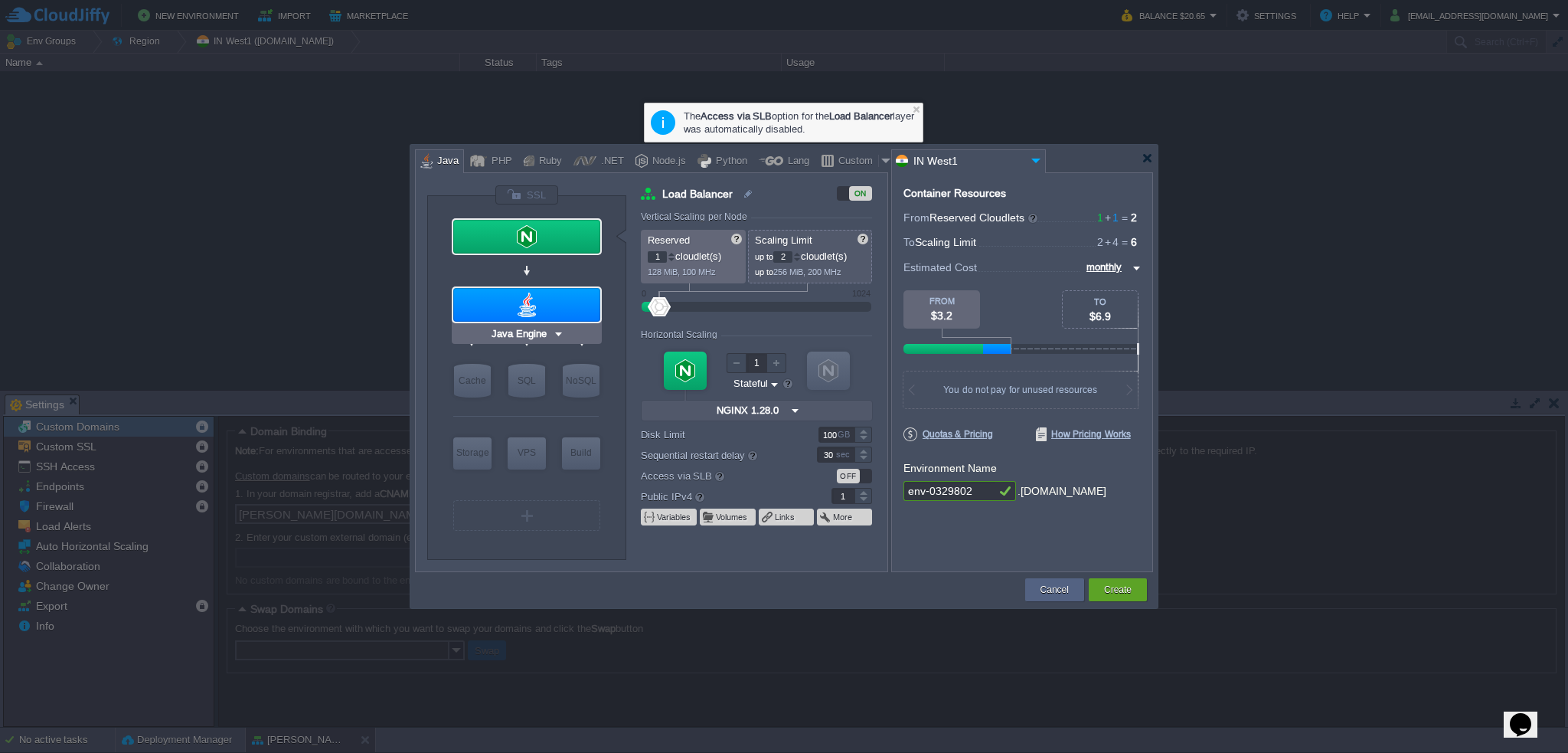
type input "4"
type input "Java Engine"
type input "Oracle OpenJDK..."
type input "0"
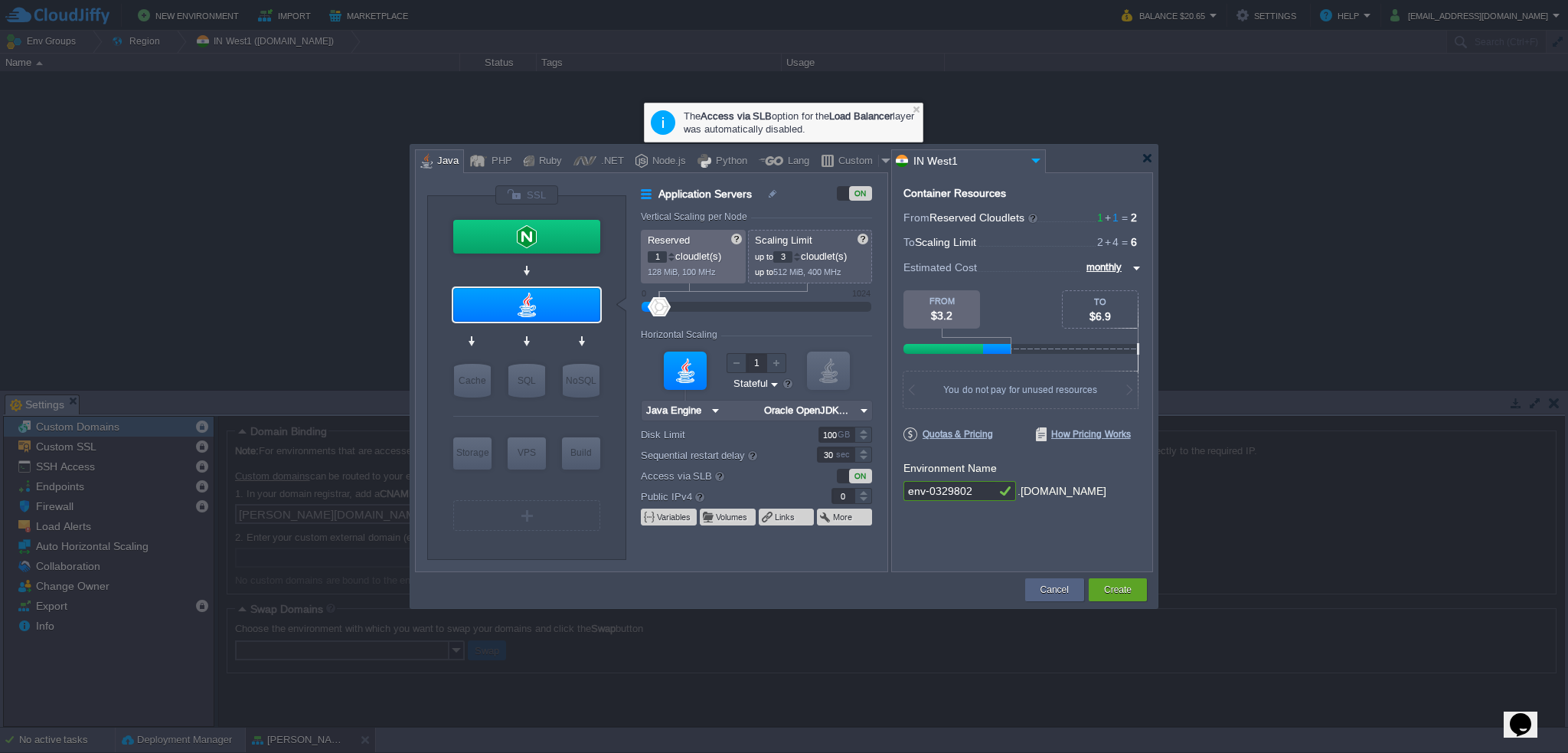
click at [801, 259] on div at bounding box center [797, 260] width 8 height 5
type input "2"
click at [801, 259] on div at bounding box center [797, 260] width 8 height 5
click at [861, 415] on img at bounding box center [864, 410] width 16 height 20
click at [950, 465] on div "21.0.2" at bounding box center [952, 467] width 54 height 18
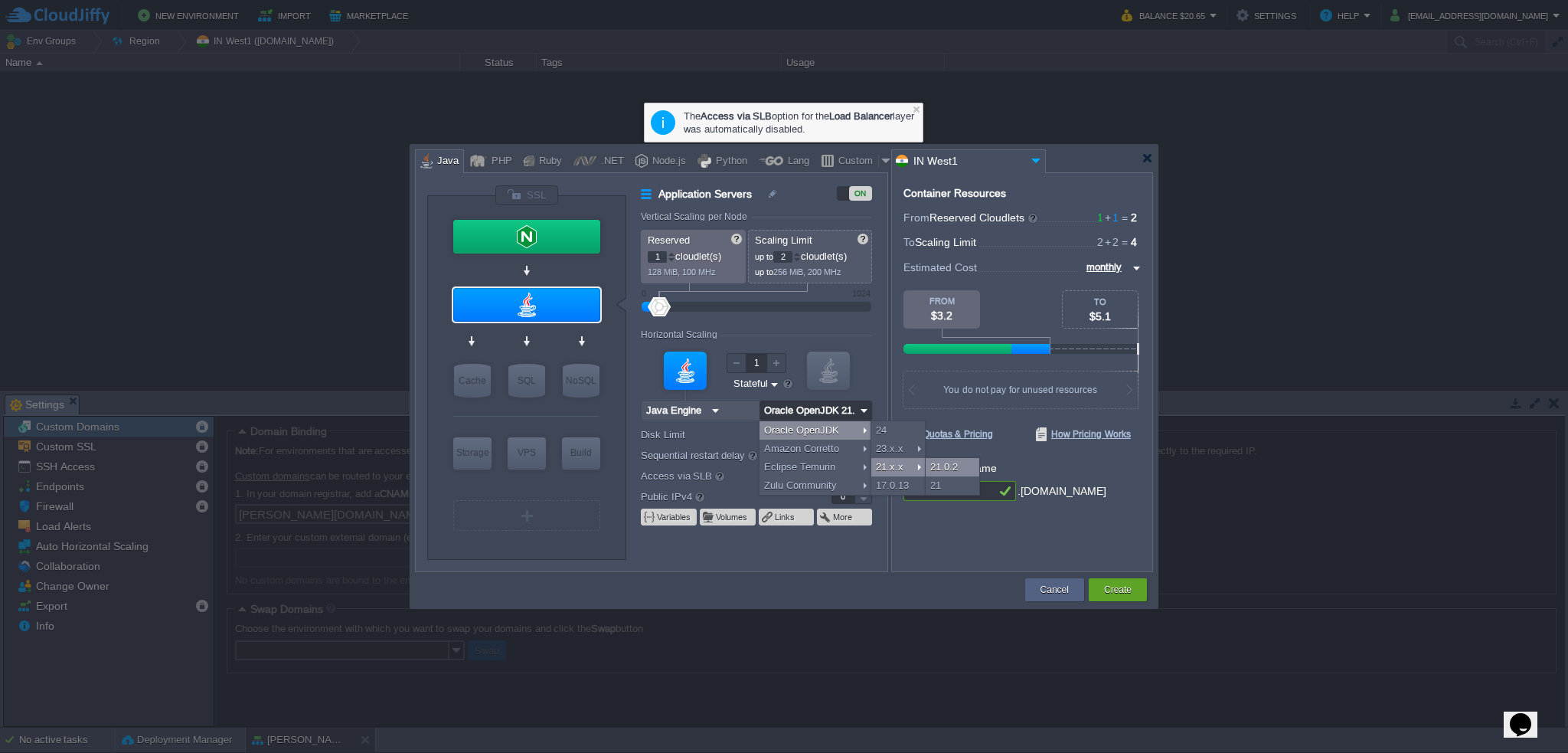
type input "Oracle OpenJDK..."
drag, startPoint x: 981, startPoint y: 493, endPoint x: 814, endPoint y: 493, distance: 167.0
click at [814, 493] on div "VM Balancing VM Application Servers VM Cache VM SQL VM NoSQL VM Storage VM VPS …" at bounding box center [784, 372] width 738 height 400
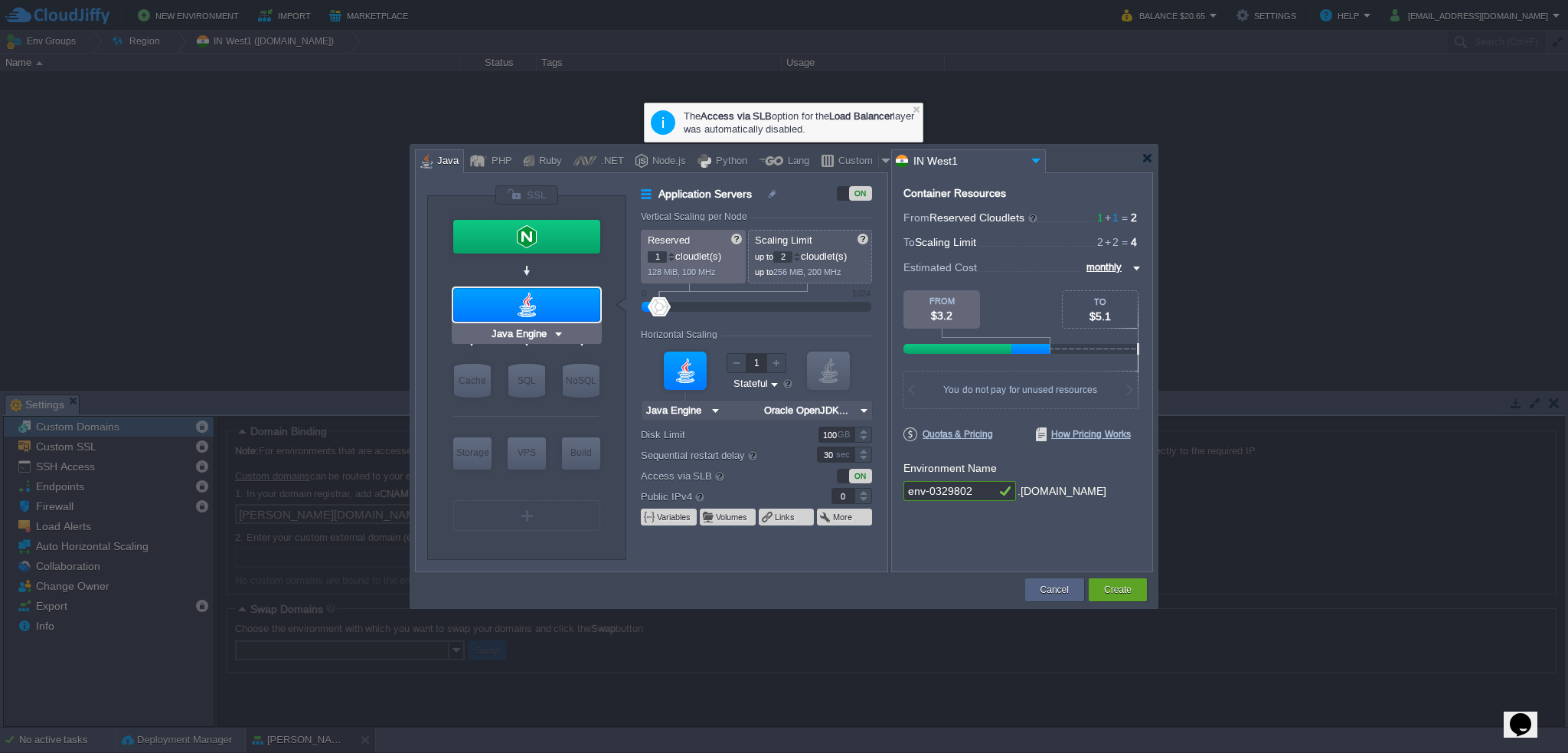
type input "NGINX 1.28.0"
click at [561, 267] on img at bounding box center [563, 265] width 11 height 15
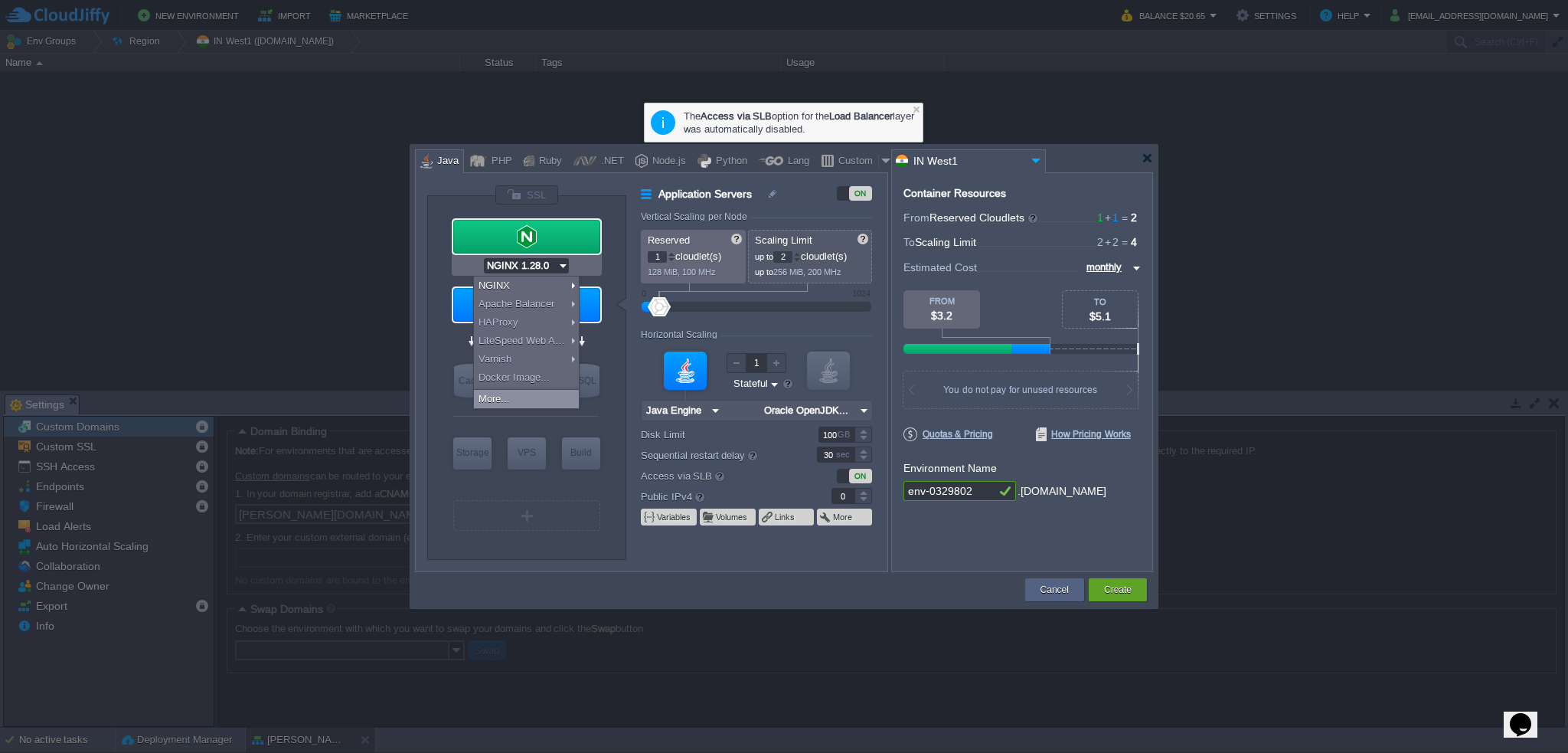
click at [512, 396] on div "More..." at bounding box center [526, 398] width 105 height 18
